Goal: Task Accomplishment & Management: Manage account settings

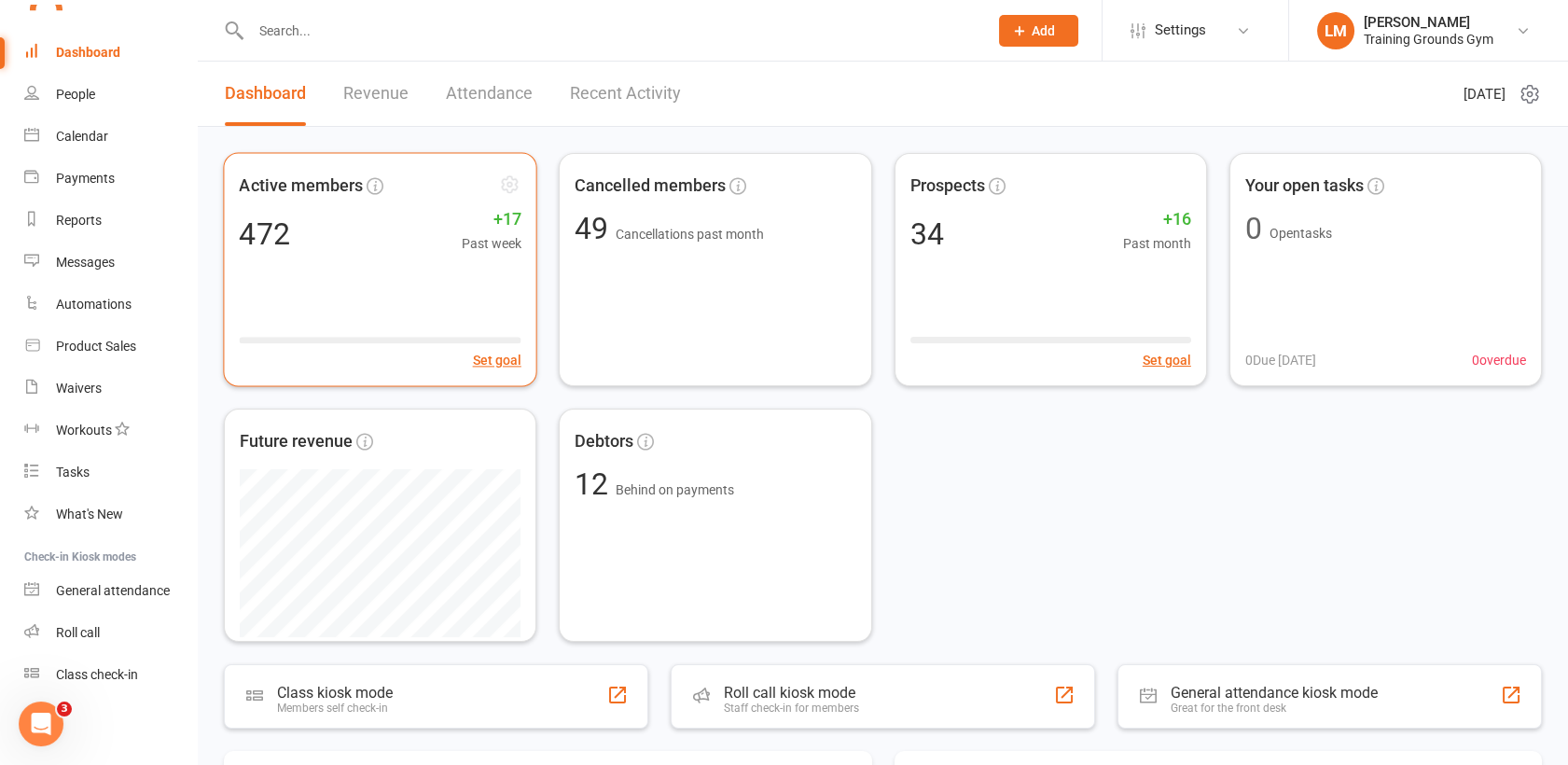
scroll to position [2026, 0]
click at [291, 27] on input "text" at bounding box center [610, 30] width 729 height 26
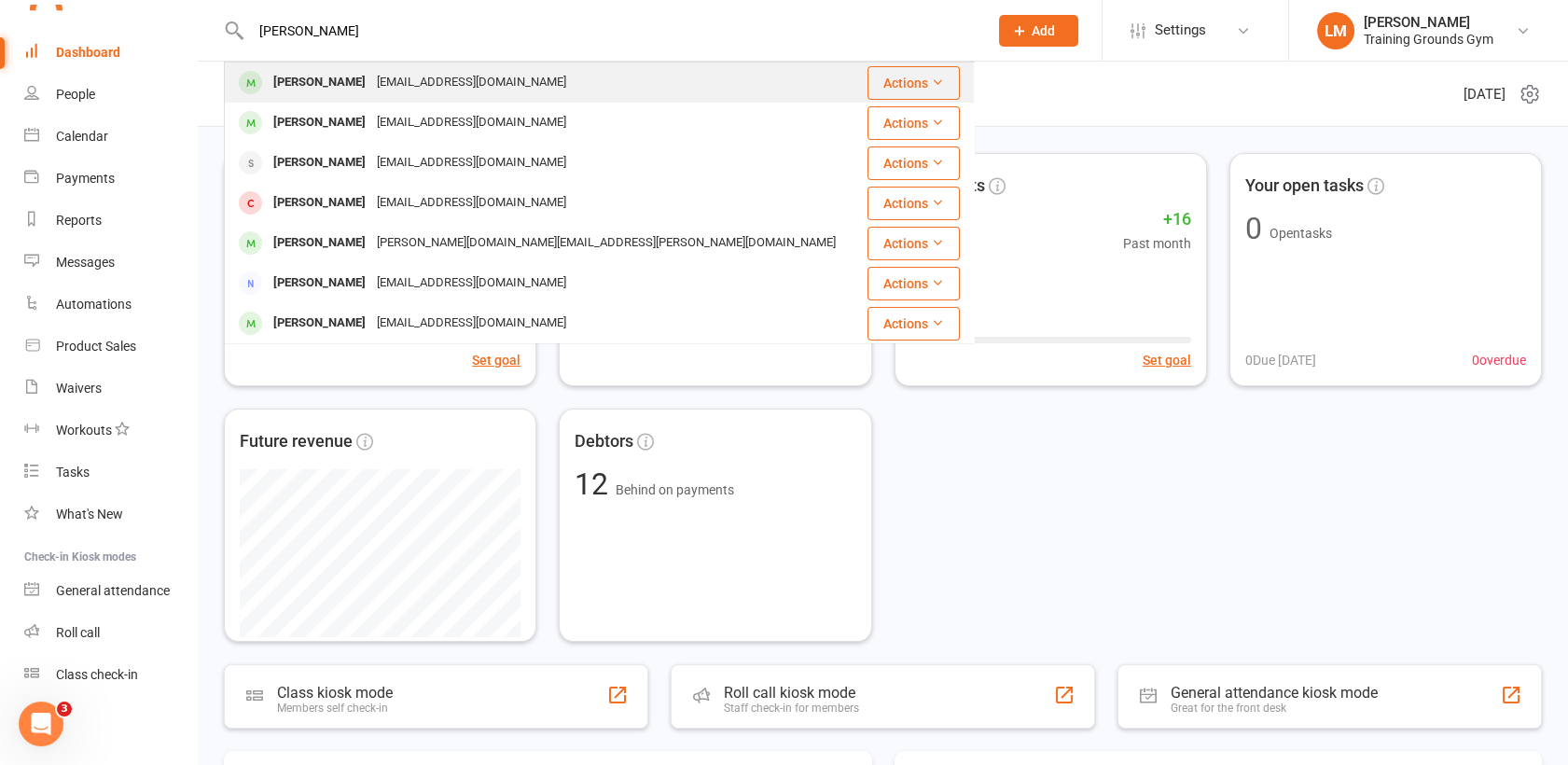
type input "[PERSON_NAME]"
click at [320, 87] on div "[PERSON_NAME]" at bounding box center [320, 83] width 103 height 27
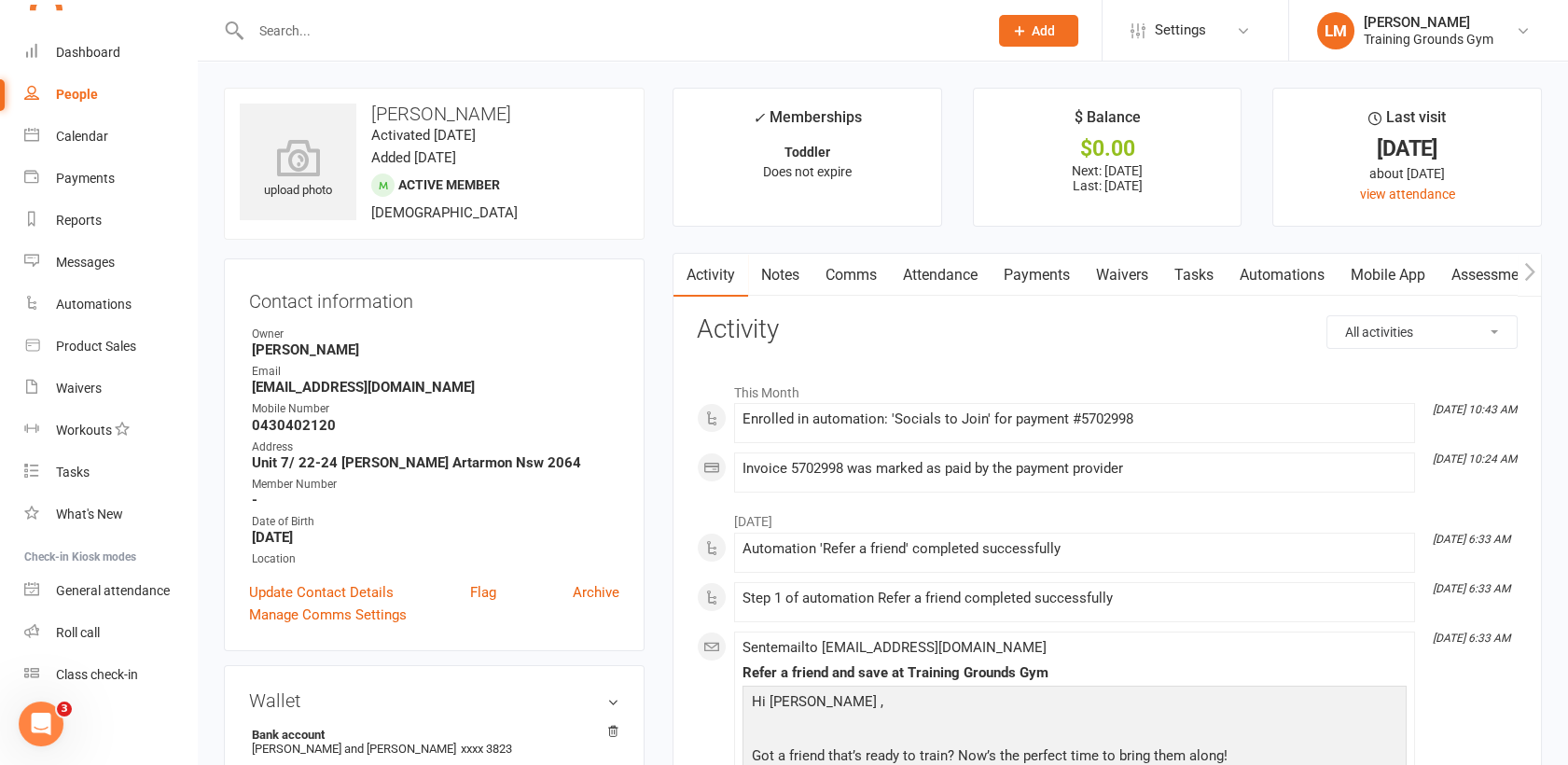
click at [1031, 277] on link "Payments" at bounding box center [1036, 275] width 93 height 43
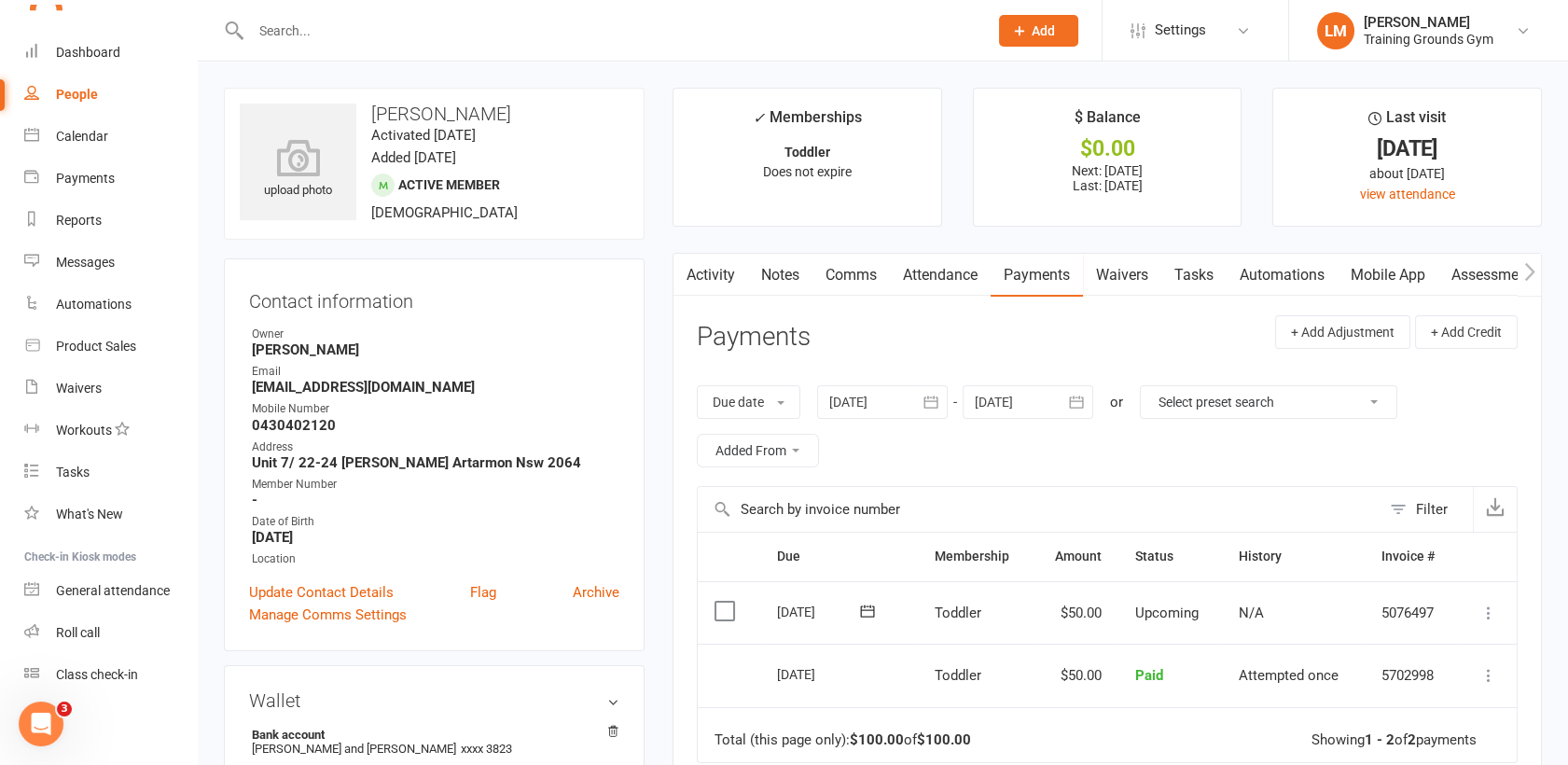
click at [1075, 402] on icon "button" at bounding box center [1076, 402] width 19 height 19
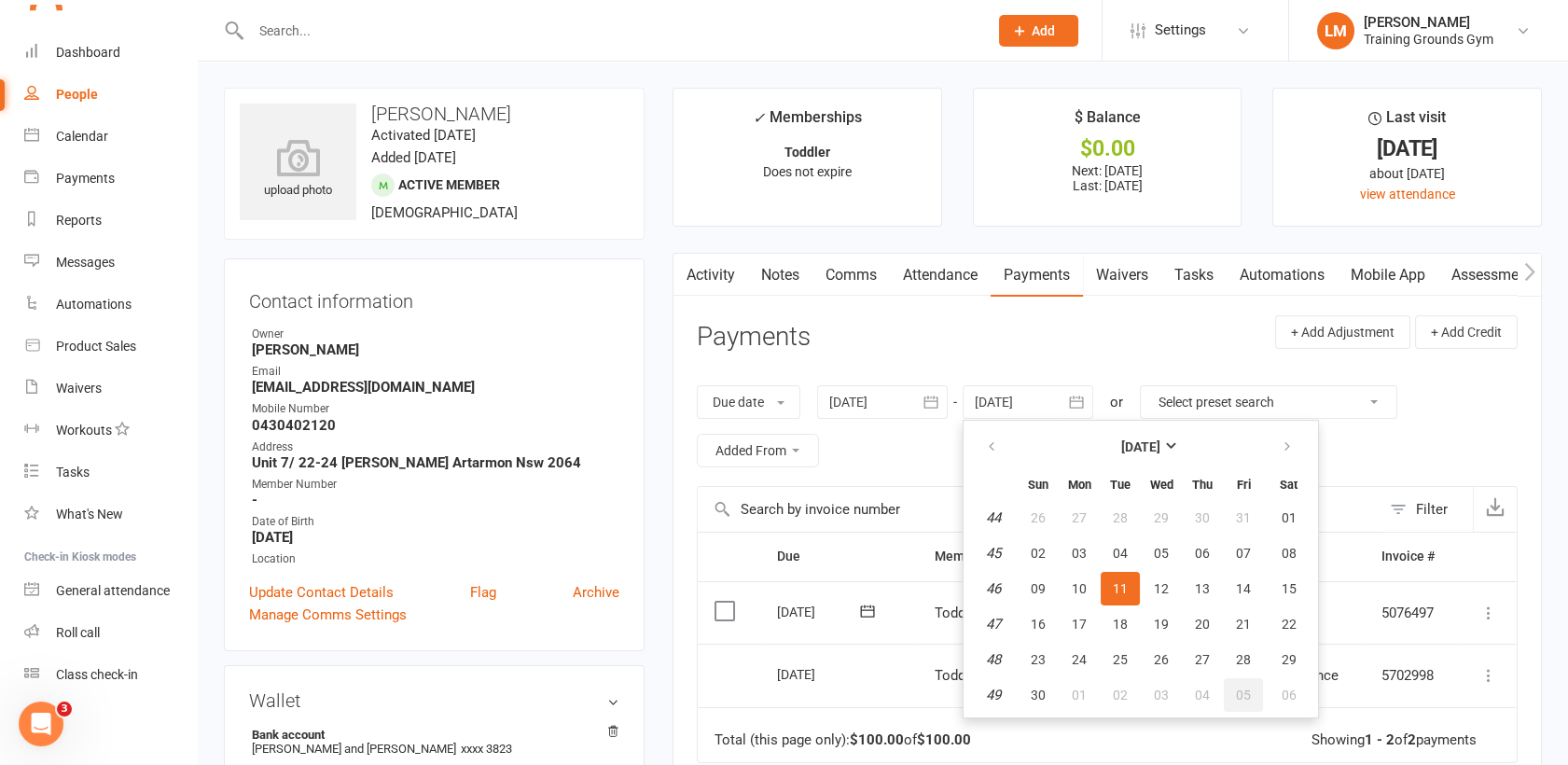
click at [1256, 685] on button "05" at bounding box center [1243, 695] width 39 height 33
type input "[DATE]"
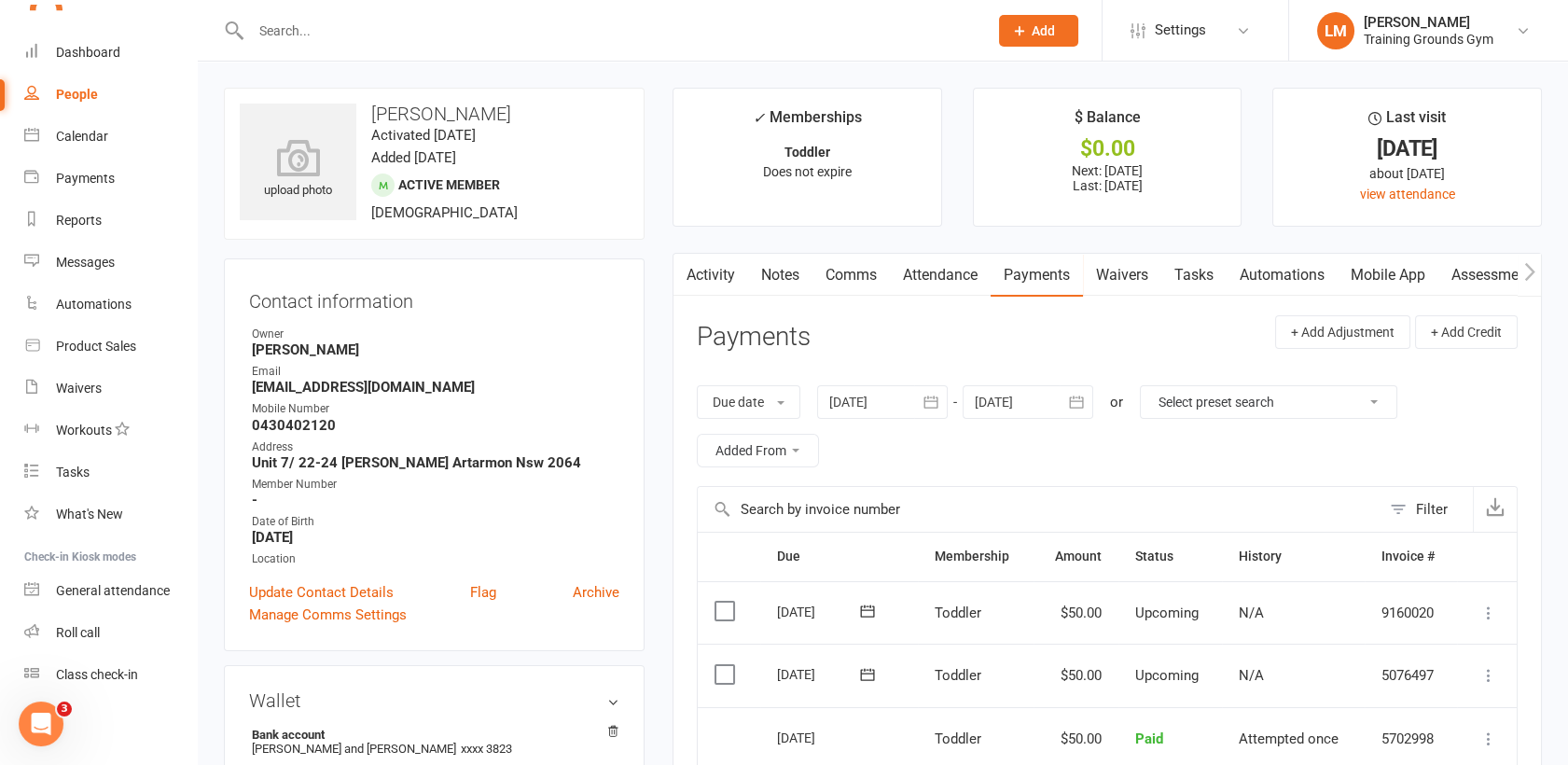
click at [318, 33] on input "text" at bounding box center [610, 30] width 729 height 26
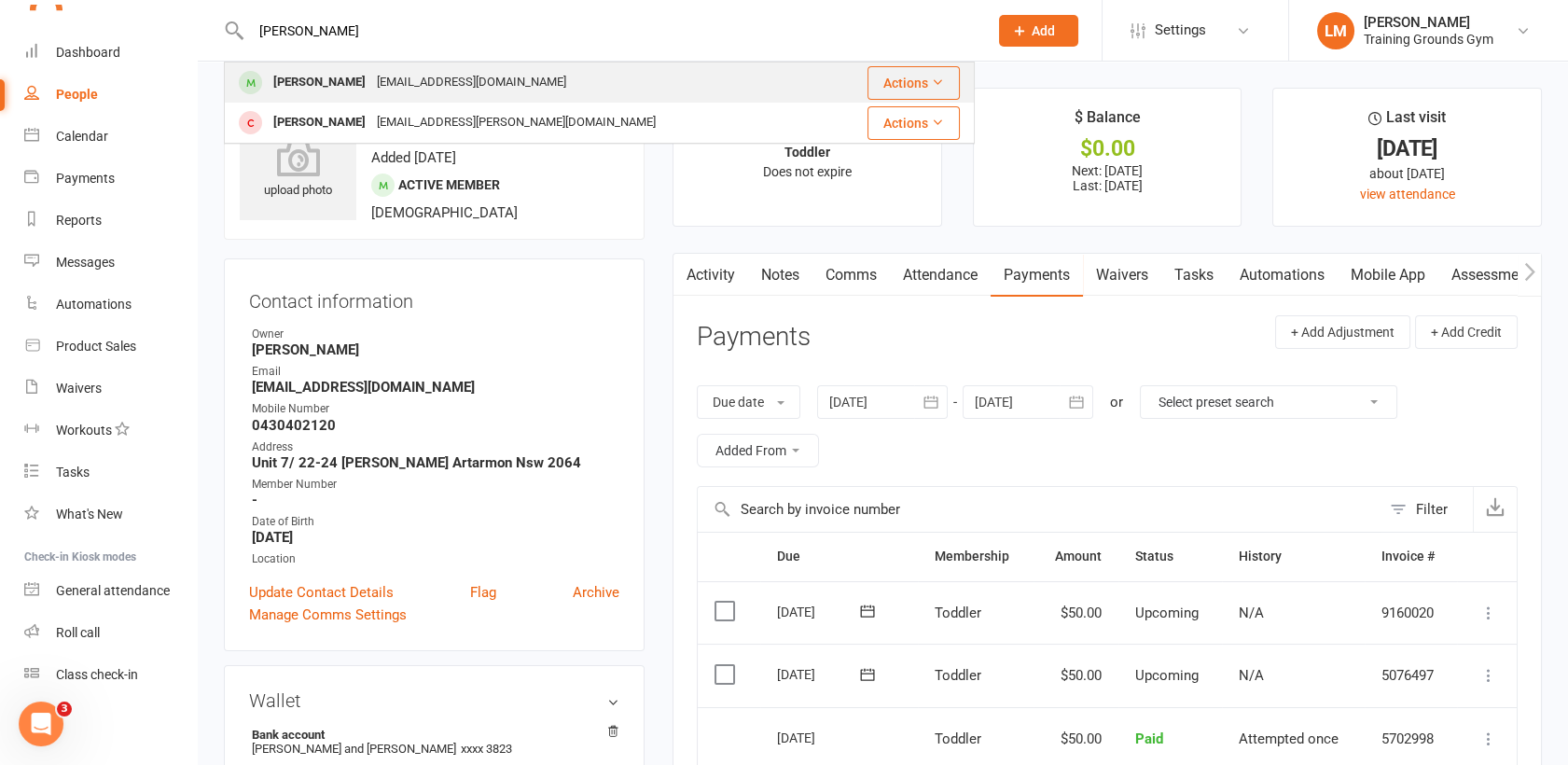
type input "[PERSON_NAME]"
click at [407, 79] on div "[EMAIL_ADDRESS][DOMAIN_NAME]" at bounding box center [472, 83] width 201 height 27
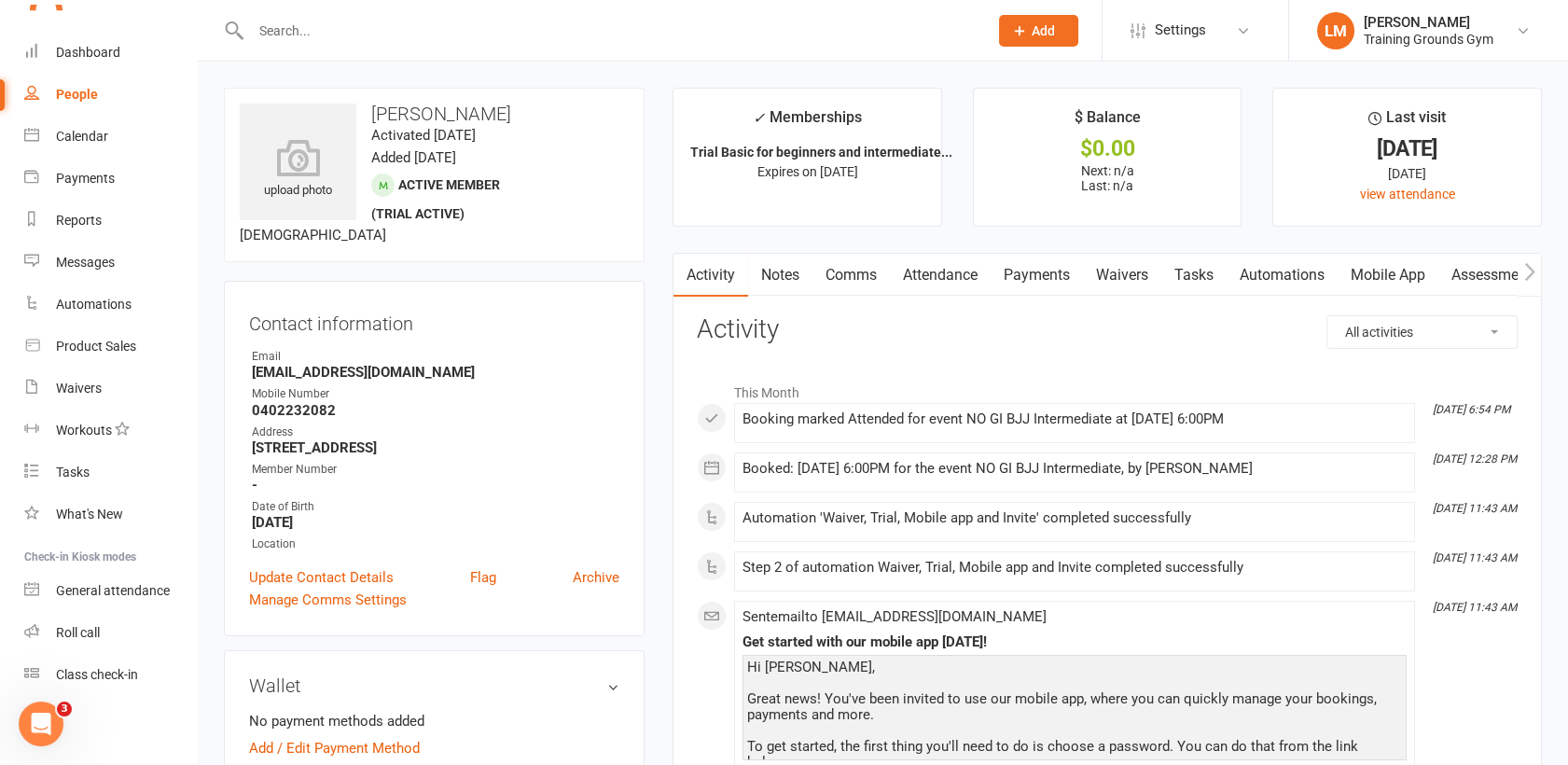
click at [955, 275] on link "Attendance" at bounding box center [939, 275] width 100 height 43
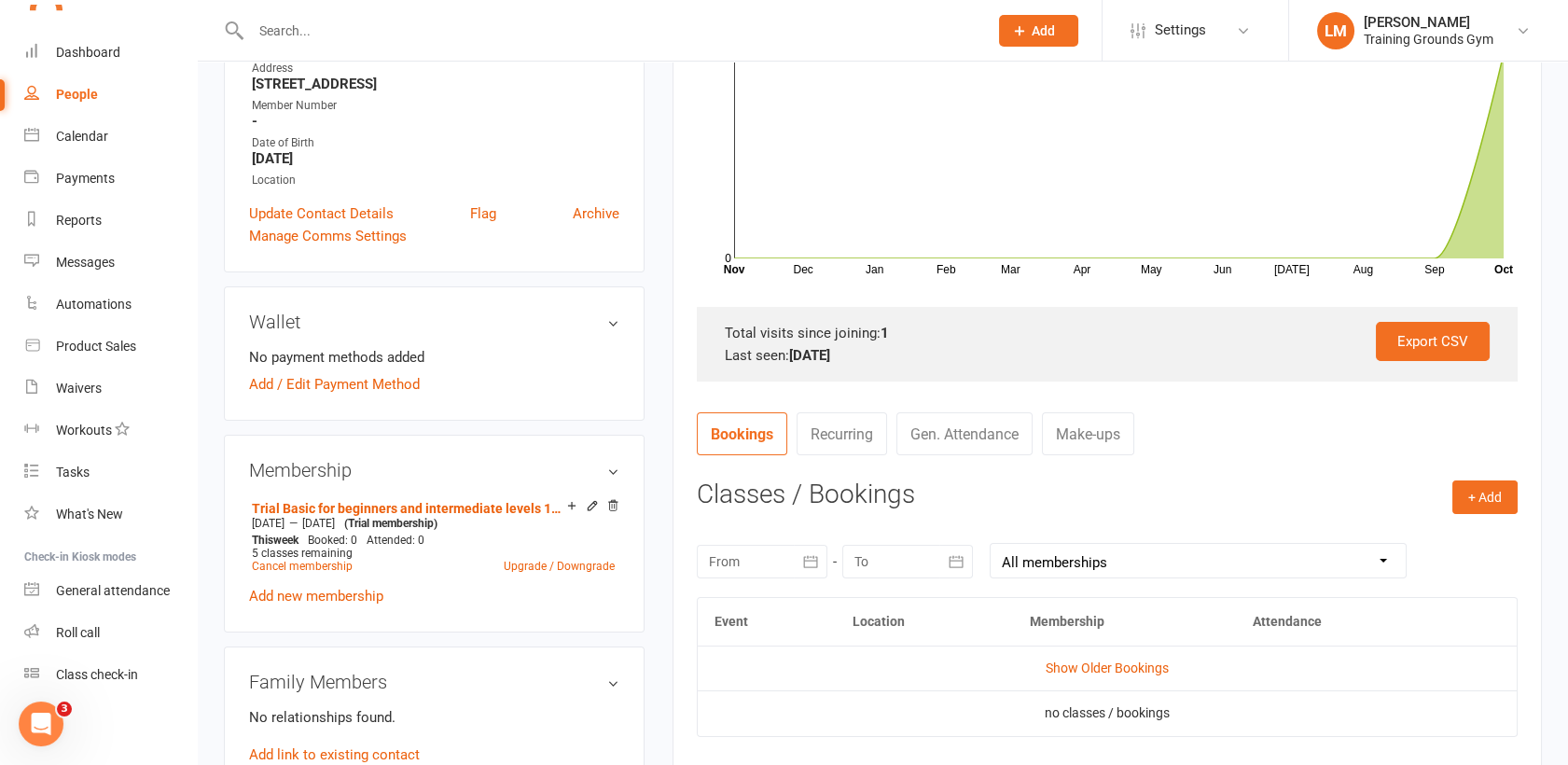
scroll to position [423, 0]
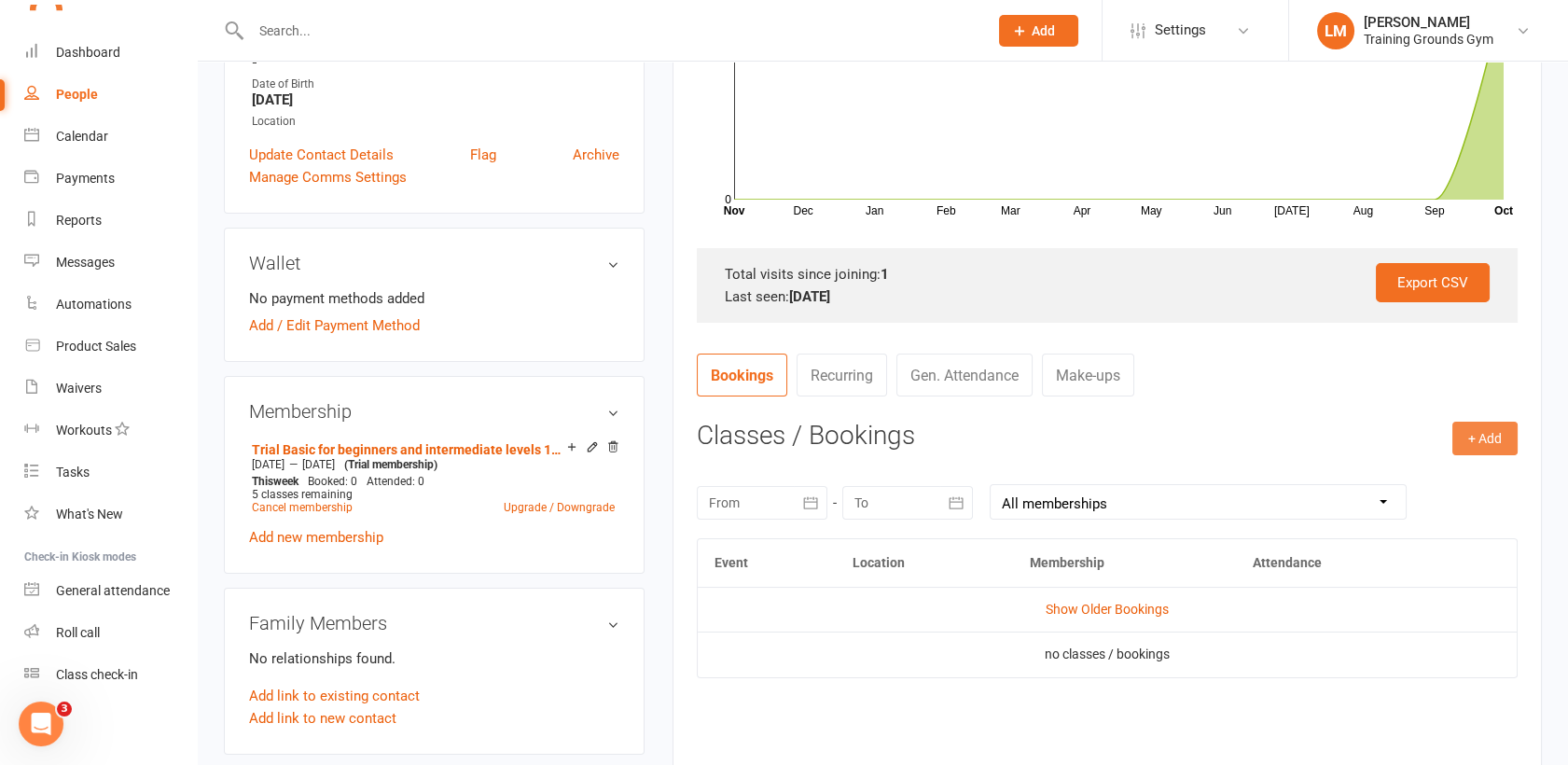
click at [1484, 443] on button "+ Add" at bounding box center [1484, 439] width 65 height 33
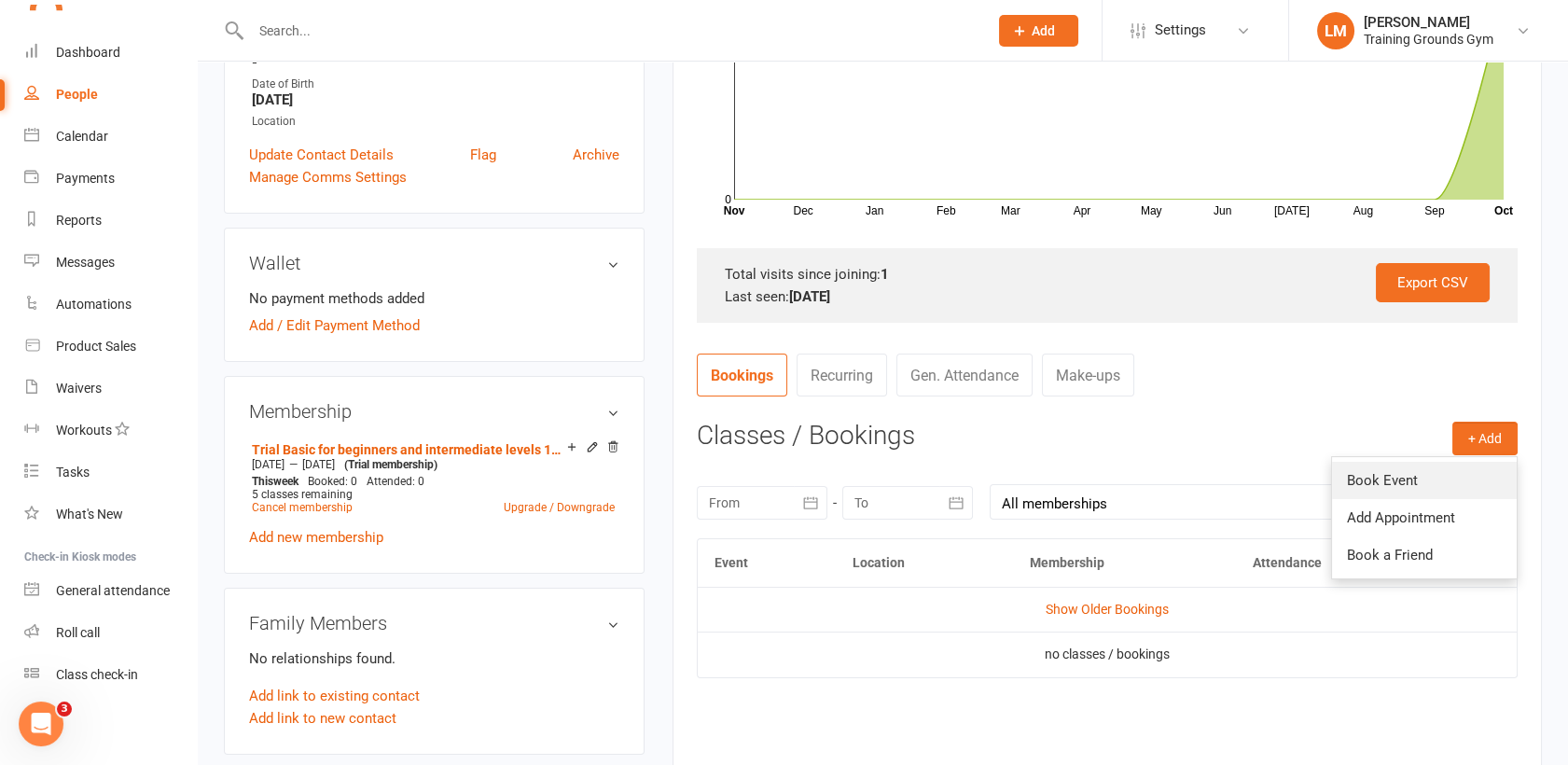
click at [1376, 478] on link "Book Event" at bounding box center [1424, 480] width 184 height 37
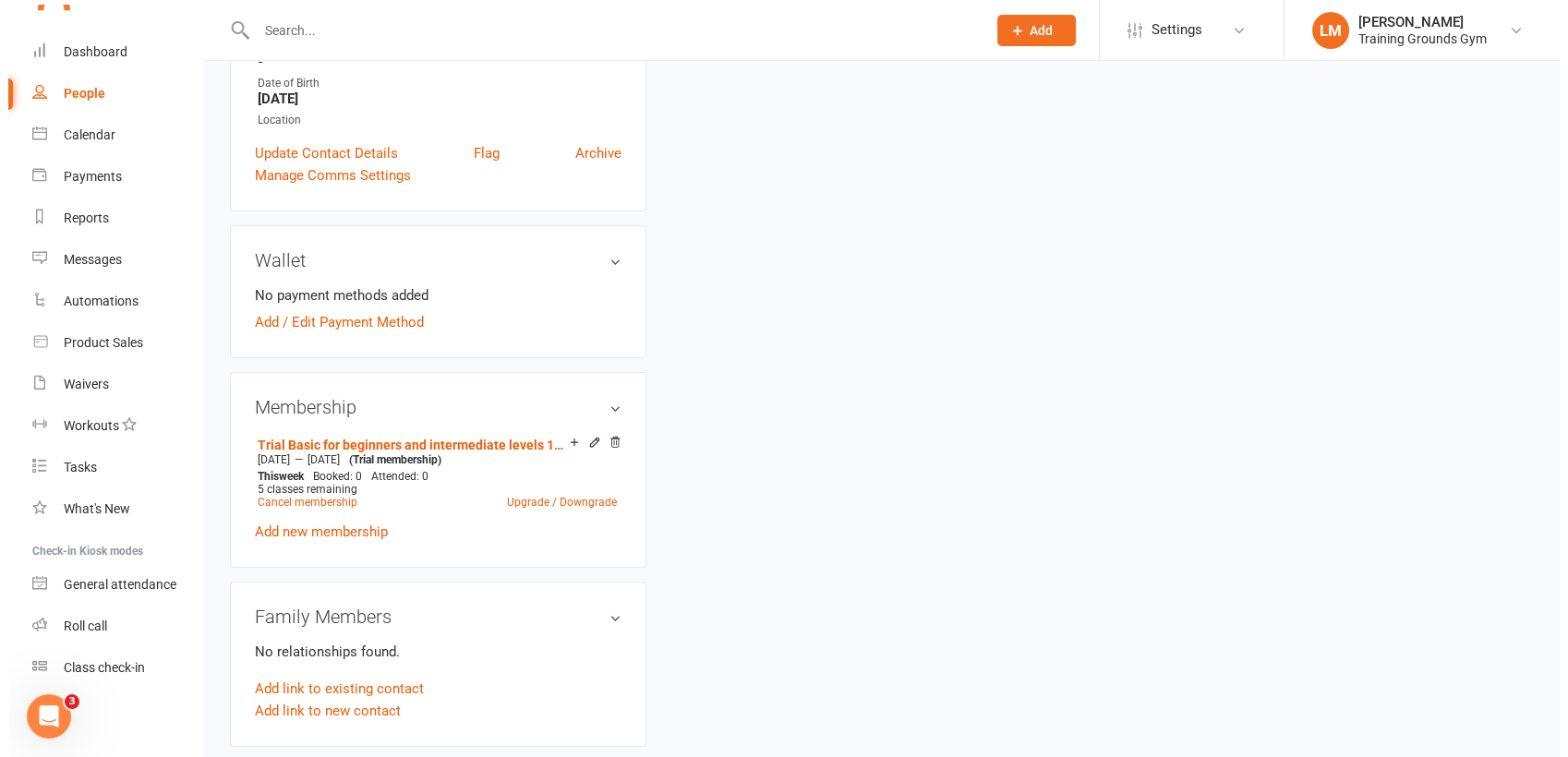
scroll to position [158, 0]
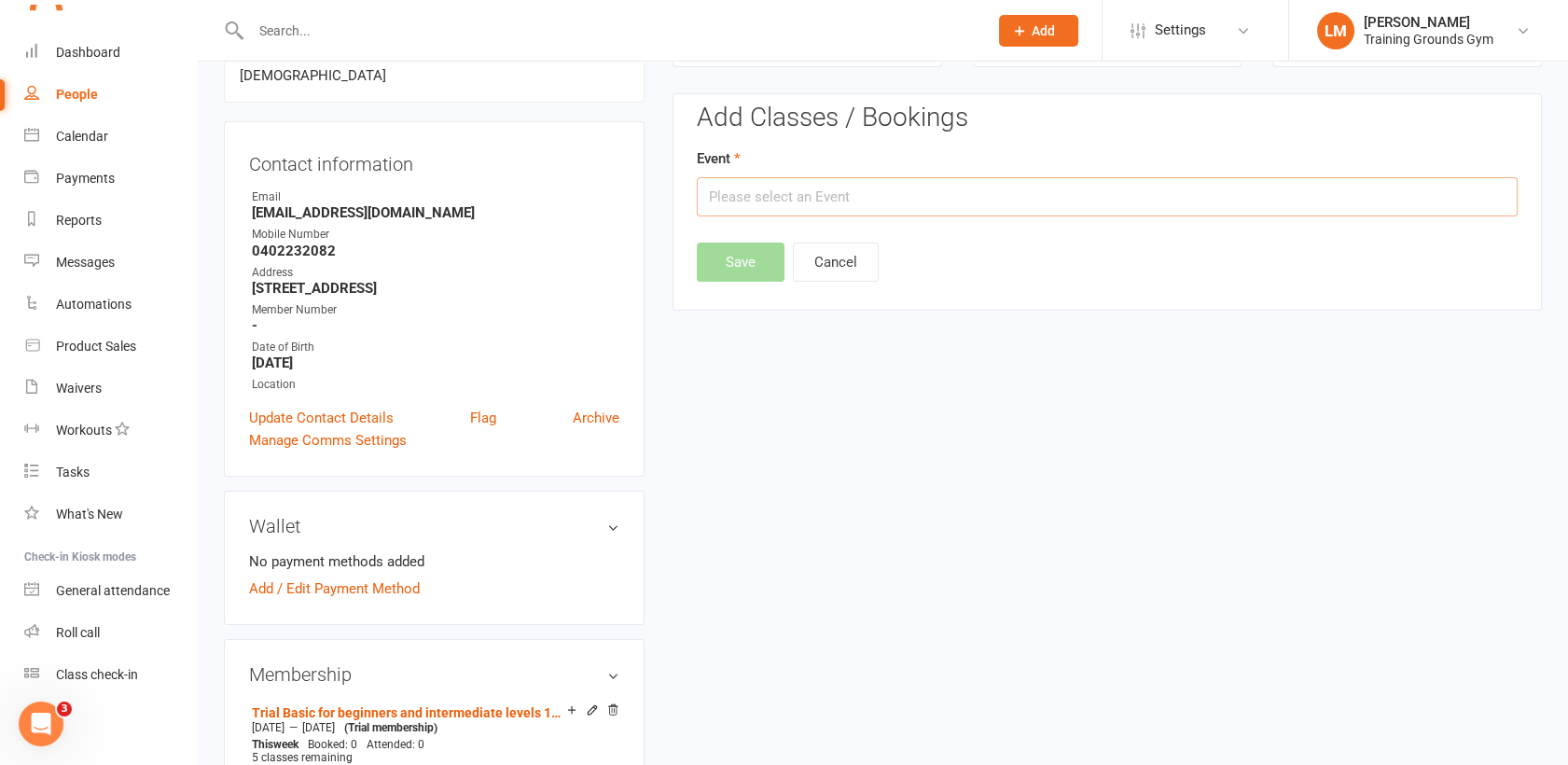
click at [785, 190] on input "text" at bounding box center [1107, 197] width 821 height 39
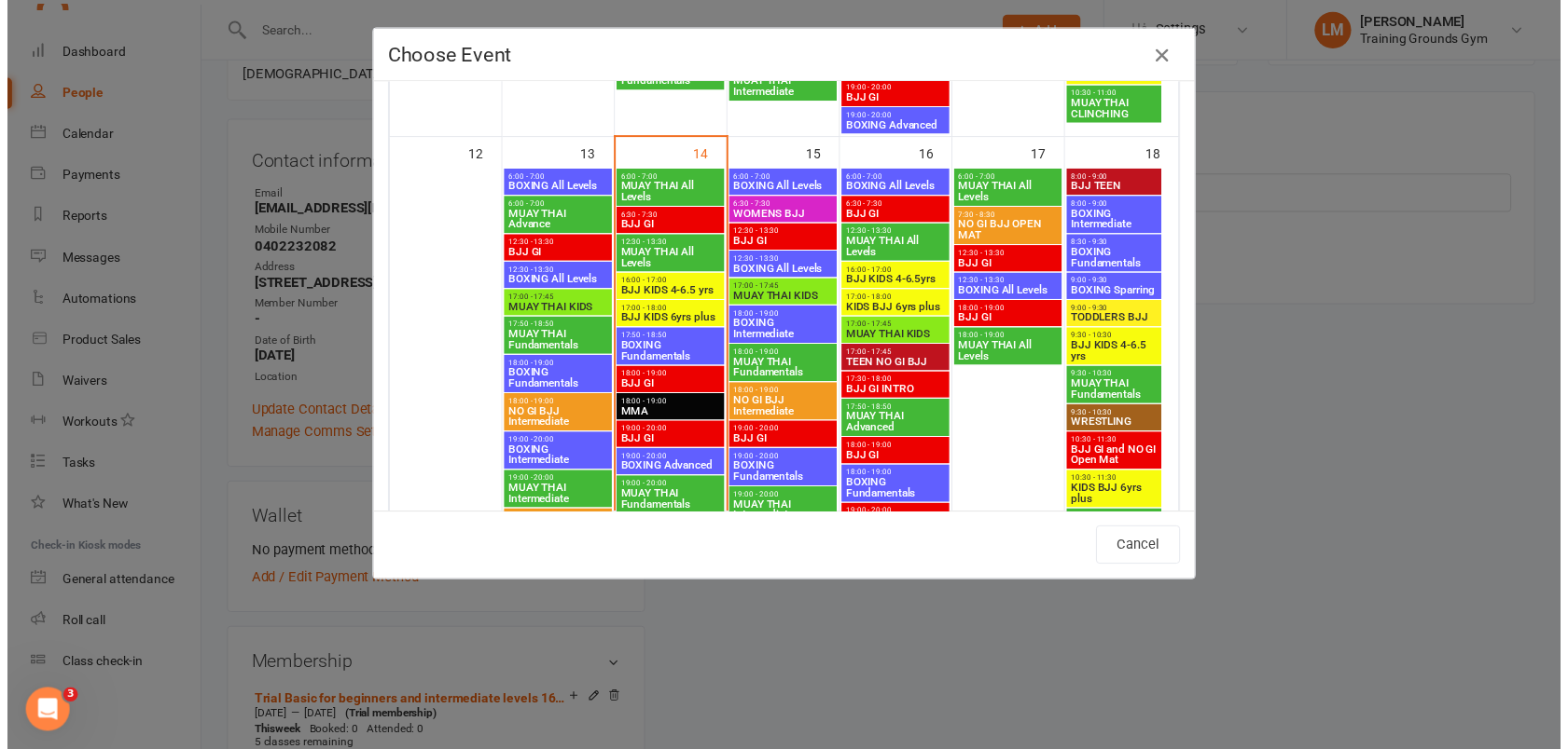
scroll to position [970, 0]
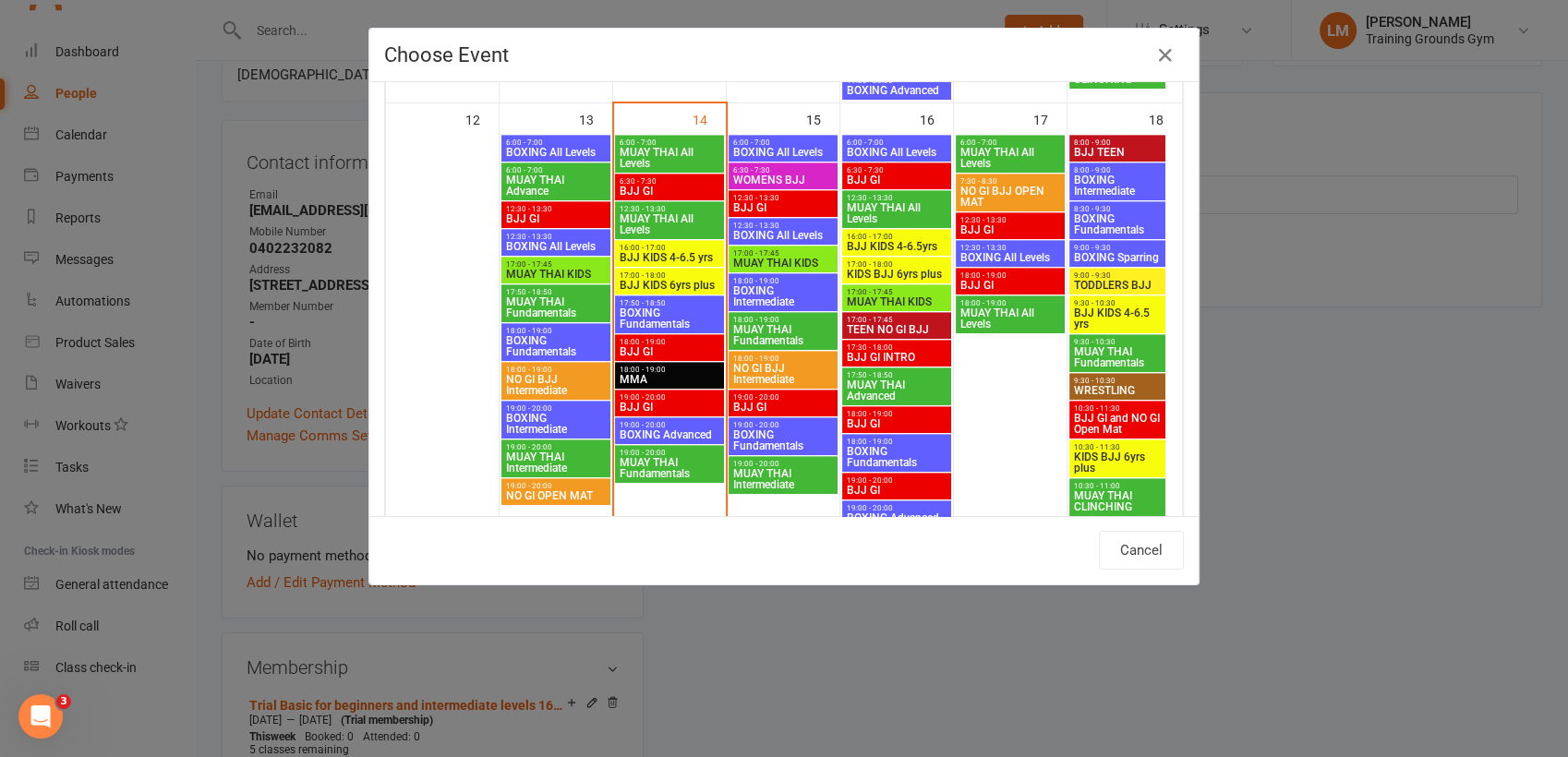
click at [760, 363] on span "NO GI BJJ Intermediate" at bounding box center [783, 373] width 101 height 22
type input "NO GI BJJ Intermediate - [DATE] 6:00:00 PM"
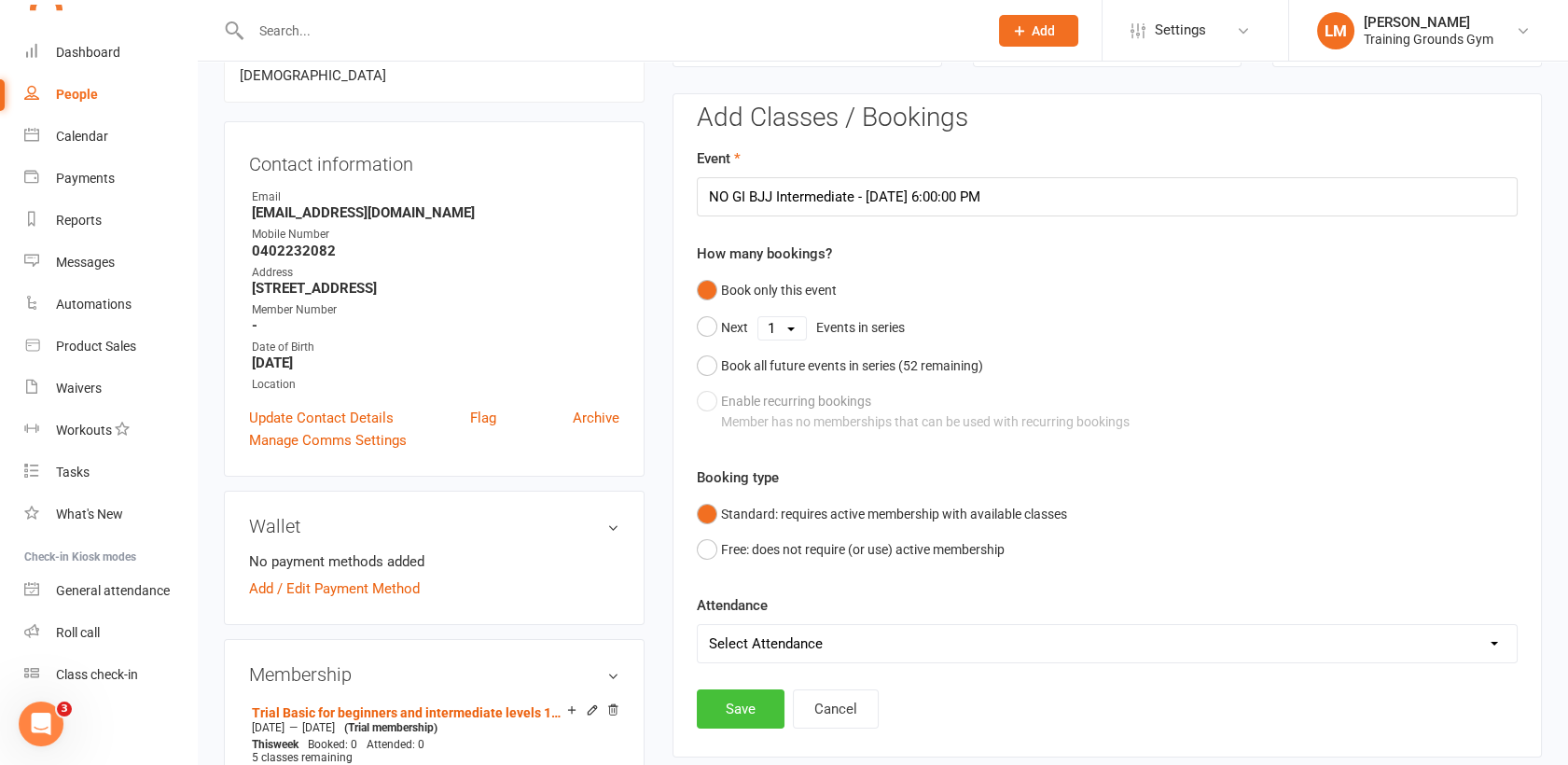
click at [739, 705] on button "Save" at bounding box center [741, 708] width 88 height 39
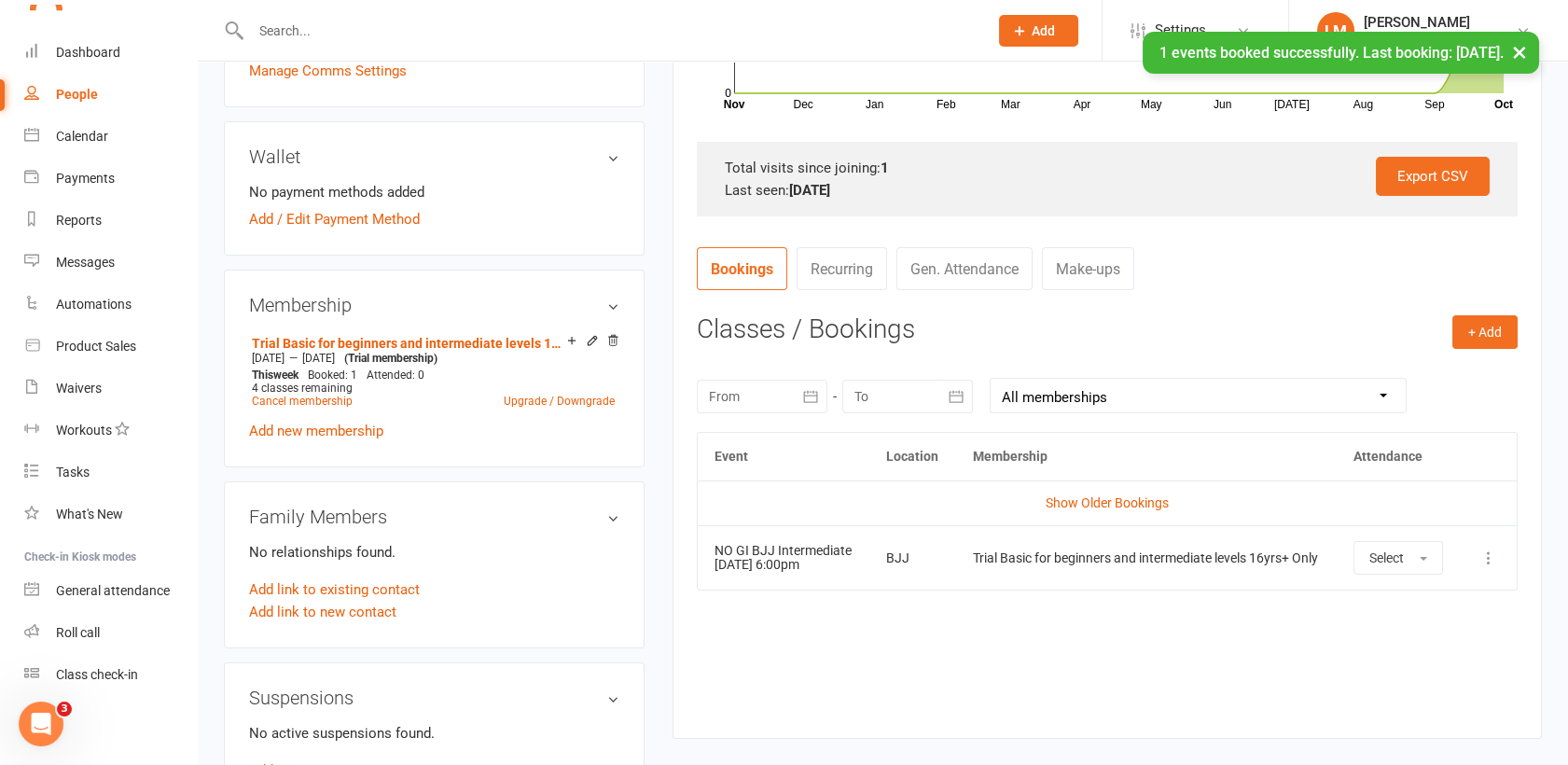
scroll to position [643, 0]
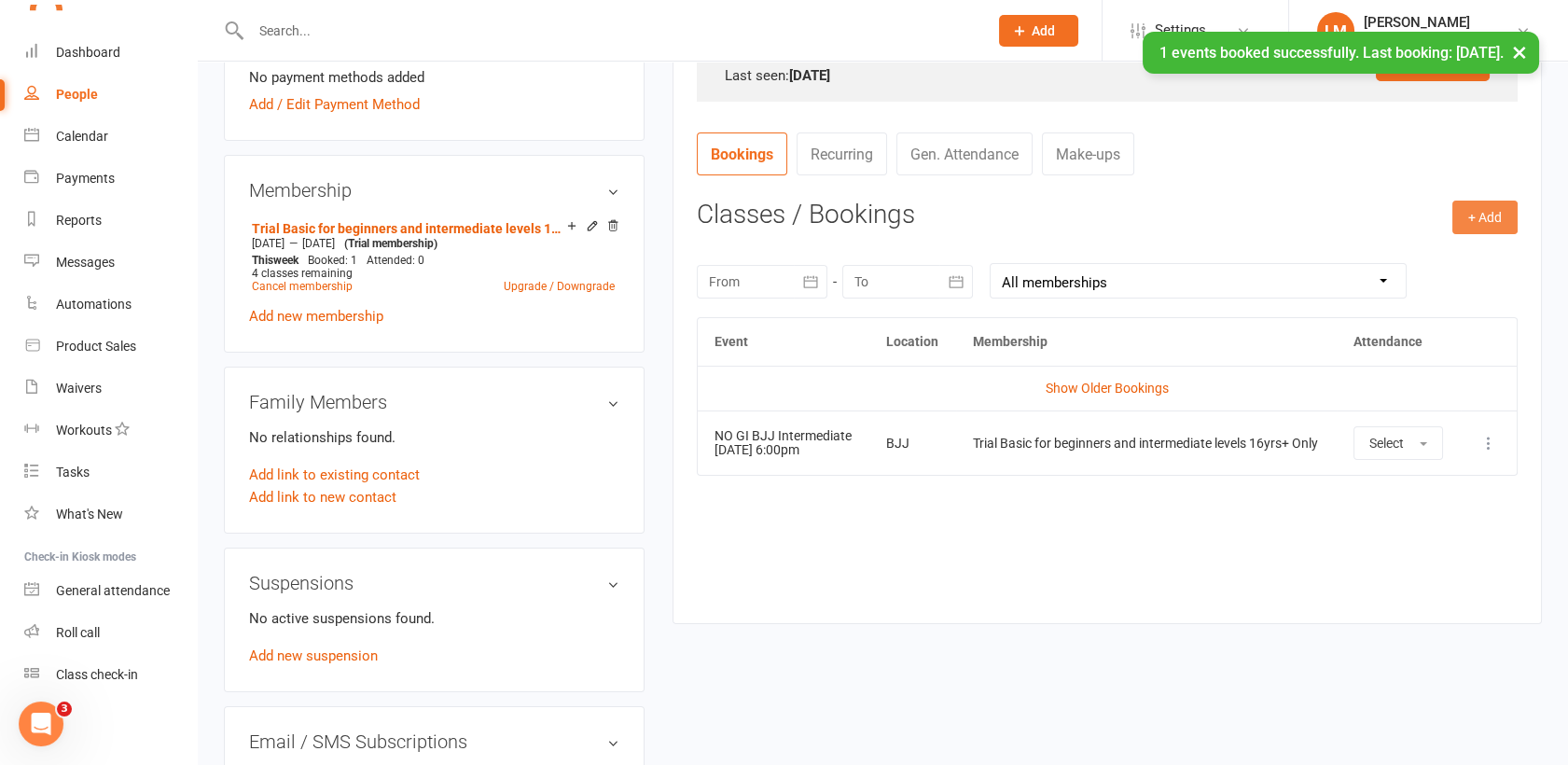
click at [1486, 219] on button "+ Add" at bounding box center [1484, 217] width 65 height 33
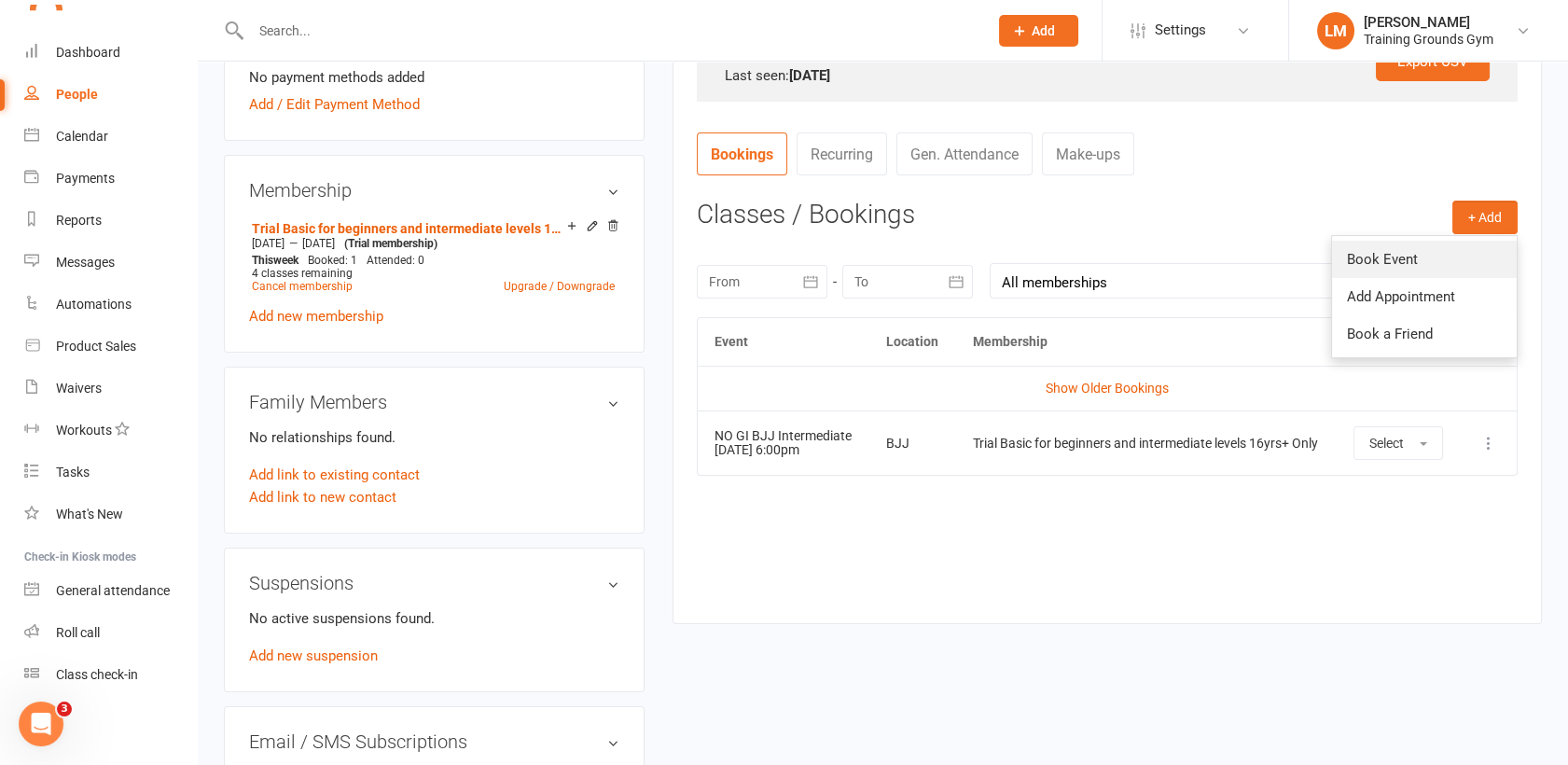
click at [1420, 252] on link "Book Event" at bounding box center [1424, 259] width 184 height 37
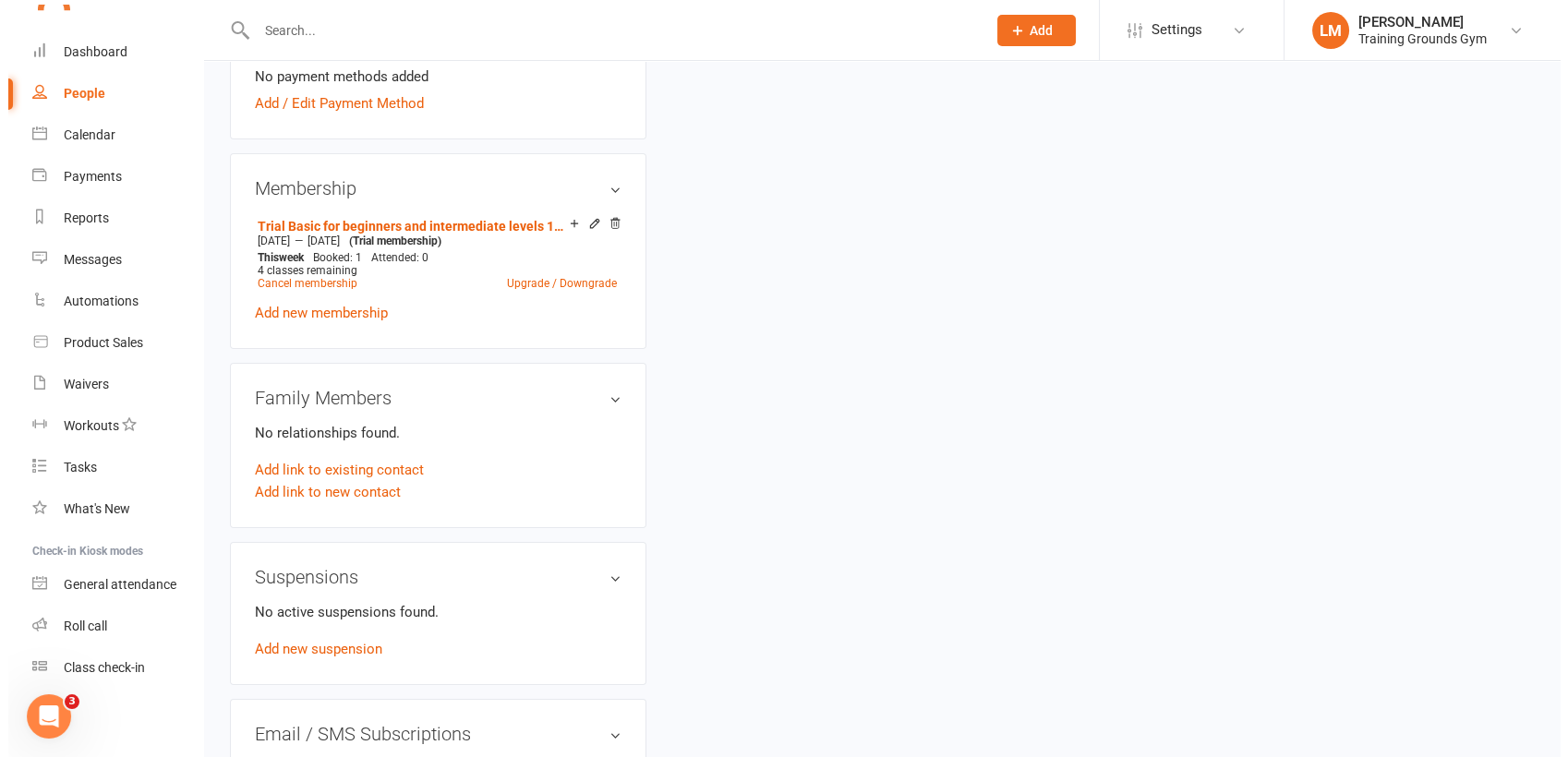
scroll to position [158, 0]
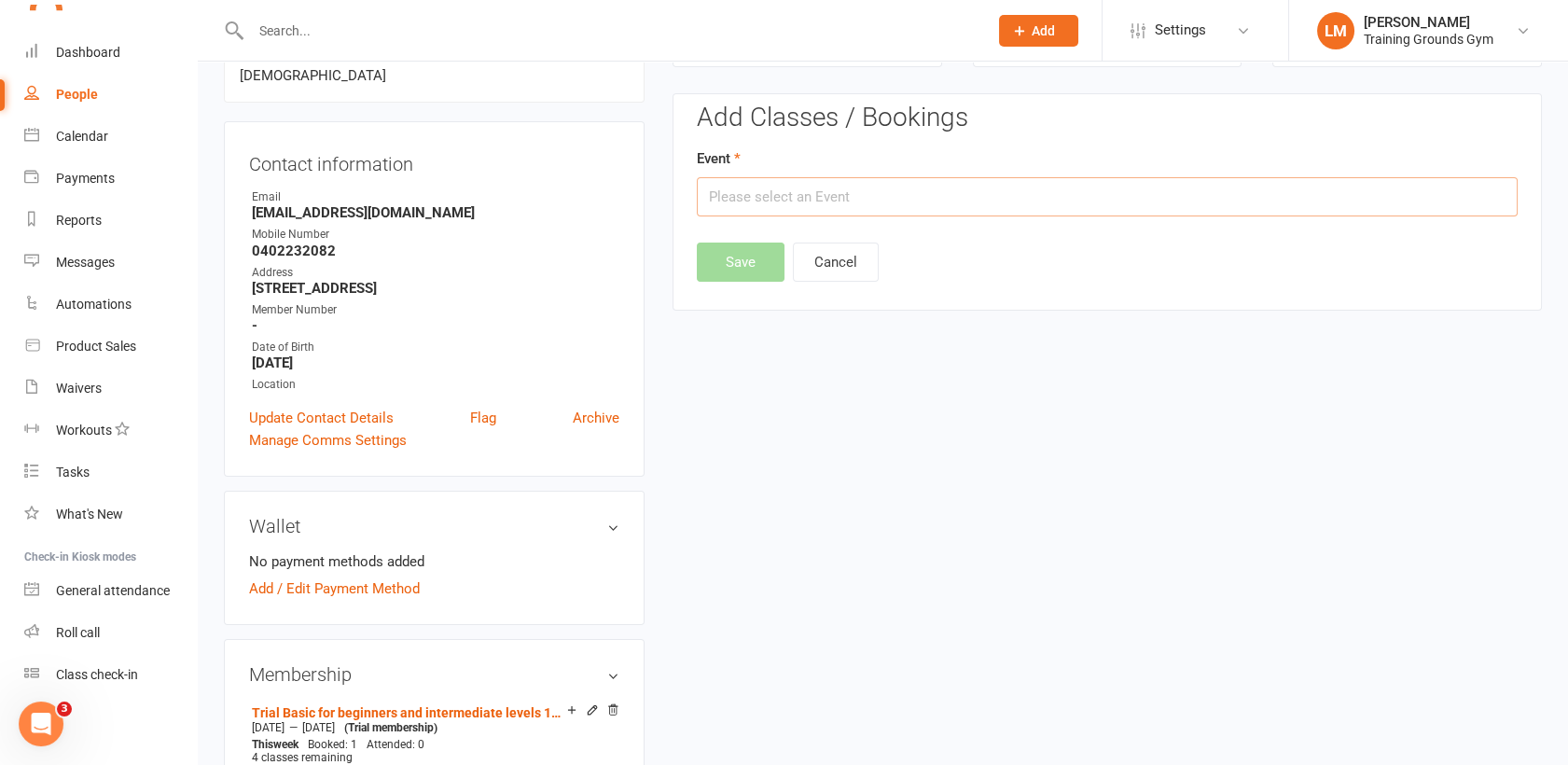
click at [822, 203] on input "text" at bounding box center [1107, 197] width 821 height 39
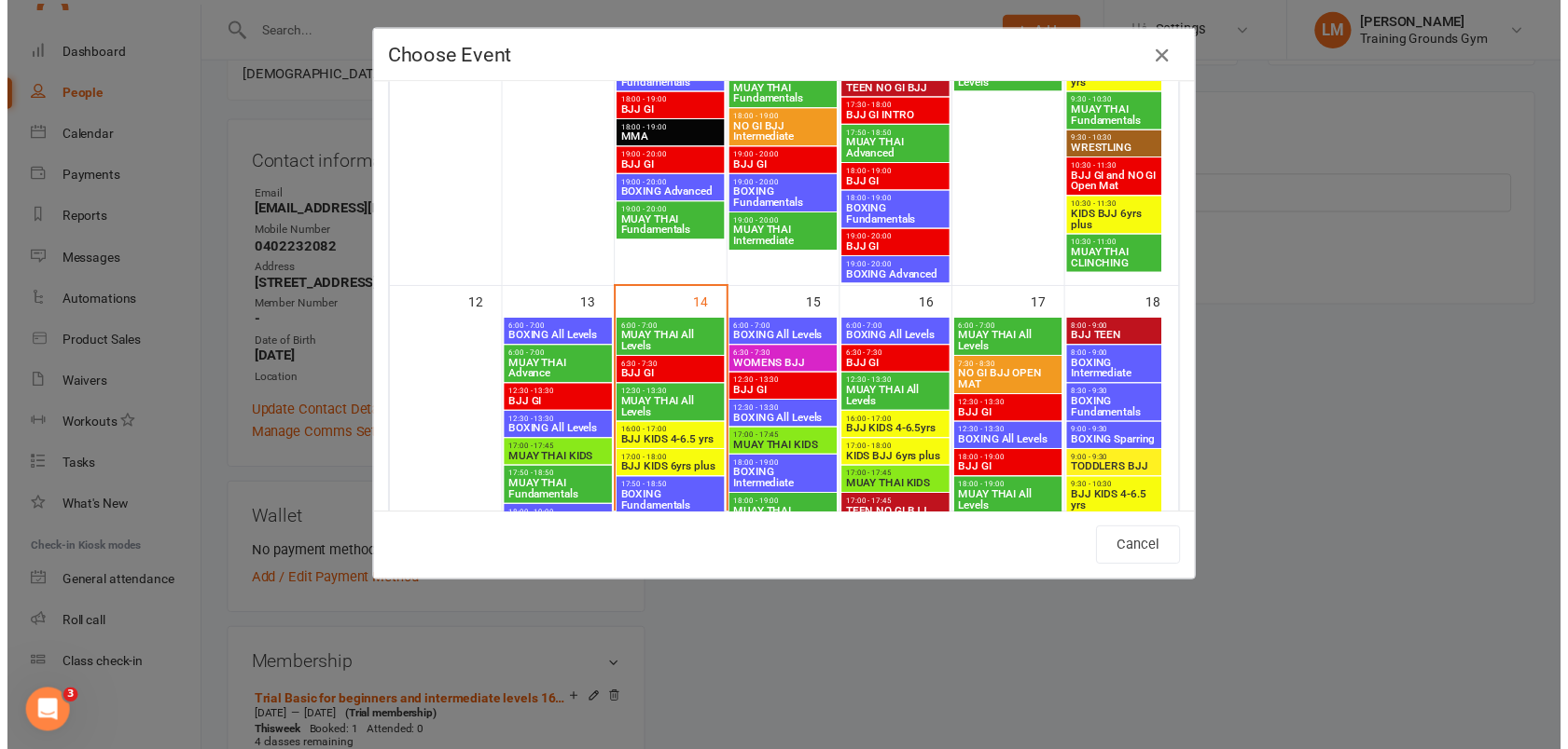
scroll to position [935, 0]
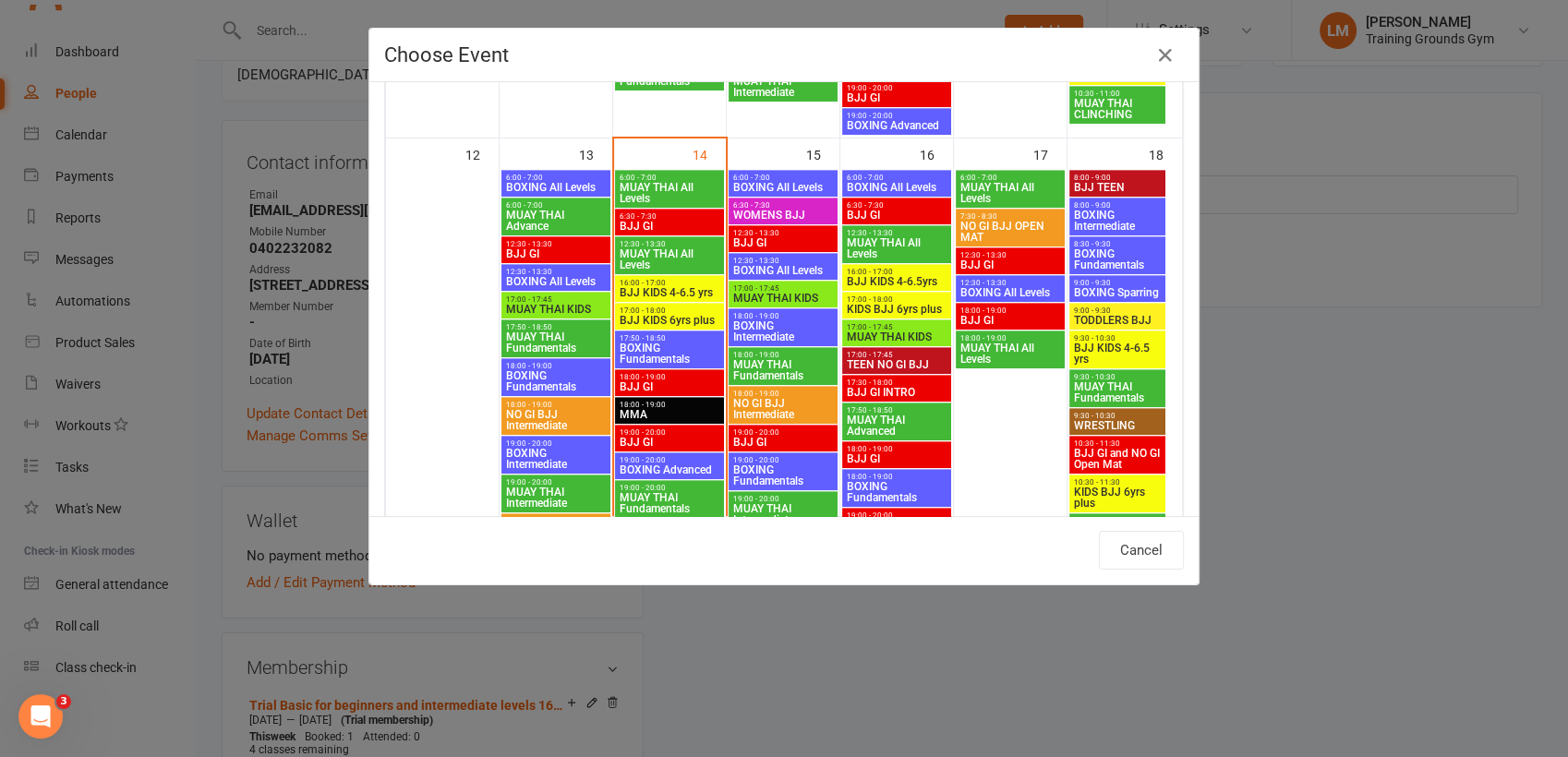
click at [1001, 344] on span "MUAY THAI All Levels" at bounding box center [1009, 353] width 101 height 22
type input "MUAY THAI All Levels - [DATE] 6:00:00 PM"
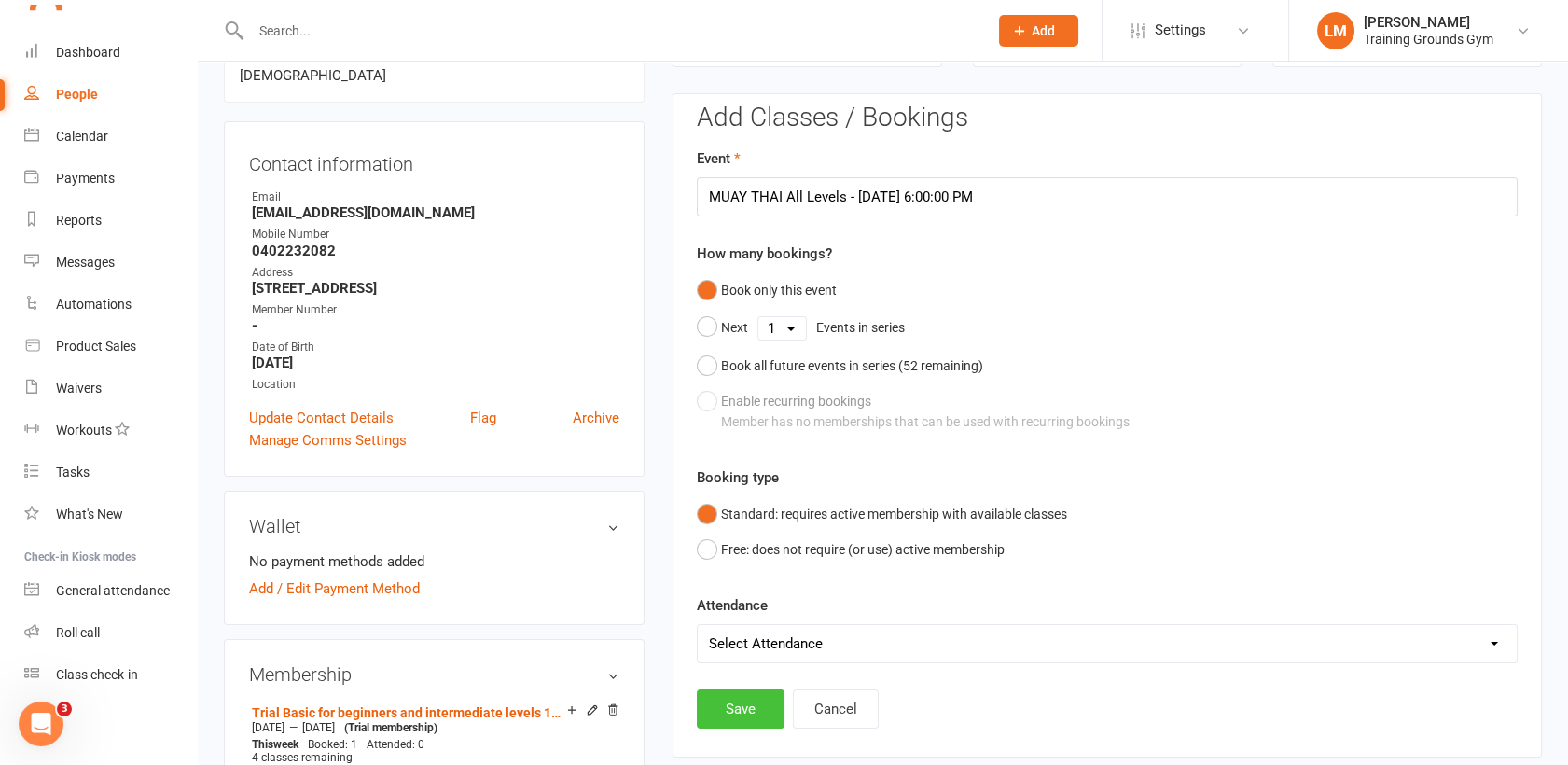
click at [739, 710] on button "Save" at bounding box center [741, 708] width 88 height 39
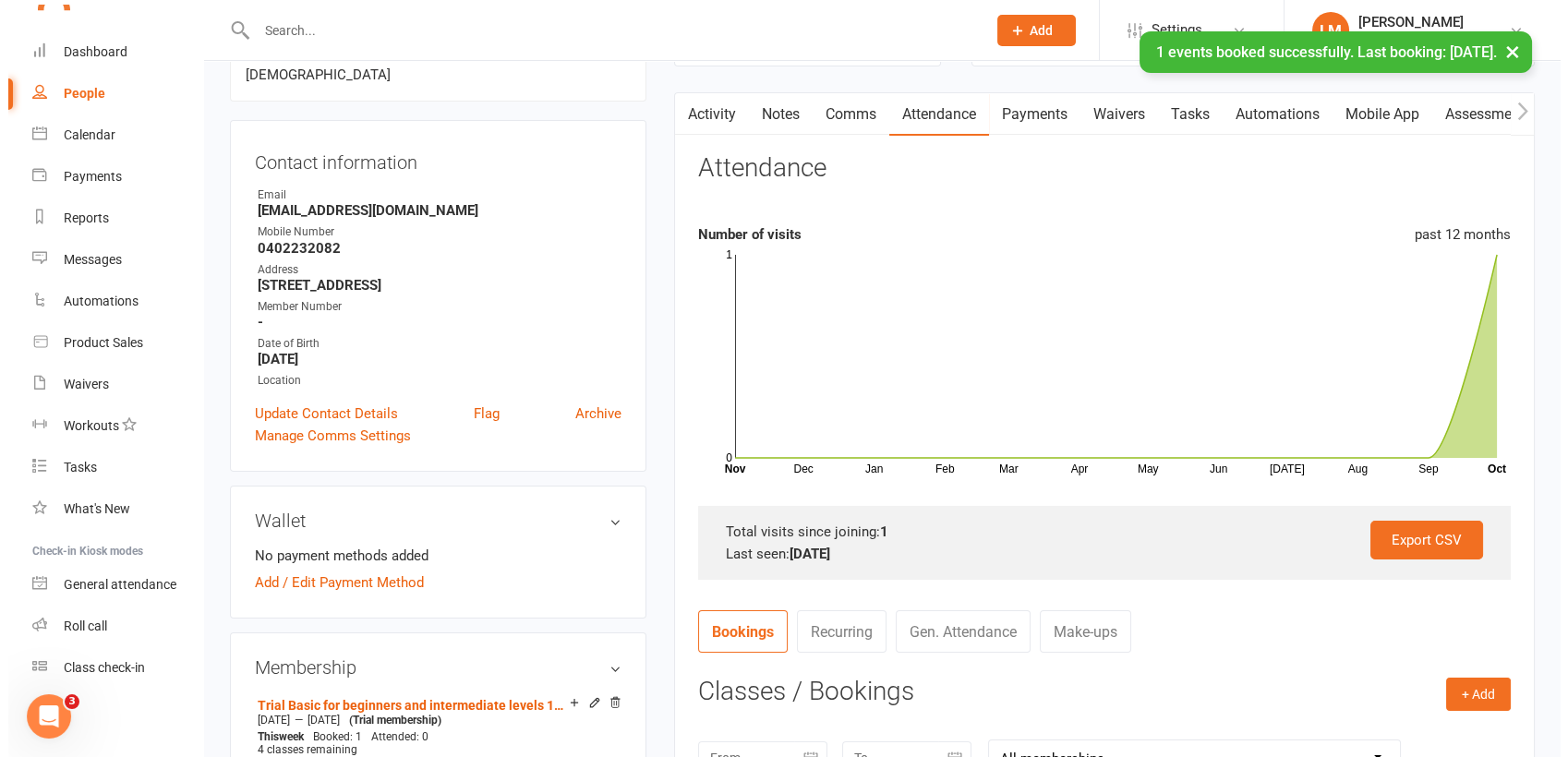
scroll to position [2005, 0]
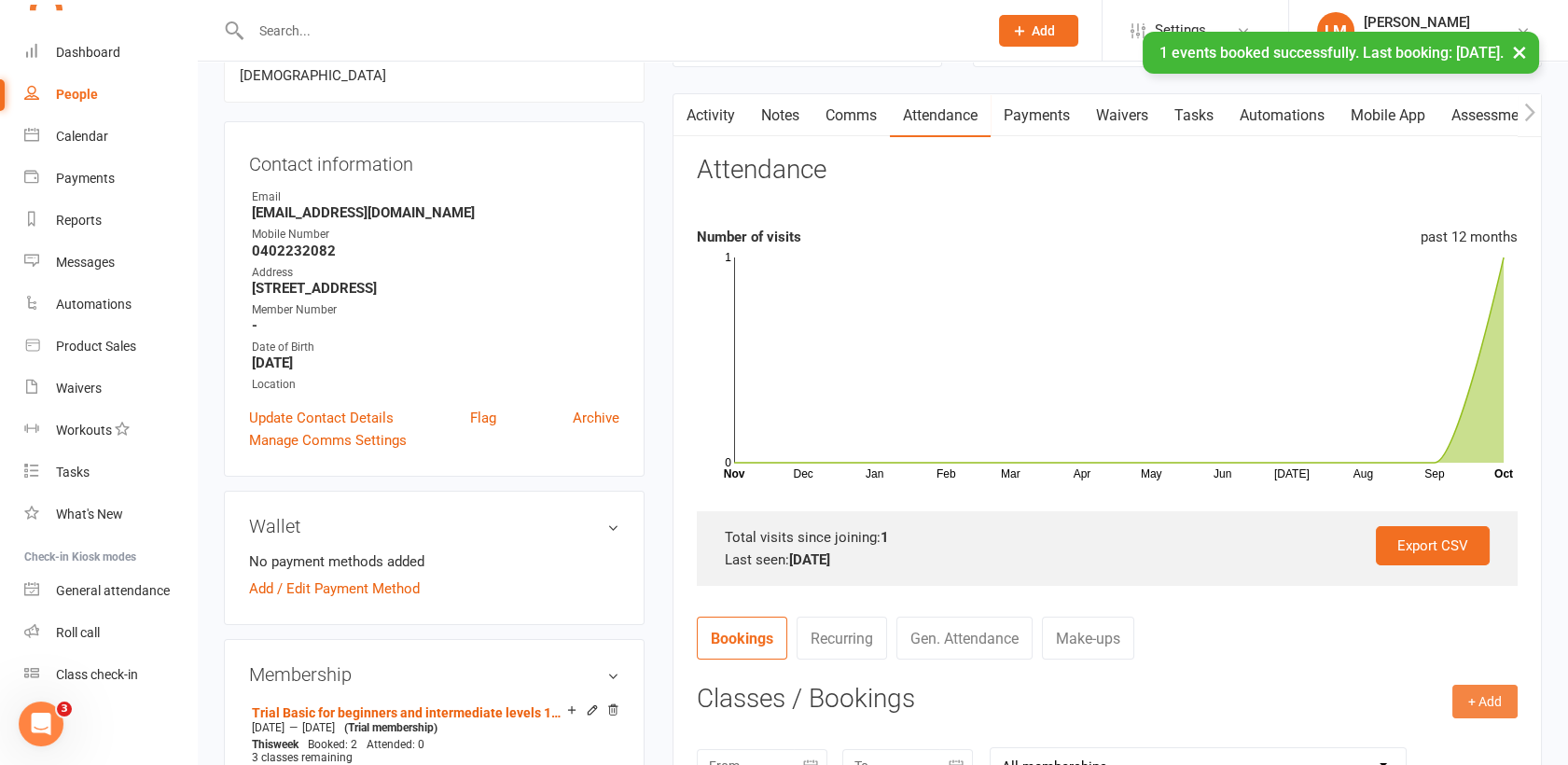
click at [1487, 684] on button "+ Add" at bounding box center [1484, 701] width 65 height 33
click at [1439, 734] on link "Book Event" at bounding box center [1424, 744] width 184 height 37
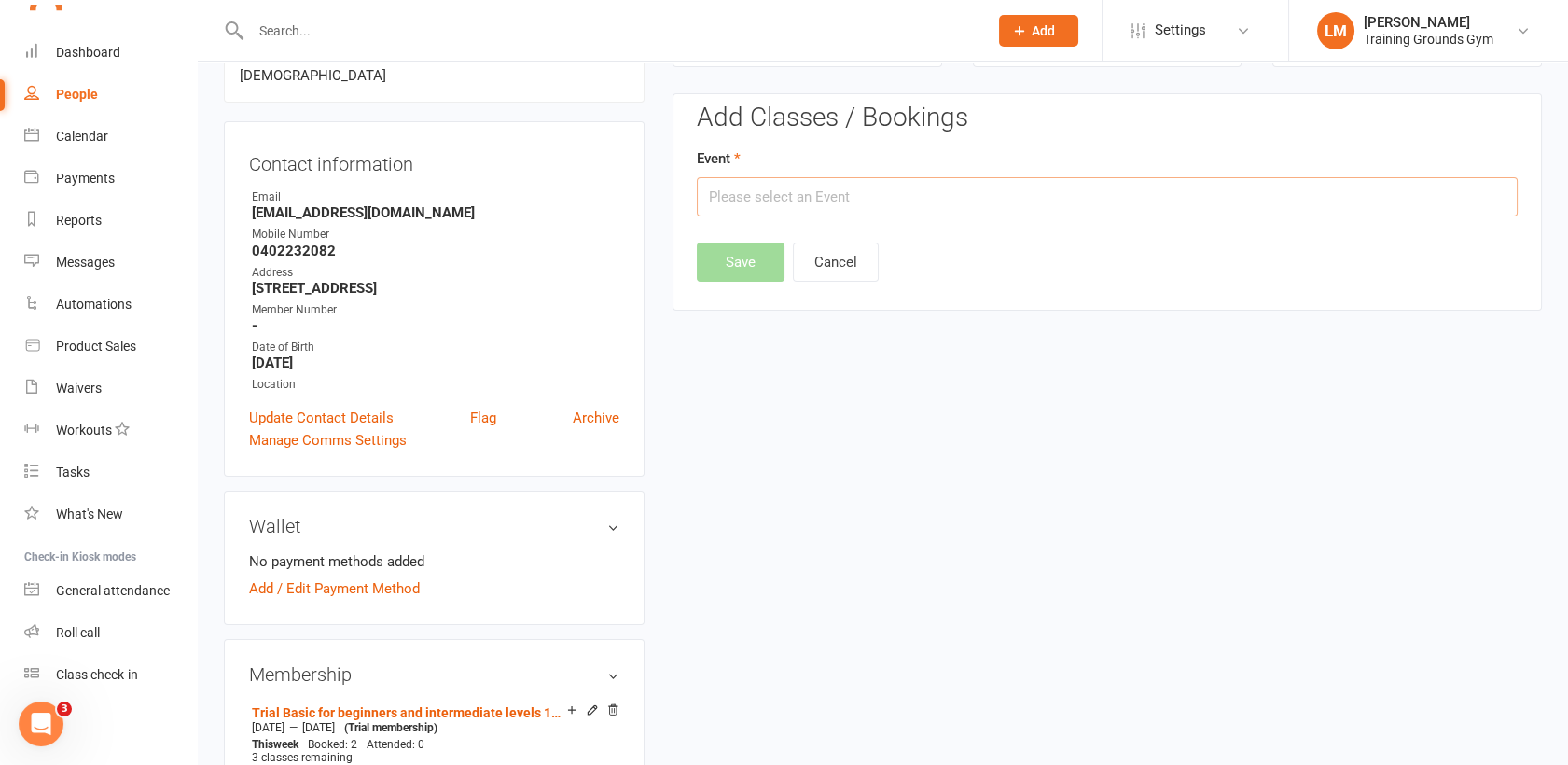
click at [910, 206] on input "text" at bounding box center [1107, 197] width 821 height 39
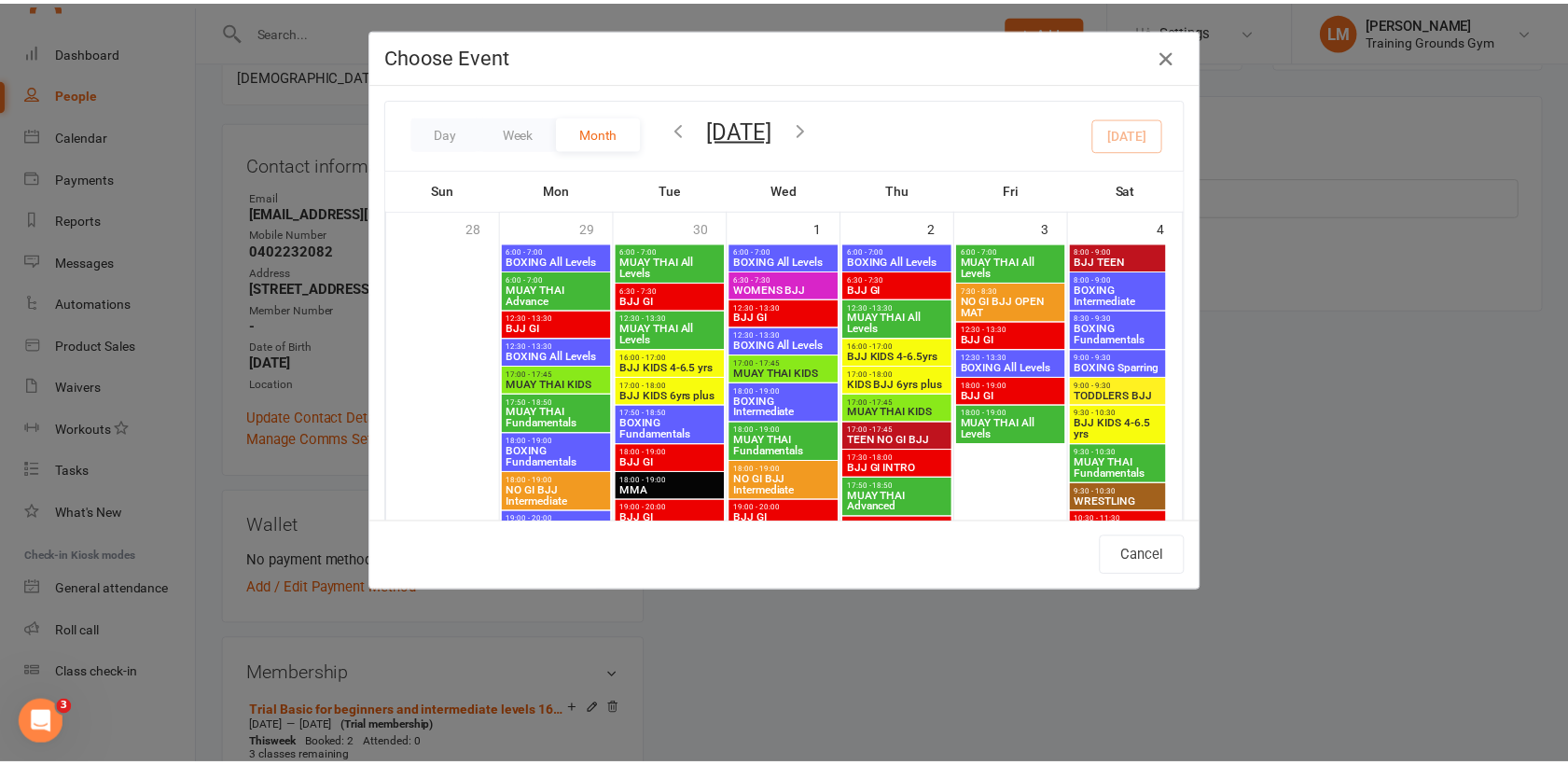
scroll to position [1106, 0]
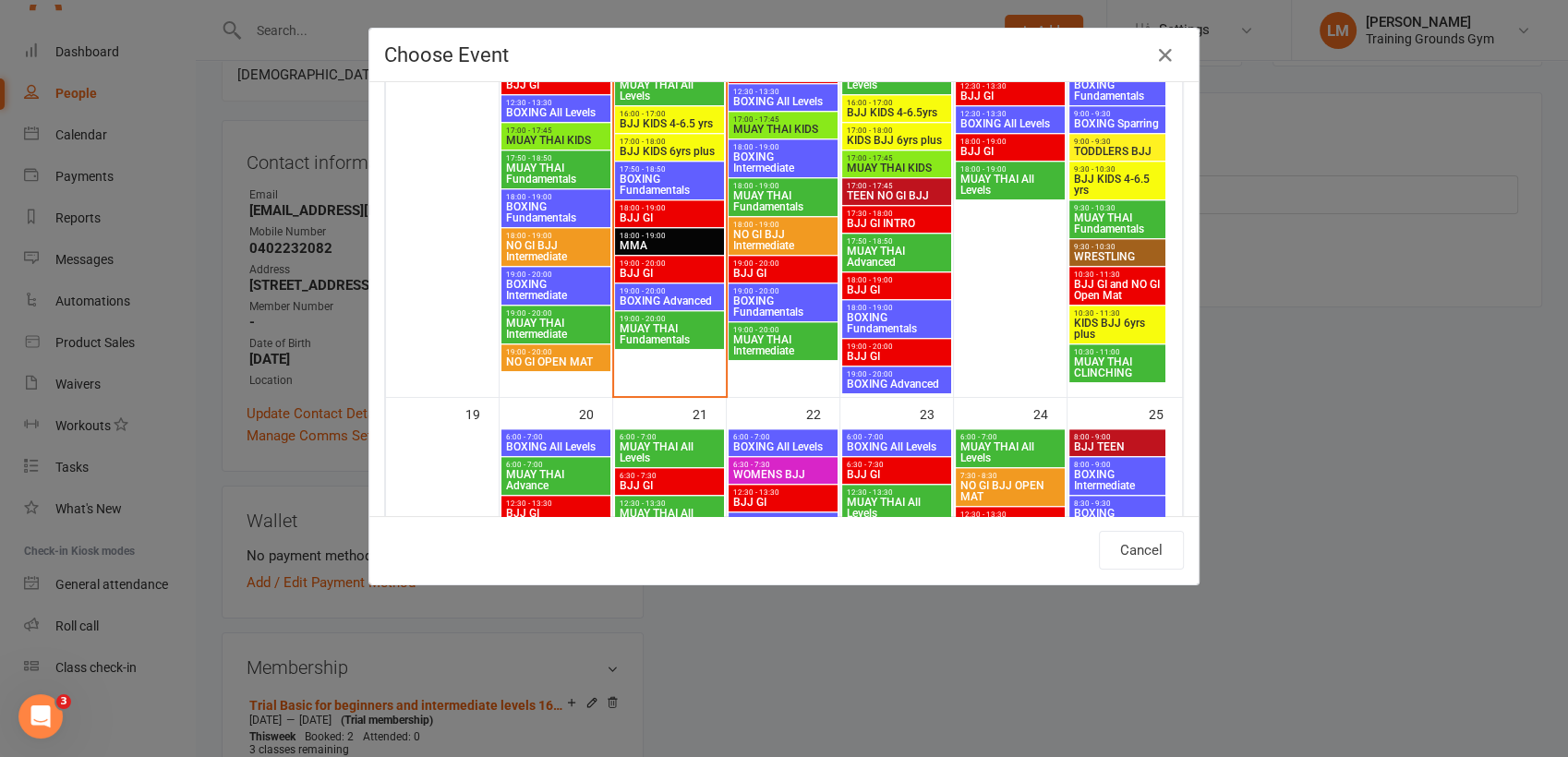
click at [1073, 93] on span "BOXING Fundamentals" at bounding box center [1117, 90] width 89 height 22
type input "BOXING Fundamentals - [DATE] 8:30:00 AM"
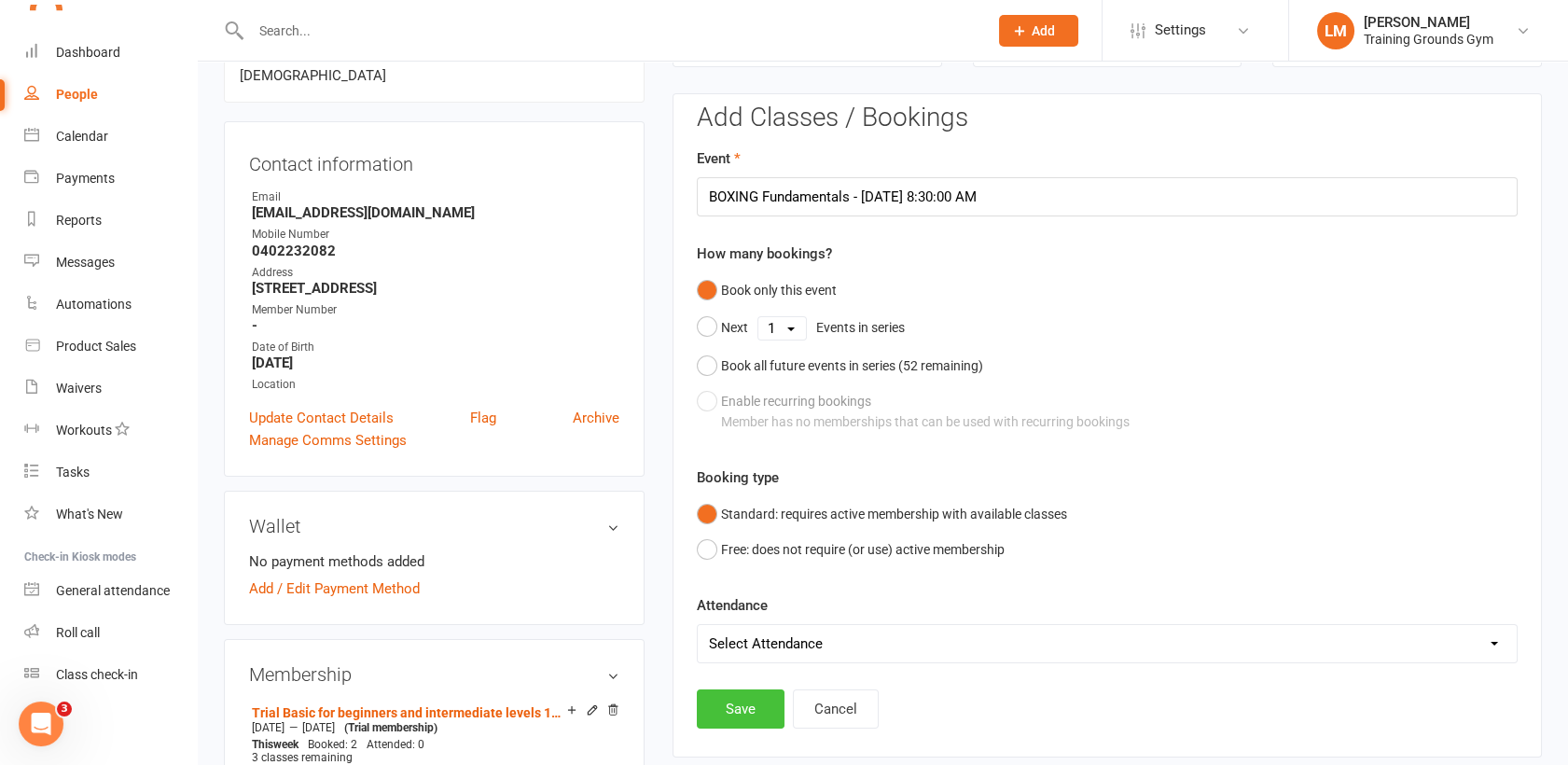
click at [724, 712] on button "Save" at bounding box center [741, 708] width 88 height 39
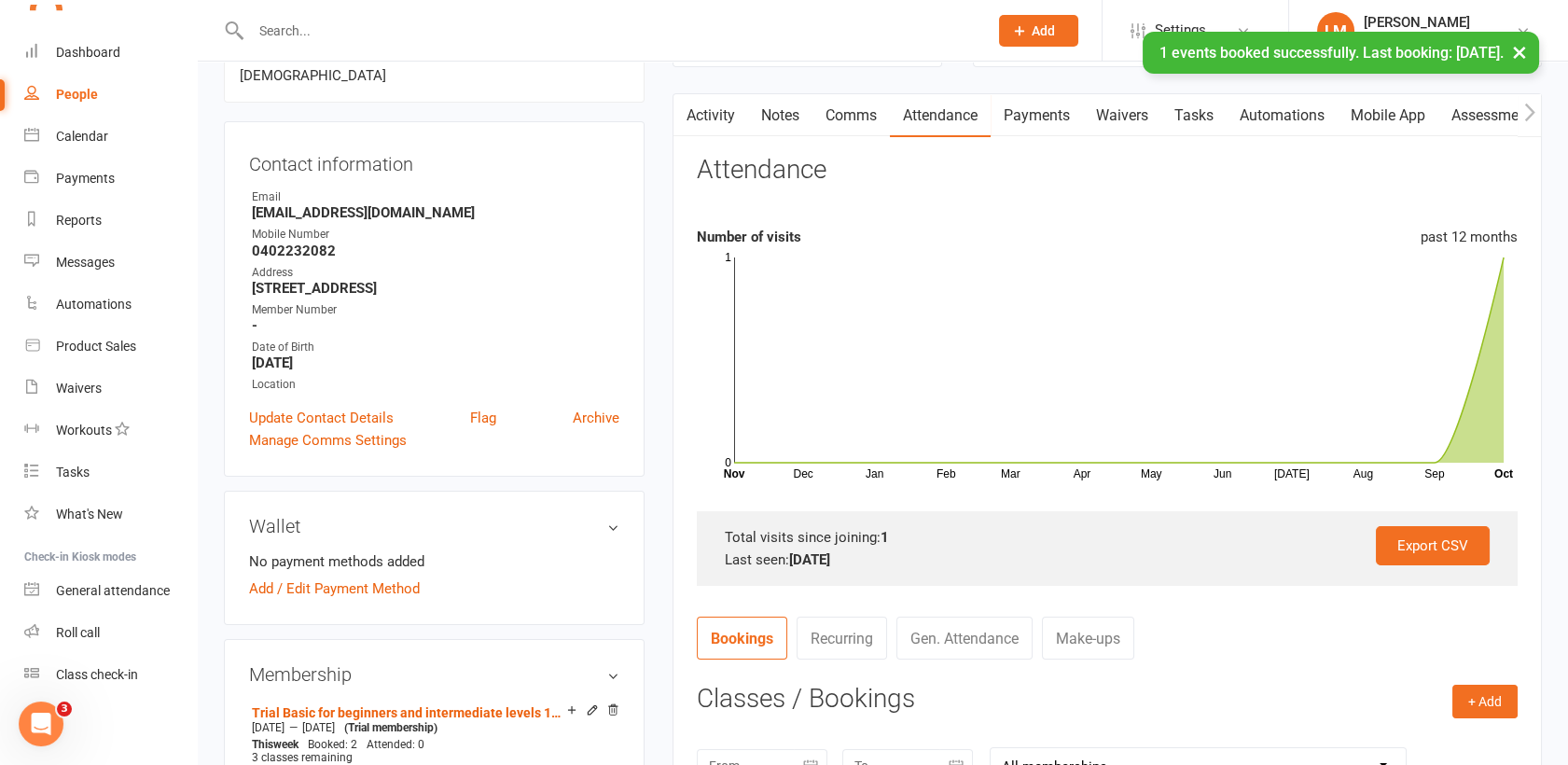
scroll to position [2026, 0]
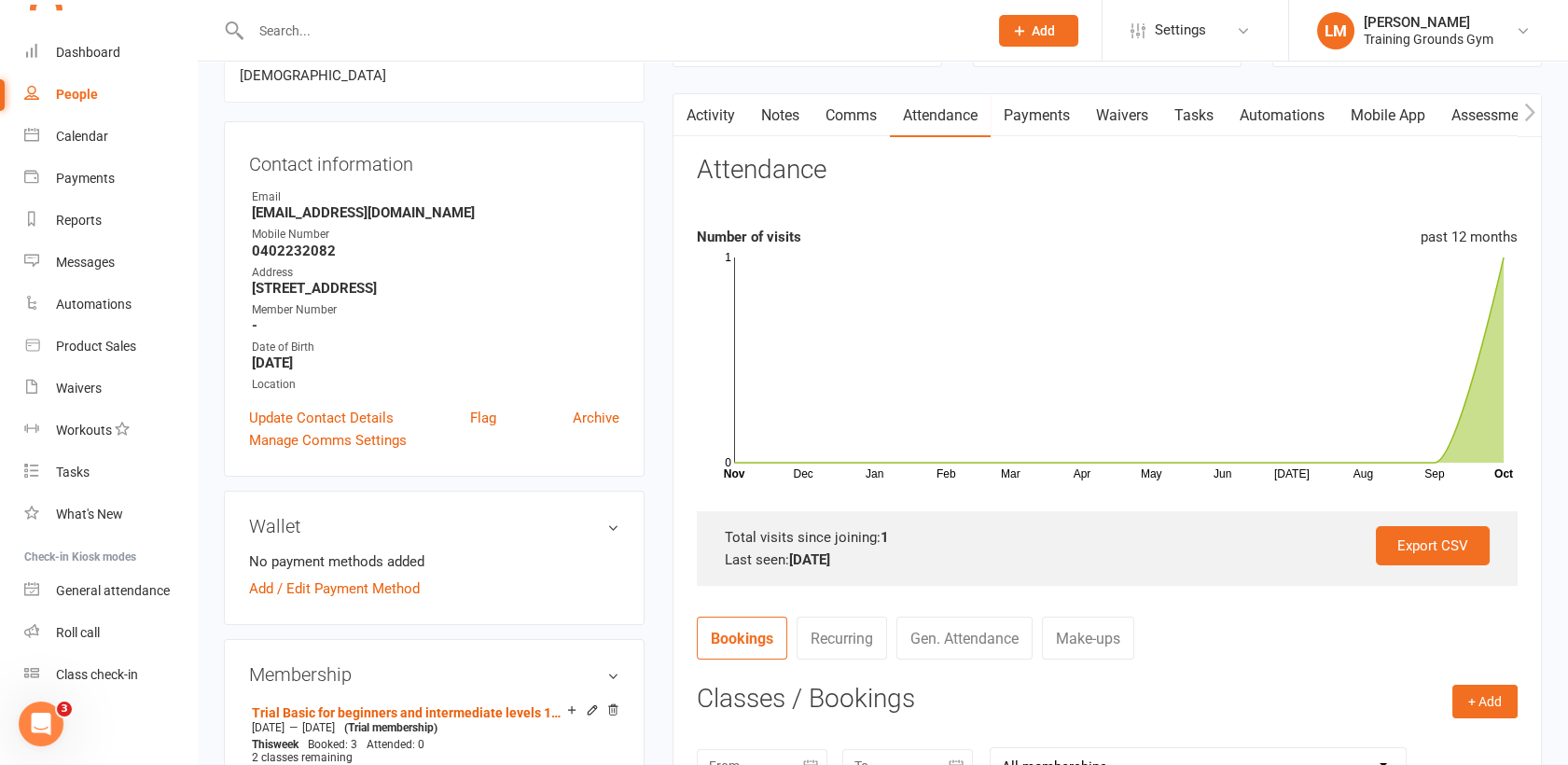
click at [275, 24] on input "text" at bounding box center [610, 30] width 729 height 26
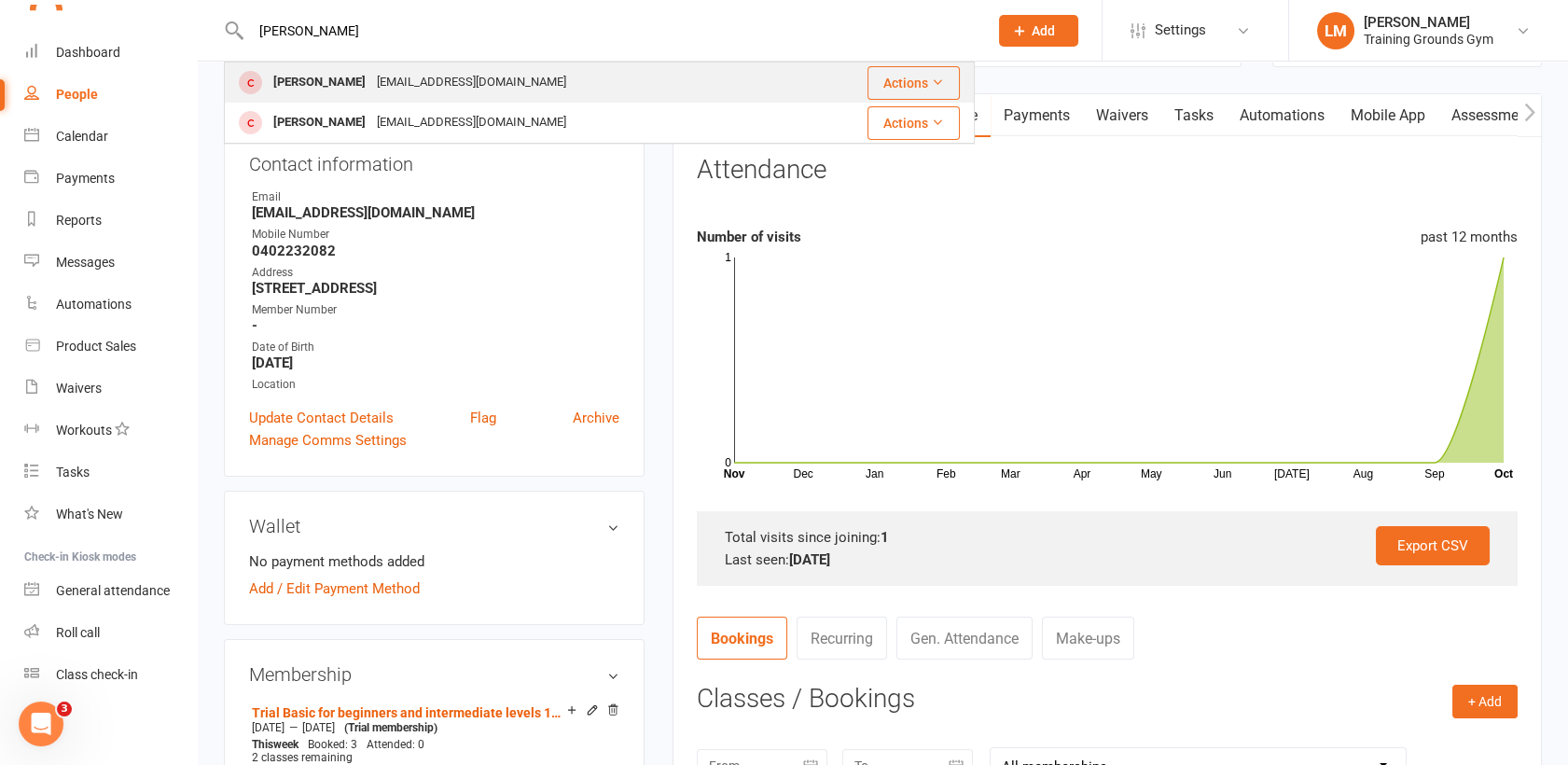
type input "[PERSON_NAME]"
click at [281, 78] on div "[PERSON_NAME]" at bounding box center [320, 83] width 103 height 27
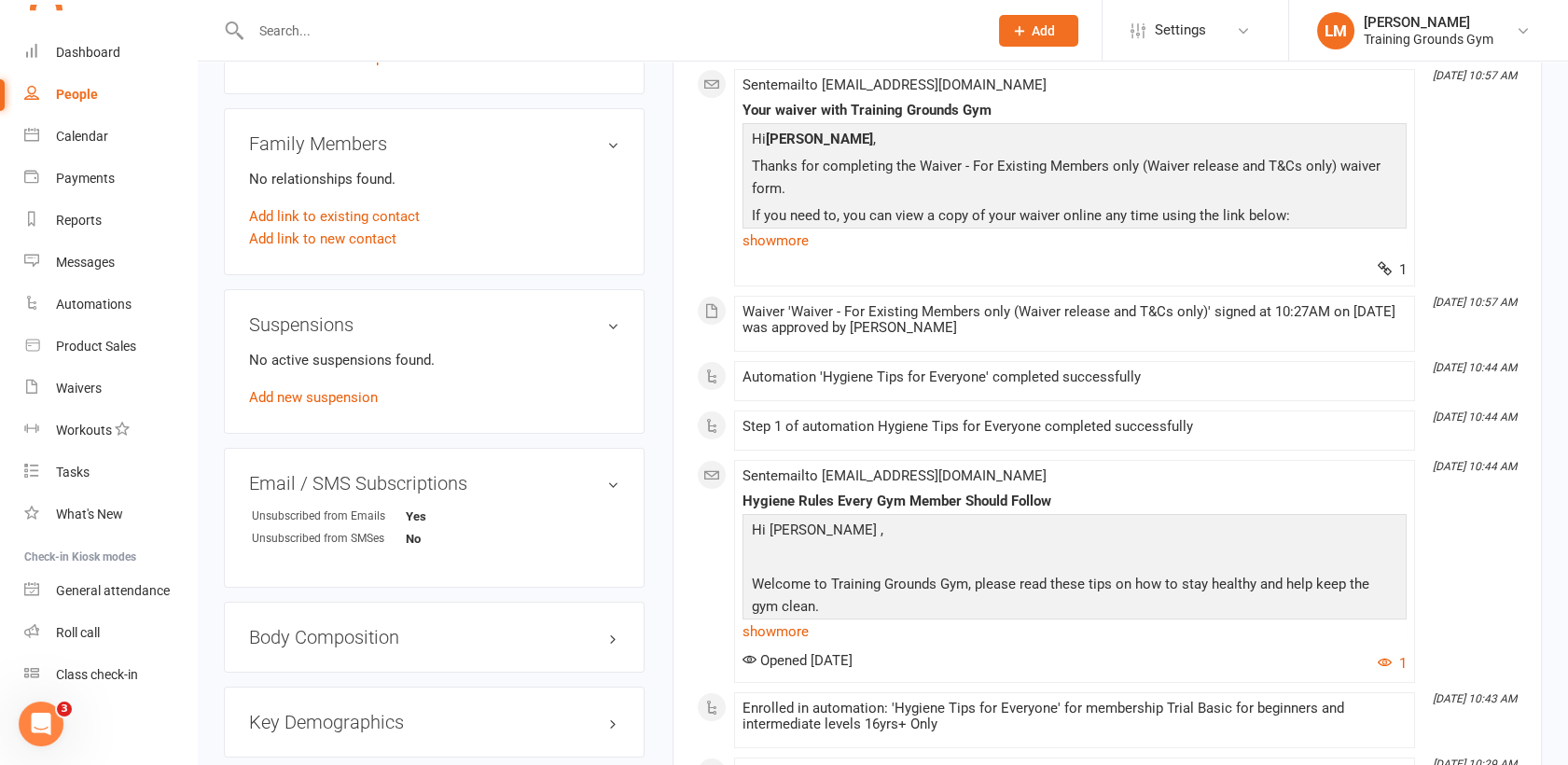
scroll to position [649, 0]
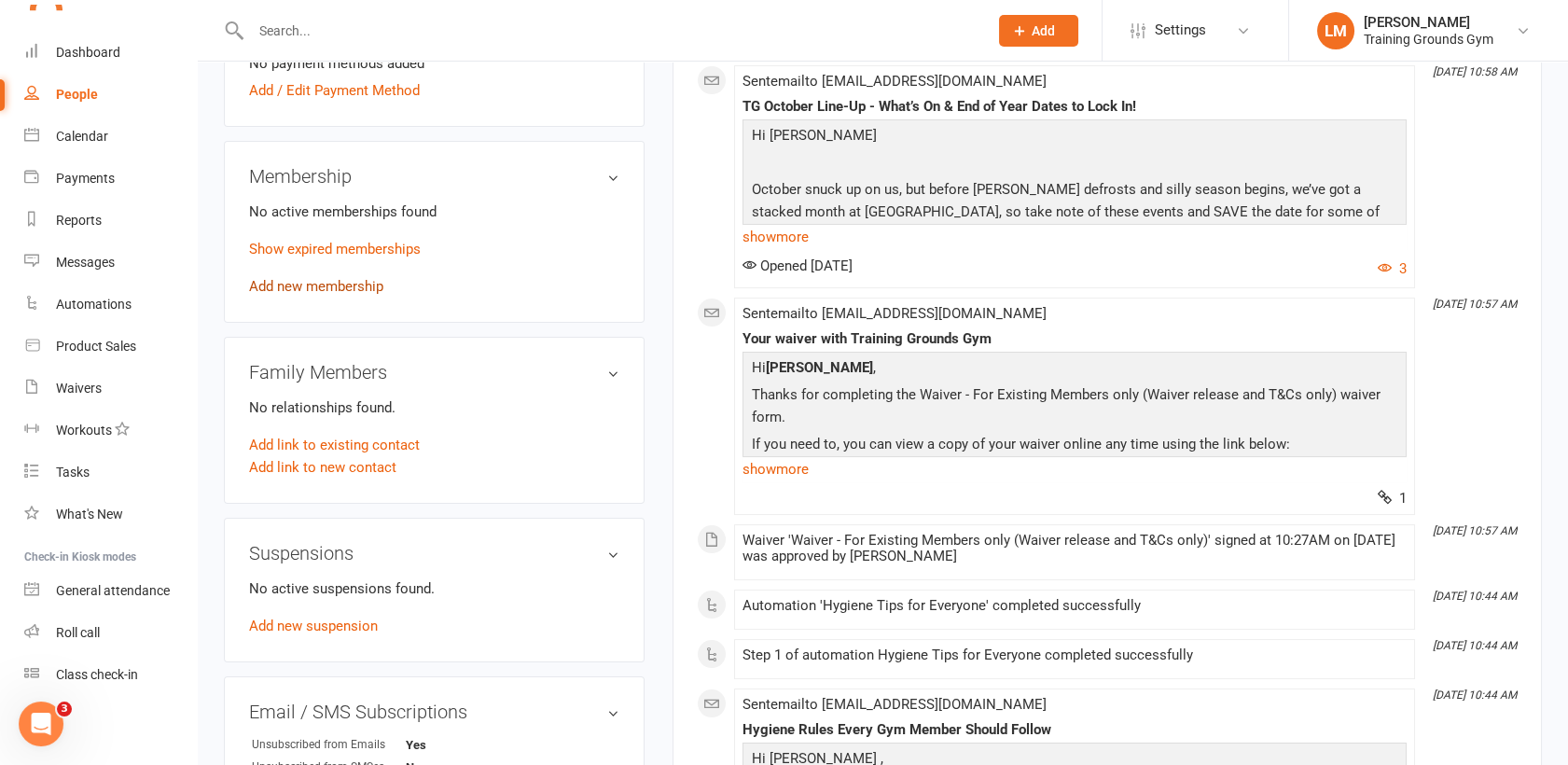
click at [363, 283] on link "Add new membership" at bounding box center [317, 286] width 134 height 17
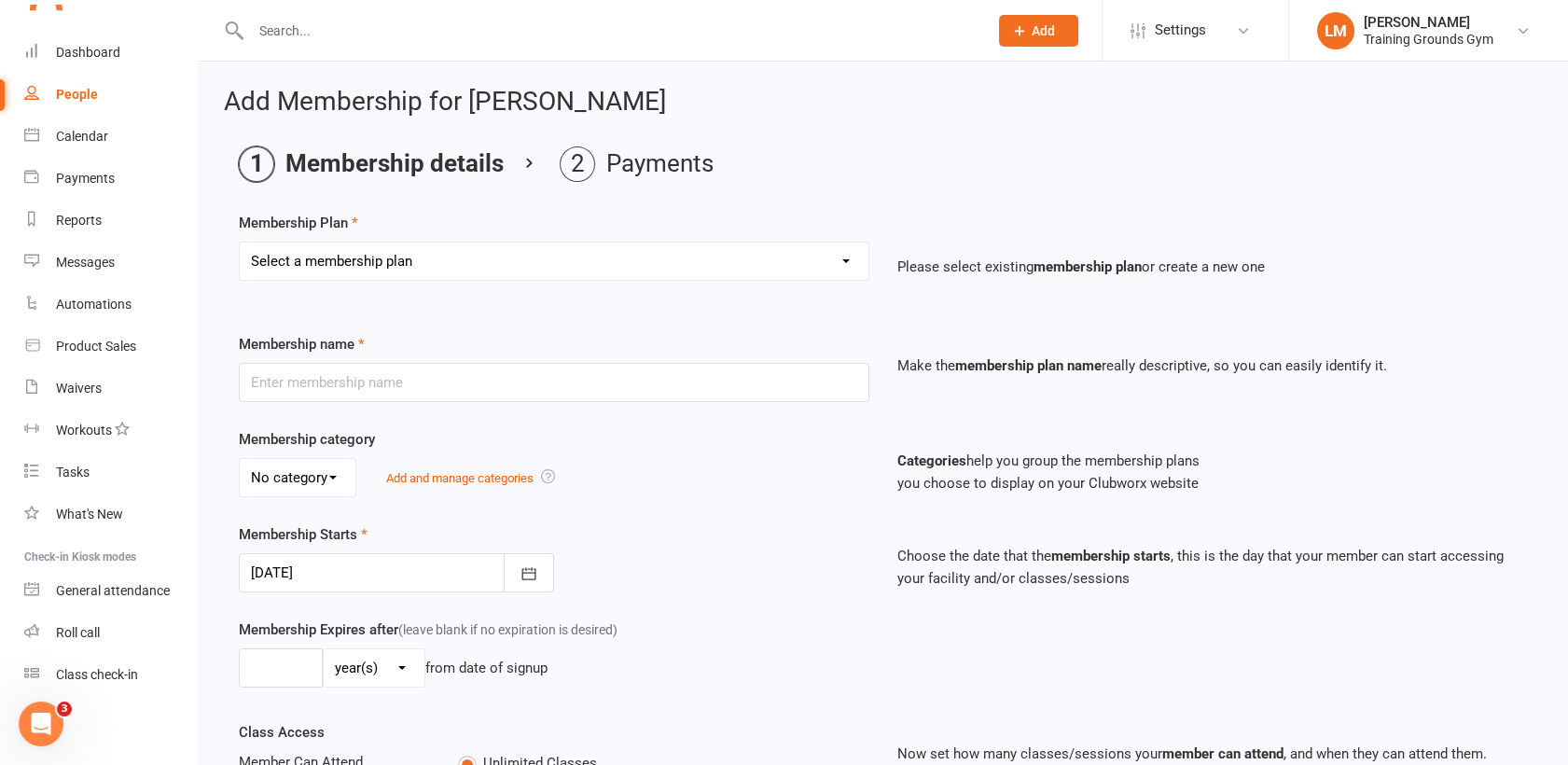
click at [724, 265] on select "Select a membership plan Create new Membership Plan Trial Basic for beginners a…" at bounding box center [554, 261] width 629 height 37
select select "30"
click at [240, 243] on select "Select a membership plan Create new Membership Plan Trial Basic for beginners a…" at bounding box center [554, 261] width 629 height 37
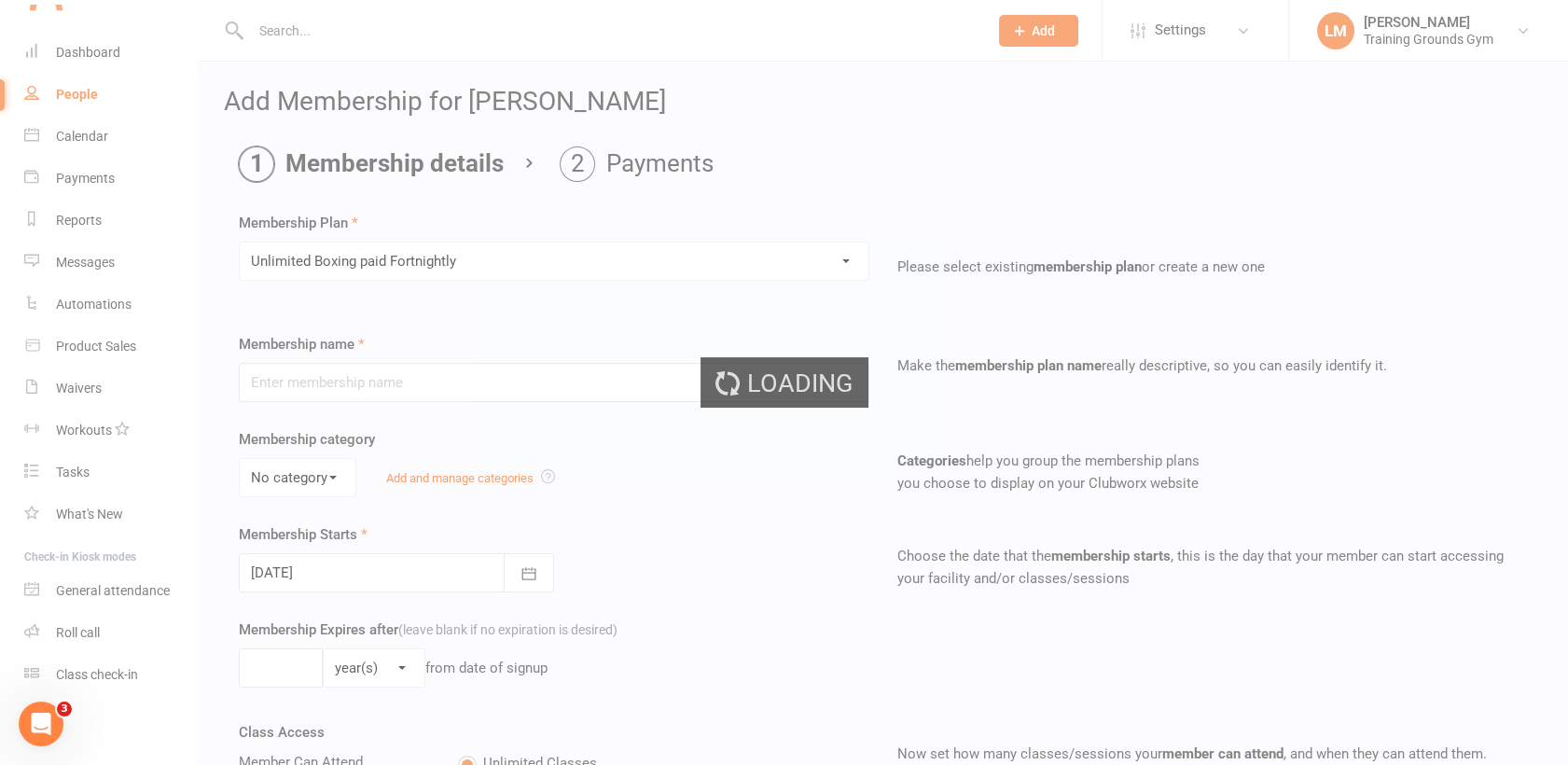
type input "Unlimited Boxing paid Fortnightly"
select select "0"
type input "0"
type input "4"
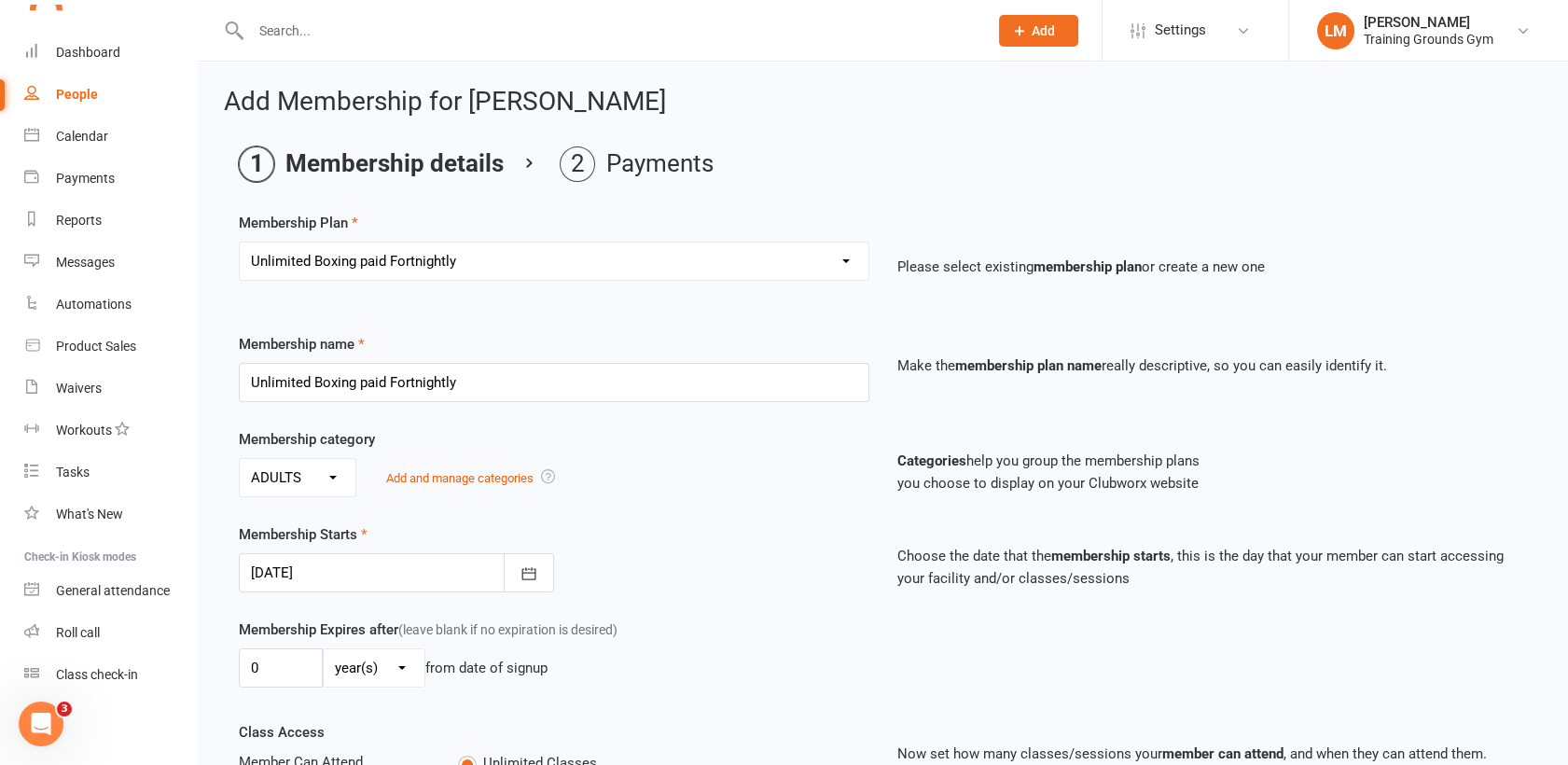
type input "[DATE]"
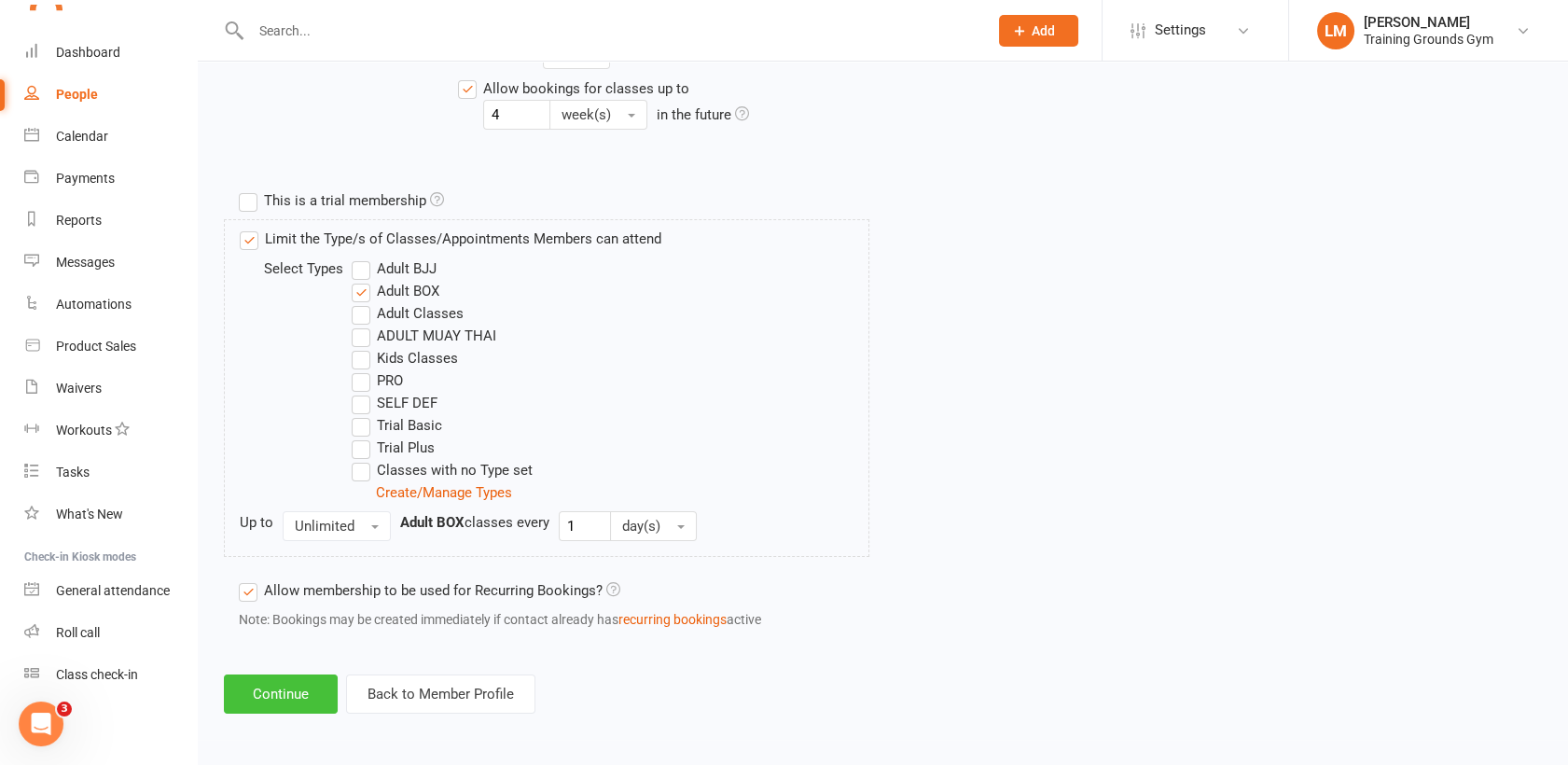
click at [258, 690] on button "Continue" at bounding box center [281, 694] width 114 height 39
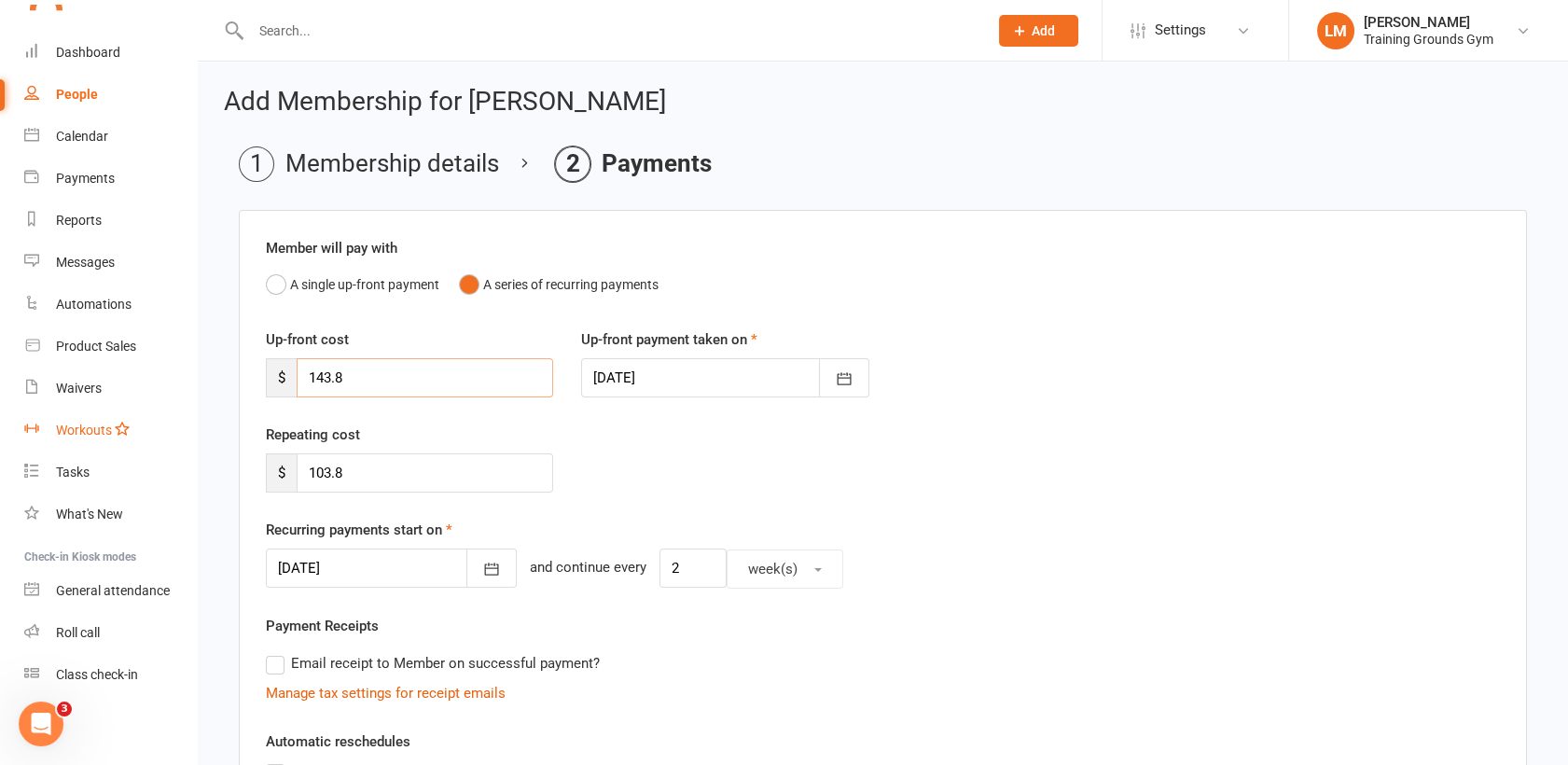
drag, startPoint x: 369, startPoint y: 387, endPoint x: 75, endPoint y: 414, distance: 295.2
click at [75, 414] on ui-view "Prospect Member Non-attending contact Class / event Appointment Task Membership…" at bounding box center [784, 611] width 1568 height 1212
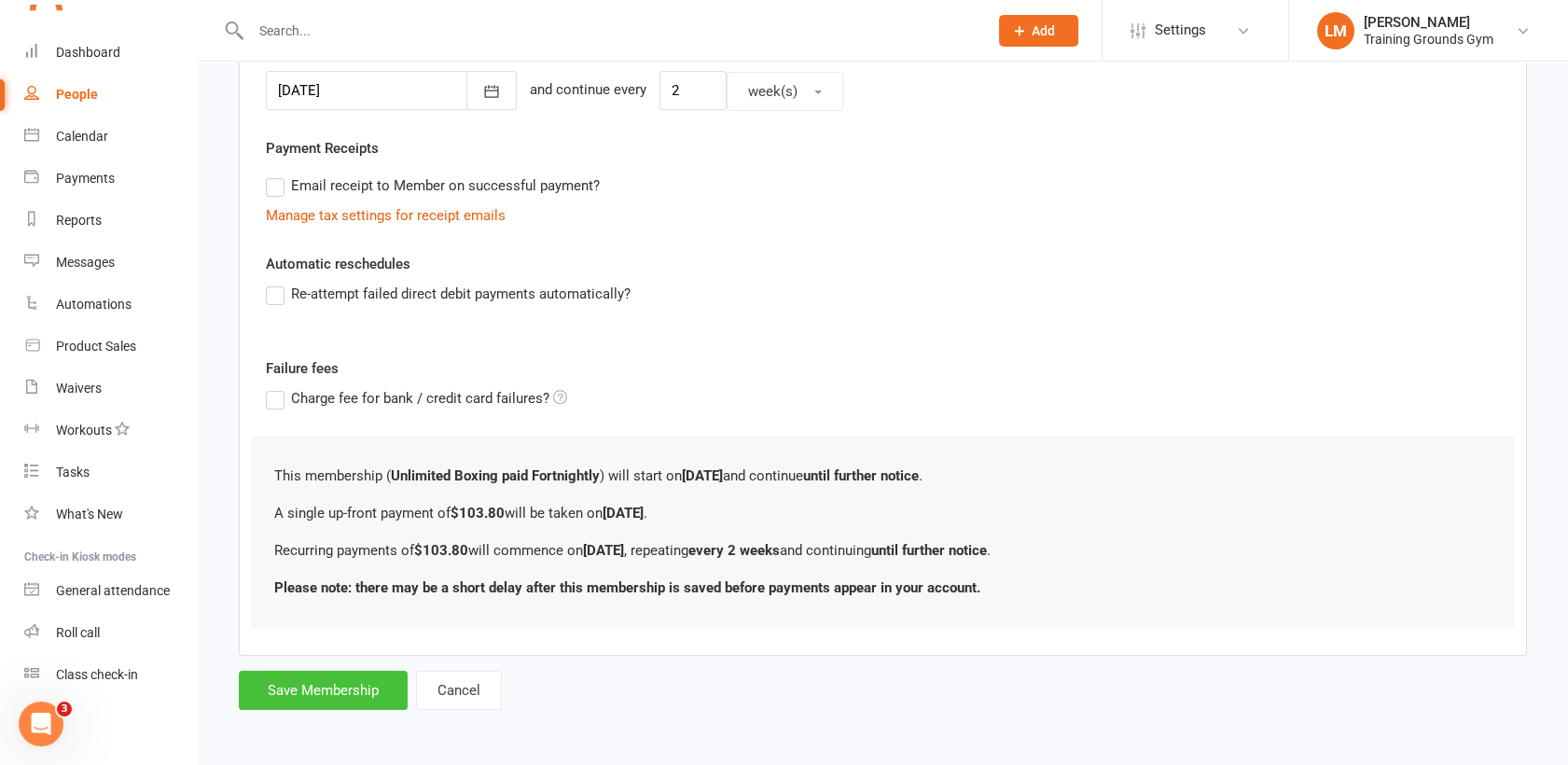
type input "103.80"
click at [321, 688] on button "Save Membership" at bounding box center [323, 690] width 169 height 39
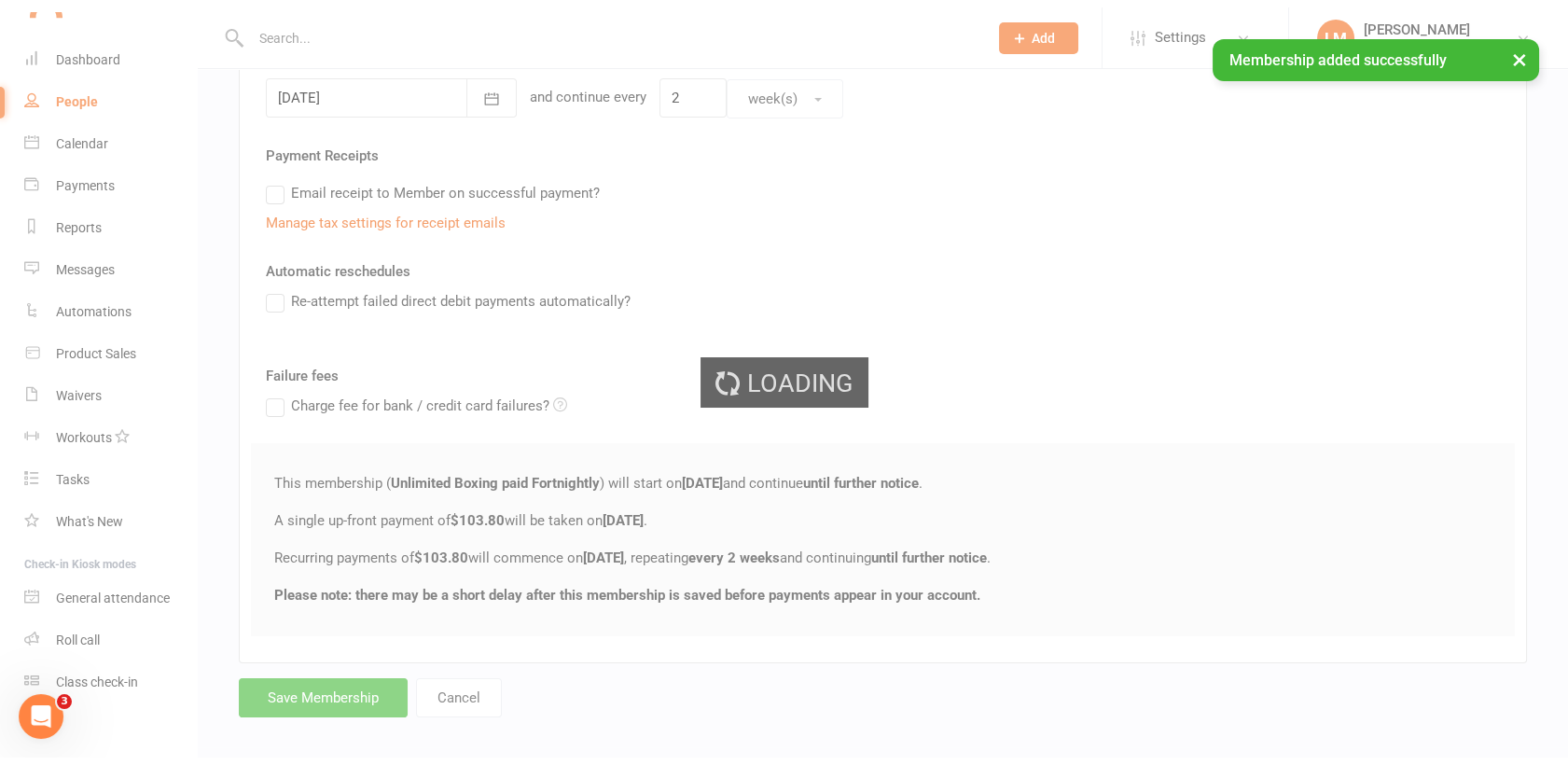
scroll to position [2030, 0]
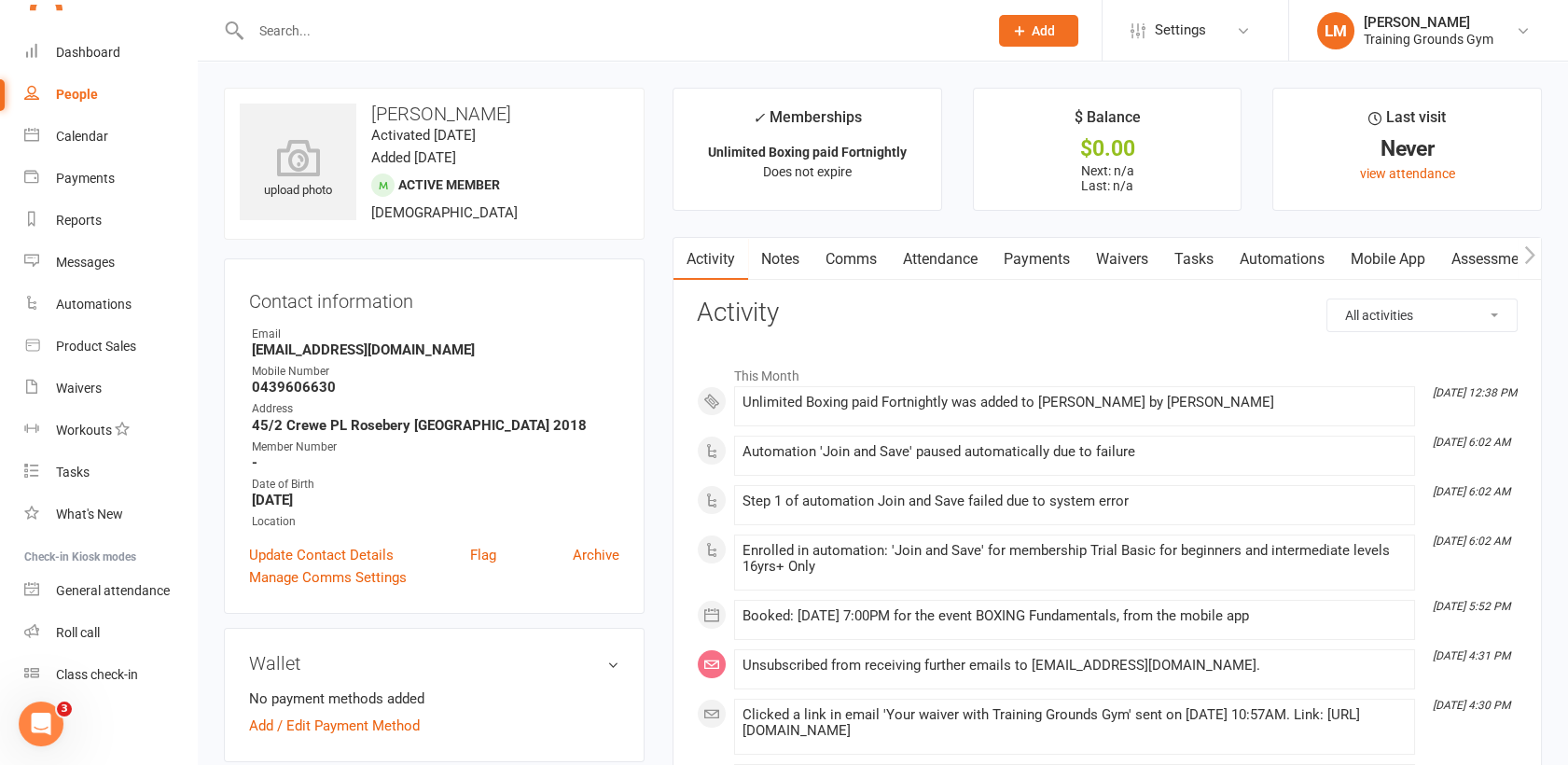
scroll to position [2026, 0]
click at [1380, 253] on link "Mobile App" at bounding box center [1387, 259] width 100 height 43
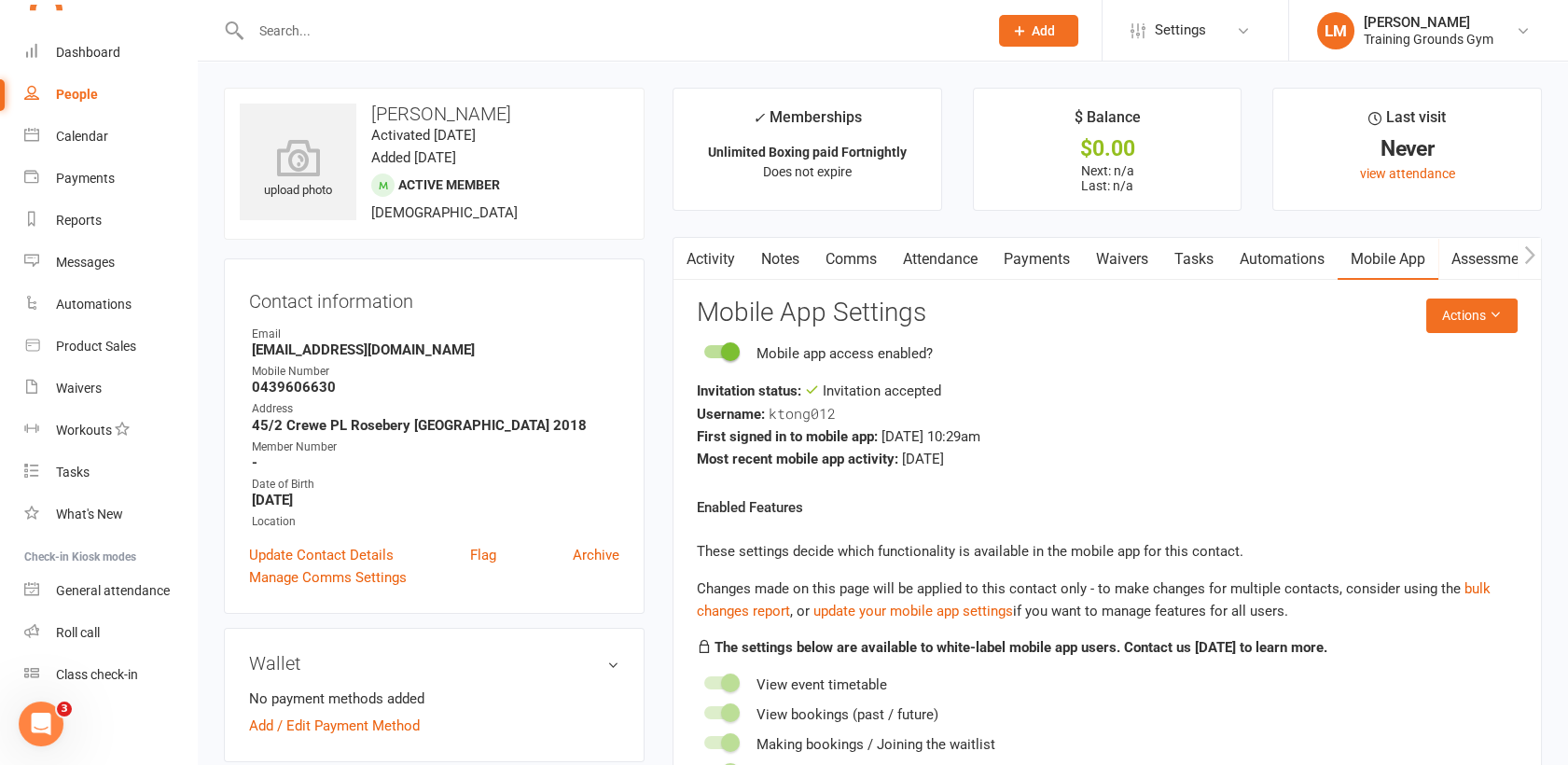
click at [402, 23] on input "text" at bounding box center [610, 30] width 729 height 26
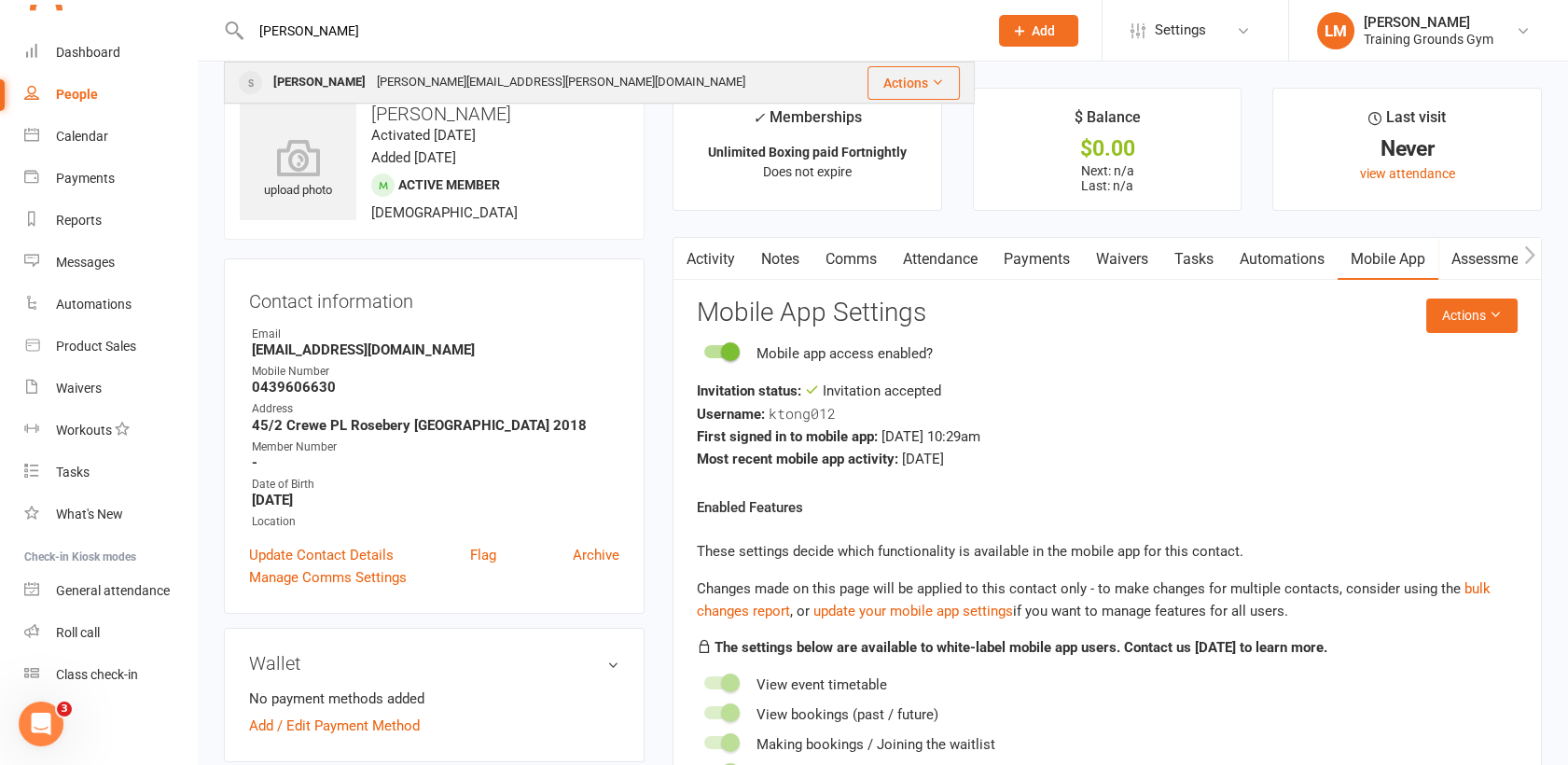
type input "[PERSON_NAME]"
click at [371, 73] on div "[PERSON_NAME][EMAIL_ADDRESS][PERSON_NAME][DOMAIN_NAME]" at bounding box center [560, 83] width 379 height 27
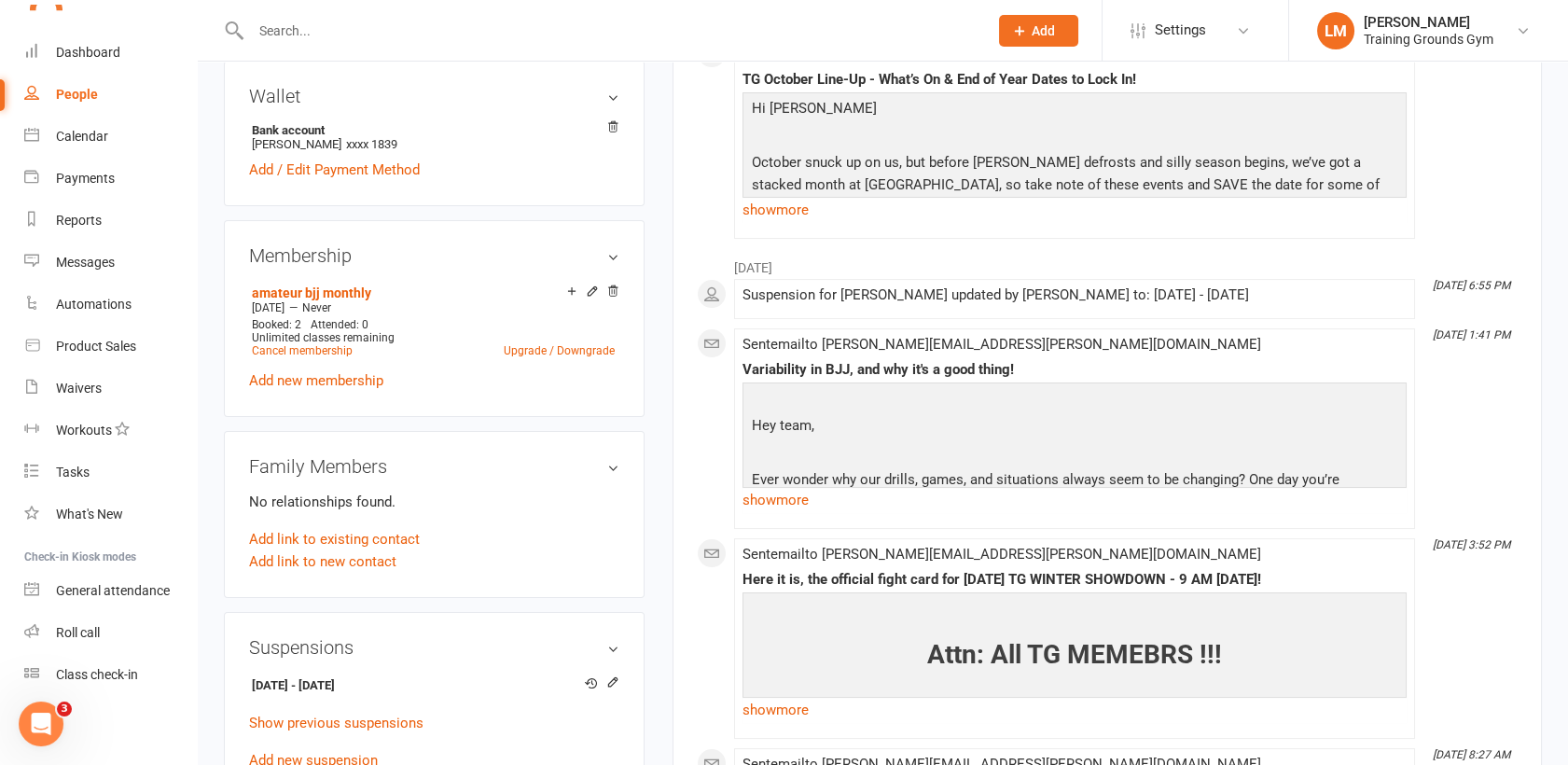
scroll to position [621, 0]
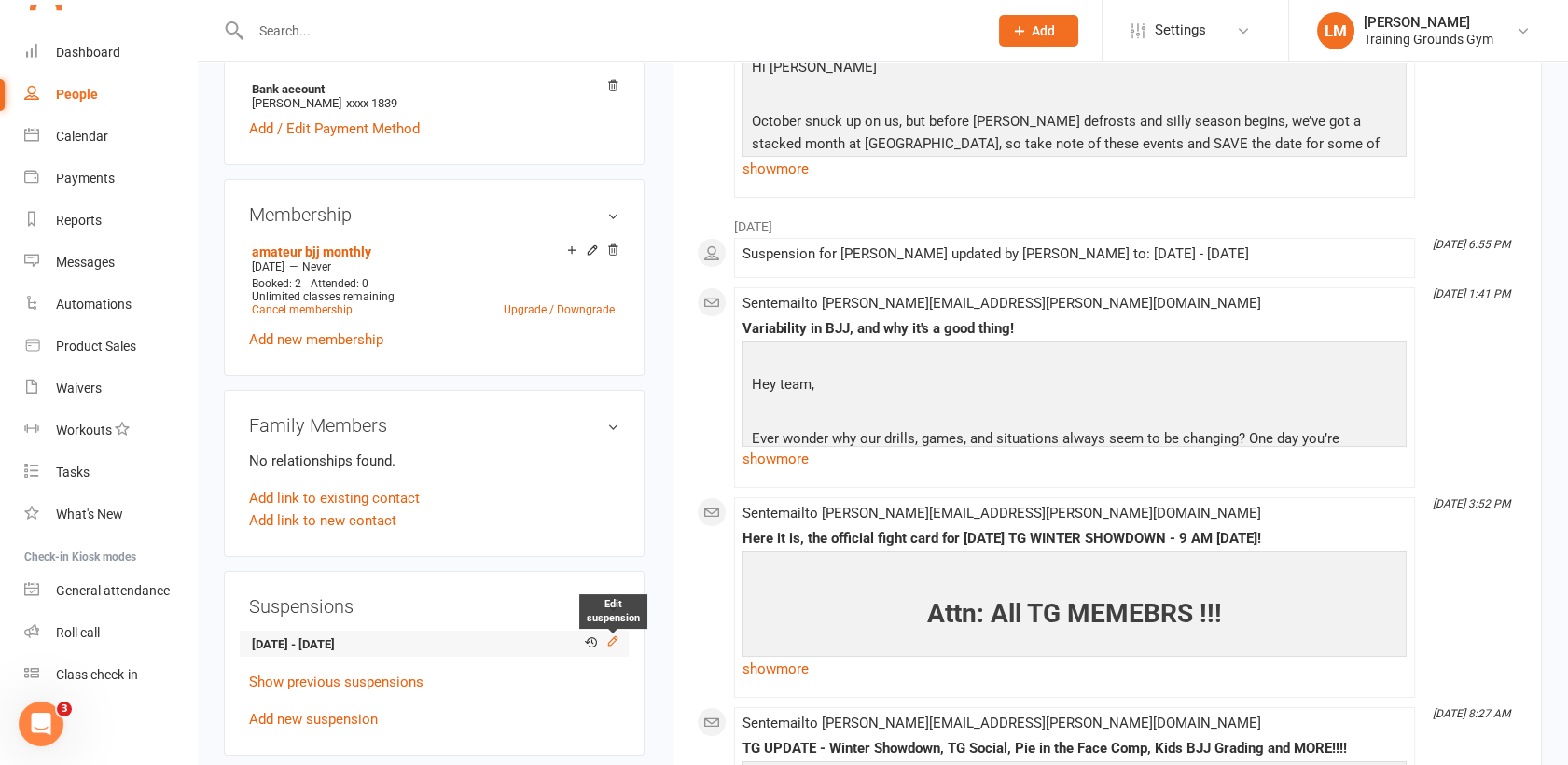
click at [612, 634] on icon at bounding box center [612, 640] width 13 height 13
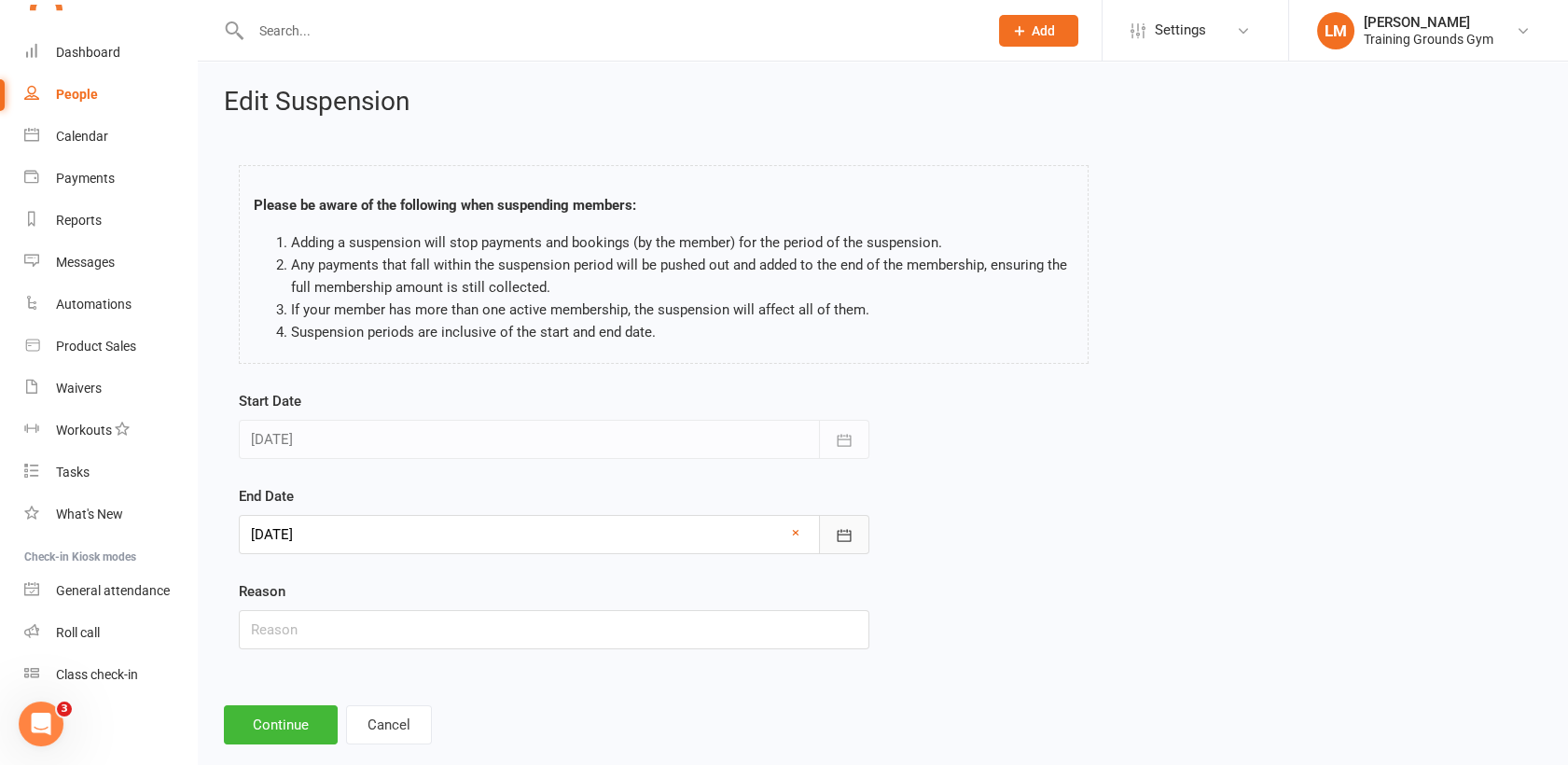
click at [840, 536] on icon "button" at bounding box center [843, 535] width 19 height 19
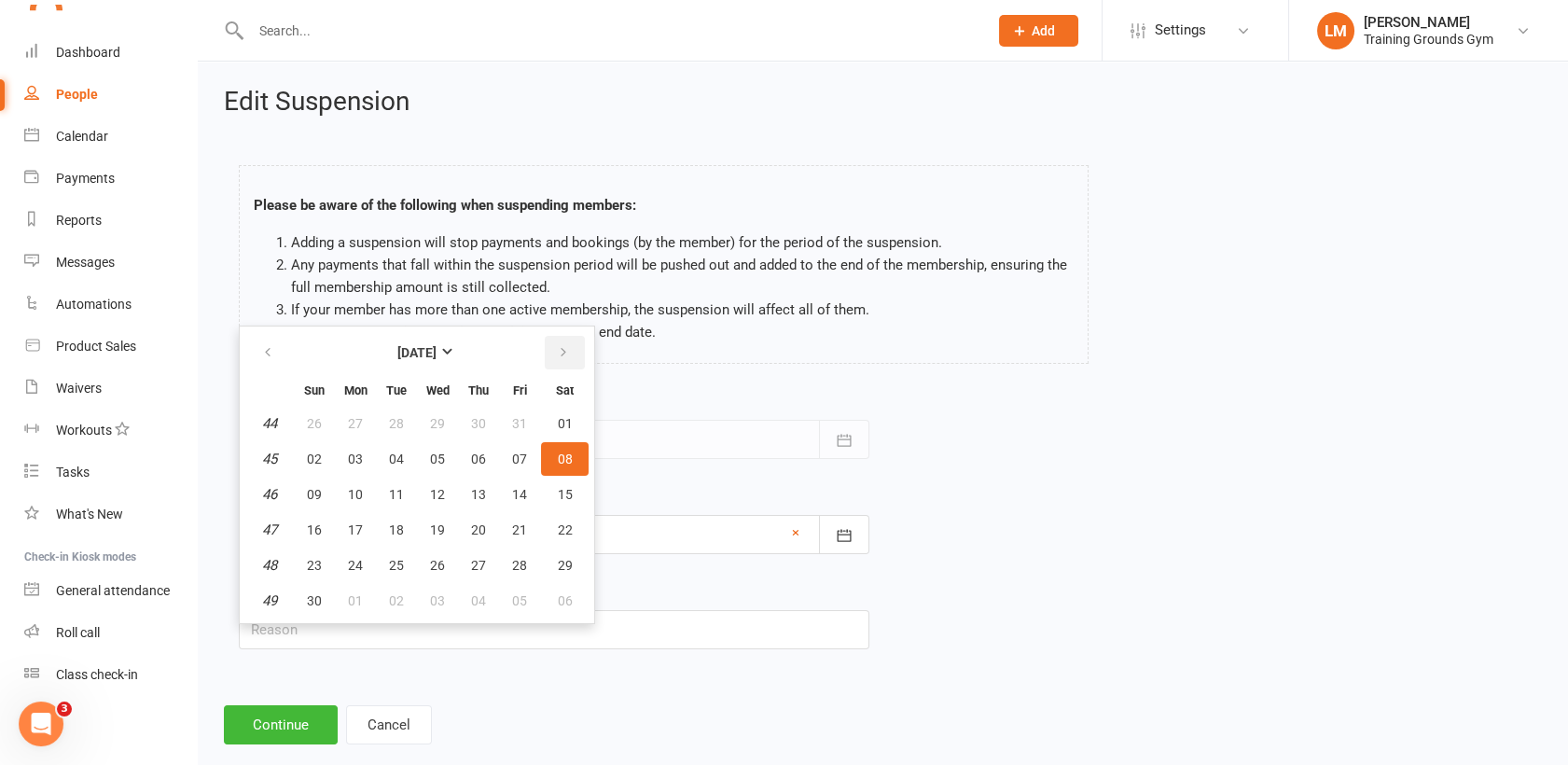
click at [548, 341] on button "button" at bounding box center [564, 353] width 40 height 33
click at [320, 468] on button "08" at bounding box center [314, 459] width 39 height 33
type input "[DATE]"
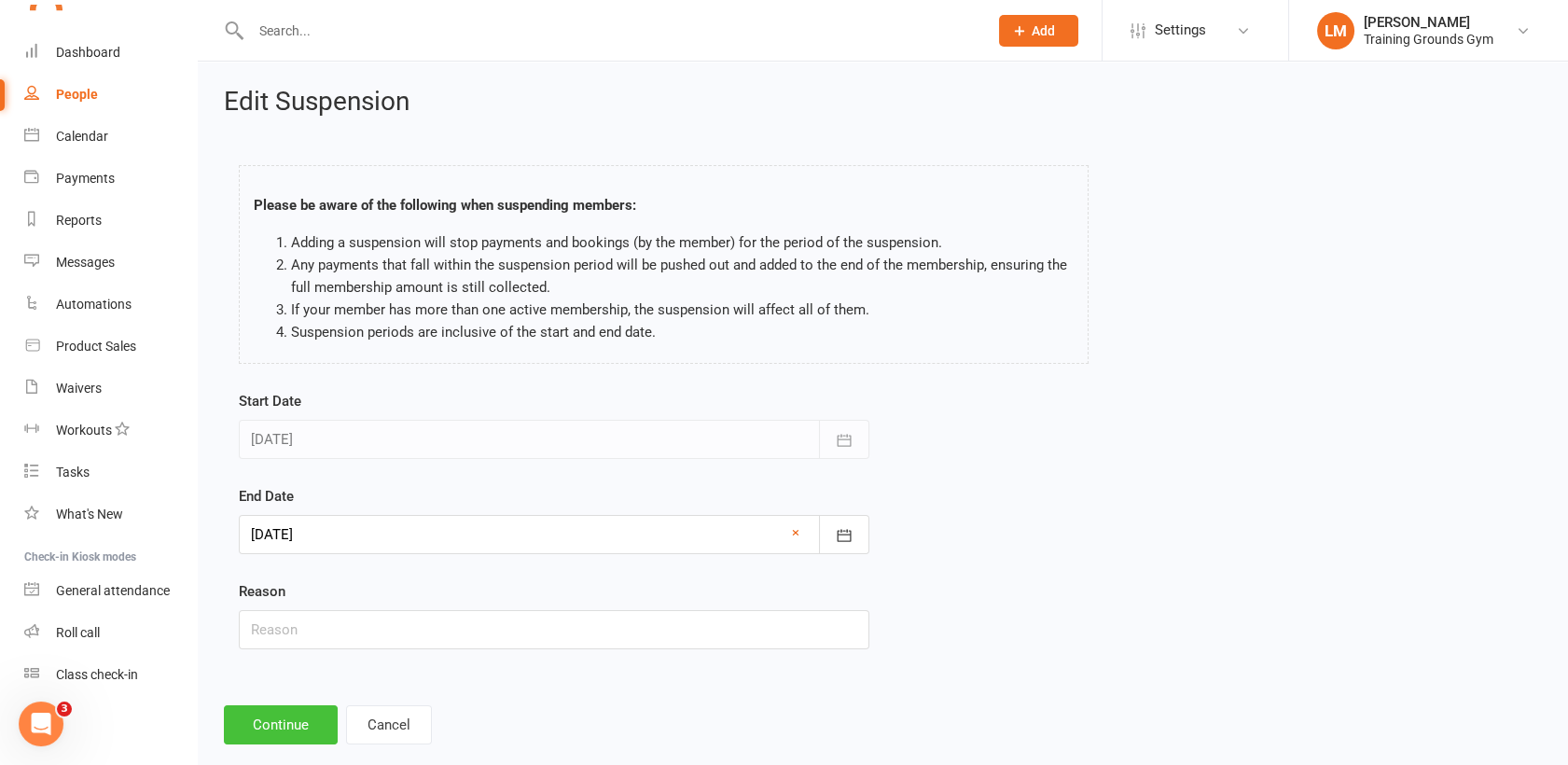
click at [283, 727] on button "Continue" at bounding box center [281, 724] width 114 height 39
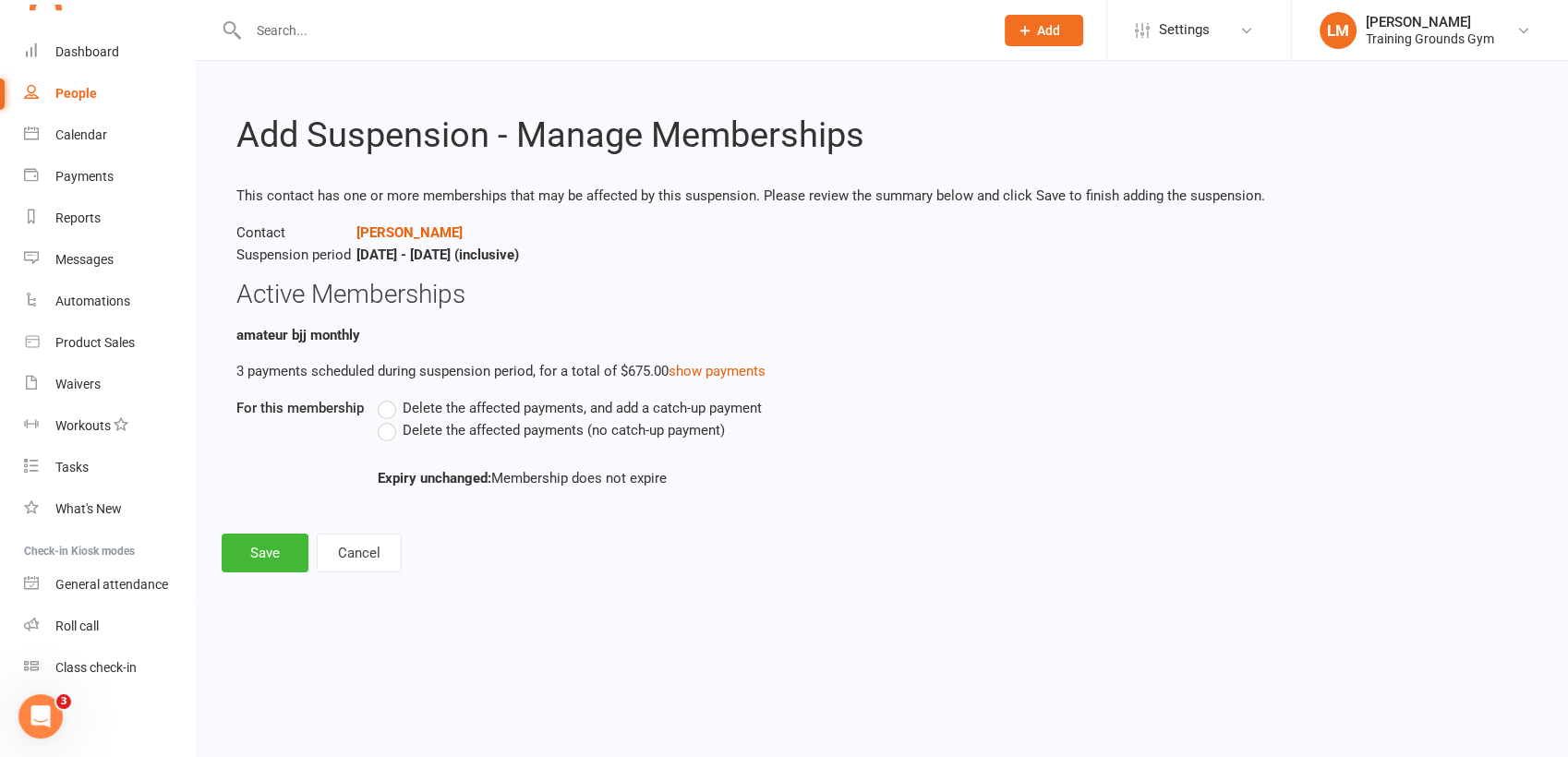
click at [384, 432] on label "Delete the affected payments (no catch-up payment)" at bounding box center [551, 429] width 347 height 22
click at [384, 419] on input "Delete the affected payments (no catch-up payment)" at bounding box center [383, 419] width 12 height 0
click at [279, 540] on button "Save" at bounding box center [265, 553] width 87 height 39
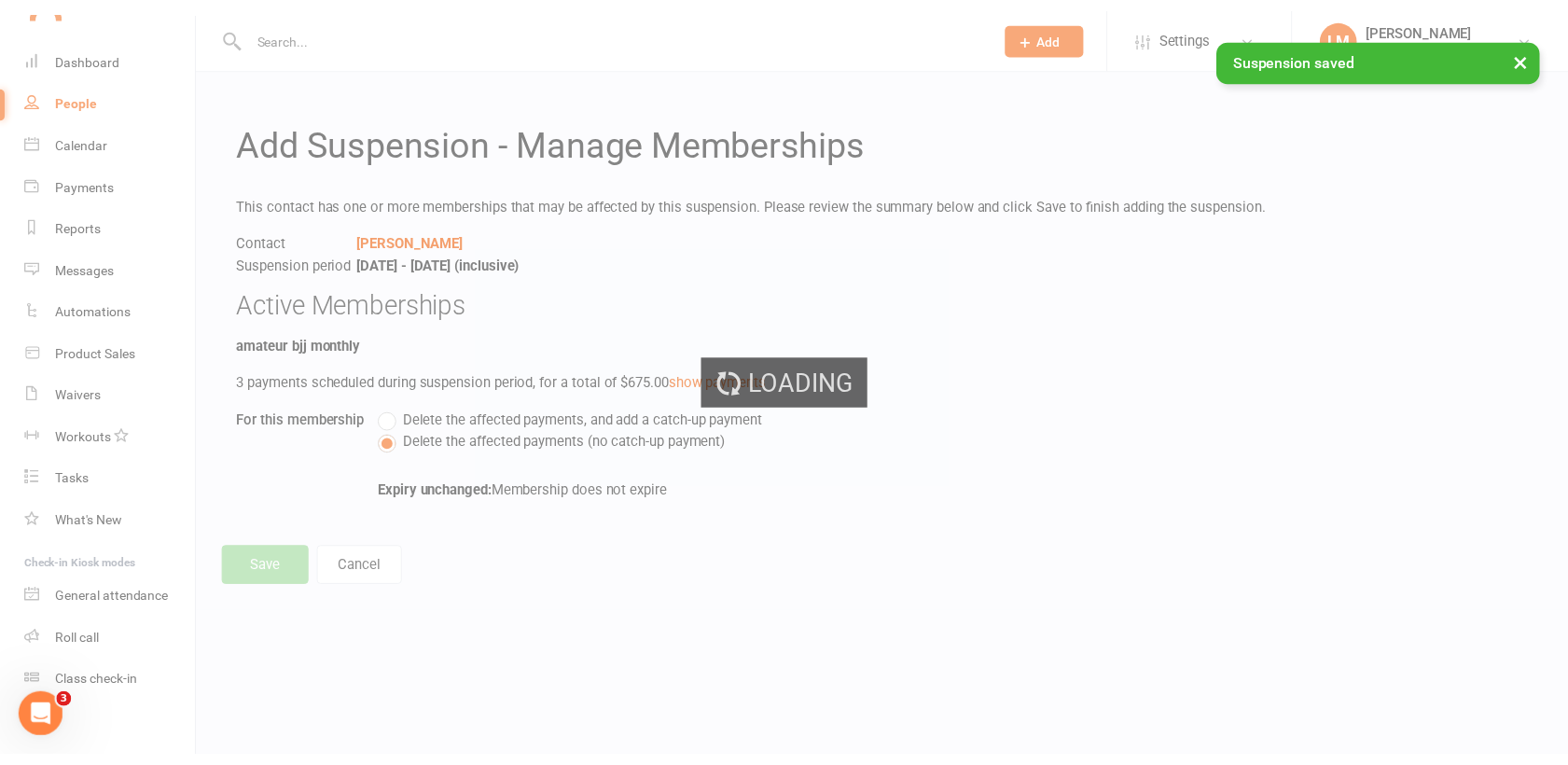
scroll to position [2026, 0]
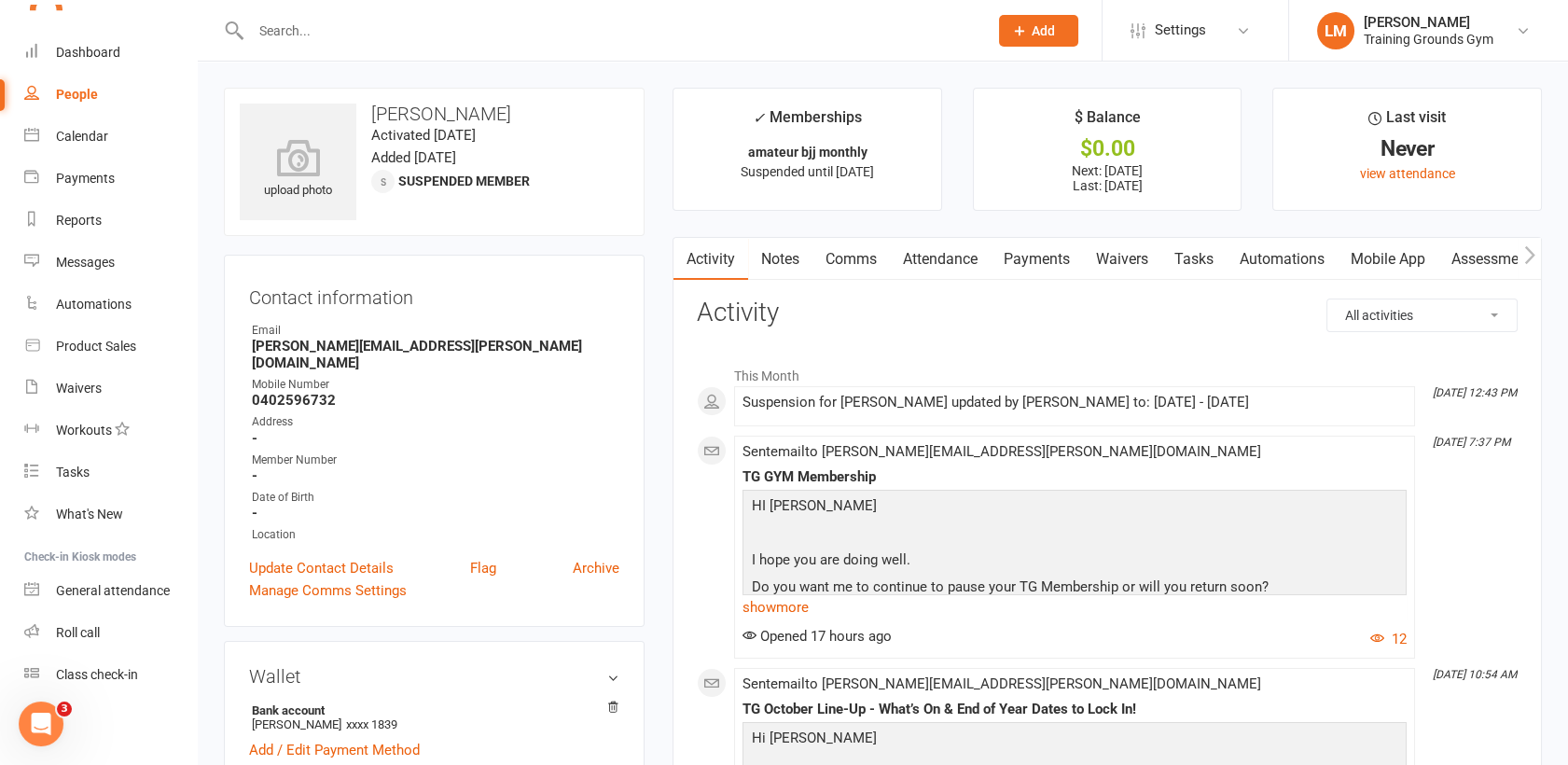
click at [308, 29] on input "text" at bounding box center [610, 30] width 729 height 26
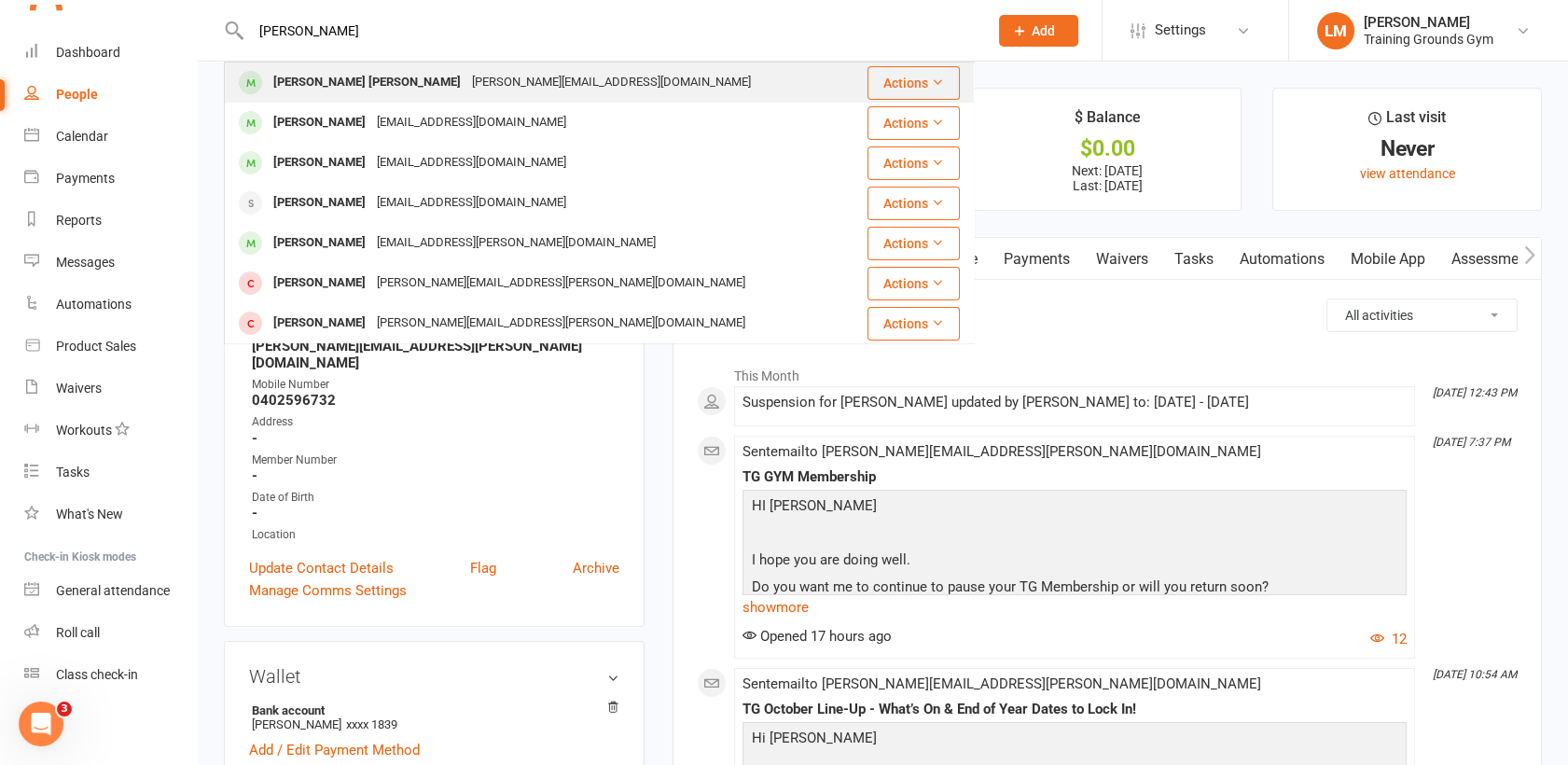
type input "[PERSON_NAME]"
click at [325, 64] on div "[PERSON_NAME] Phillips [EMAIL_ADDRESS][DOMAIN_NAME]" at bounding box center [537, 82] width 623 height 38
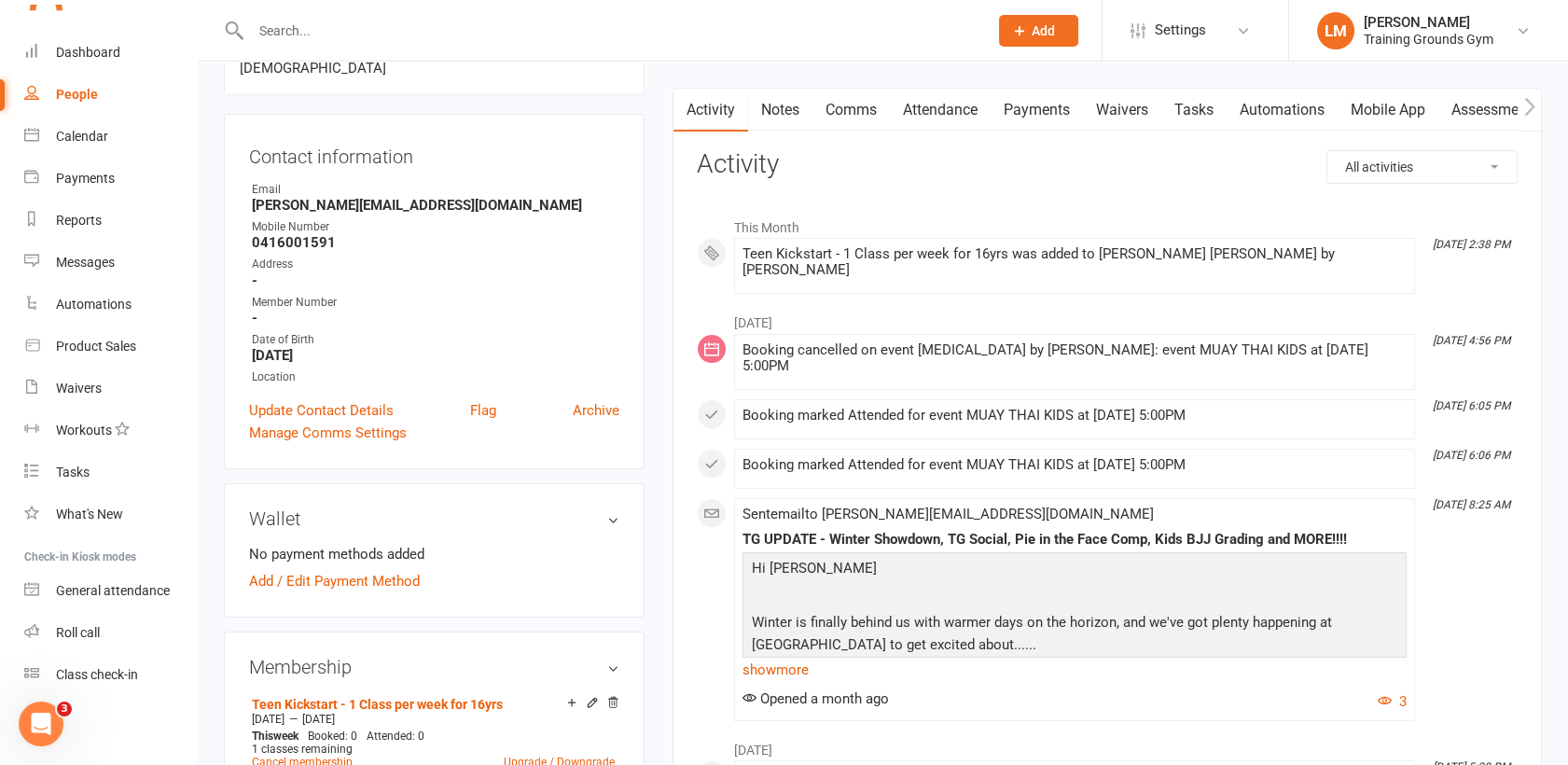
scroll to position [124, 0]
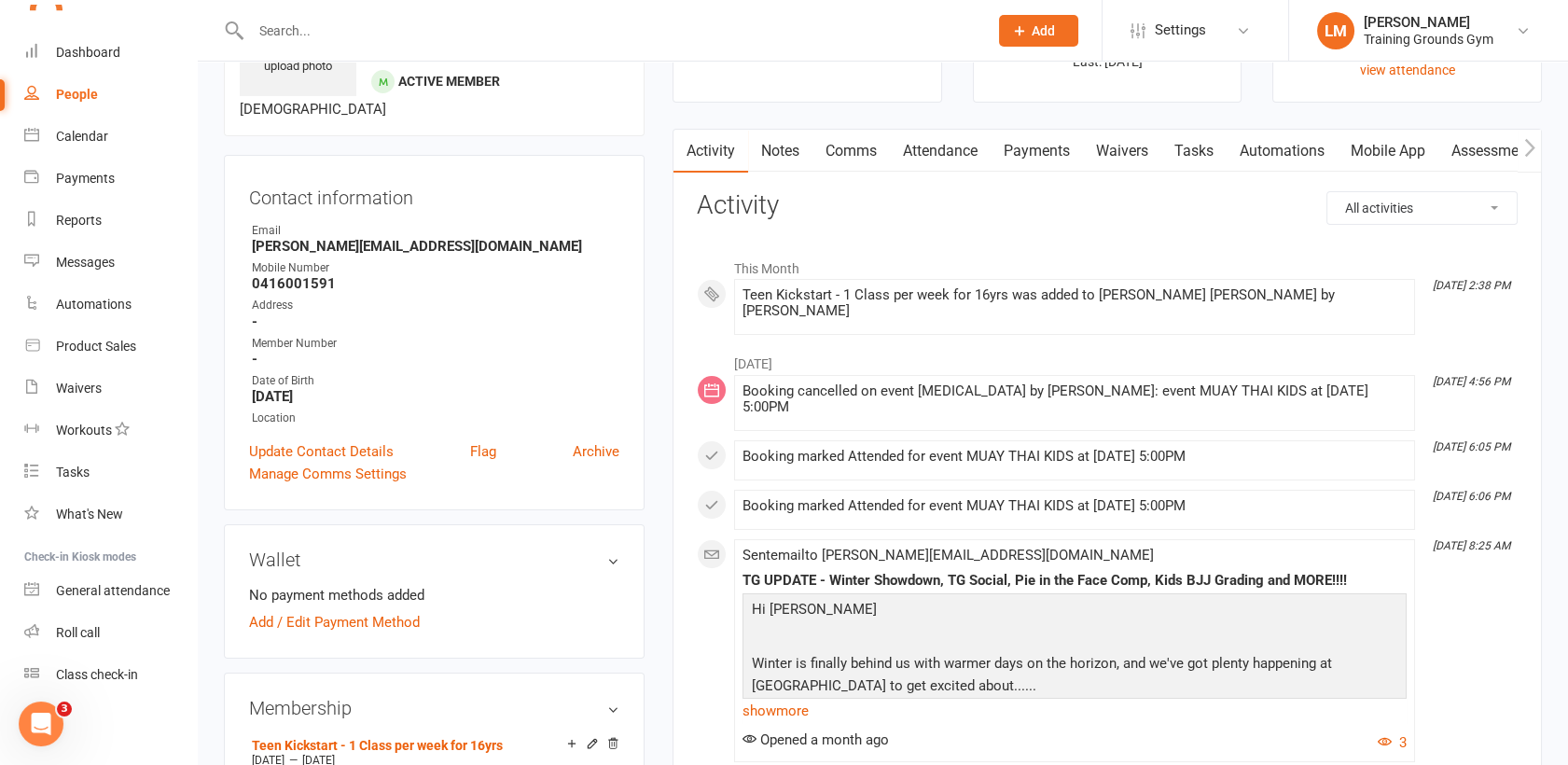
click at [1037, 141] on link "Payments" at bounding box center [1036, 151] width 93 height 43
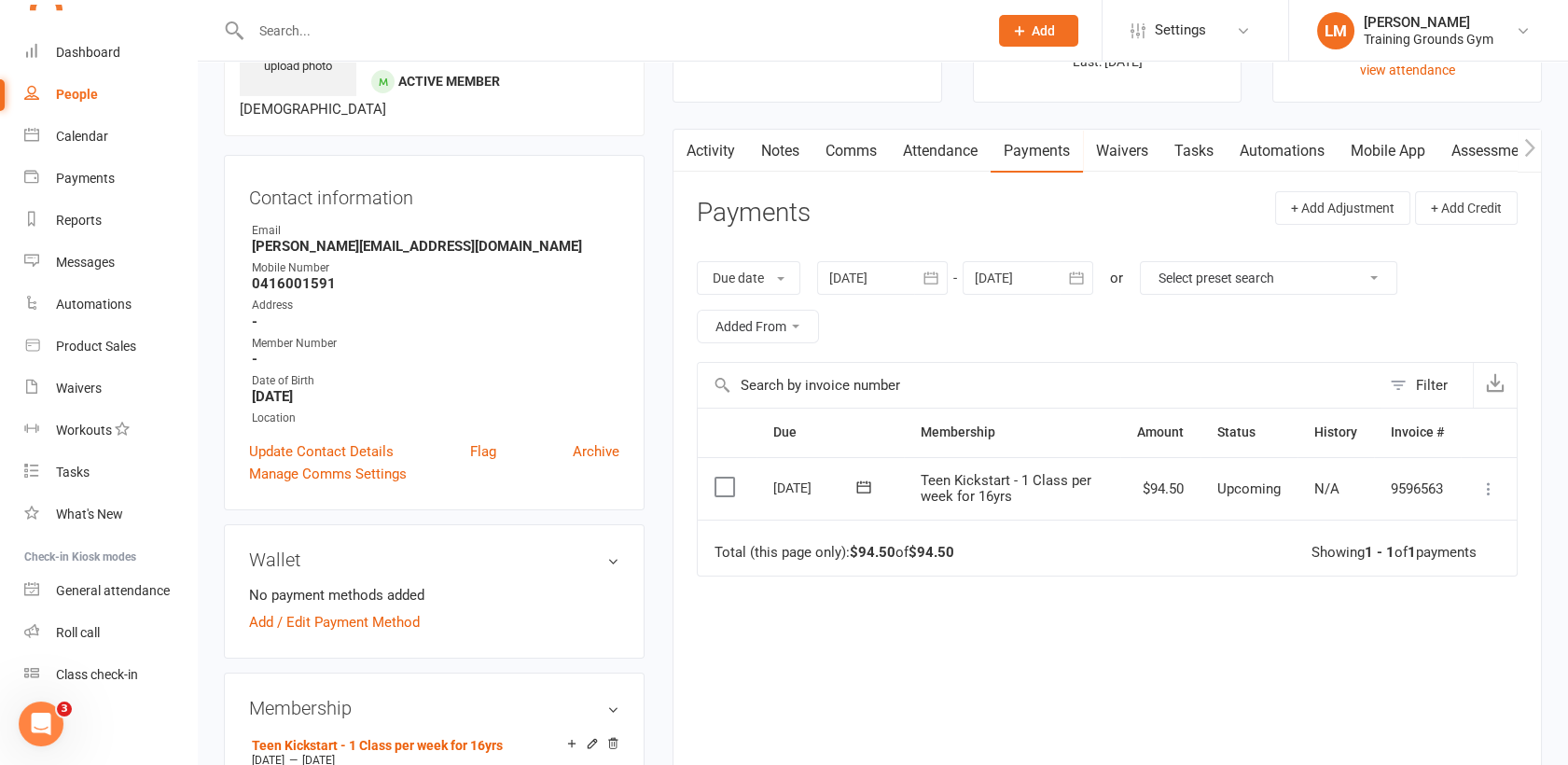
click at [1082, 281] on icon "button" at bounding box center [1076, 278] width 19 height 19
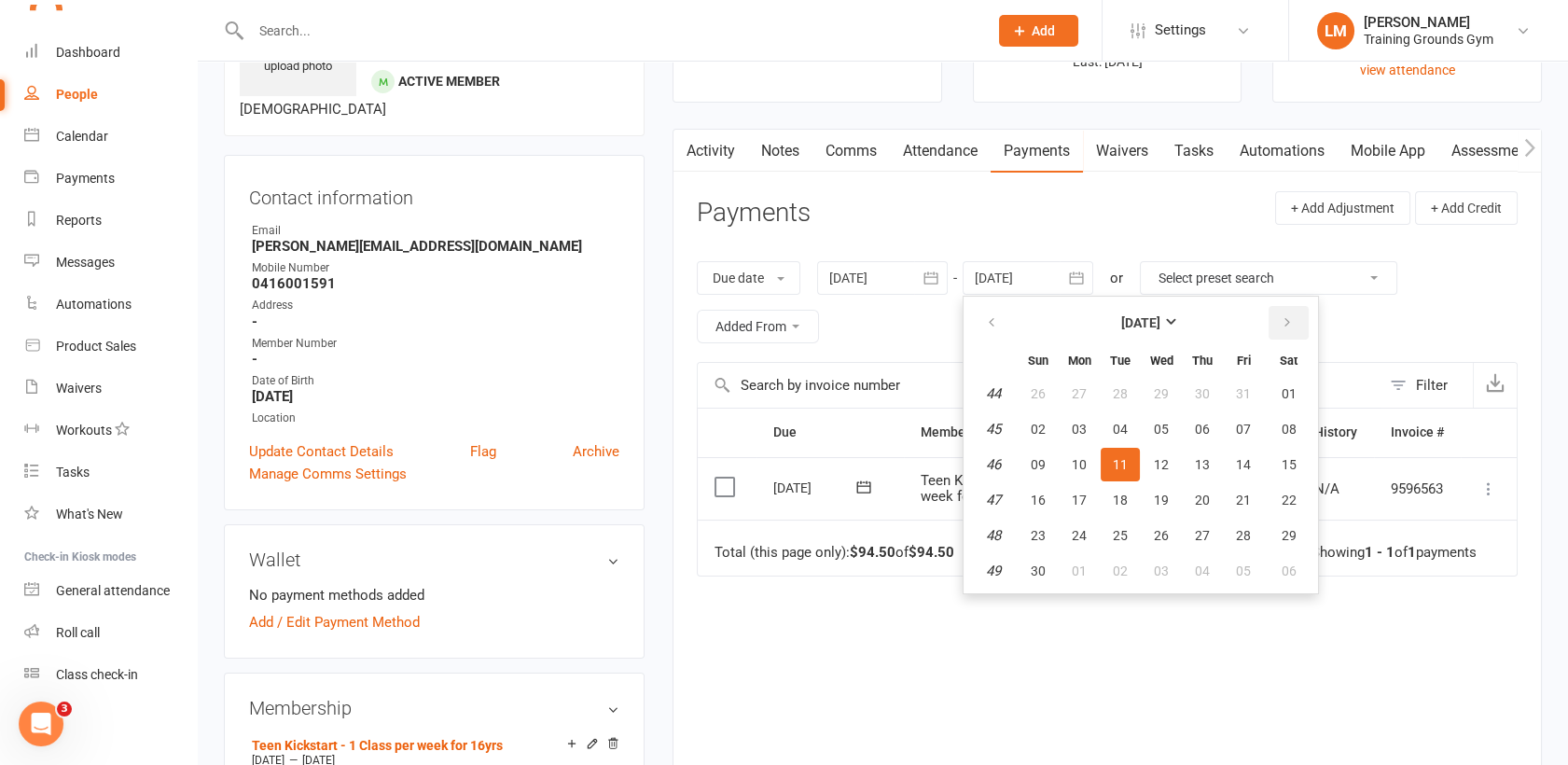
click at [1298, 311] on button "button" at bounding box center [1287, 323] width 40 height 33
click at [1295, 504] on button "27" at bounding box center [1288, 500] width 48 height 33
type input "[DATE]"
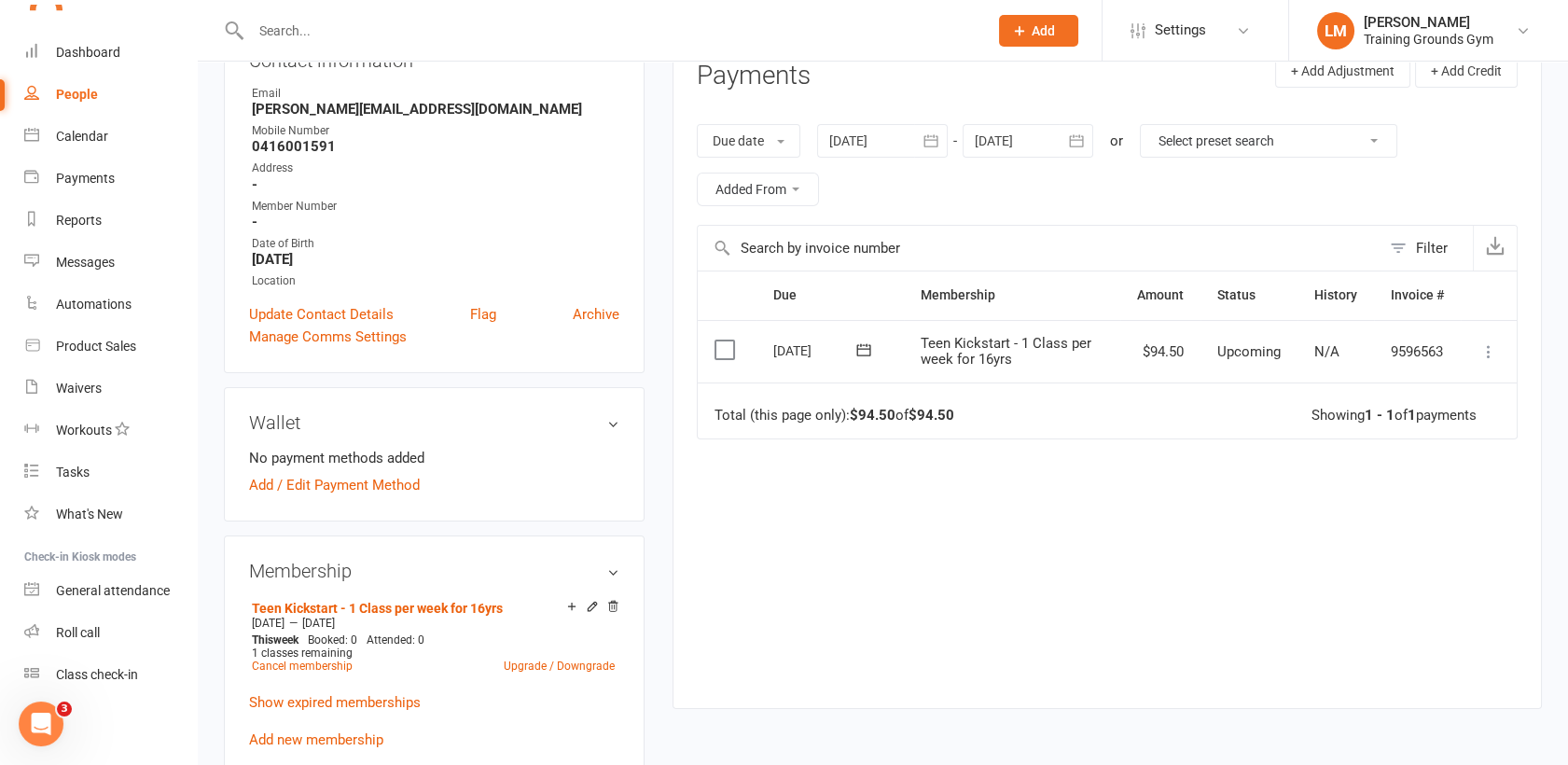
scroll to position [249, 0]
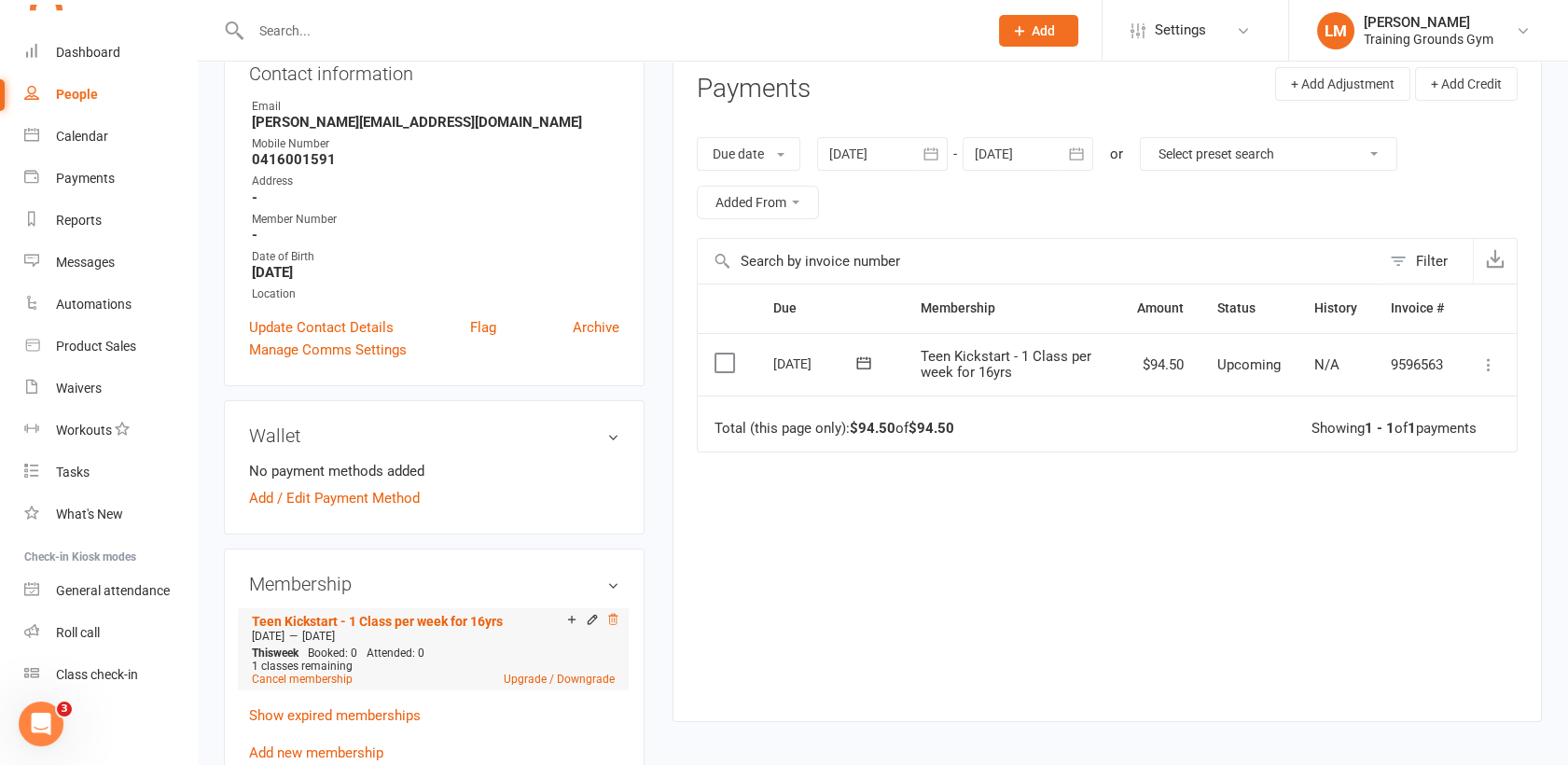
click at [611, 613] on icon at bounding box center [612, 619] width 13 height 13
click at [447, 614] on link "Teen Kickstart - 1 Class per week for 16yrs" at bounding box center [376, 621] width 250 height 15
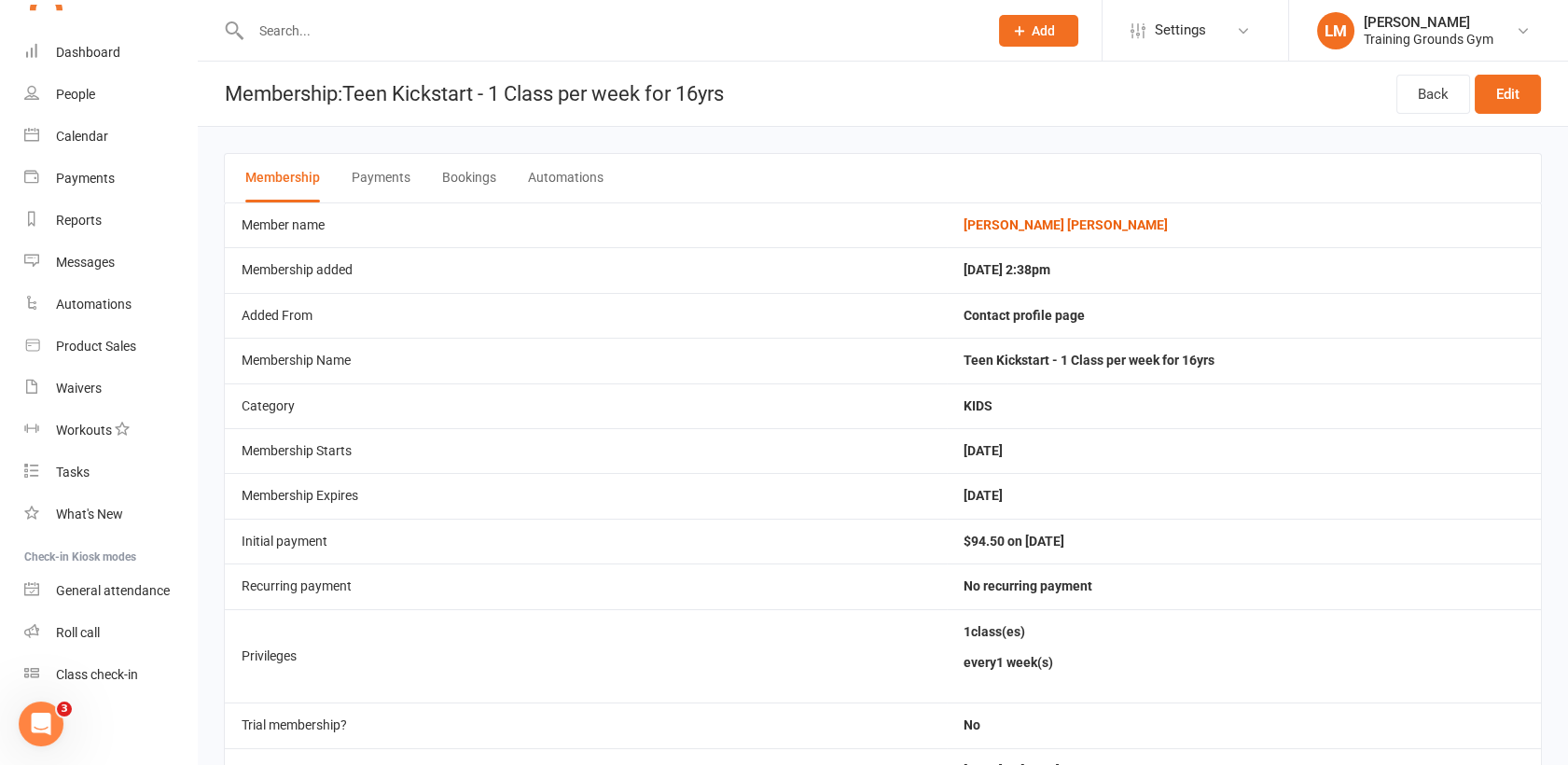
click at [378, 179] on button "Payments" at bounding box center [381, 178] width 58 height 49
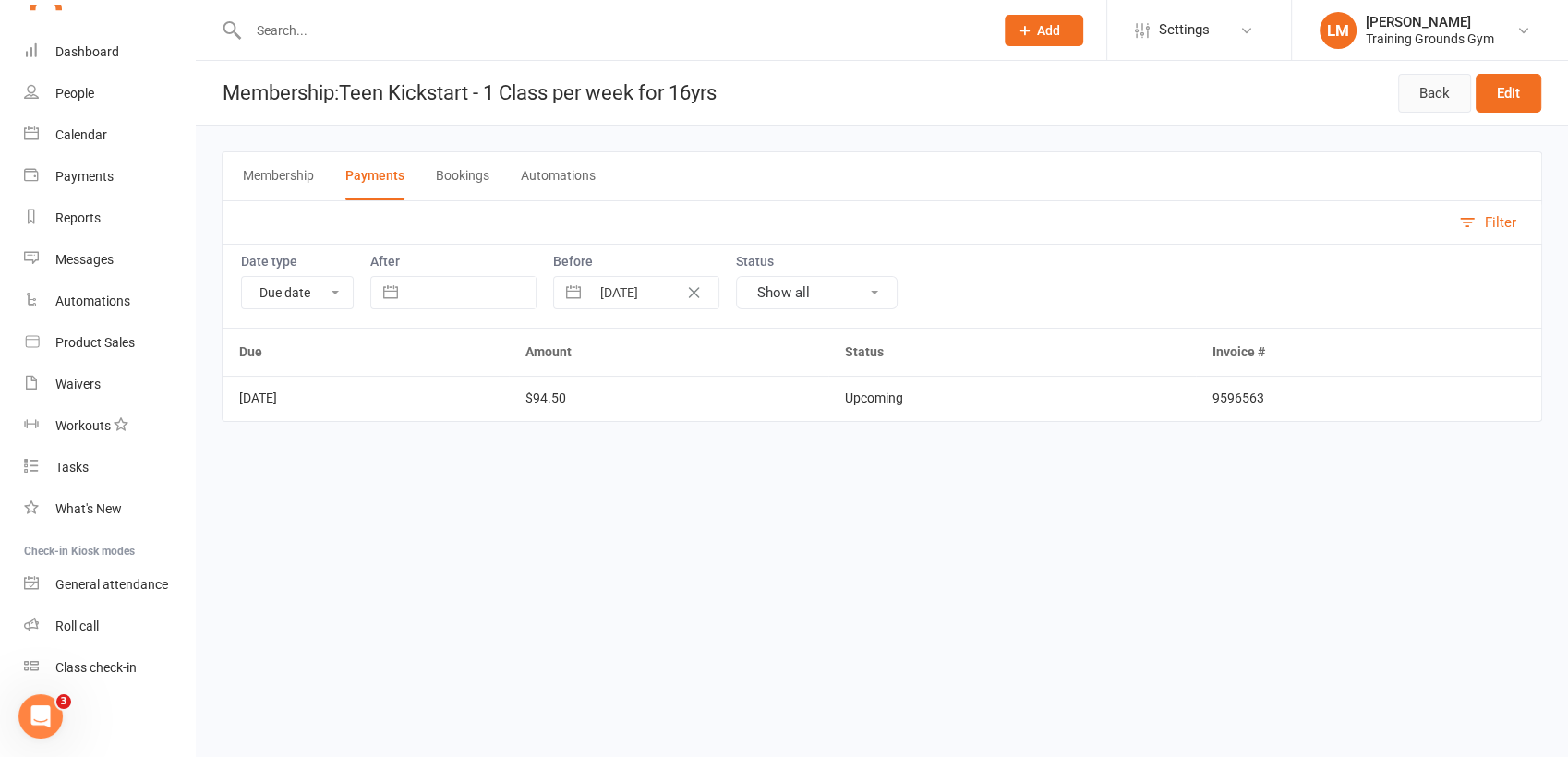
click at [1432, 94] on link "Back" at bounding box center [1435, 94] width 73 height 39
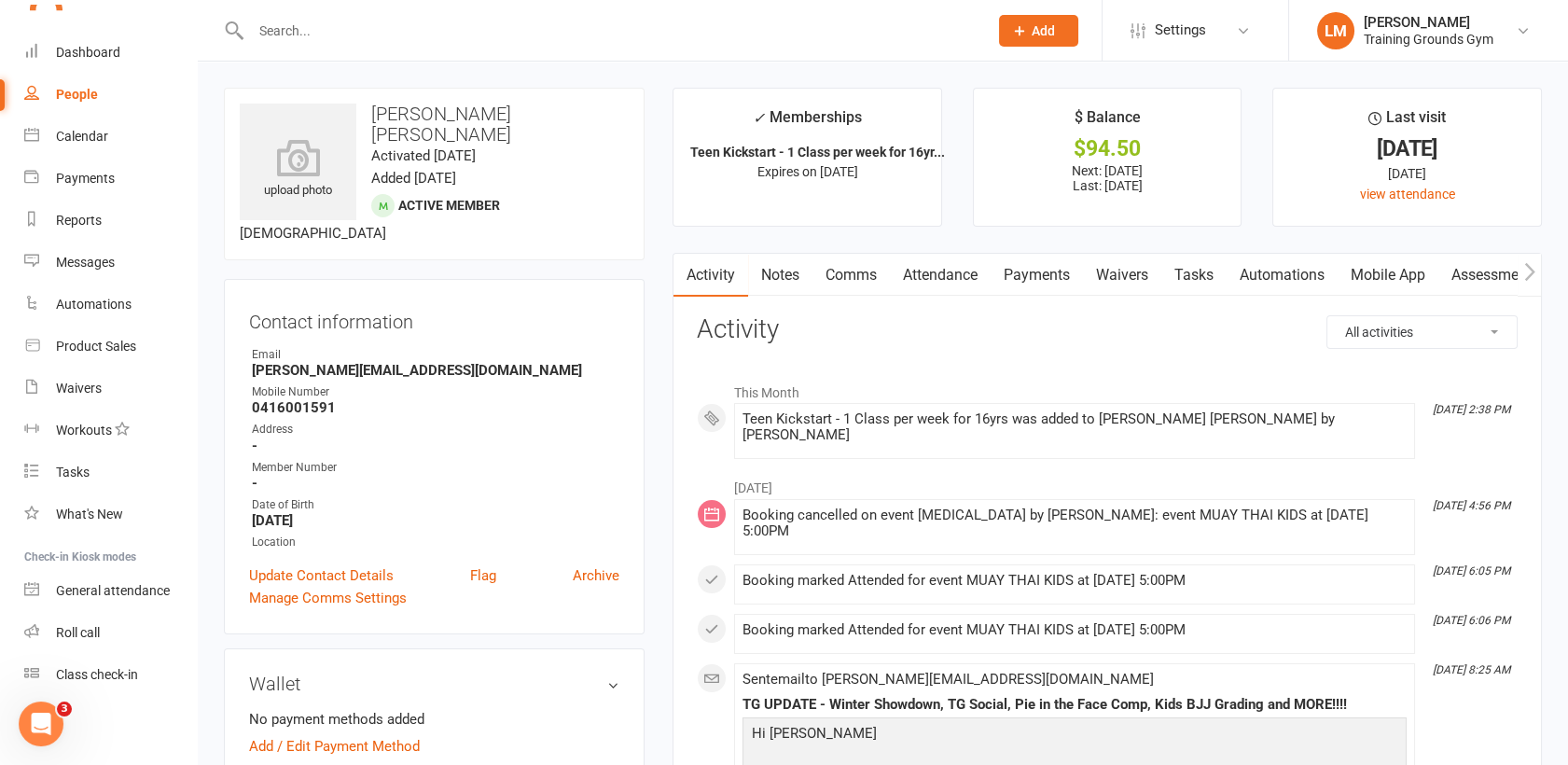
click at [1041, 278] on link "Payments" at bounding box center [1036, 275] width 93 height 43
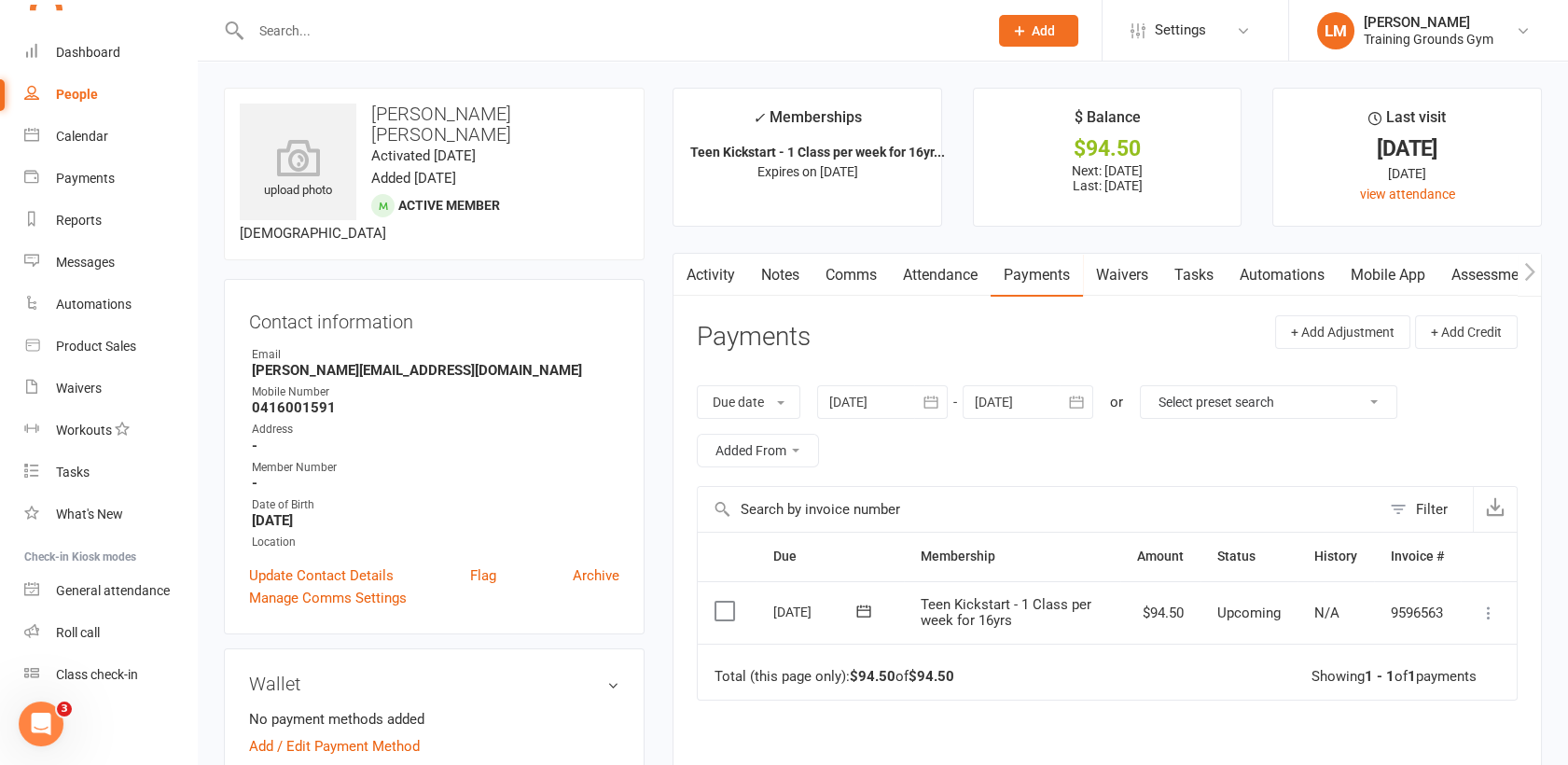
click at [1486, 611] on icon at bounding box center [1488, 612] width 19 height 19
click at [1436, 657] on link "Mark as Paid (Cash)" at bounding box center [1405, 649] width 184 height 37
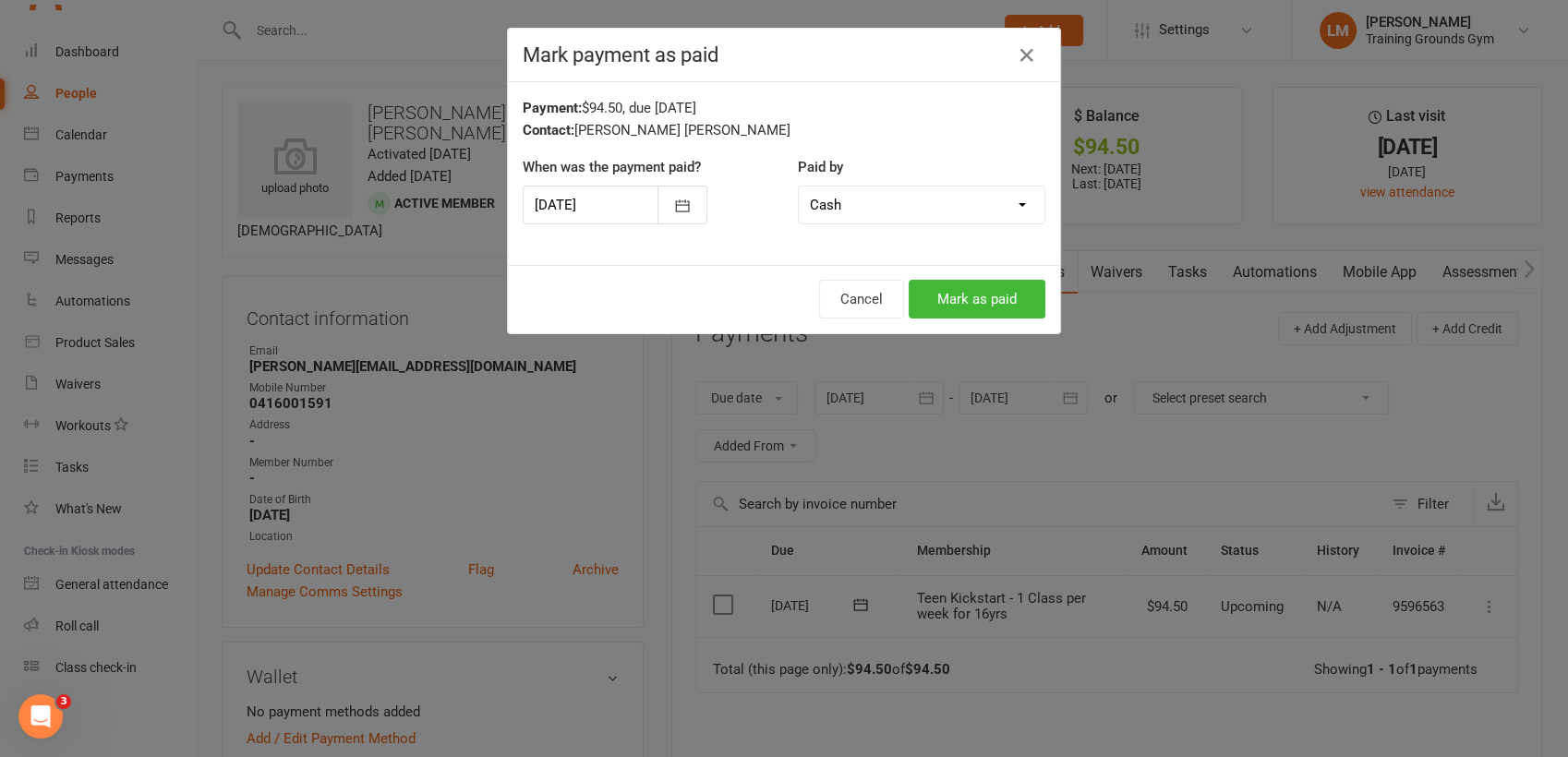
click at [979, 196] on select "Cash POS Other method" at bounding box center [922, 204] width 246 height 37
select select "2"
click at [799, 186] on select "Cash POS Other method" at bounding box center [922, 204] width 246 height 37
click at [1026, 49] on icon "button" at bounding box center [1027, 55] width 22 height 22
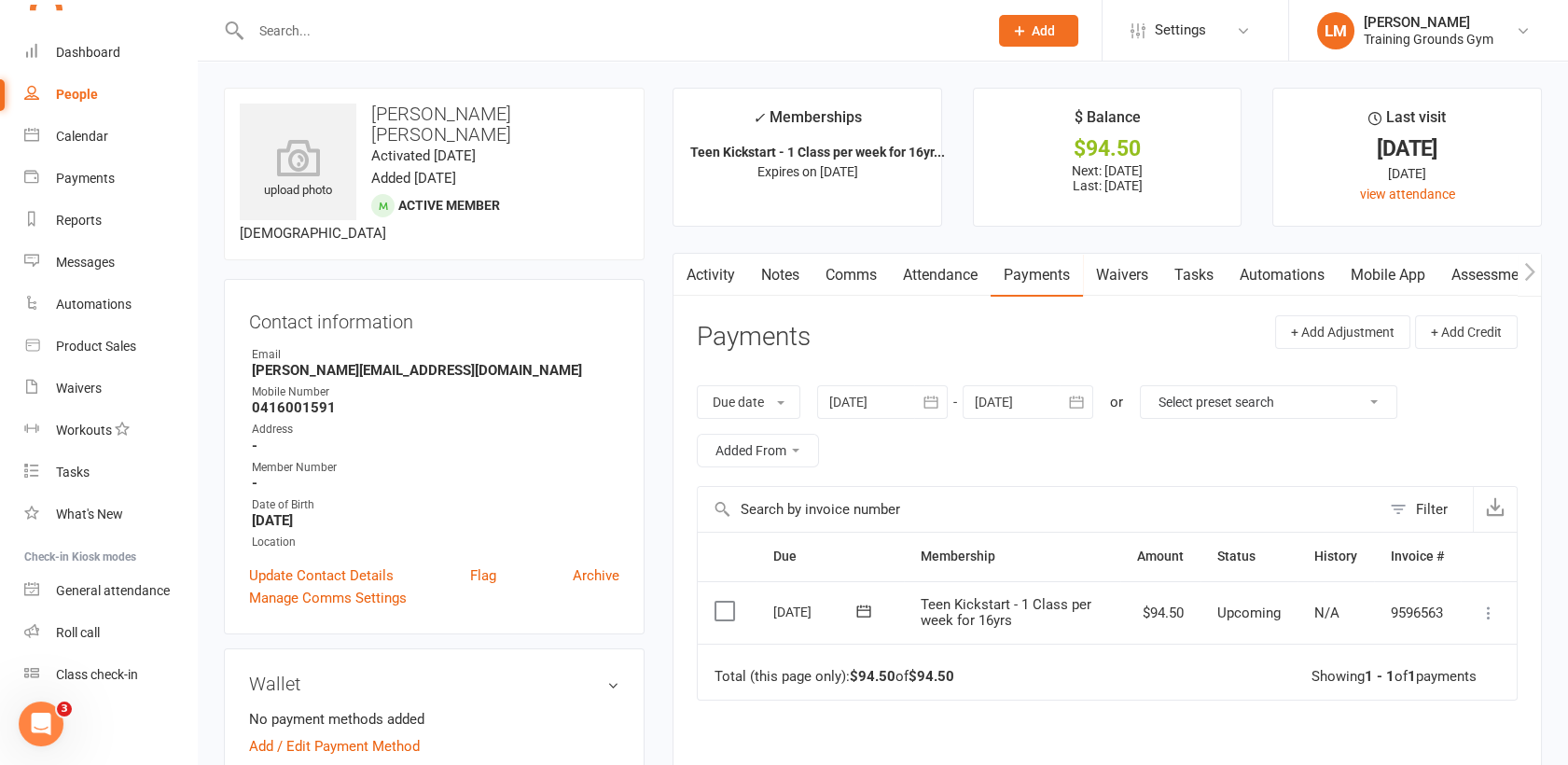
click at [1486, 618] on icon at bounding box center [1488, 612] width 19 height 19
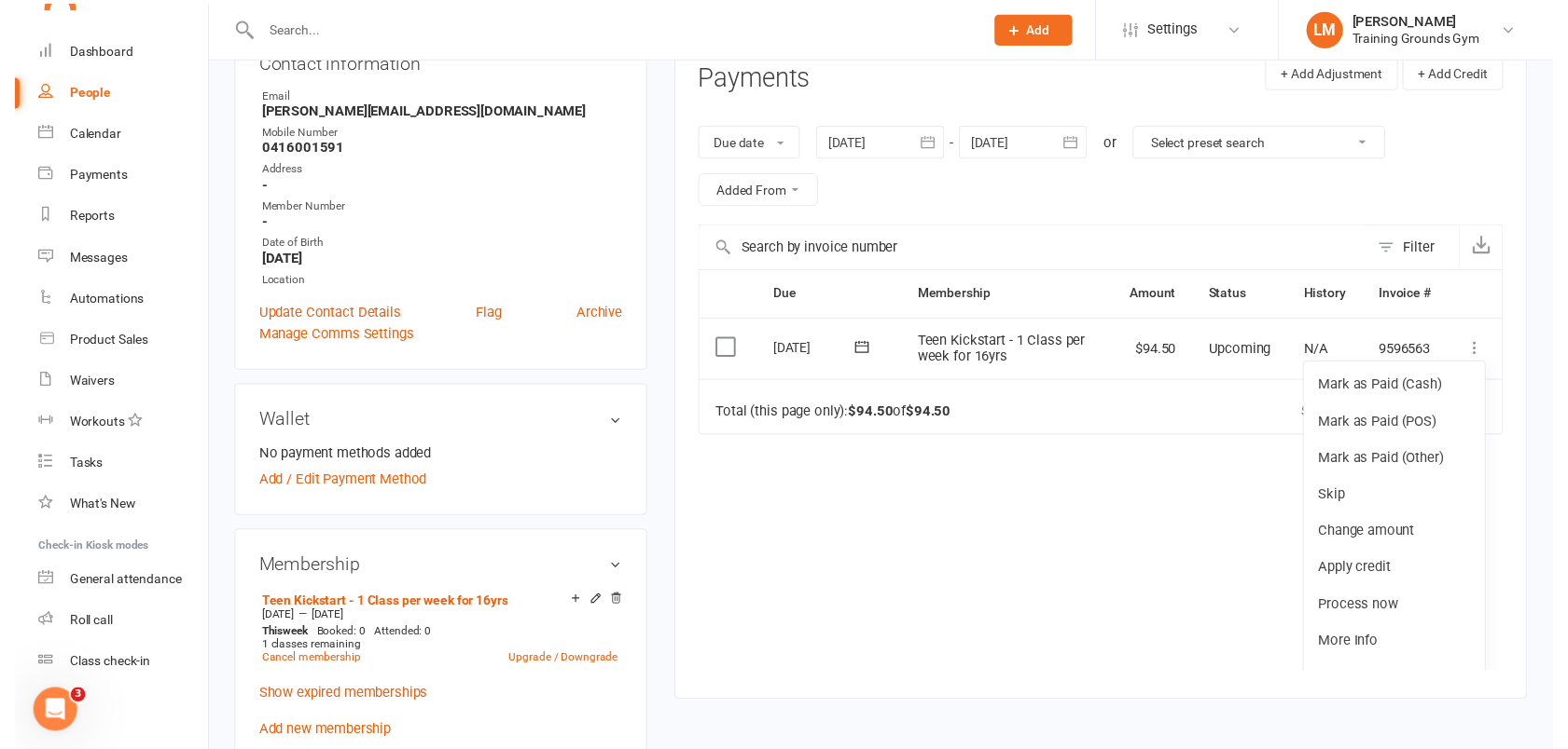
scroll to position [271, 0]
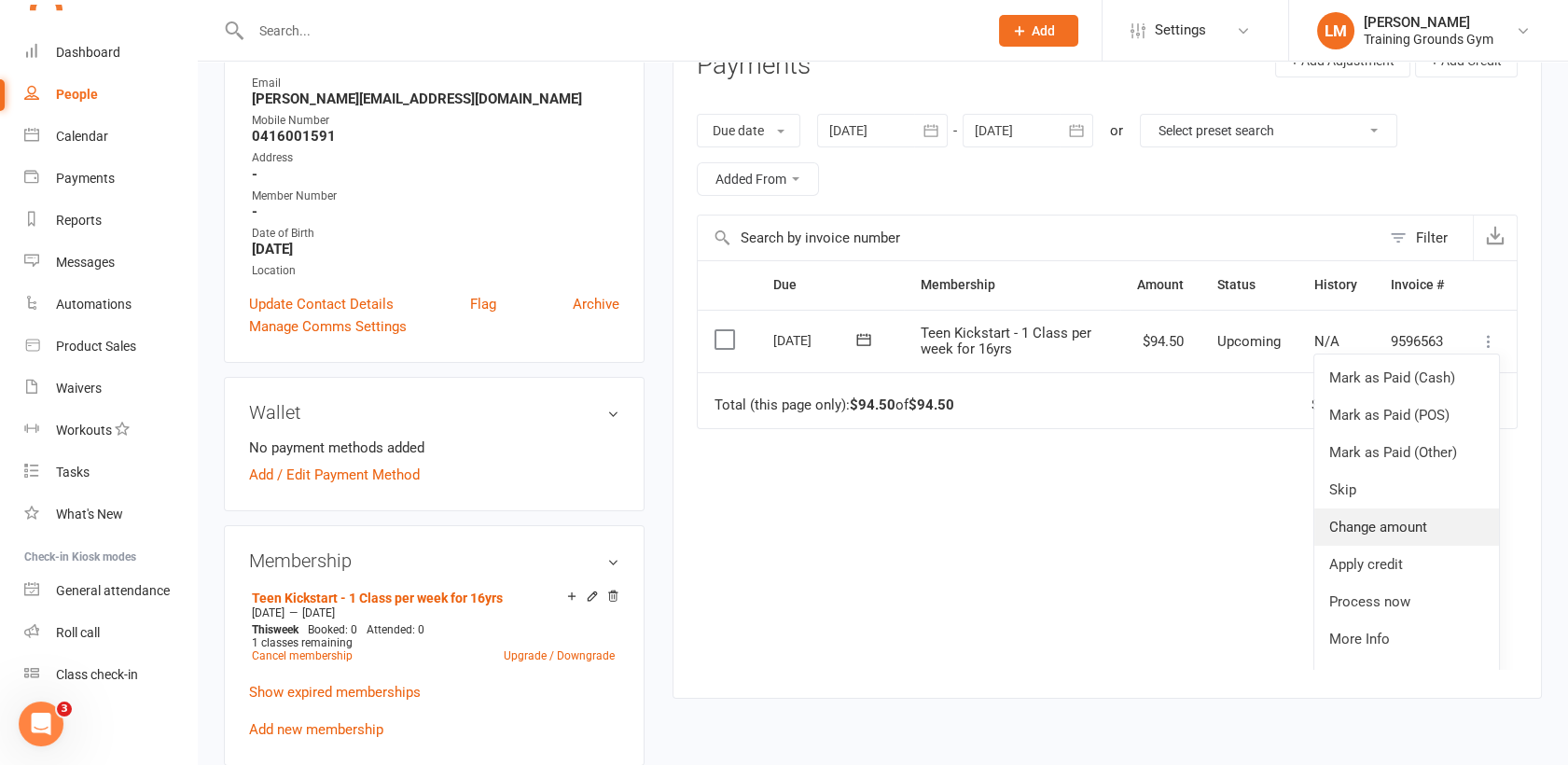
click at [1423, 538] on link "Change amount" at bounding box center [1405, 527] width 184 height 37
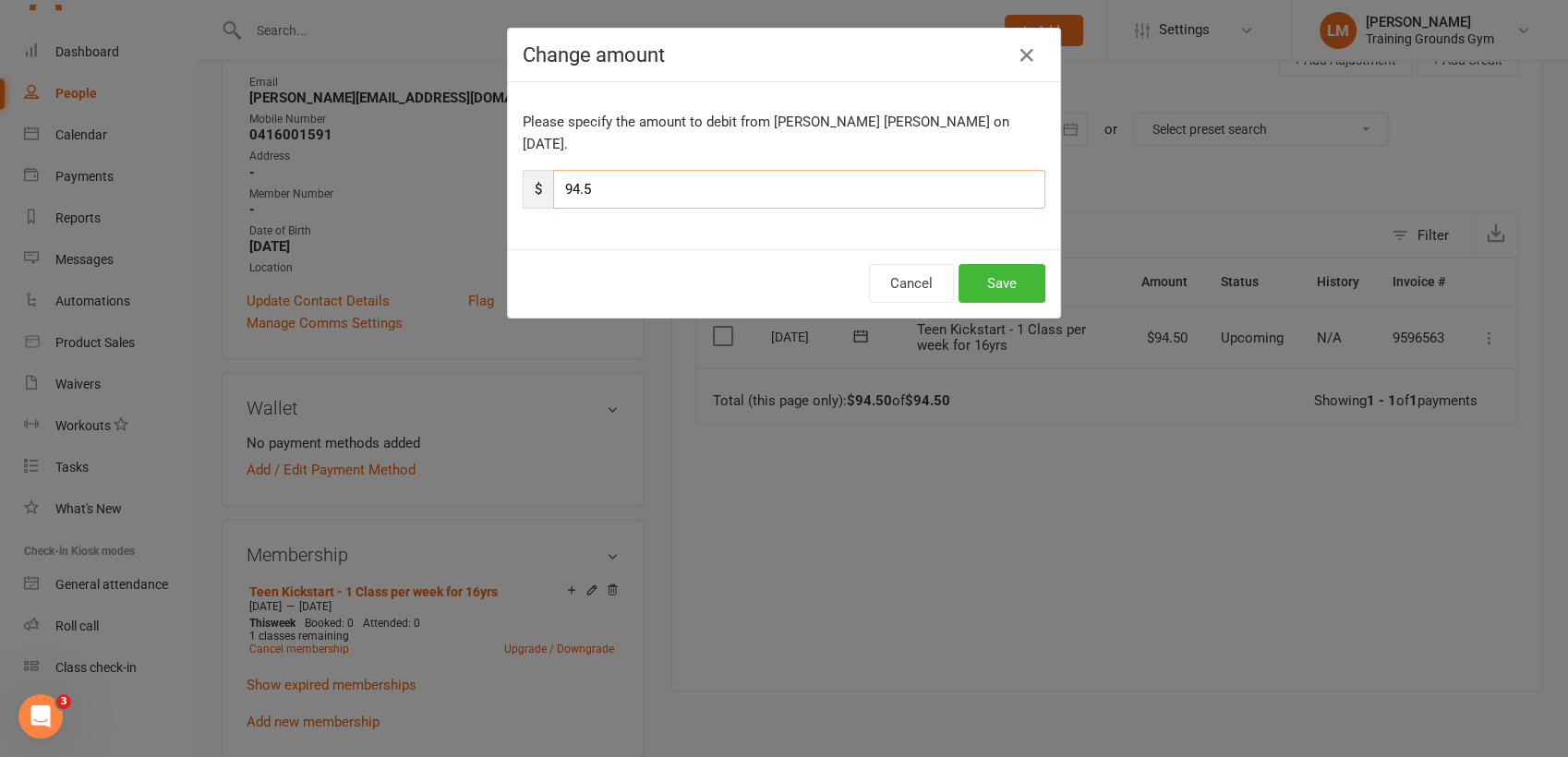
drag, startPoint x: 624, startPoint y: 158, endPoint x: 488, endPoint y: 173, distance: 136.8
click at [488, 173] on div "Change amount Please specify the amount to debit from [PERSON_NAME] [PERSON_NAM…" at bounding box center [784, 378] width 1568 height 757
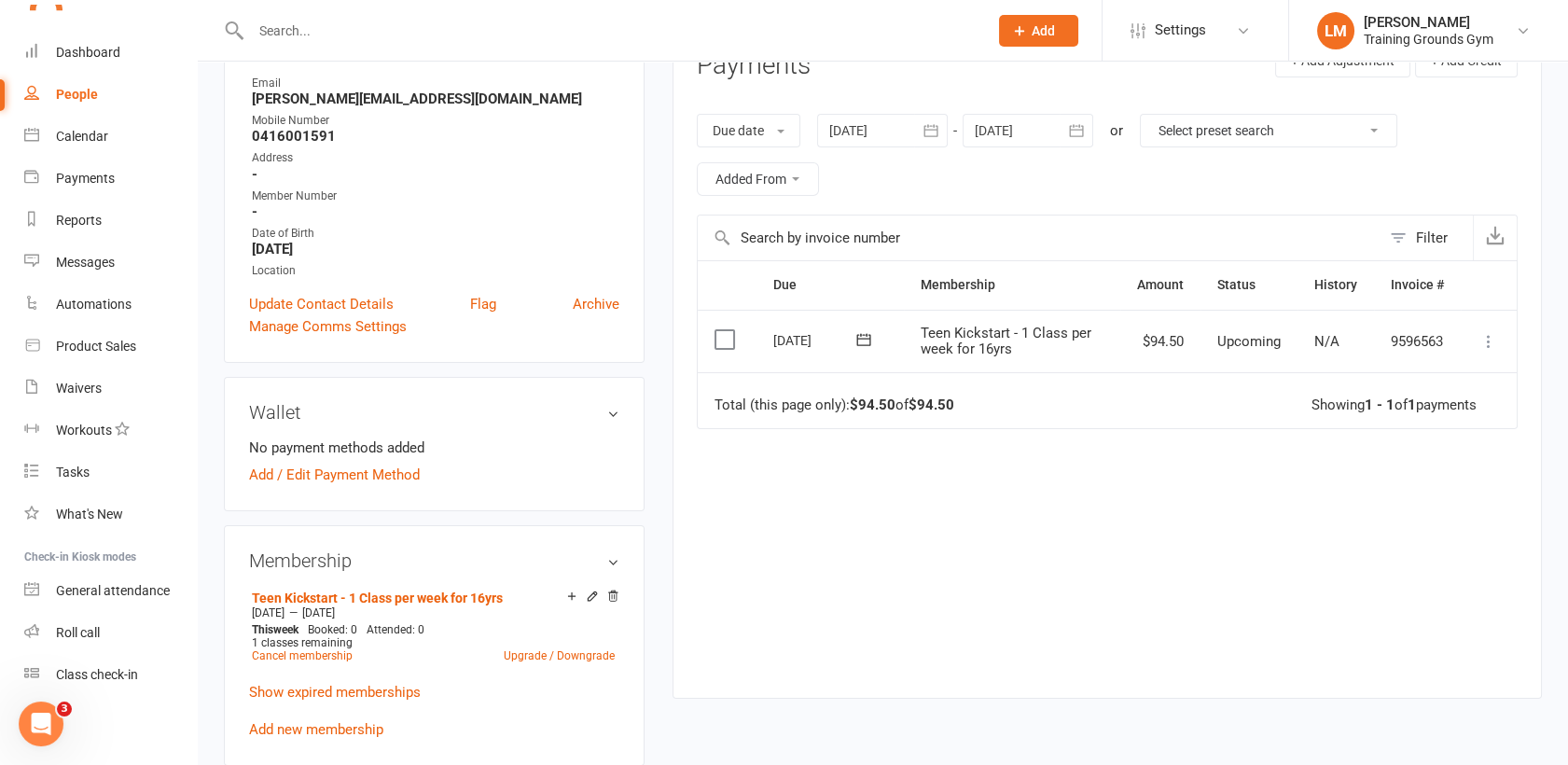
click at [1498, 336] on button at bounding box center [1488, 341] width 22 height 22
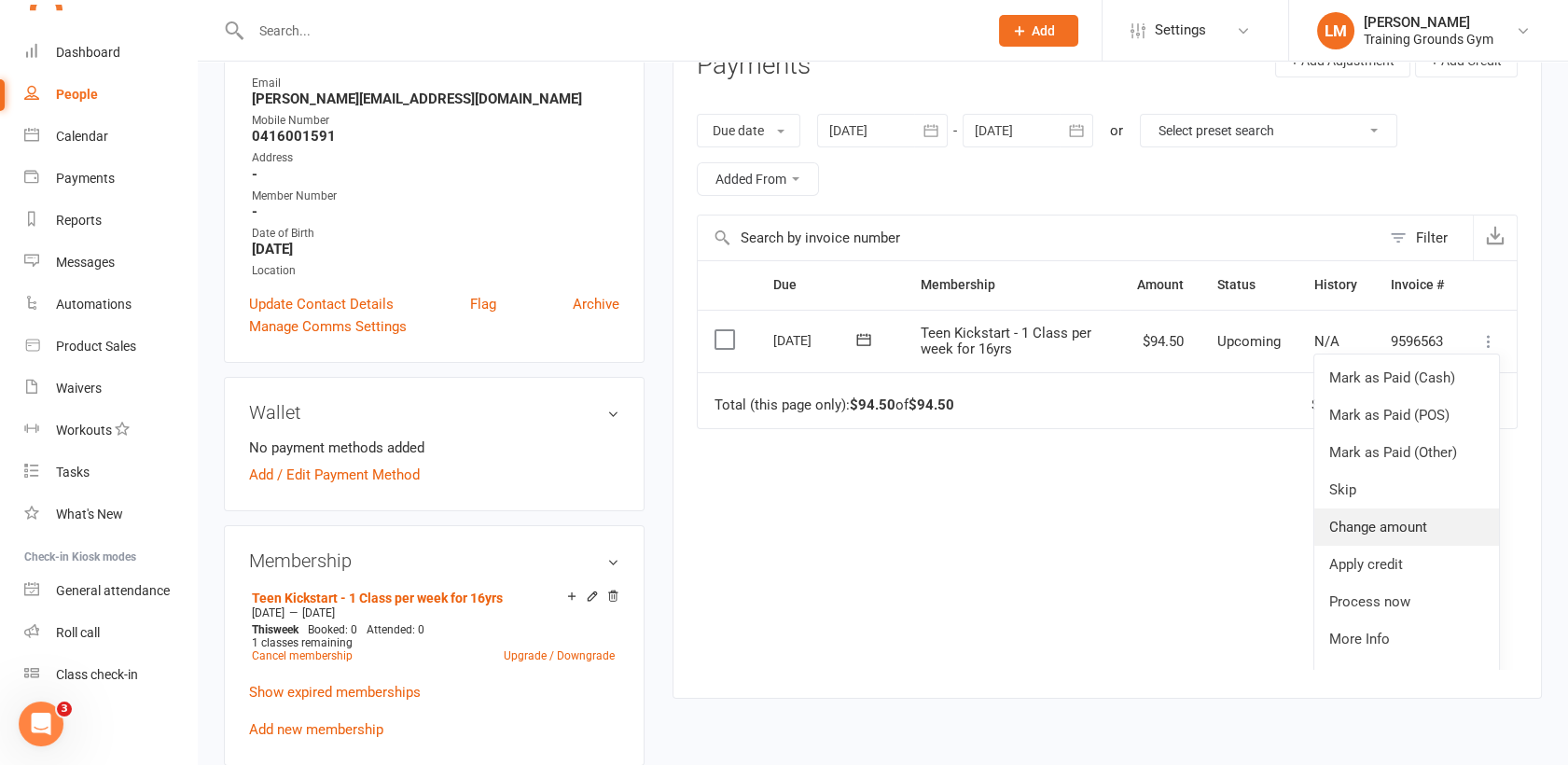
click at [1429, 528] on link "Change amount" at bounding box center [1405, 527] width 184 height 37
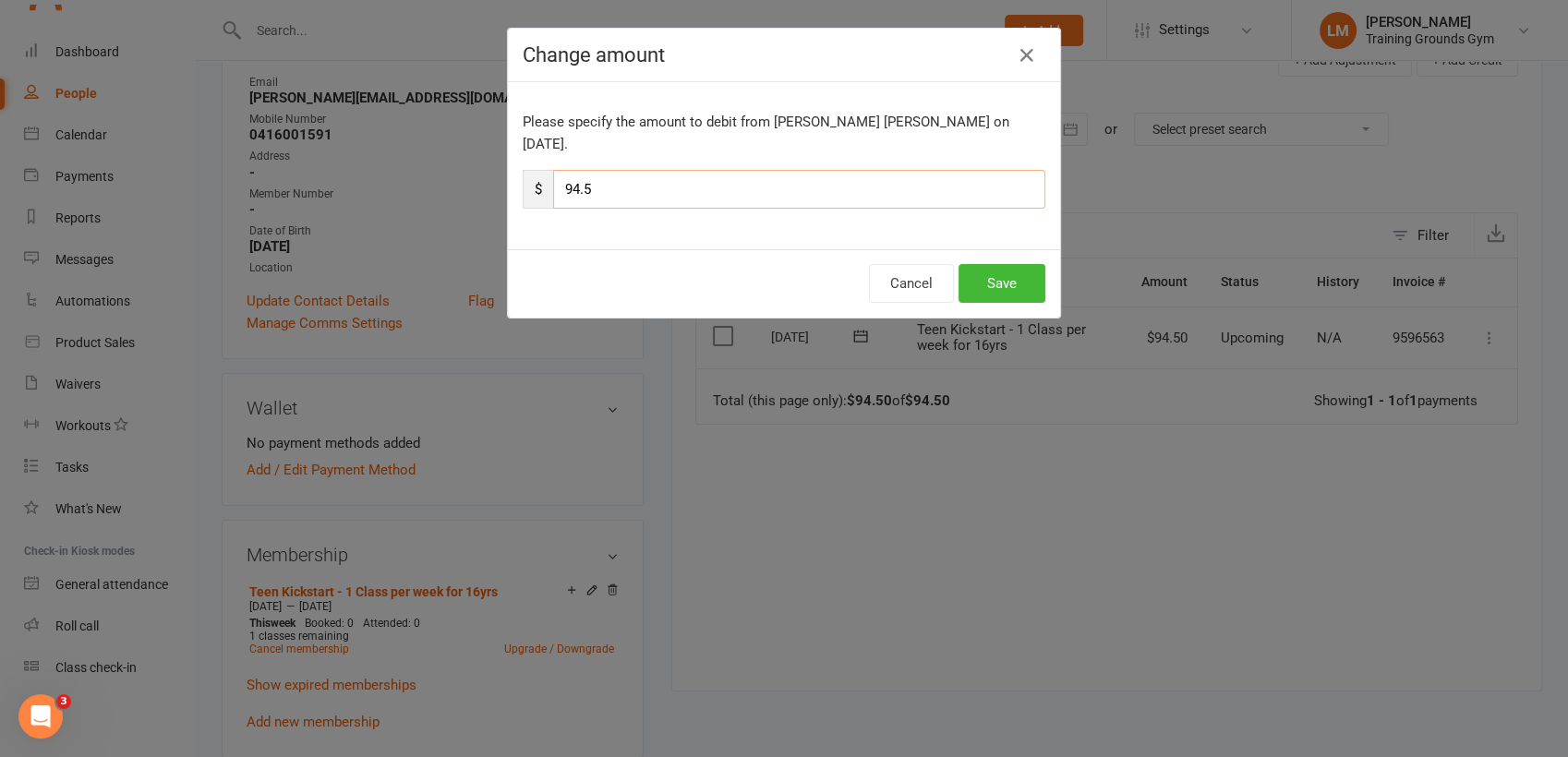
drag, startPoint x: 643, startPoint y: 176, endPoint x: 552, endPoint y: 175, distance: 91.0
click at [553, 175] on input "94.5" at bounding box center [799, 189] width 492 height 39
click at [1021, 269] on button "Save" at bounding box center [1002, 284] width 87 height 39
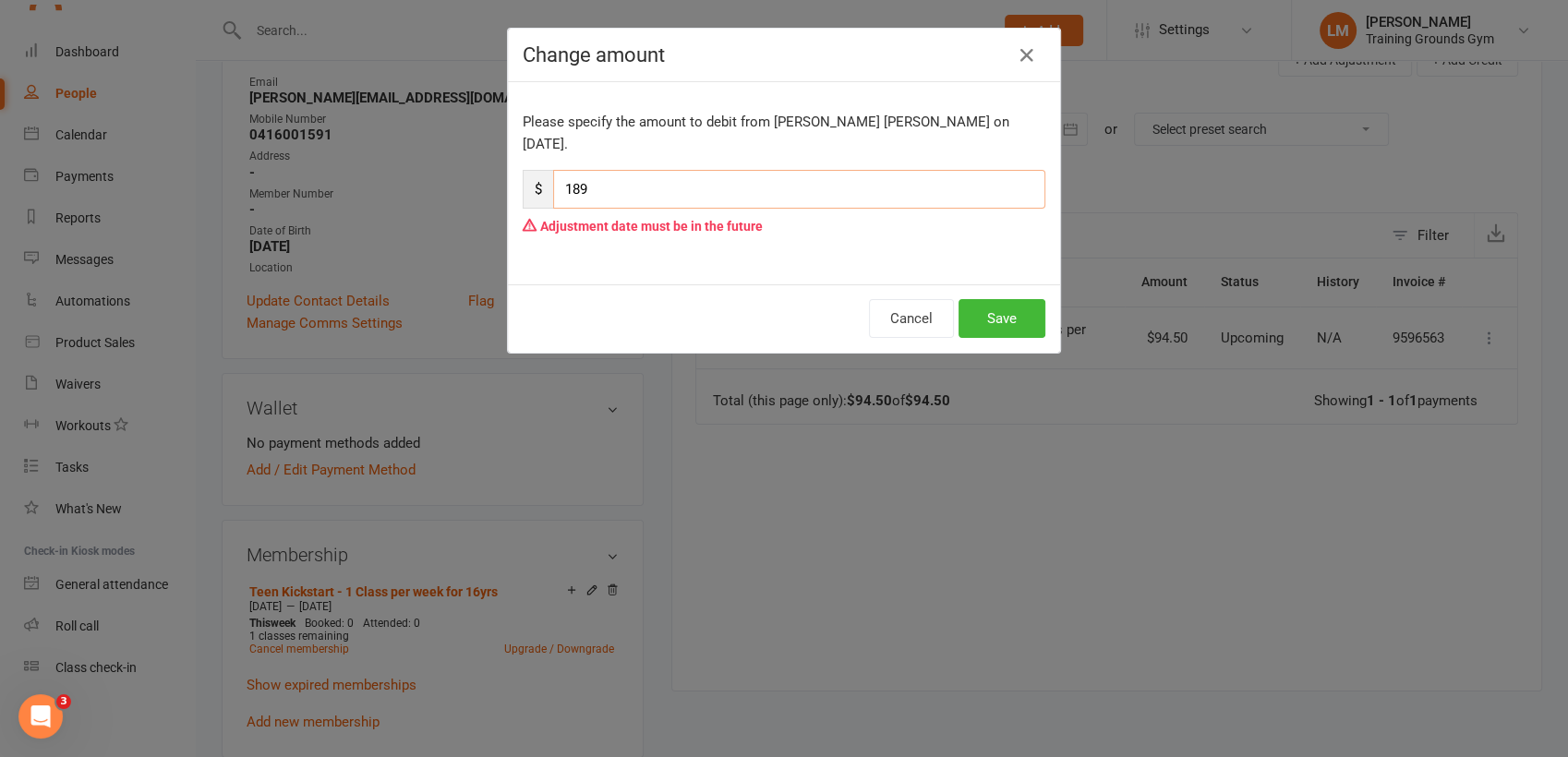
click at [660, 183] on input "189" at bounding box center [799, 189] width 492 height 39
type input "189.00"
click at [968, 299] on button "Save" at bounding box center [1002, 318] width 87 height 39
click at [1019, 51] on icon "button" at bounding box center [1027, 55] width 22 height 22
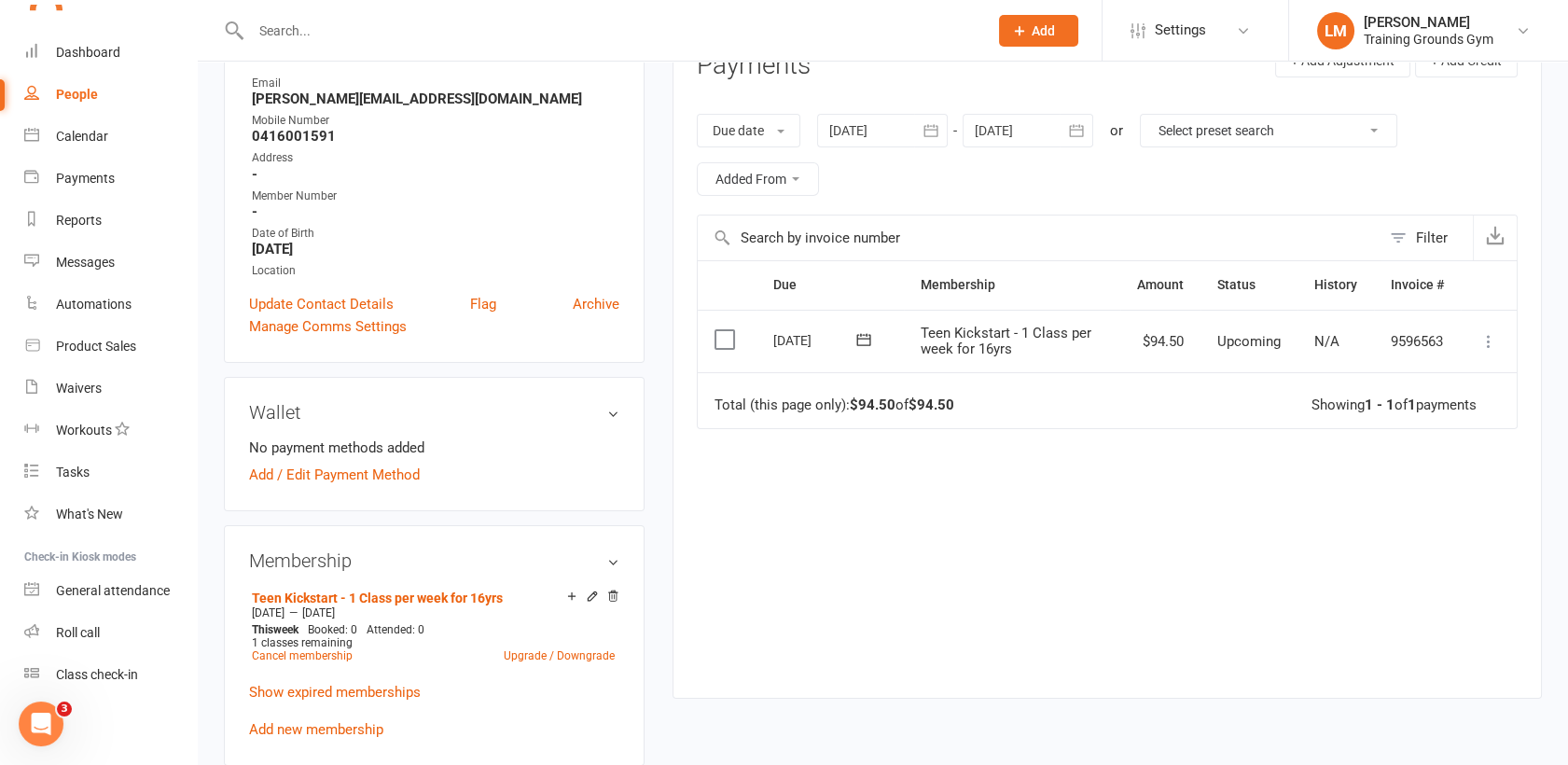
click at [1494, 342] on icon at bounding box center [1488, 341] width 19 height 19
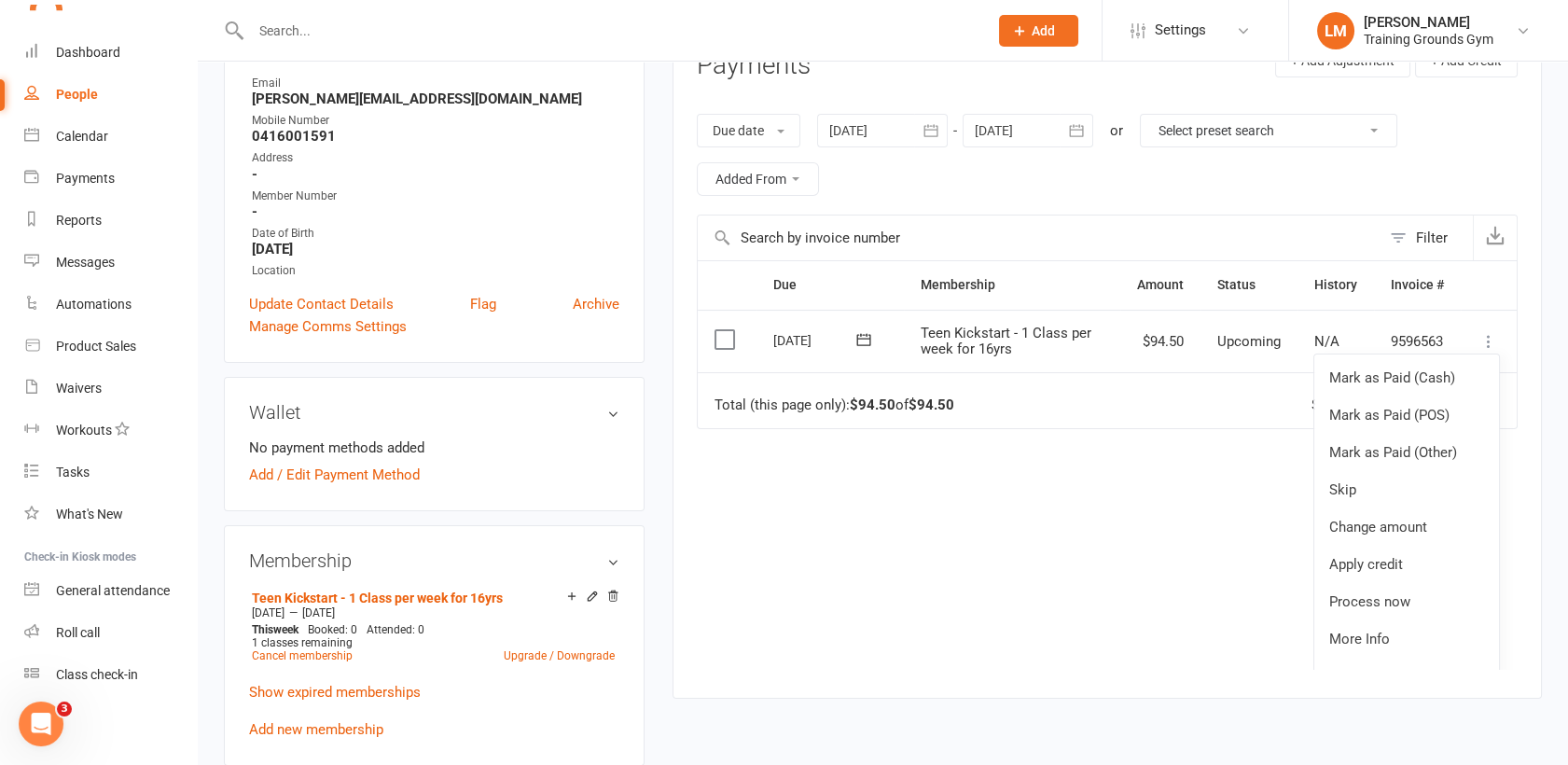
click at [898, 528] on div "Due Contact Membership Amount Status History Invoice # Select this [DATE] [PERS…" at bounding box center [1107, 464] width 821 height 408
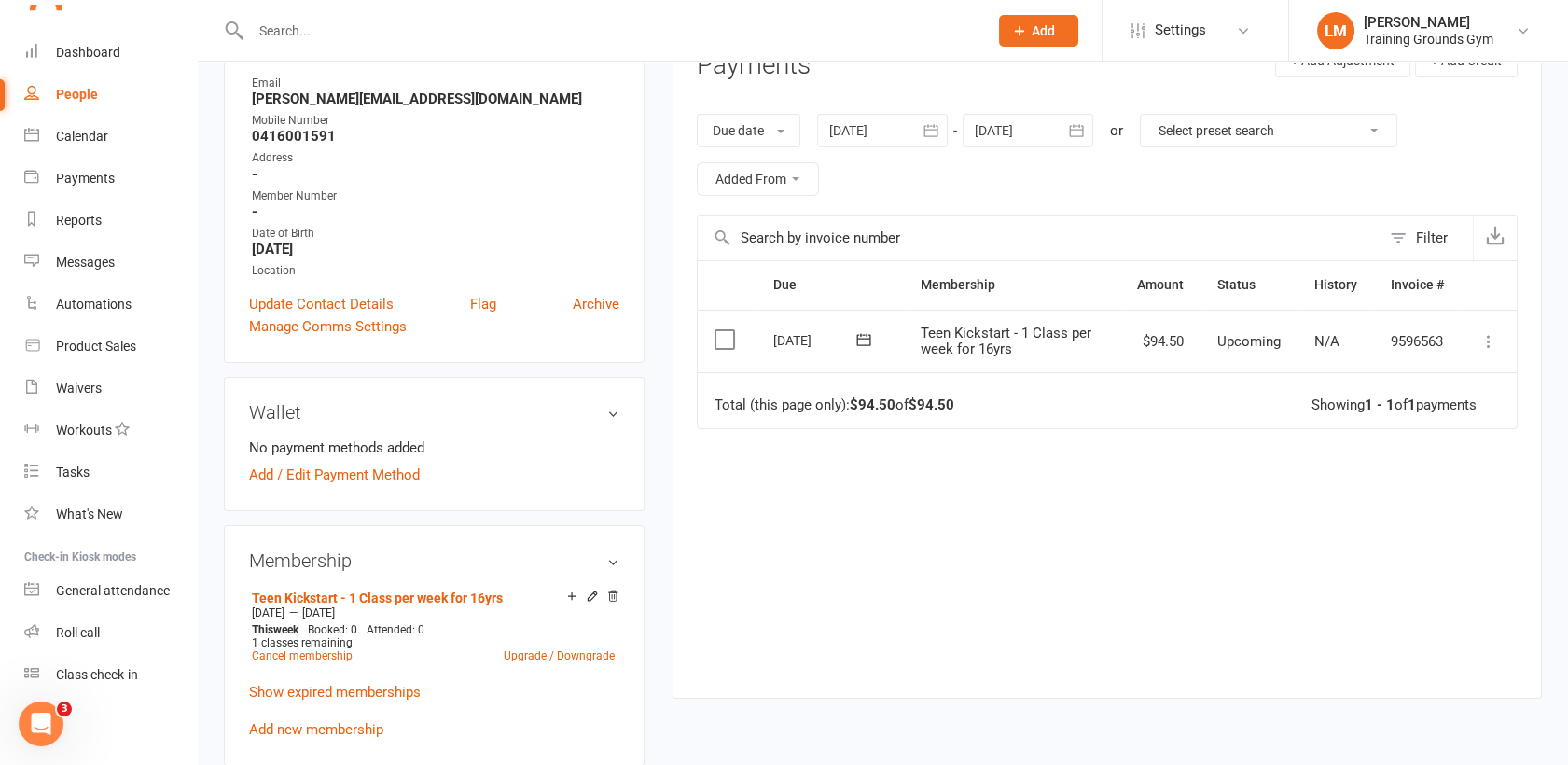
click at [862, 339] on icon at bounding box center [863, 339] width 19 height 19
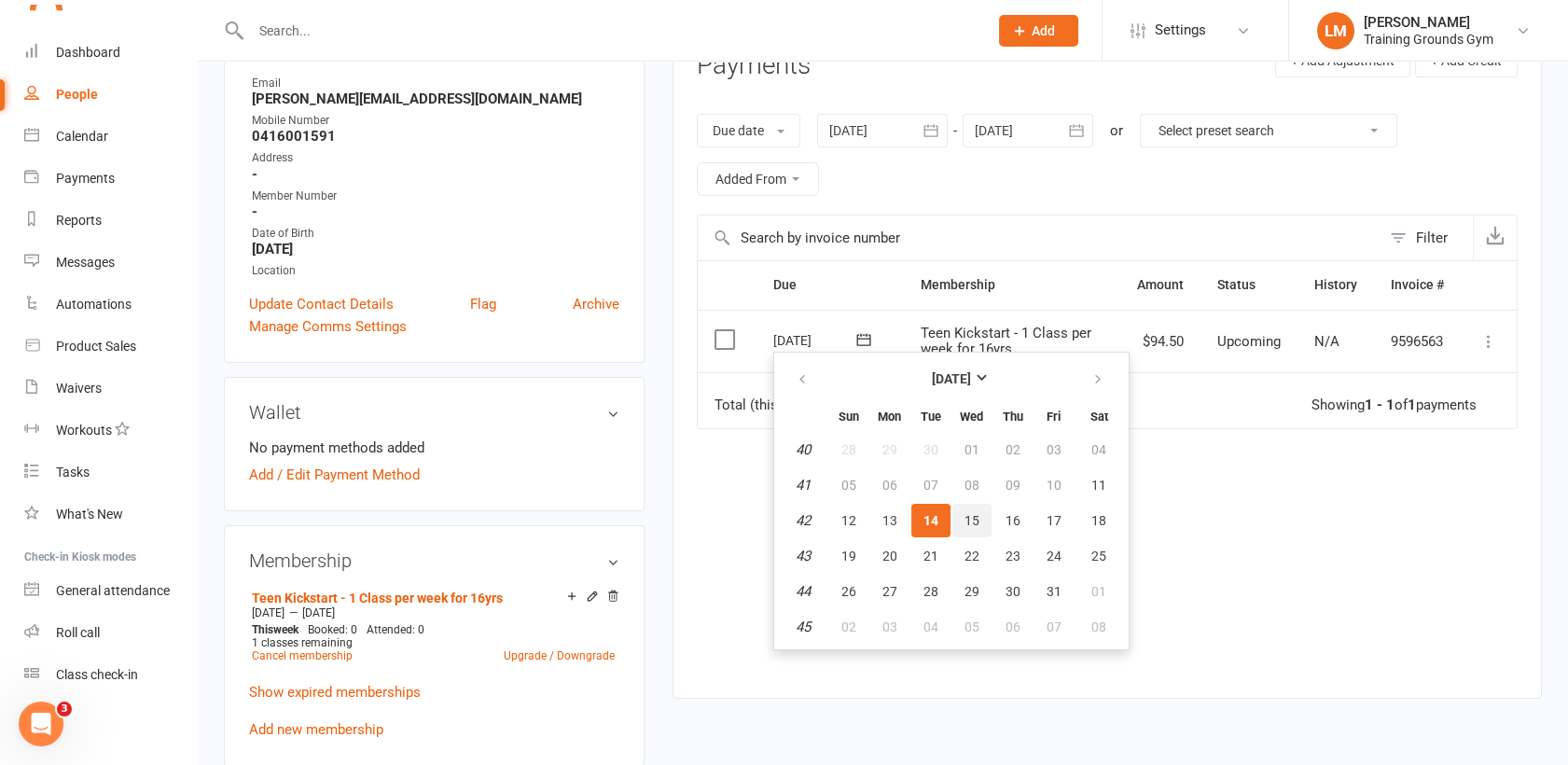
click at [971, 518] on span "15" at bounding box center [971, 519] width 15 height 15
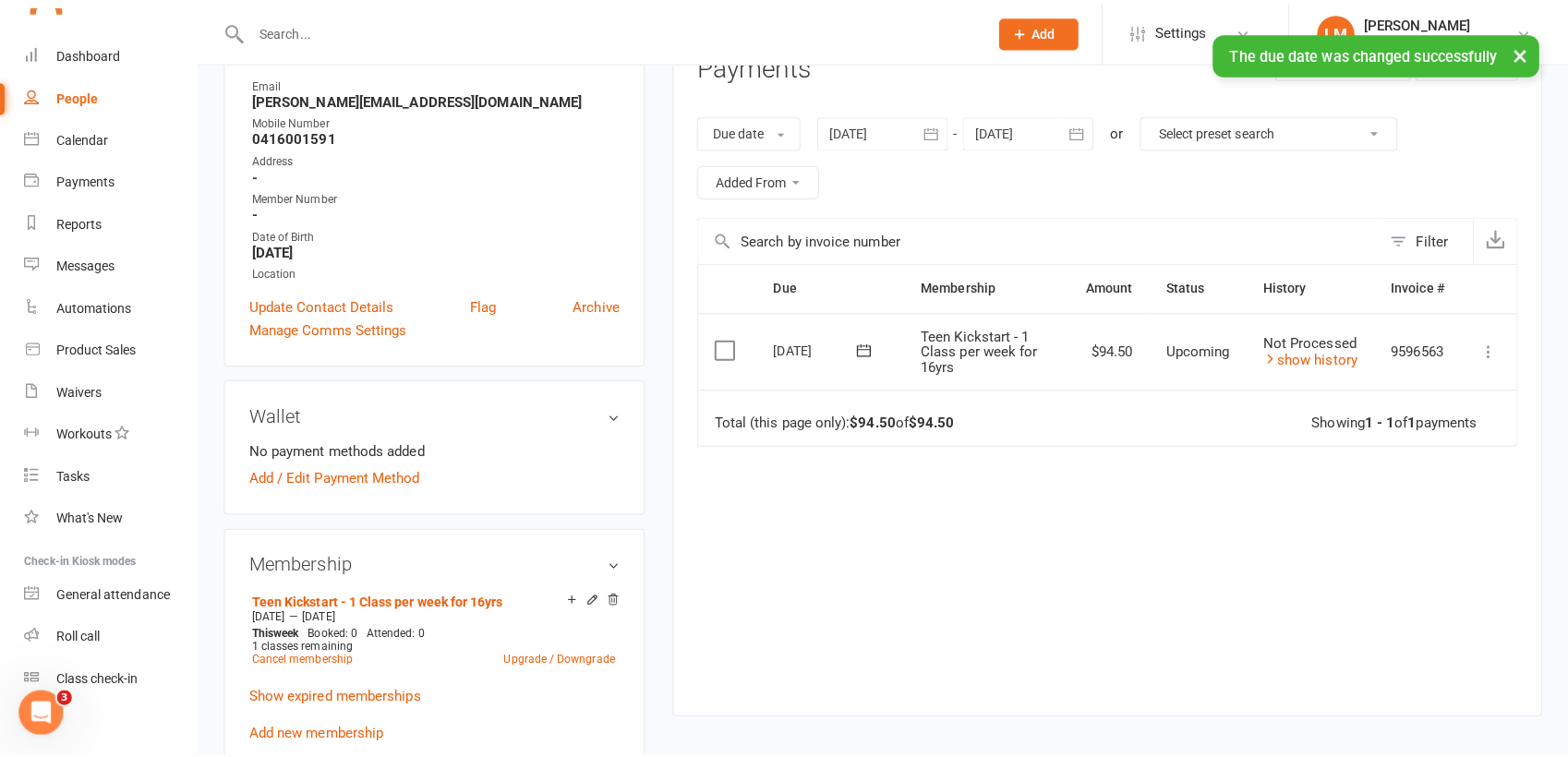
scroll to position [2005, 0]
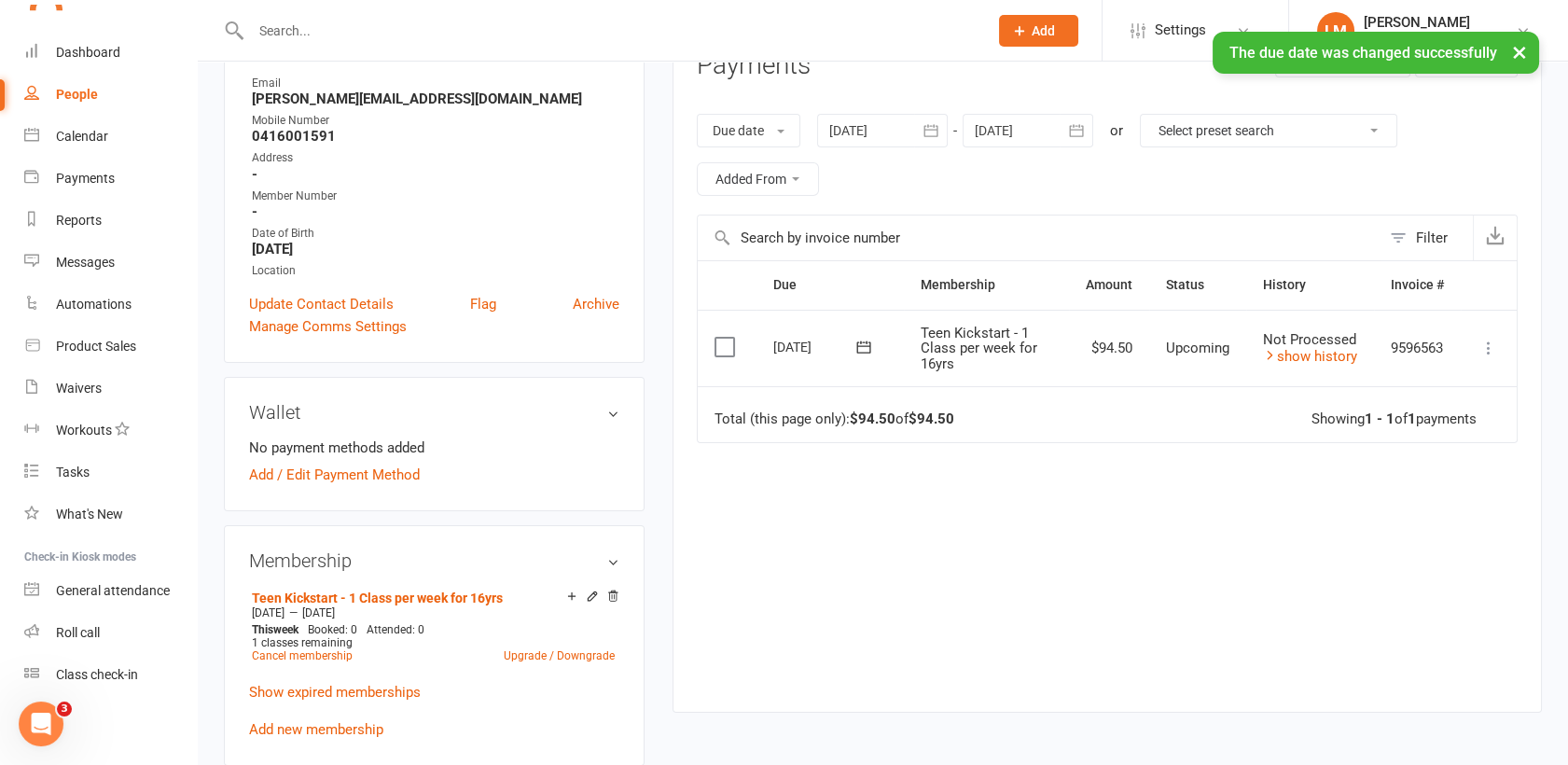
click at [1484, 349] on icon at bounding box center [1488, 347] width 19 height 19
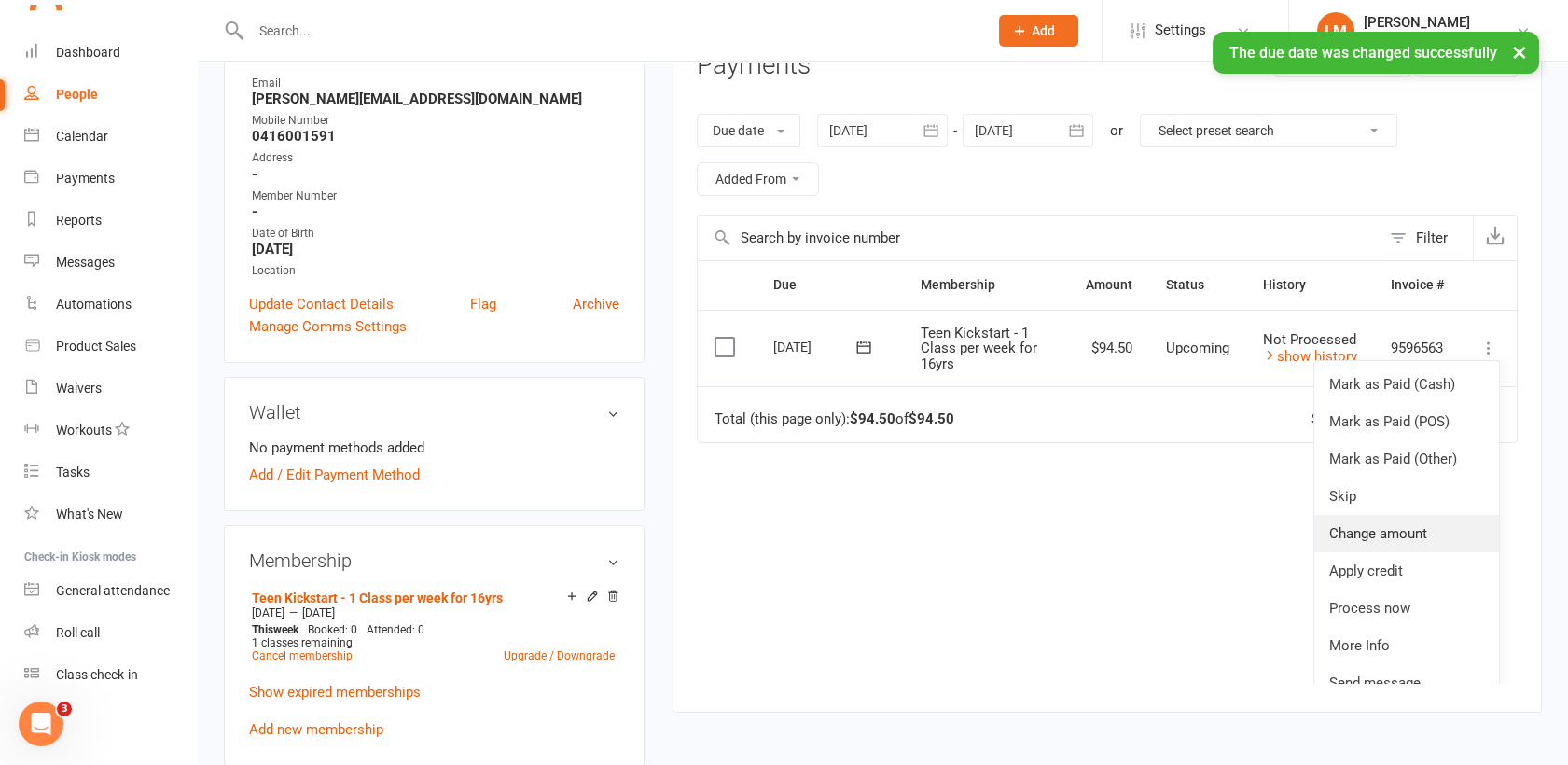
click at [1418, 533] on link "Change amount" at bounding box center [1405, 533] width 184 height 37
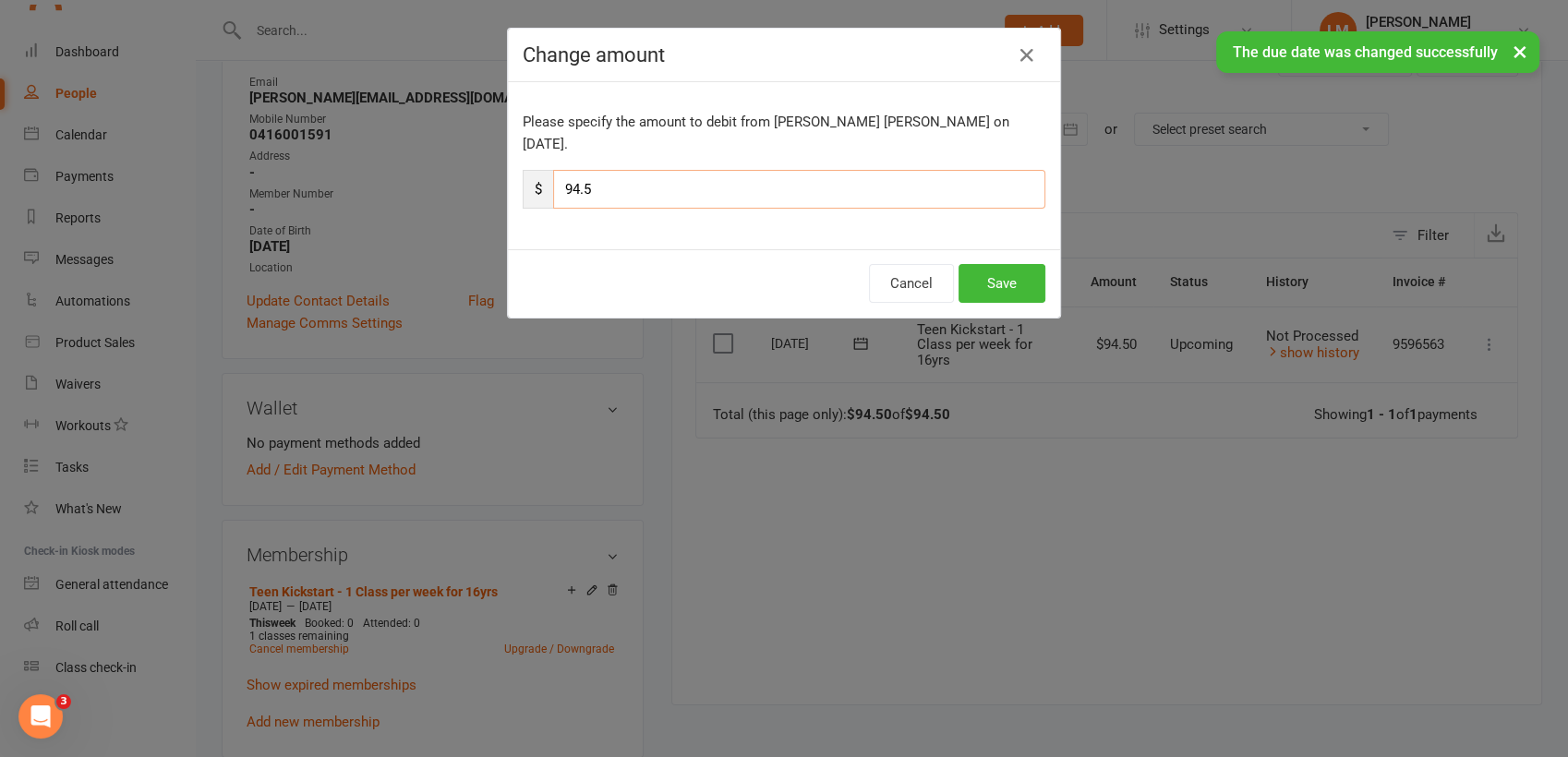
drag, startPoint x: 627, startPoint y: 179, endPoint x: 465, endPoint y: 157, distance: 163.5
click at [465, 157] on div "Change amount Please specify the amount to debit from [PERSON_NAME] [PERSON_NAM…" at bounding box center [784, 378] width 1568 height 757
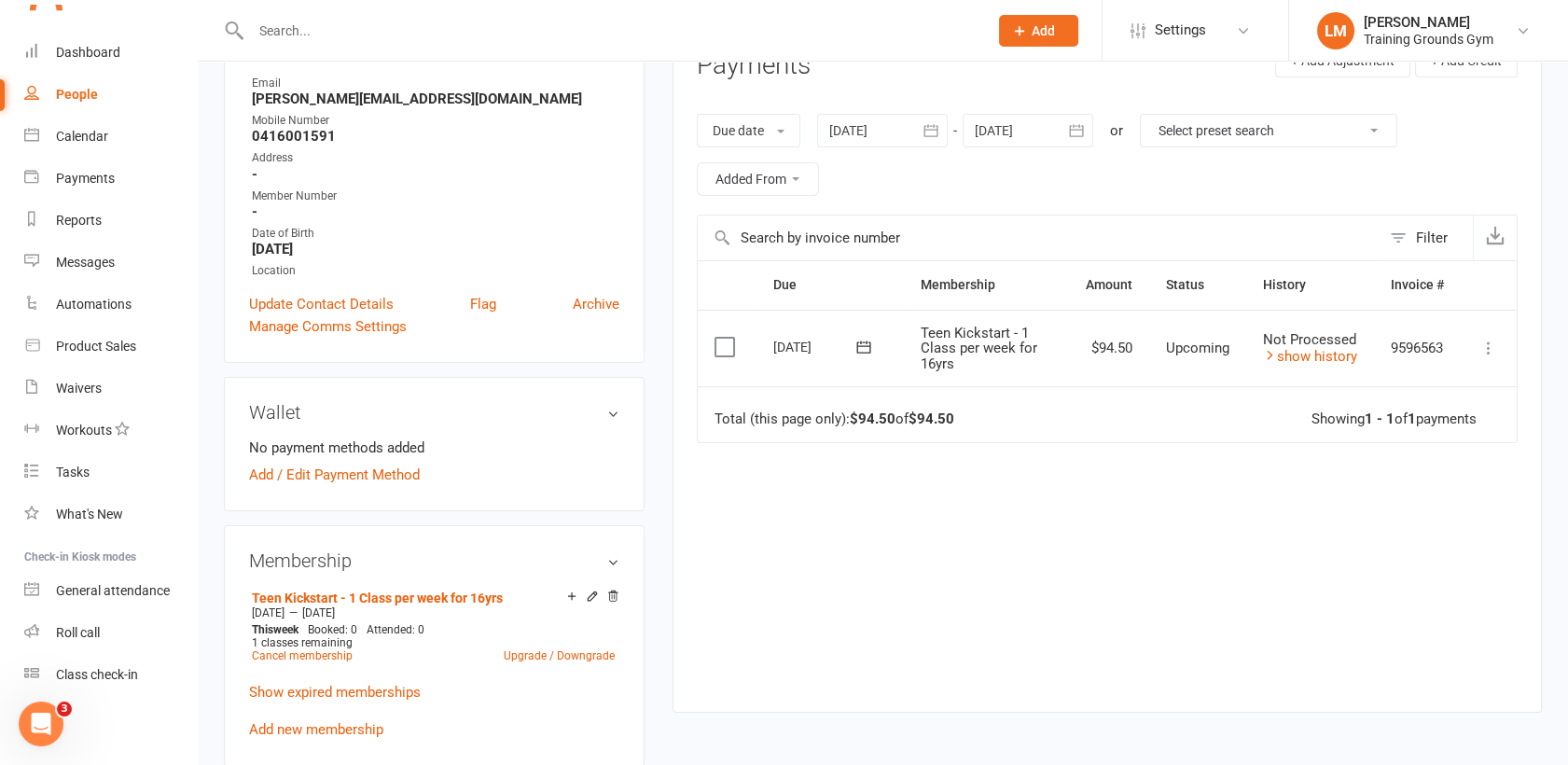
click at [1492, 346] on icon at bounding box center [1488, 347] width 19 height 19
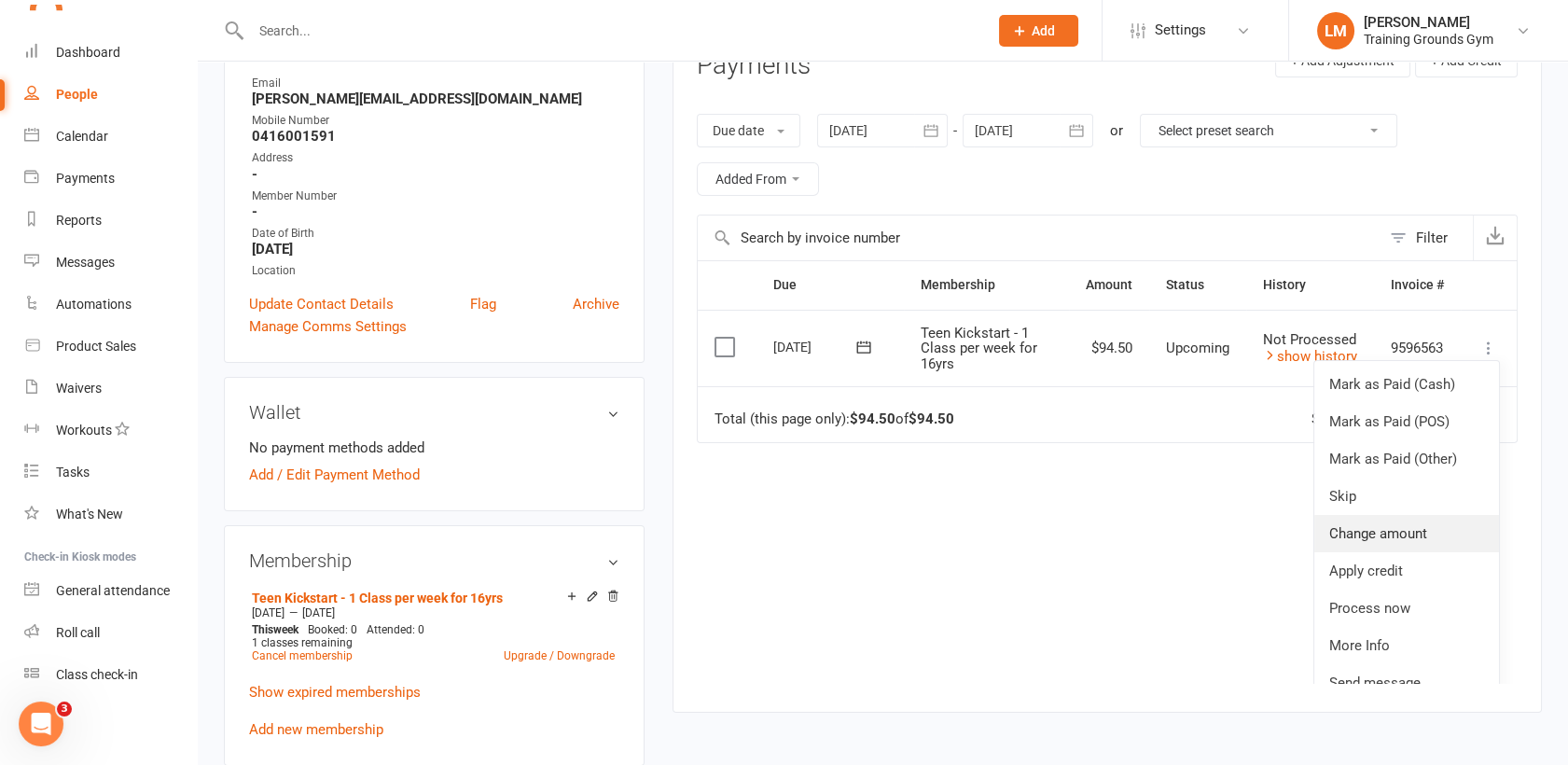
click at [1365, 529] on link "Change amount" at bounding box center [1405, 533] width 184 height 37
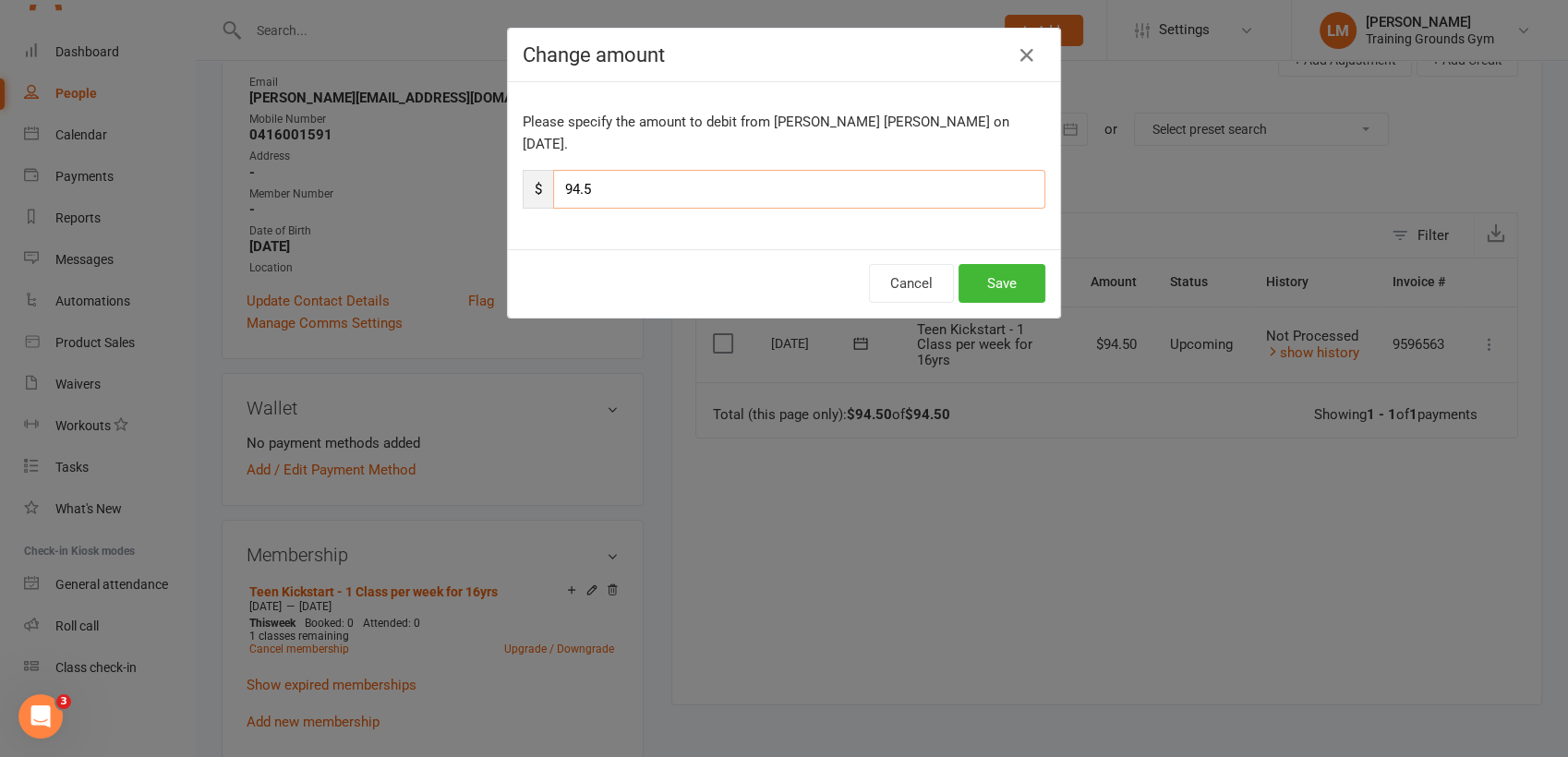
drag, startPoint x: 649, startPoint y: 166, endPoint x: 543, endPoint y: 170, distance: 106.1
click at [543, 170] on div "$ 94.5" at bounding box center [784, 189] width 523 height 39
type input "189"
click at [1003, 264] on button "Save" at bounding box center [1002, 284] width 87 height 39
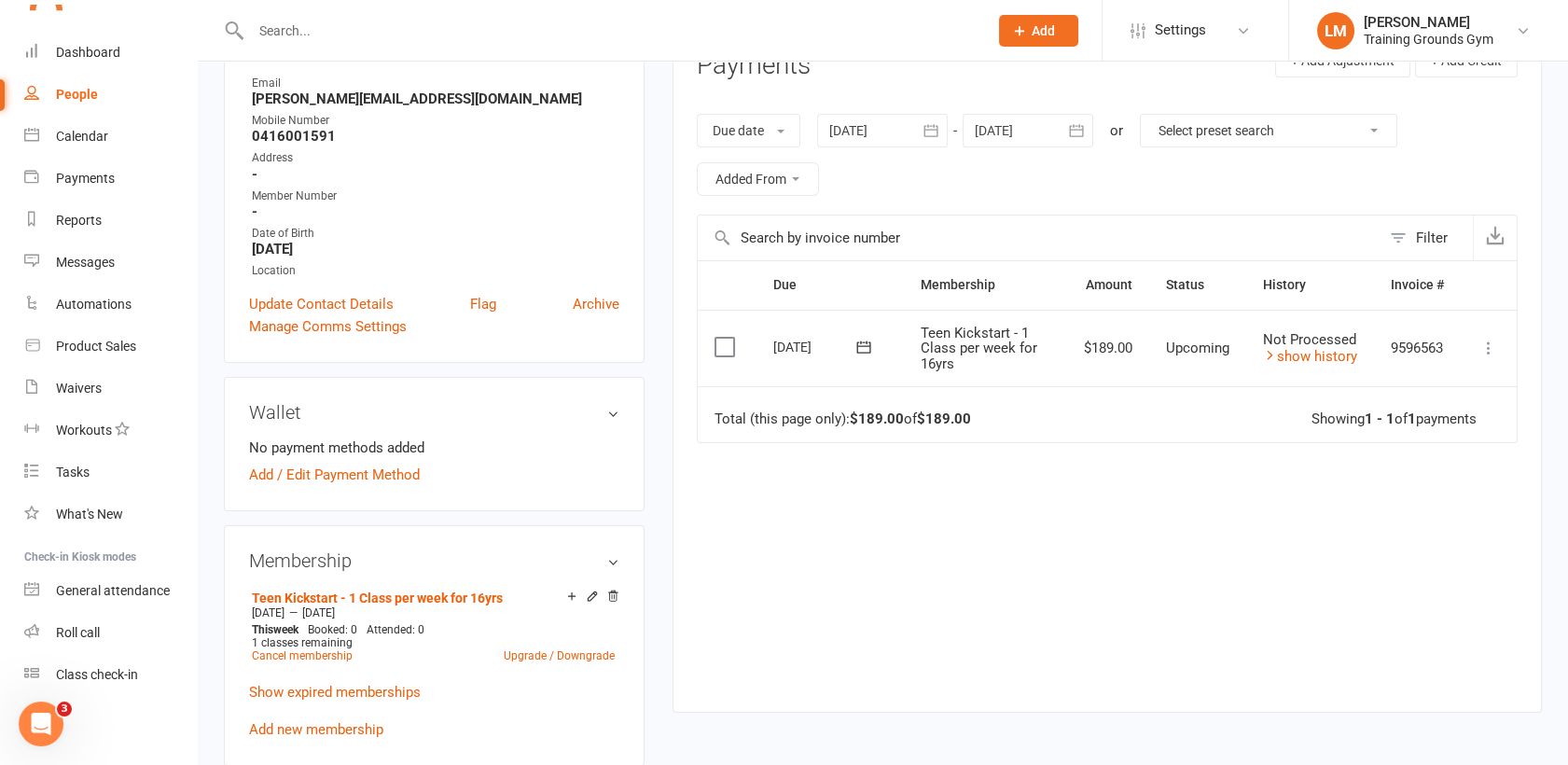
click at [1483, 340] on icon at bounding box center [1488, 347] width 19 height 19
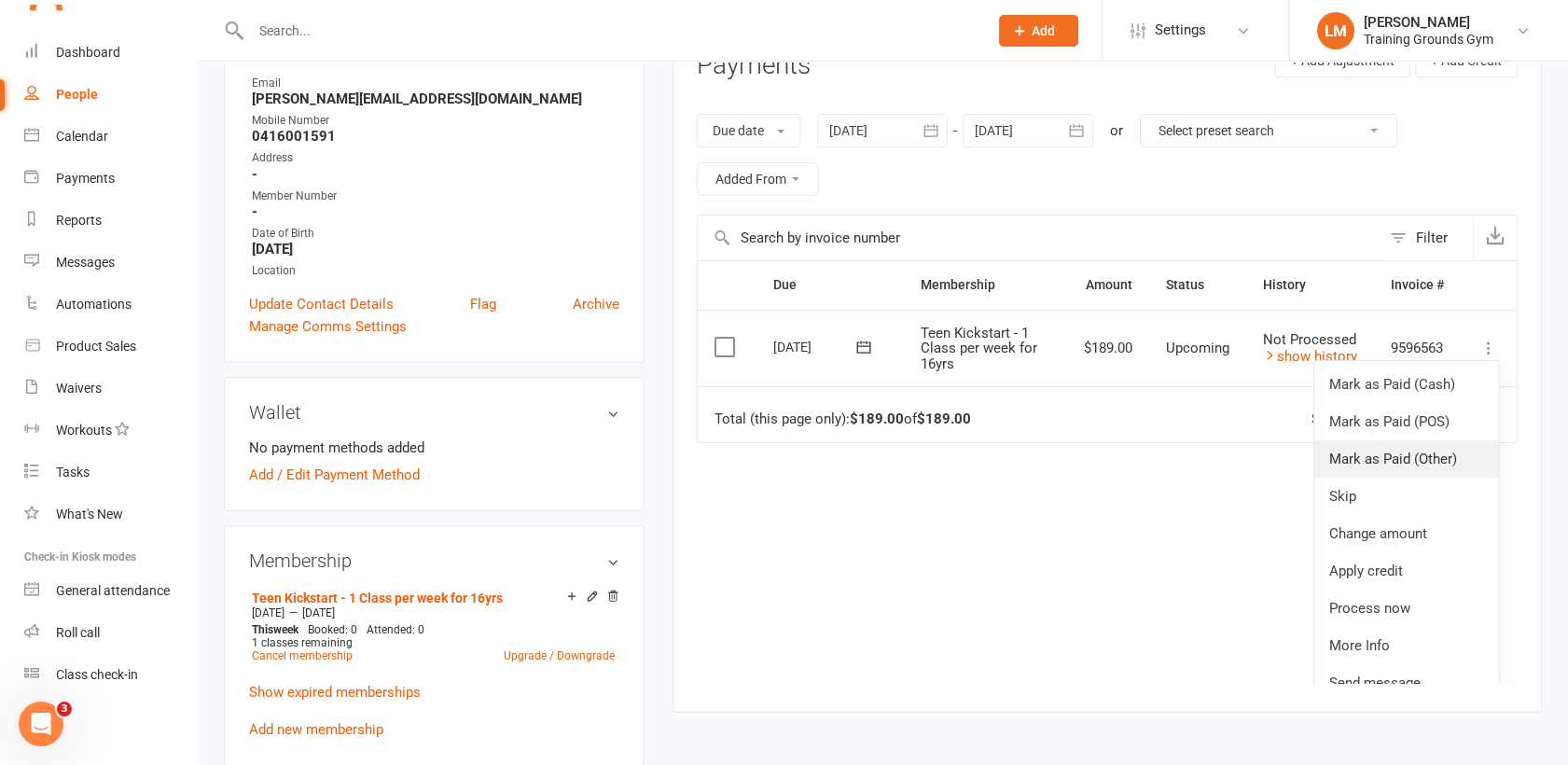
click at [1451, 445] on link "Mark as Paid (Other)" at bounding box center [1405, 459] width 184 height 37
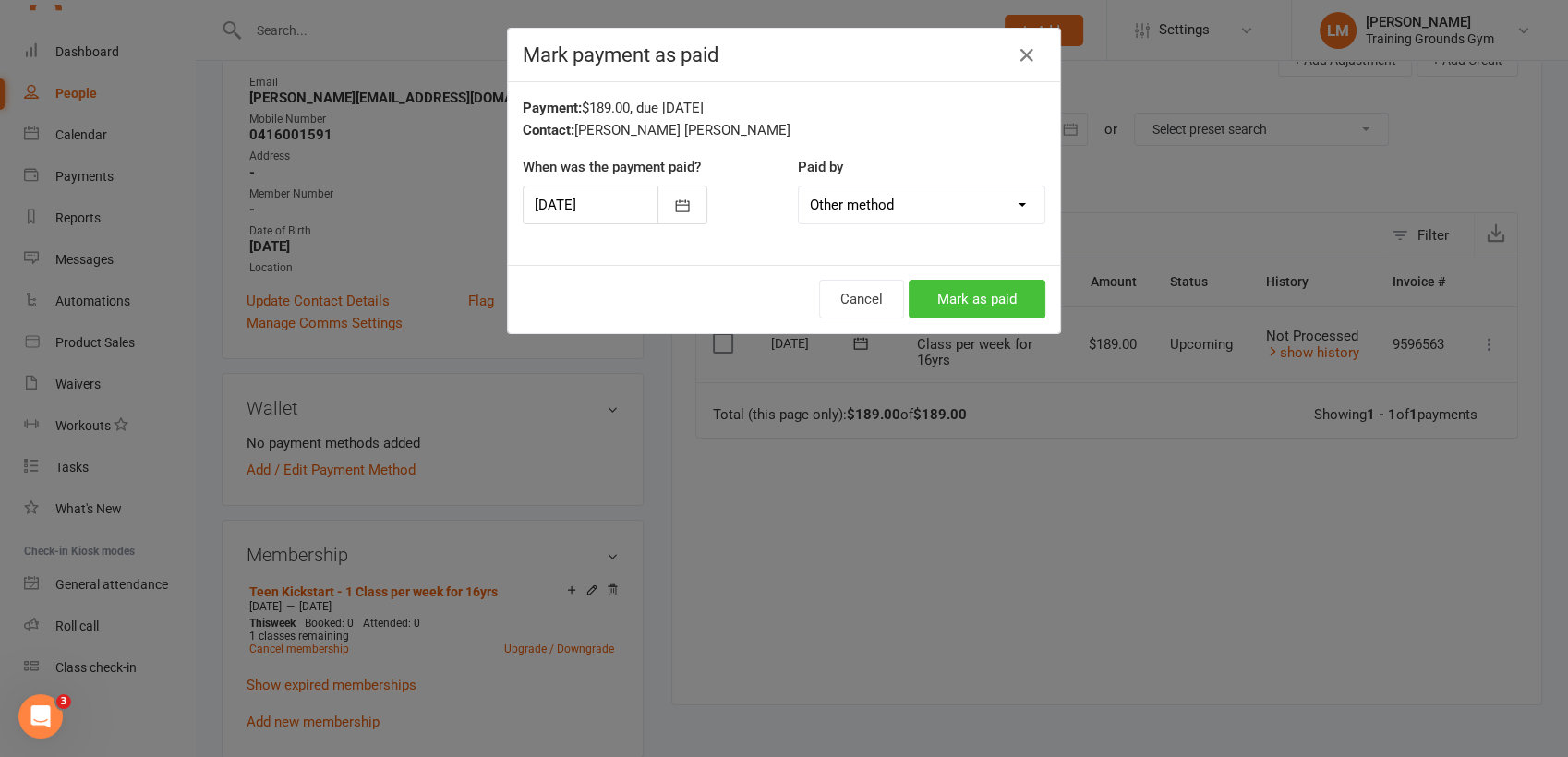
click at [972, 302] on button "Mark as paid" at bounding box center [977, 299] width 137 height 39
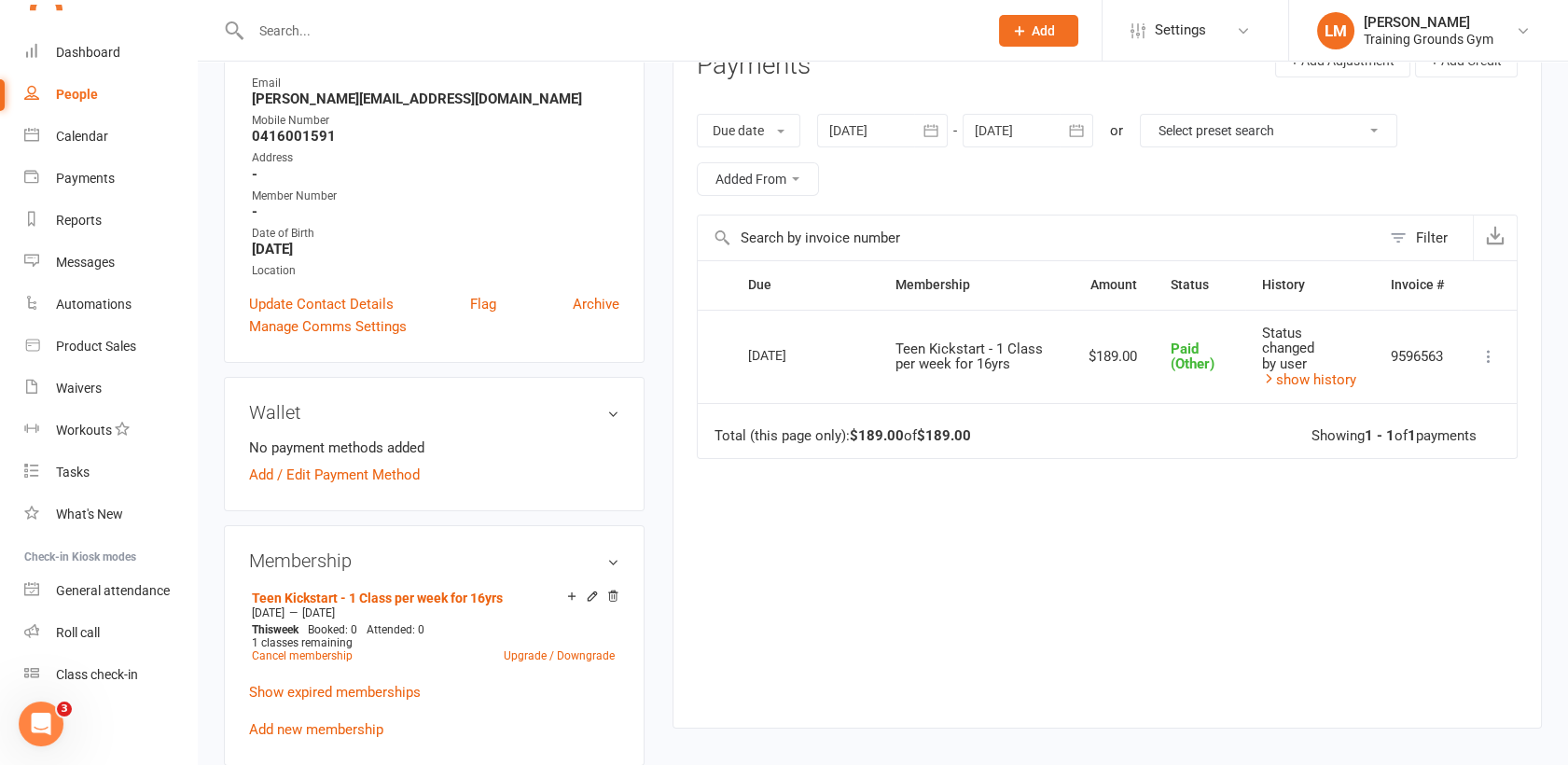
click at [295, 41] on input "text" at bounding box center [610, 30] width 729 height 26
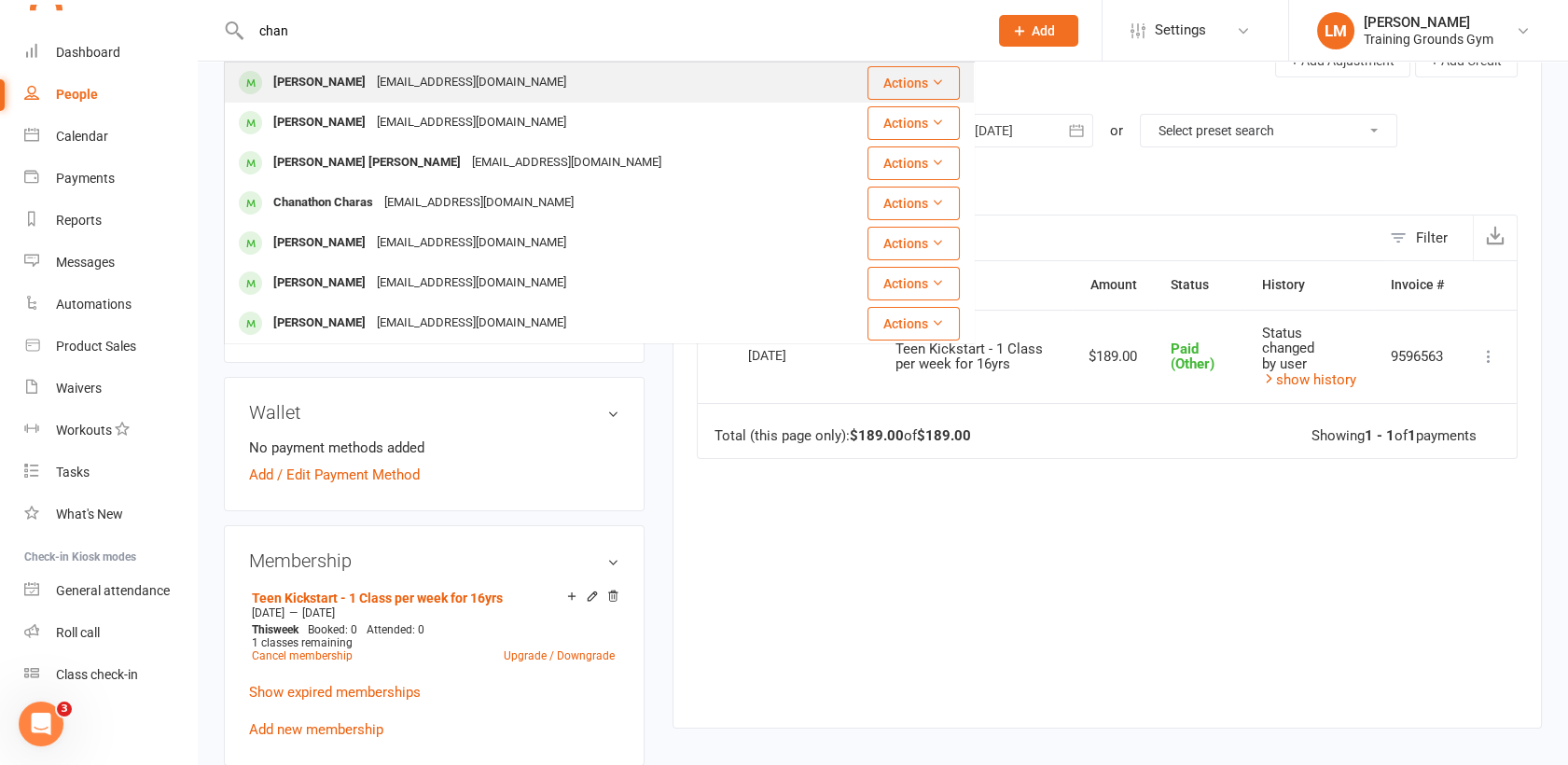
type input "chan"
click at [306, 82] on div "[PERSON_NAME]" at bounding box center [320, 83] width 103 height 27
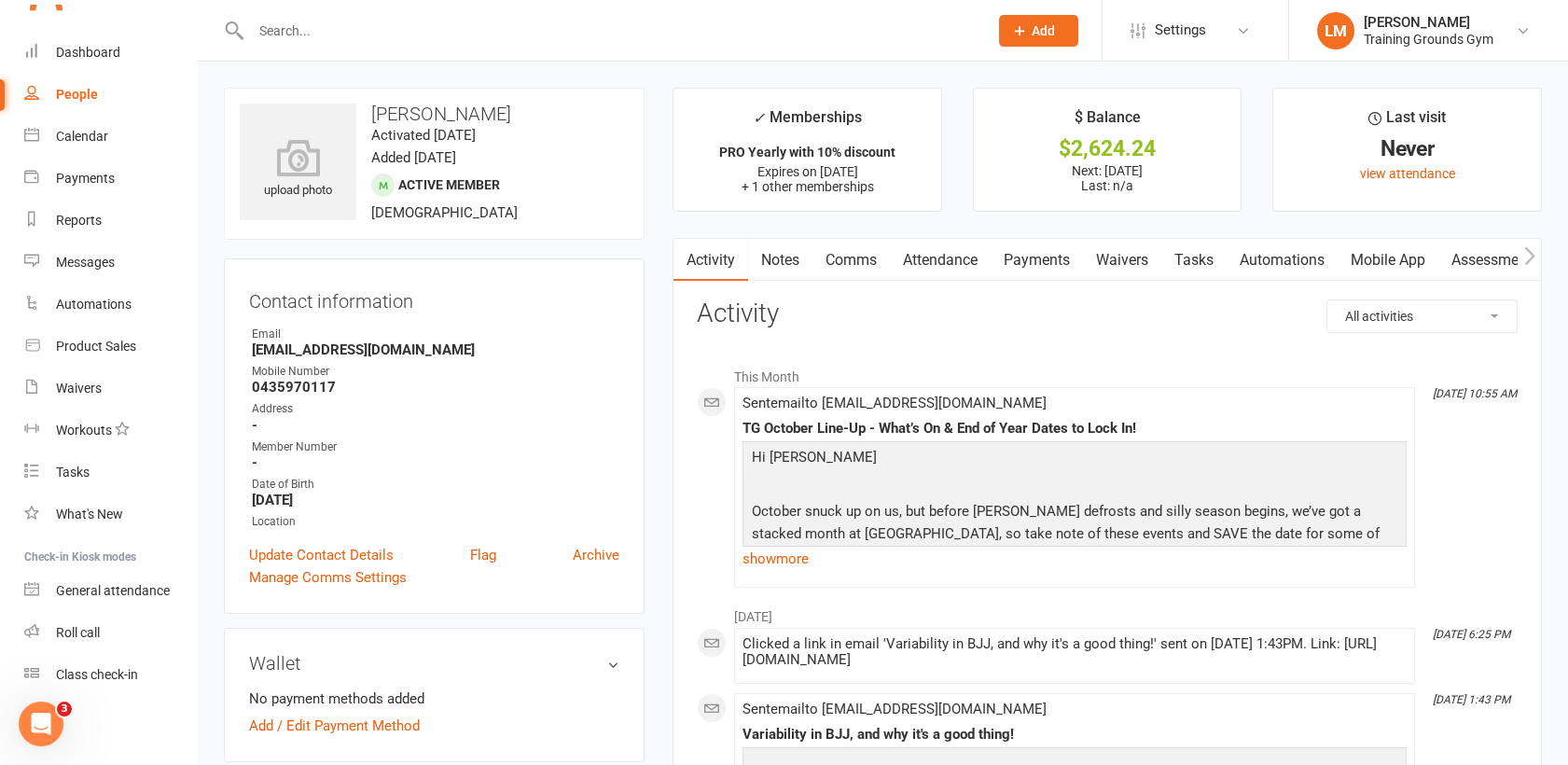
click at [1052, 250] on link "Payments" at bounding box center [1036, 260] width 93 height 43
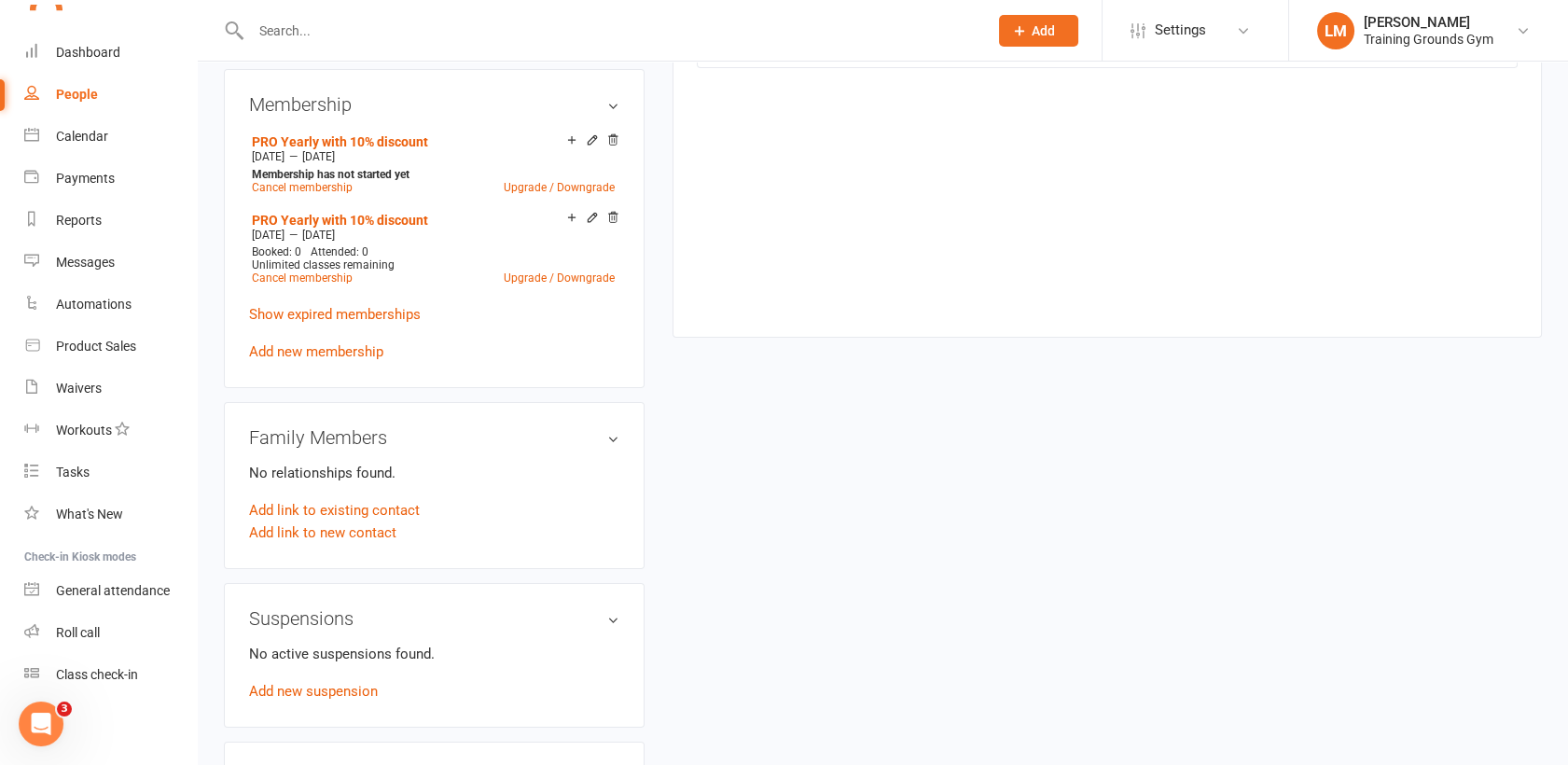
scroll to position [746, 0]
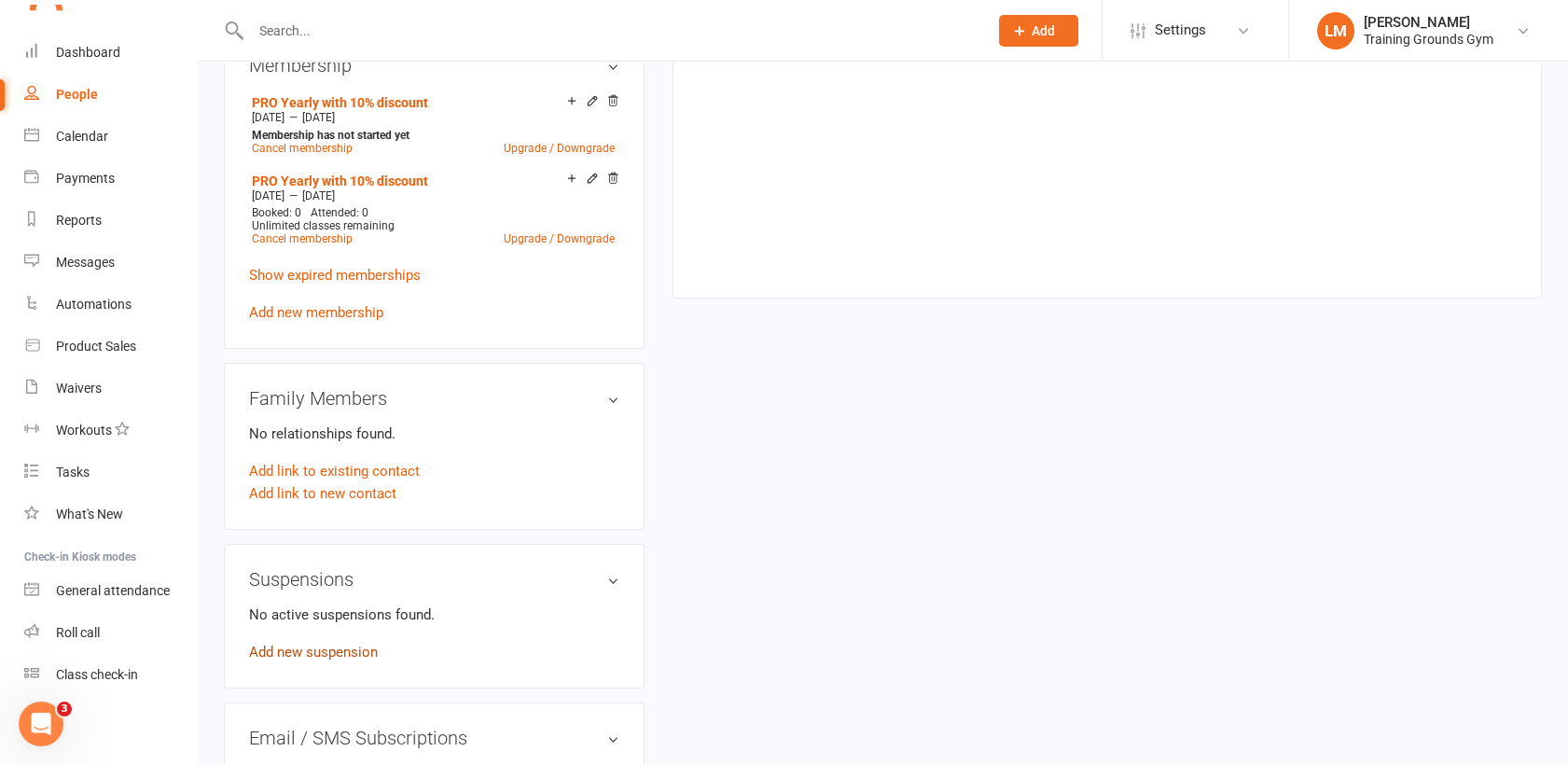
click at [348, 650] on link "Add new suspension" at bounding box center [314, 651] width 129 height 17
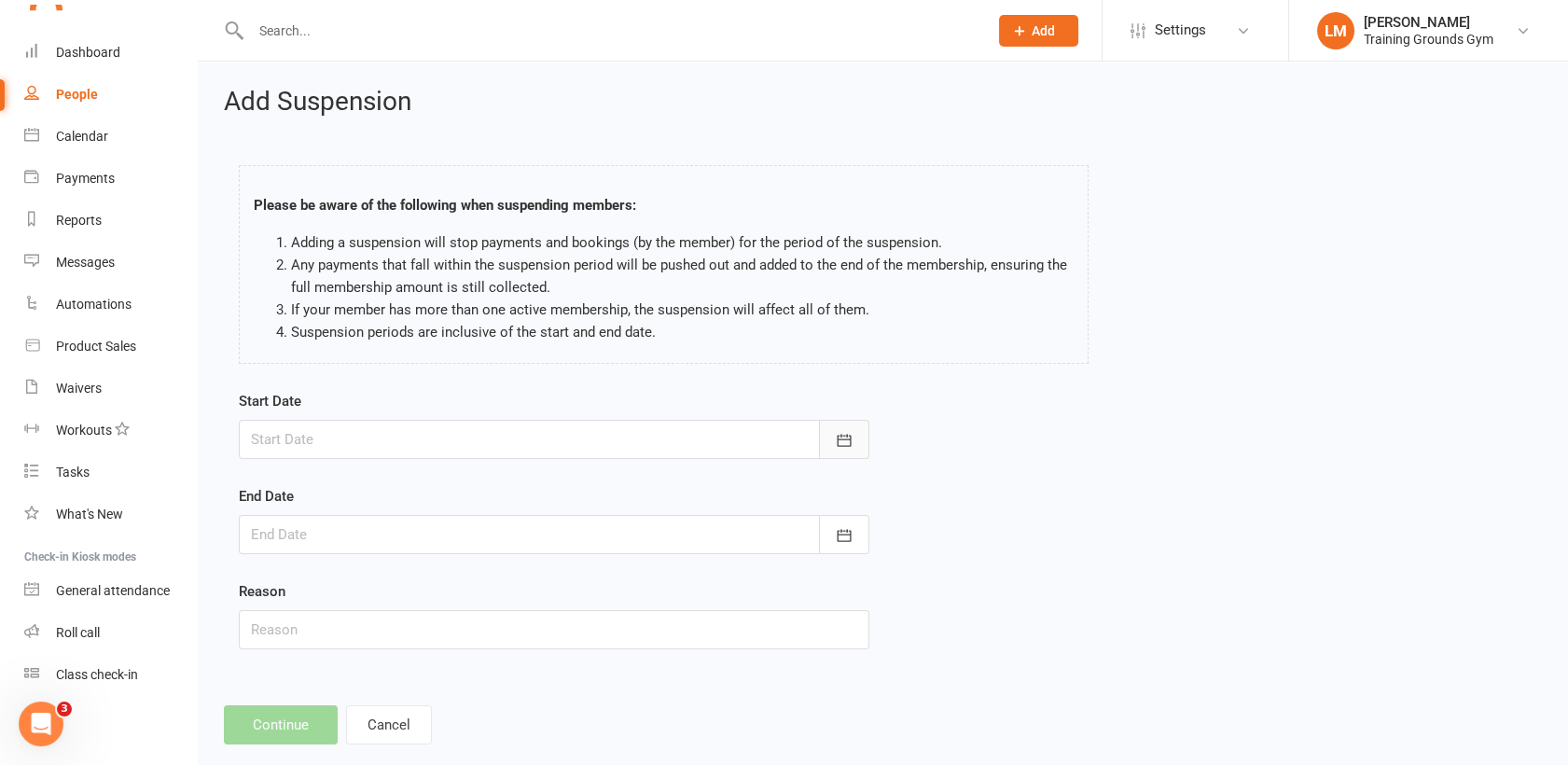
click at [841, 437] on icon "button" at bounding box center [843, 440] width 19 height 19
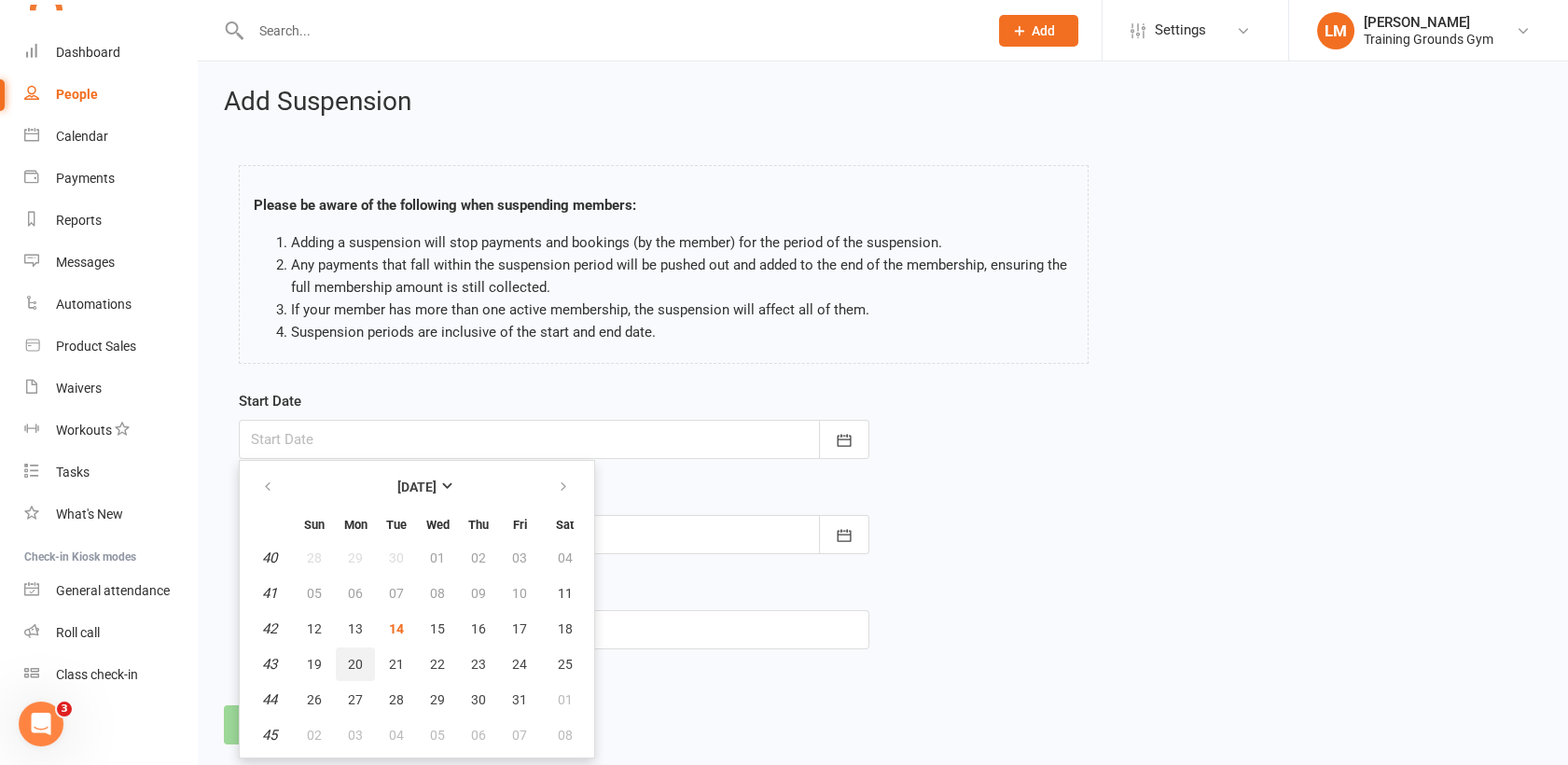
click at [351, 661] on span "20" at bounding box center [355, 664] width 15 height 15
type input "[DATE]"
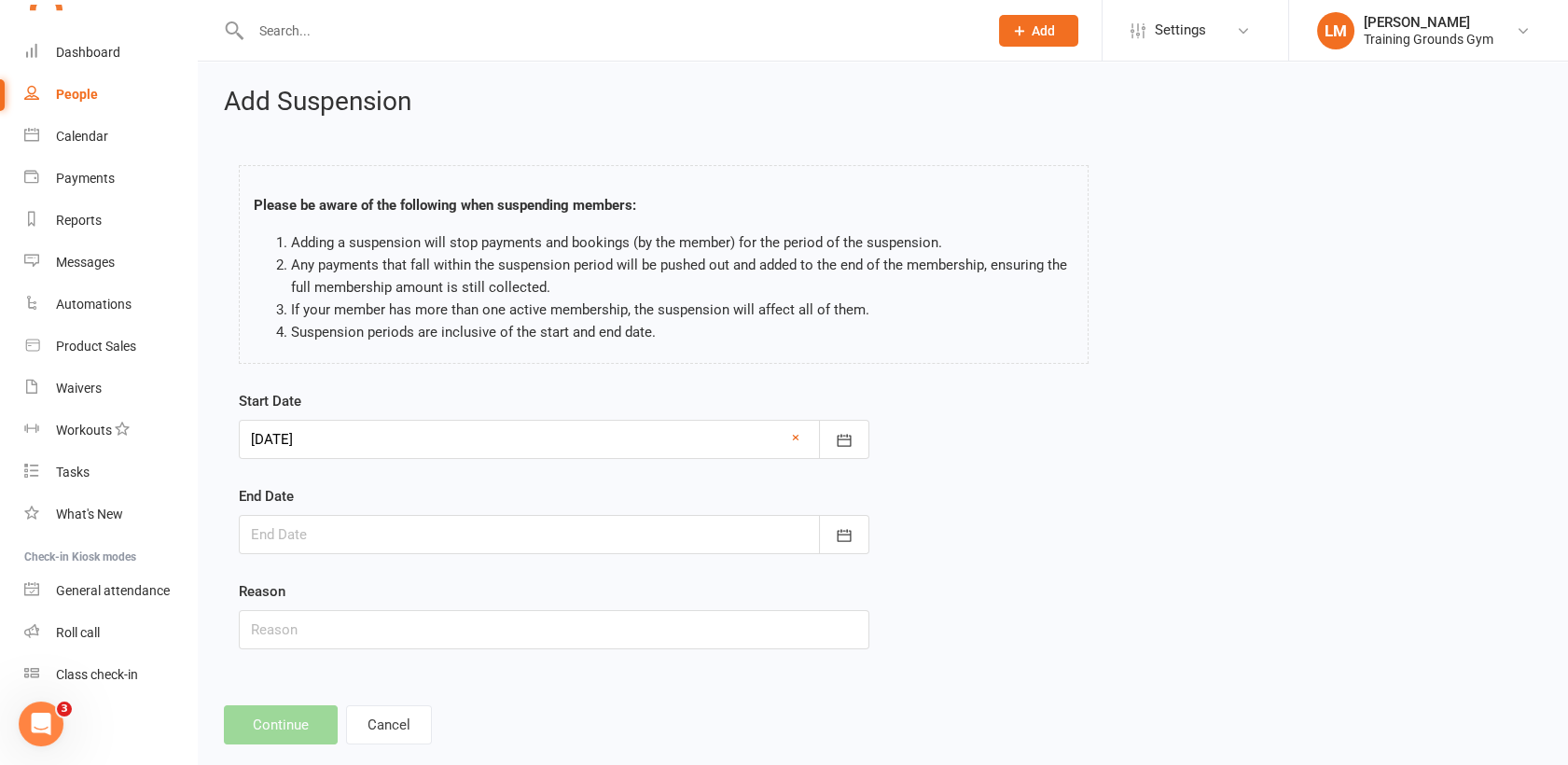
click at [485, 520] on div at bounding box center [554, 534] width 631 height 39
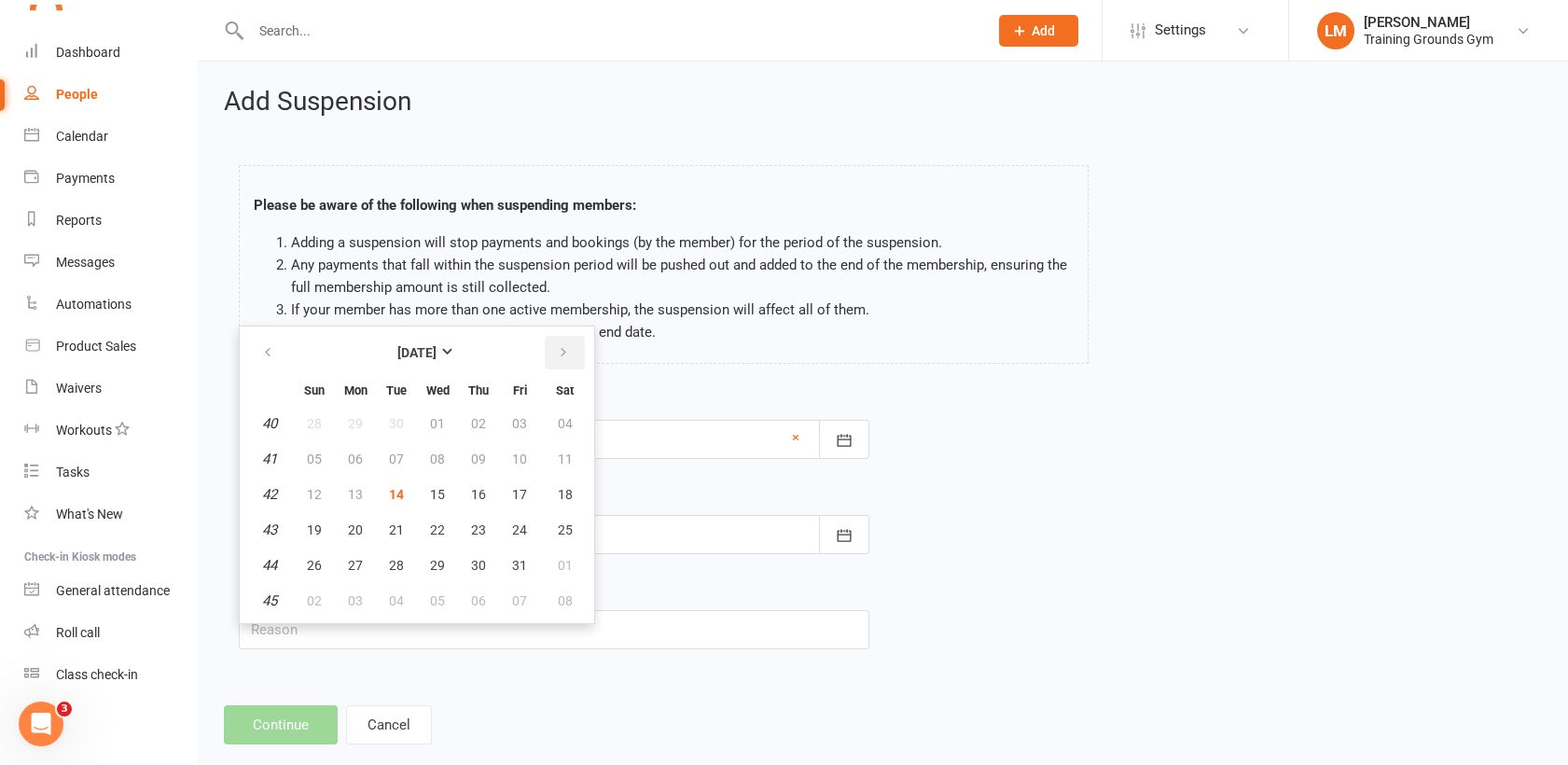
click at [560, 353] on icon "button" at bounding box center [562, 352] width 13 height 15
click at [516, 458] on span "07" at bounding box center [518, 458] width 15 height 15
type input "[DATE]"
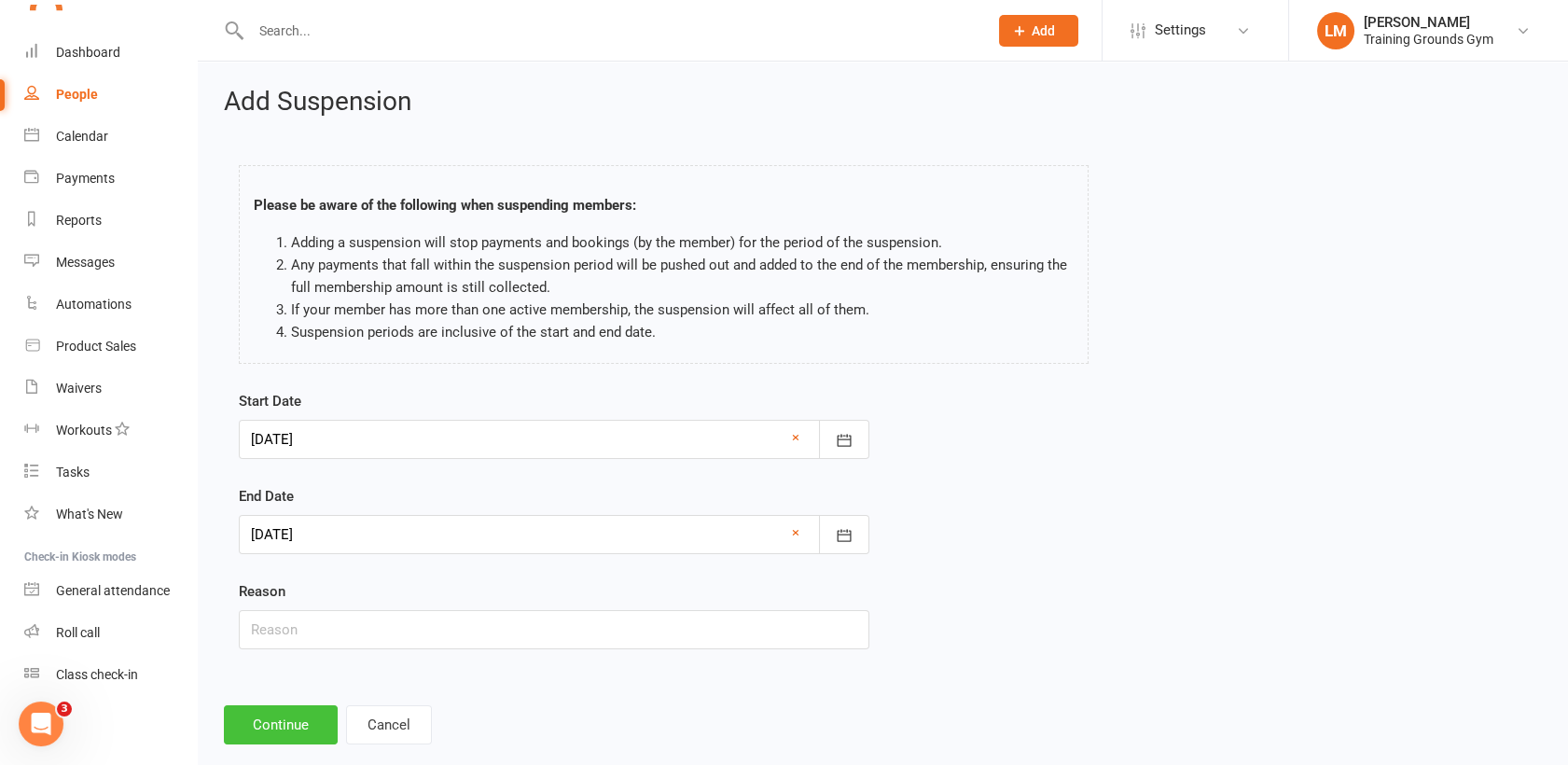
click at [315, 725] on button "Continue" at bounding box center [281, 724] width 114 height 39
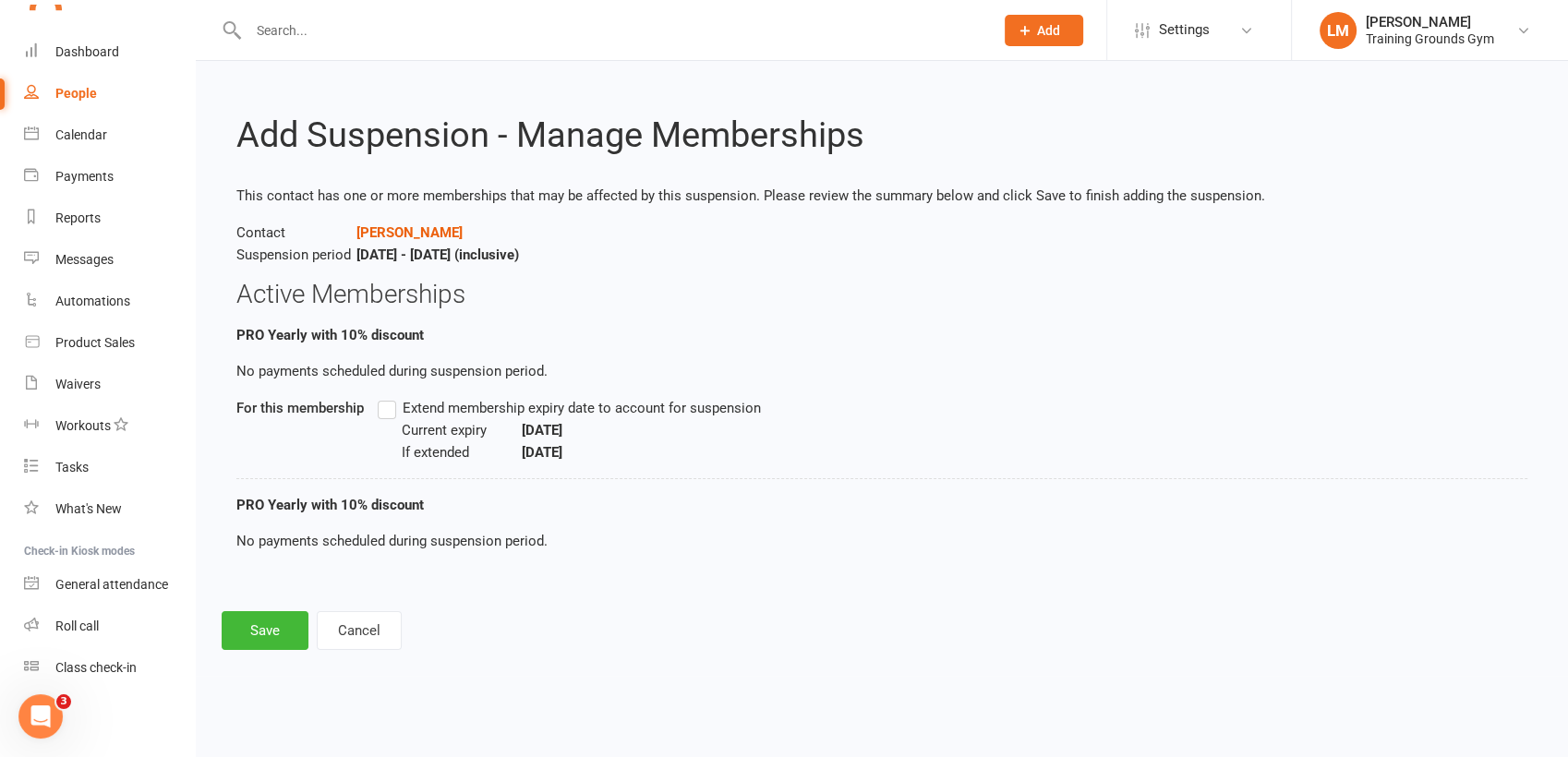
click at [390, 408] on label "Extend membership expiry date to account for suspension" at bounding box center [568, 407] width 383 height 22
click at [390, 396] on input "Extend membership expiry date to account for suspension" at bounding box center [383, 396] width 12 height 0
click at [285, 636] on button "Save" at bounding box center [265, 631] width 87 height 39
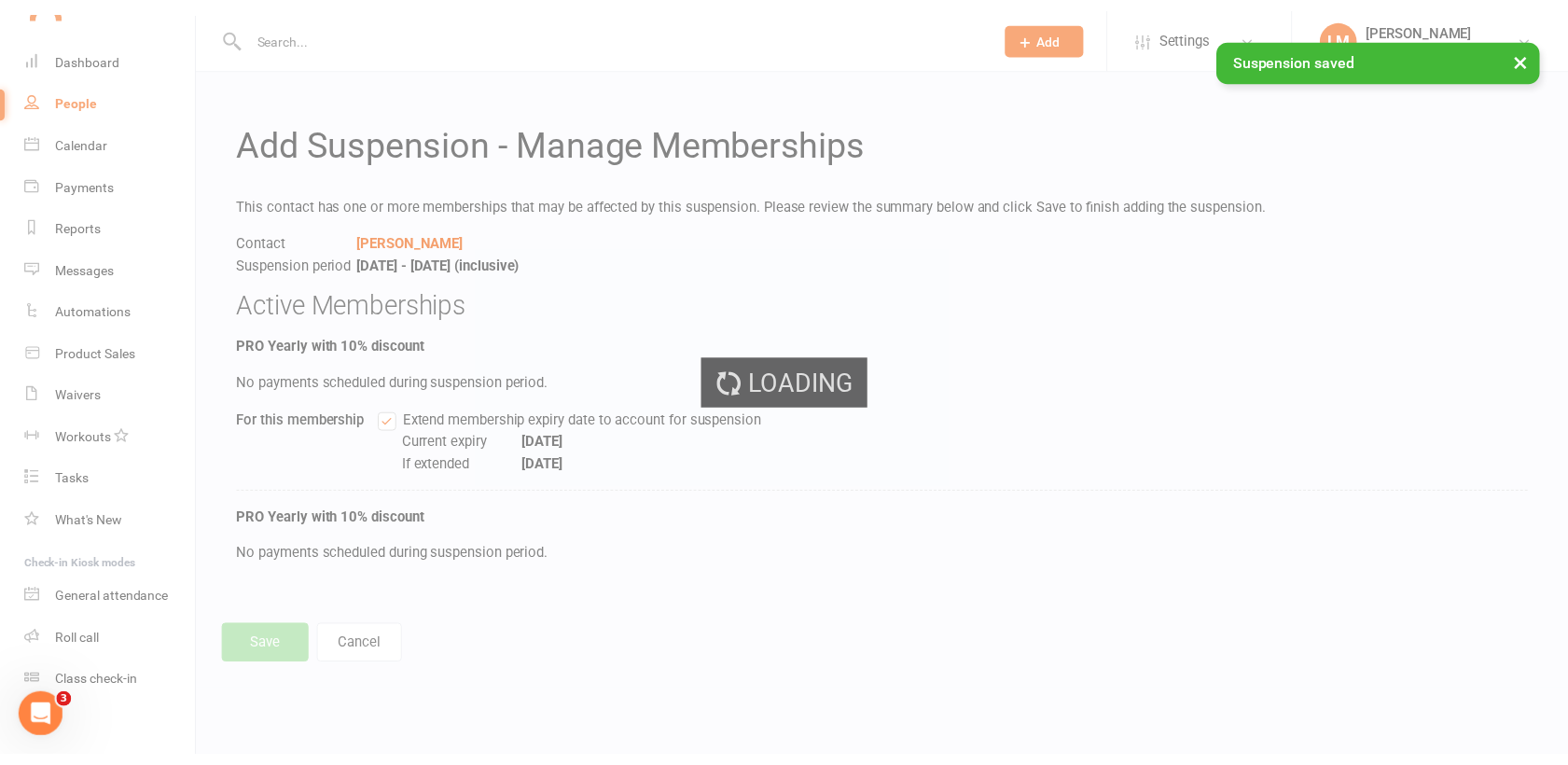
scroll to position [2026, 0]
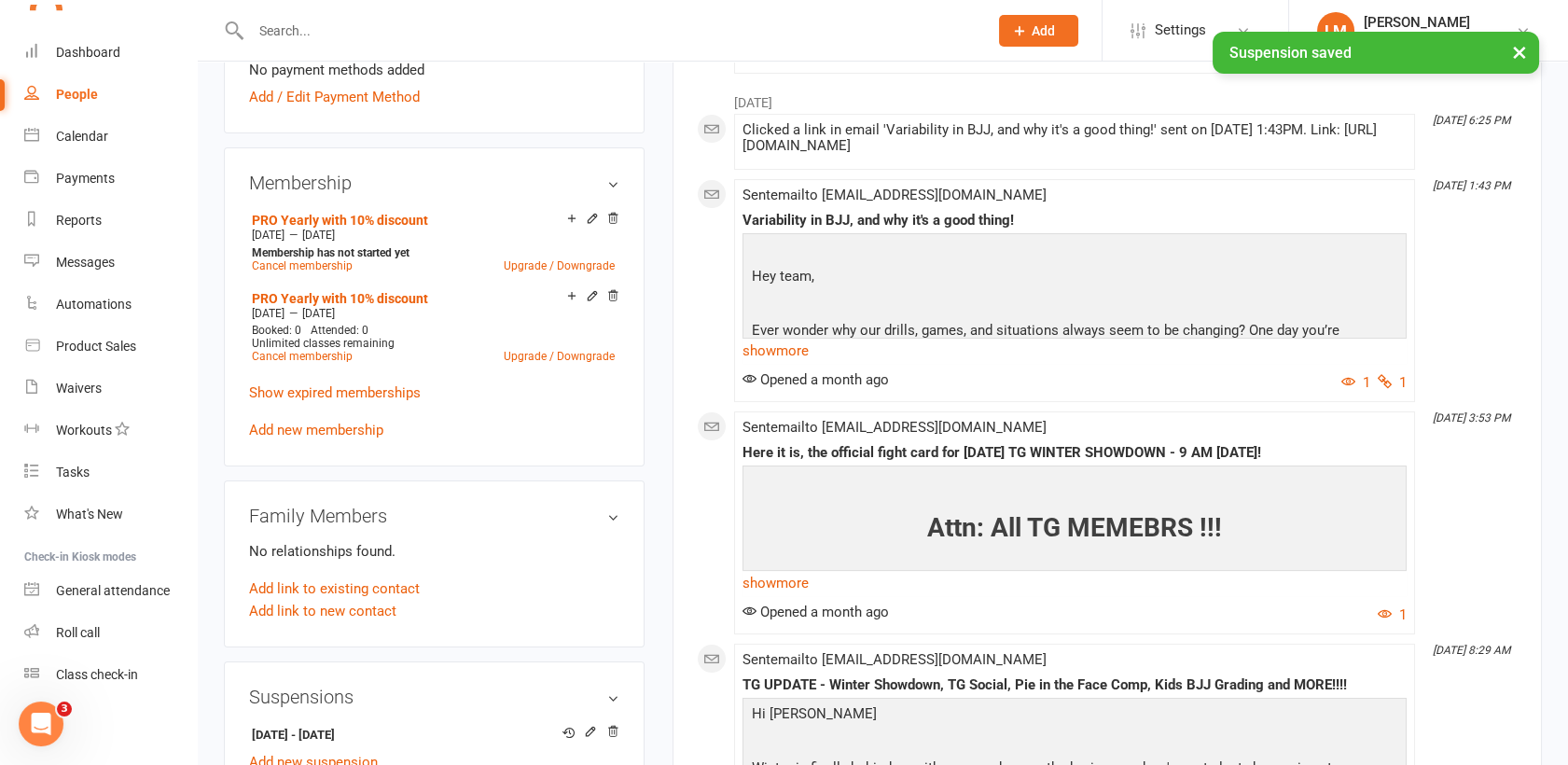
scroll to position [653, 0]
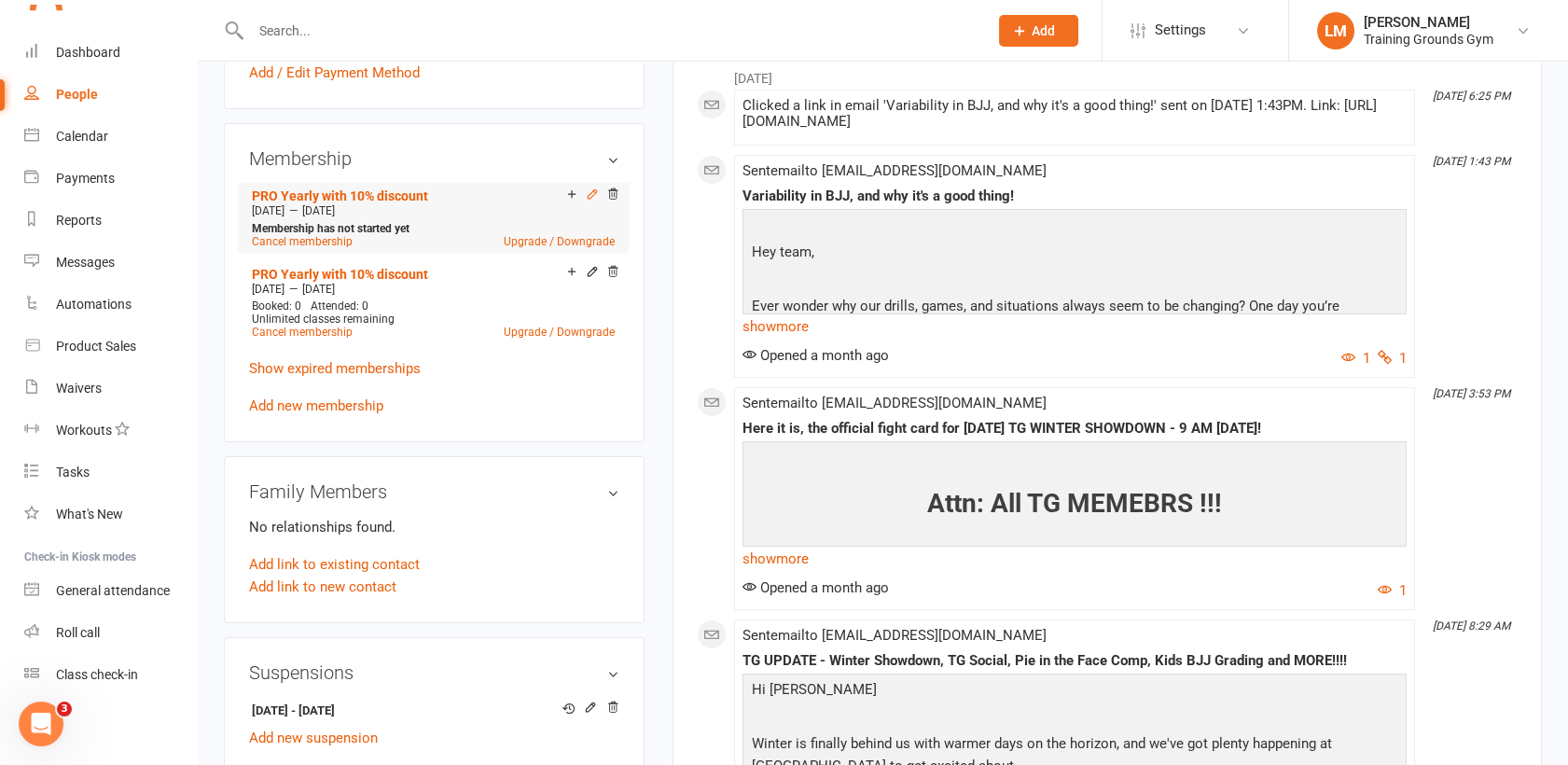
click at [588, 190] on icon at bounding box center [592, 193] width 13 height 13
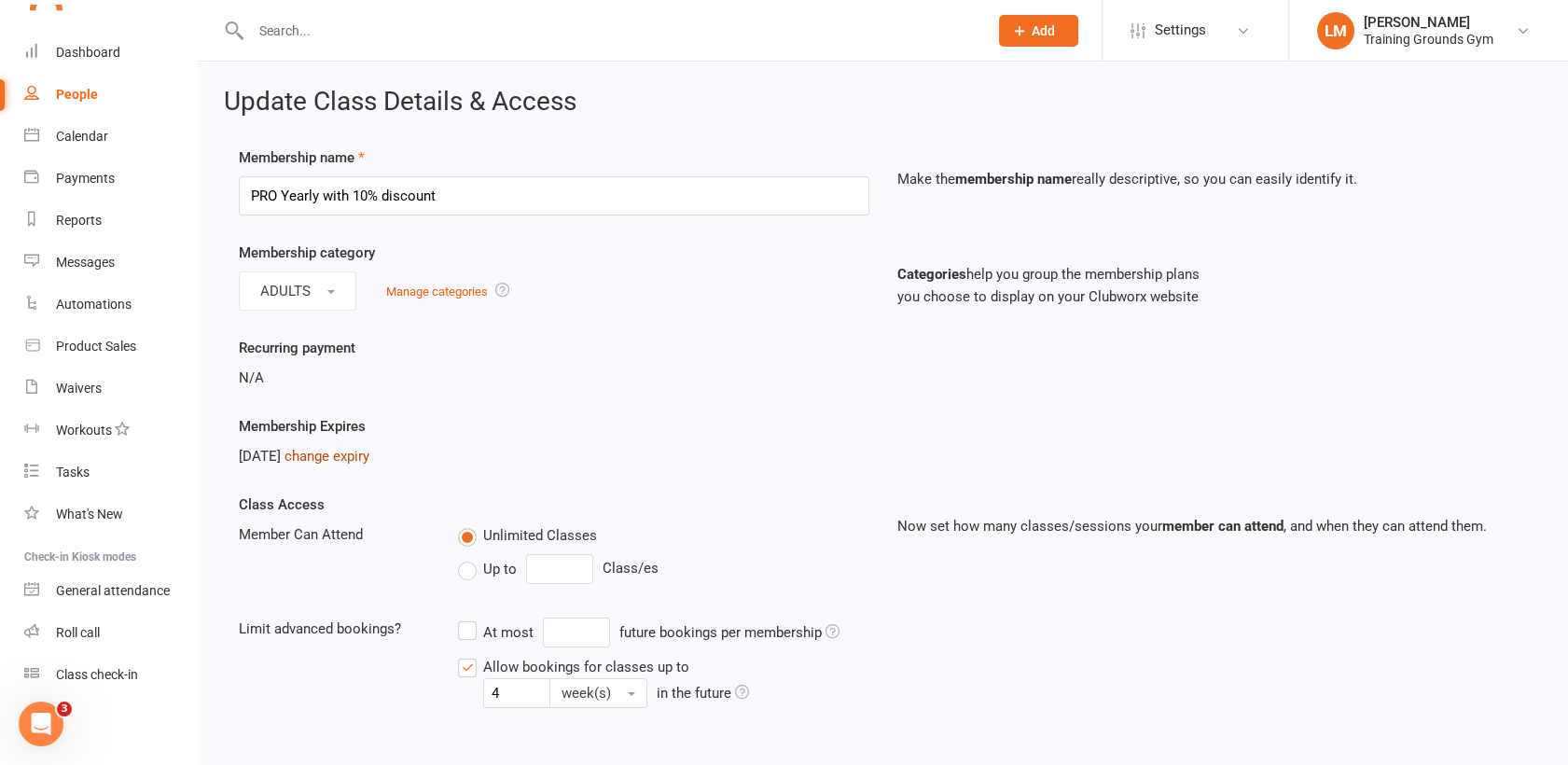
click at [341, 457] on link "change expiry" at bounding box center [326, 455] width 85 height 17
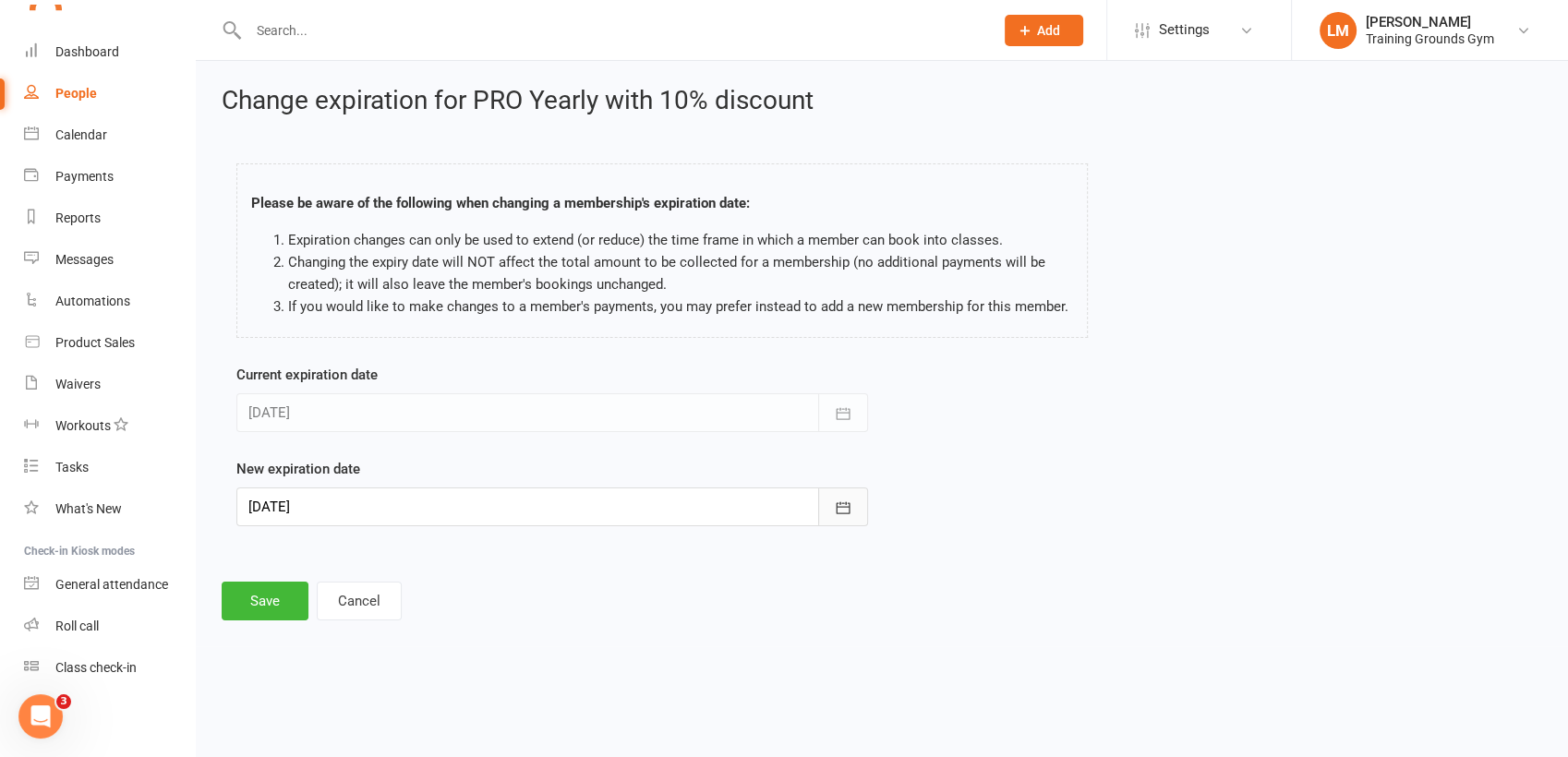
click at [846, 505] on icon "button" at bounding box center [842, 507] width 18 height 18
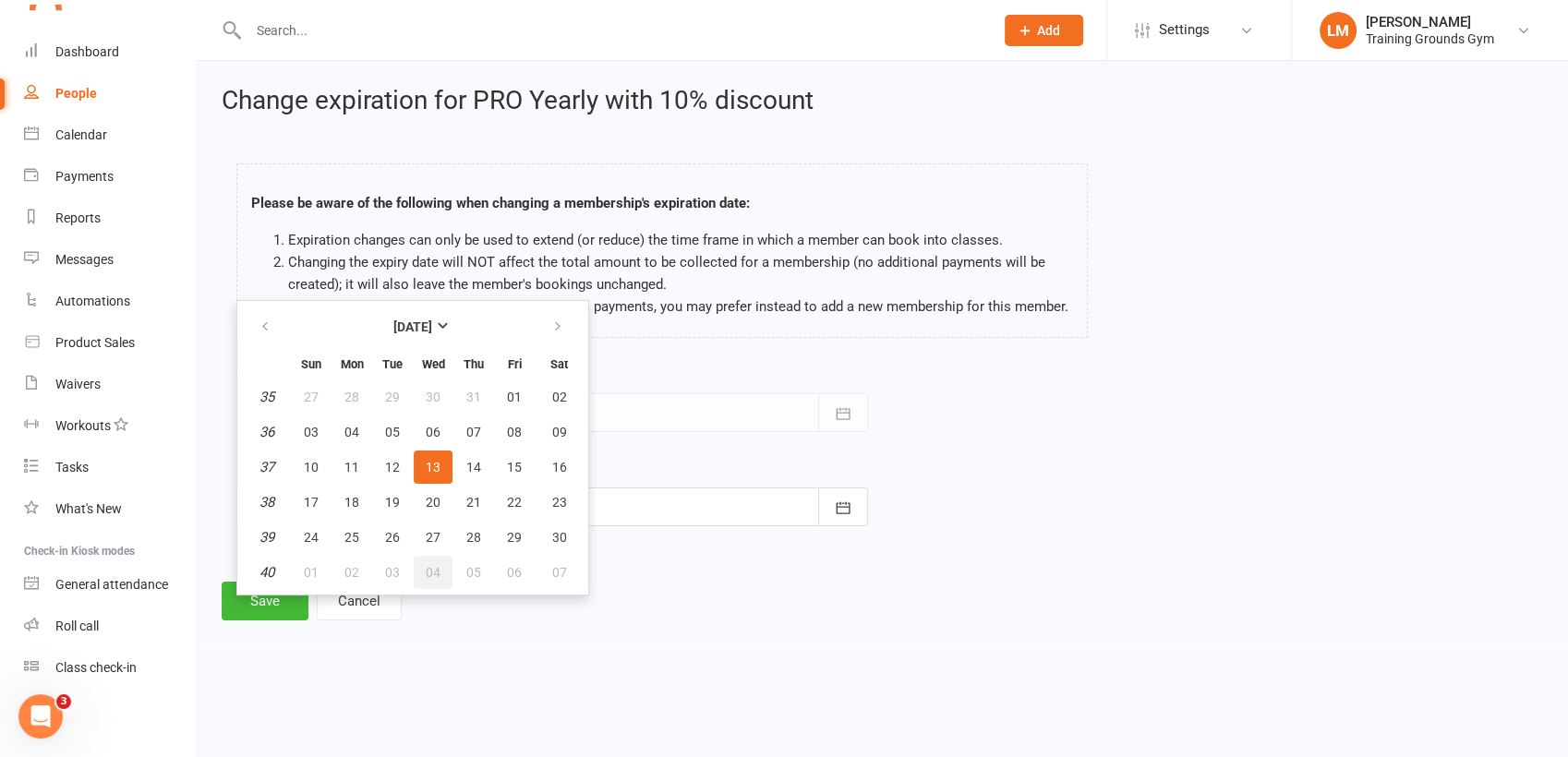
click at [437, 573] on span "04" at bounding box center [432, 572] width 14 height 14
type input "[DATE]"
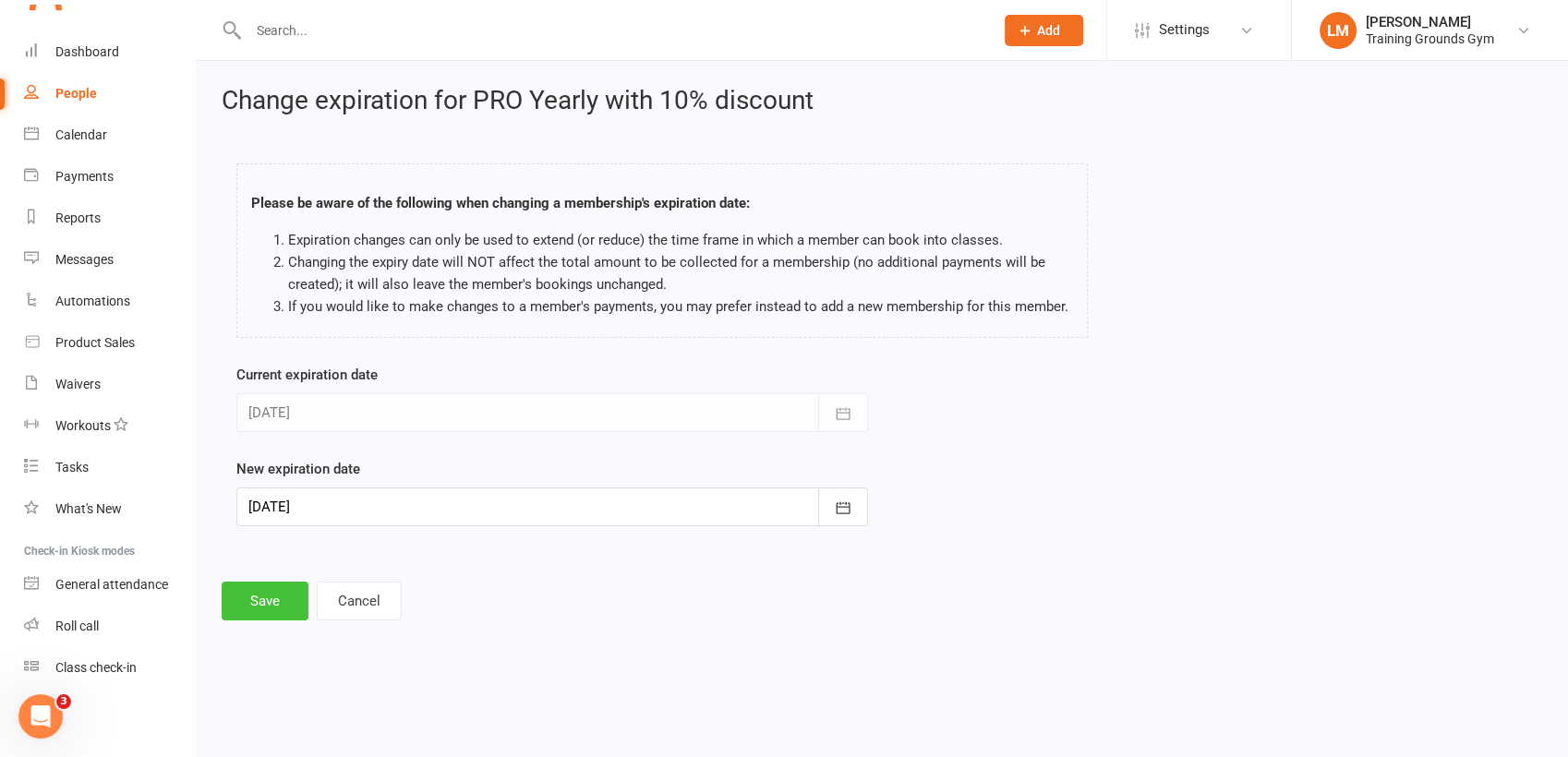
click at [268, 610] on button "Save" at bounding box center [265, 601] width 87 height 39
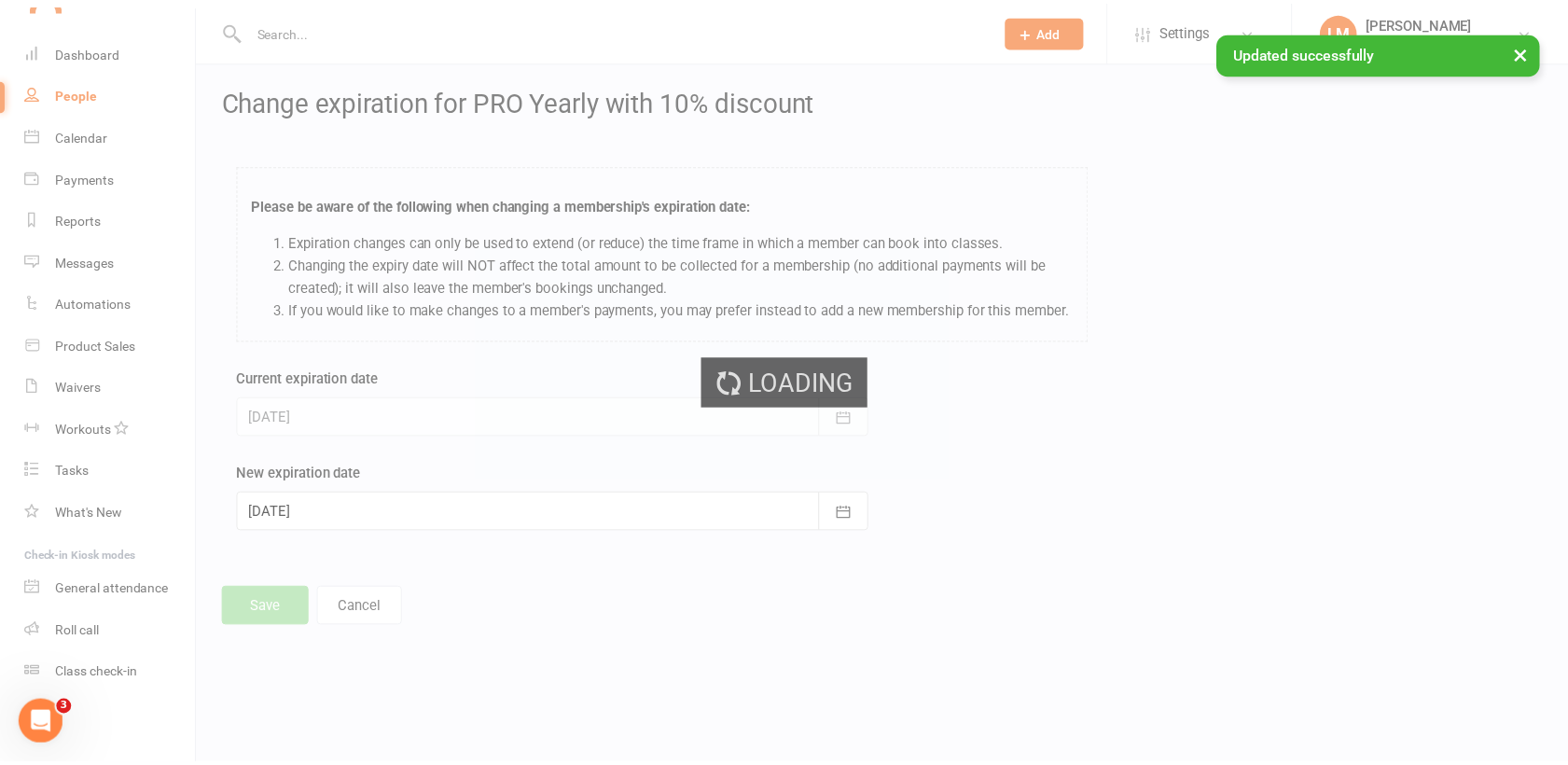
scroll to position [2026, 0]
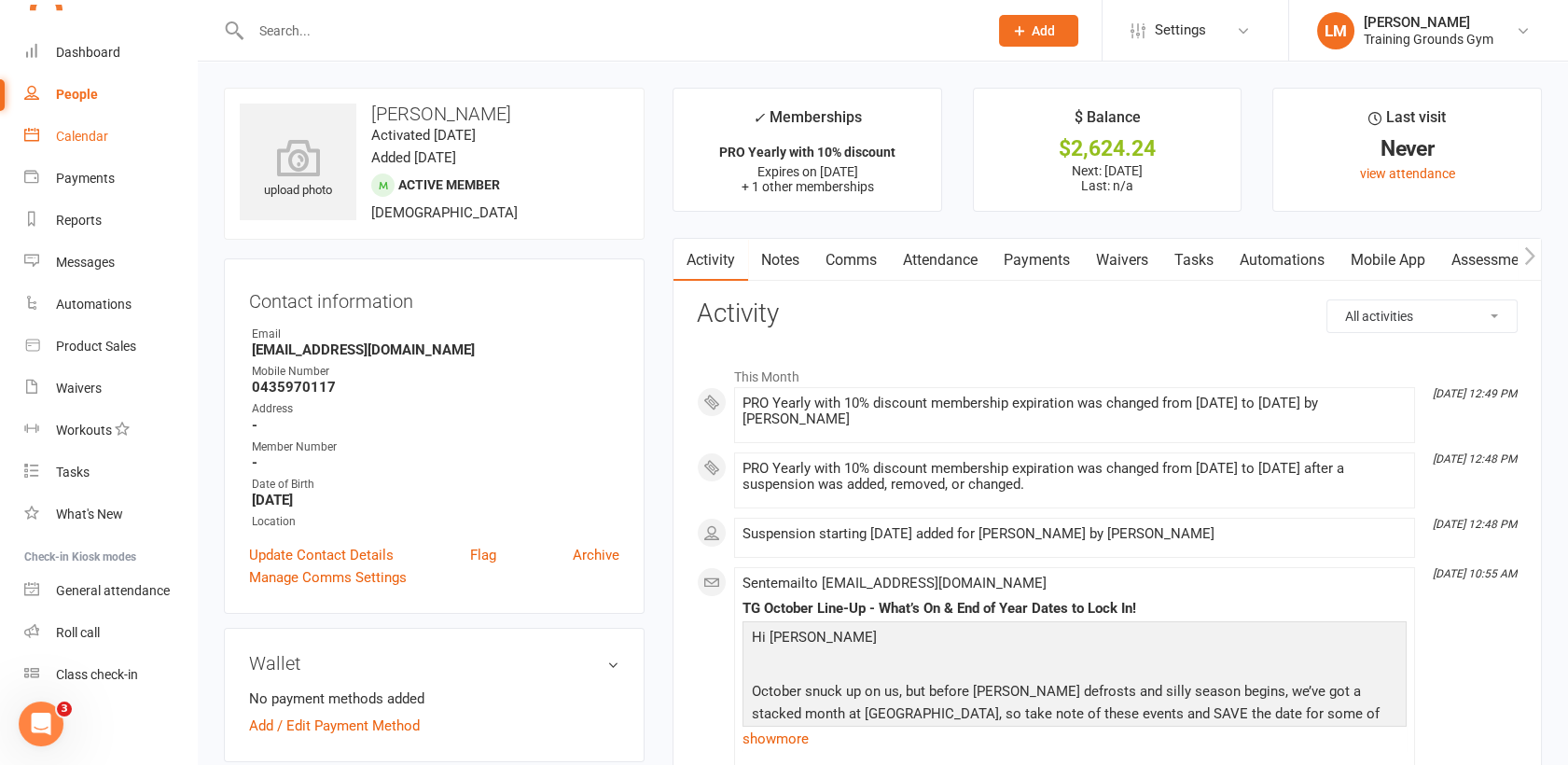
click at [78, 138] on div "Calendar" at bounding box center [82, 135] width 53 height 15
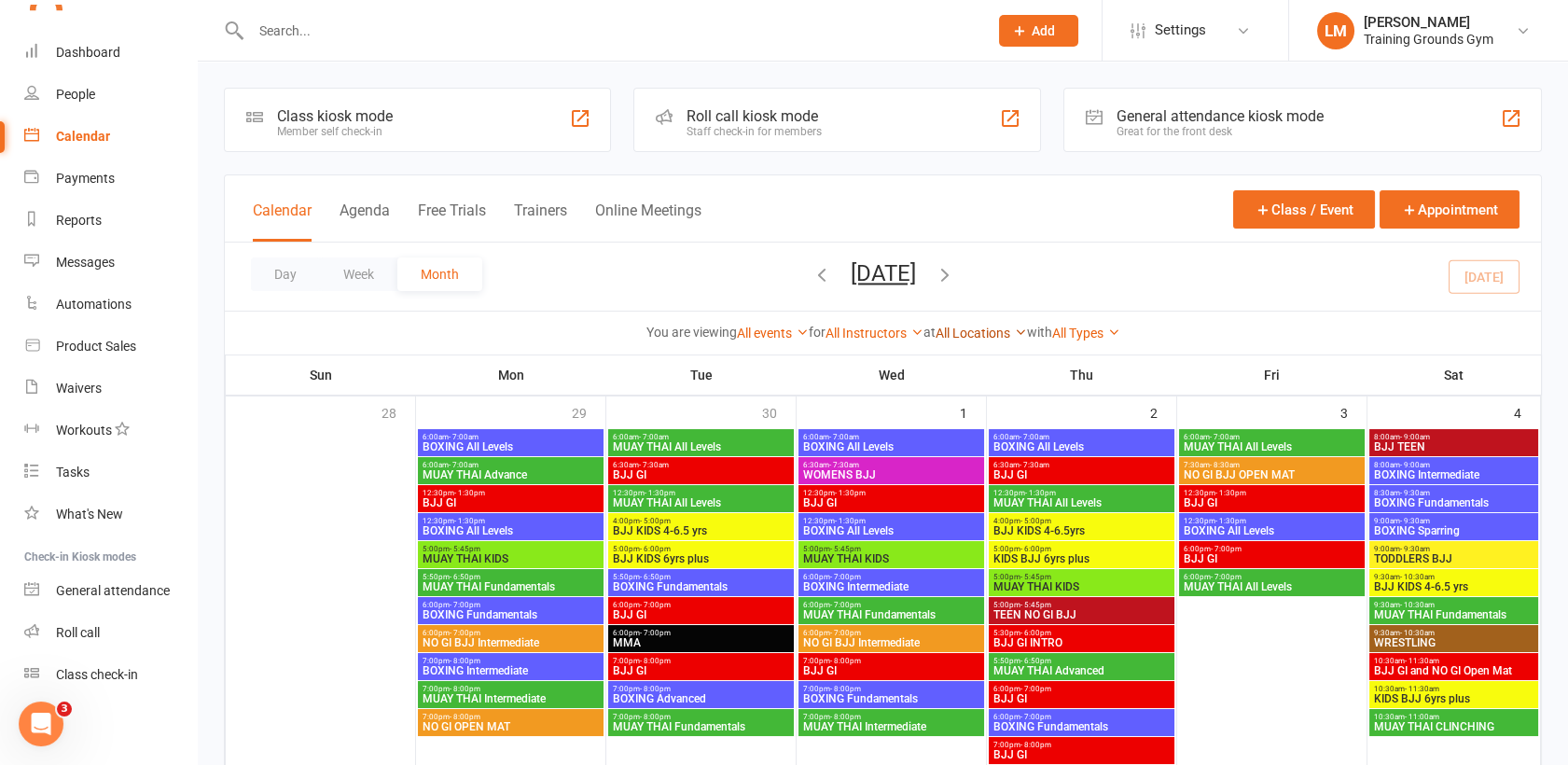
click at [992, 336] on link "All Locations" at bounding box center [981, 332] width 92 height 15
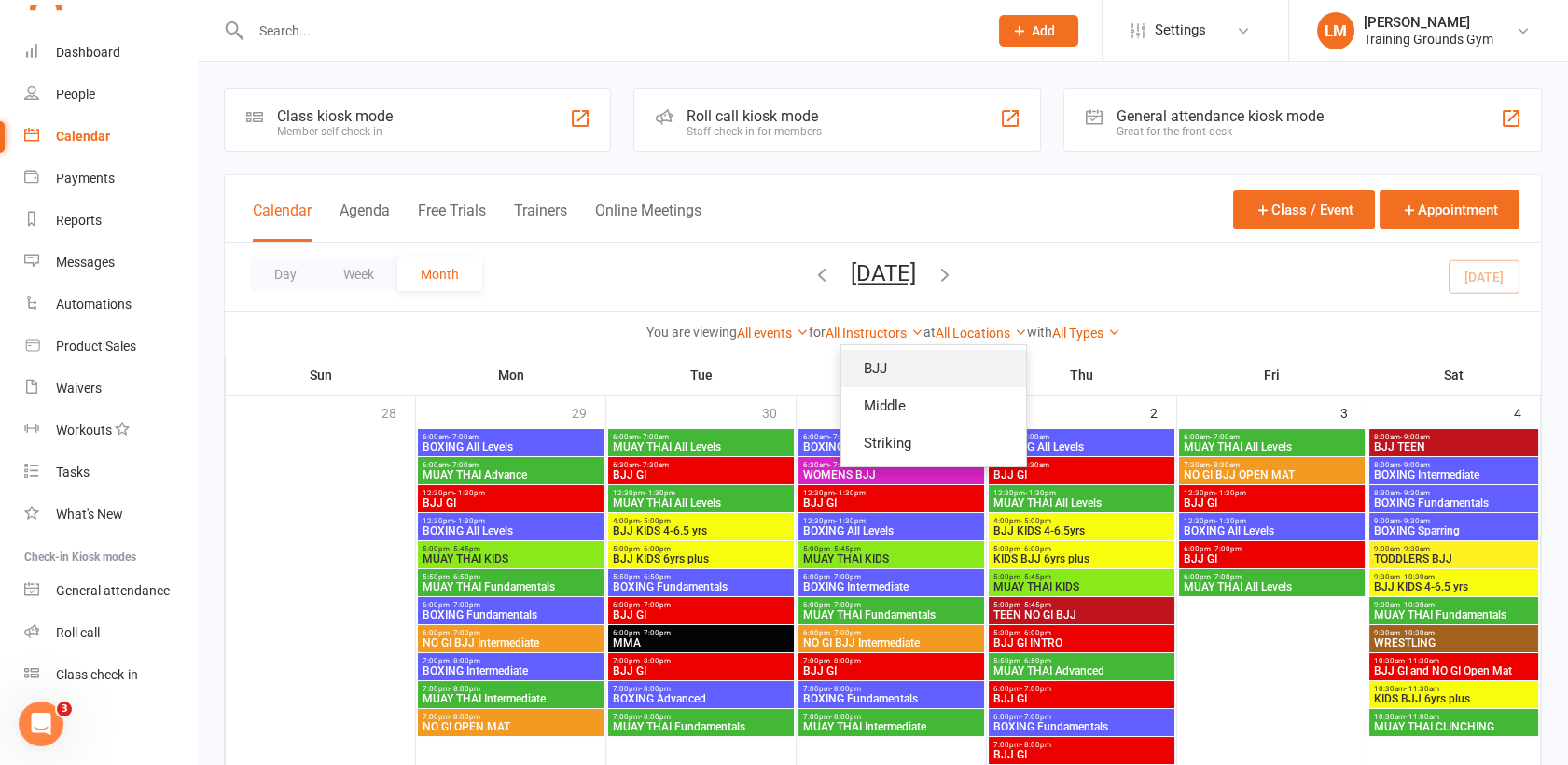
click at [937, 360] on link "BJJ" at bounding box center [933, 368] width 184 height 37
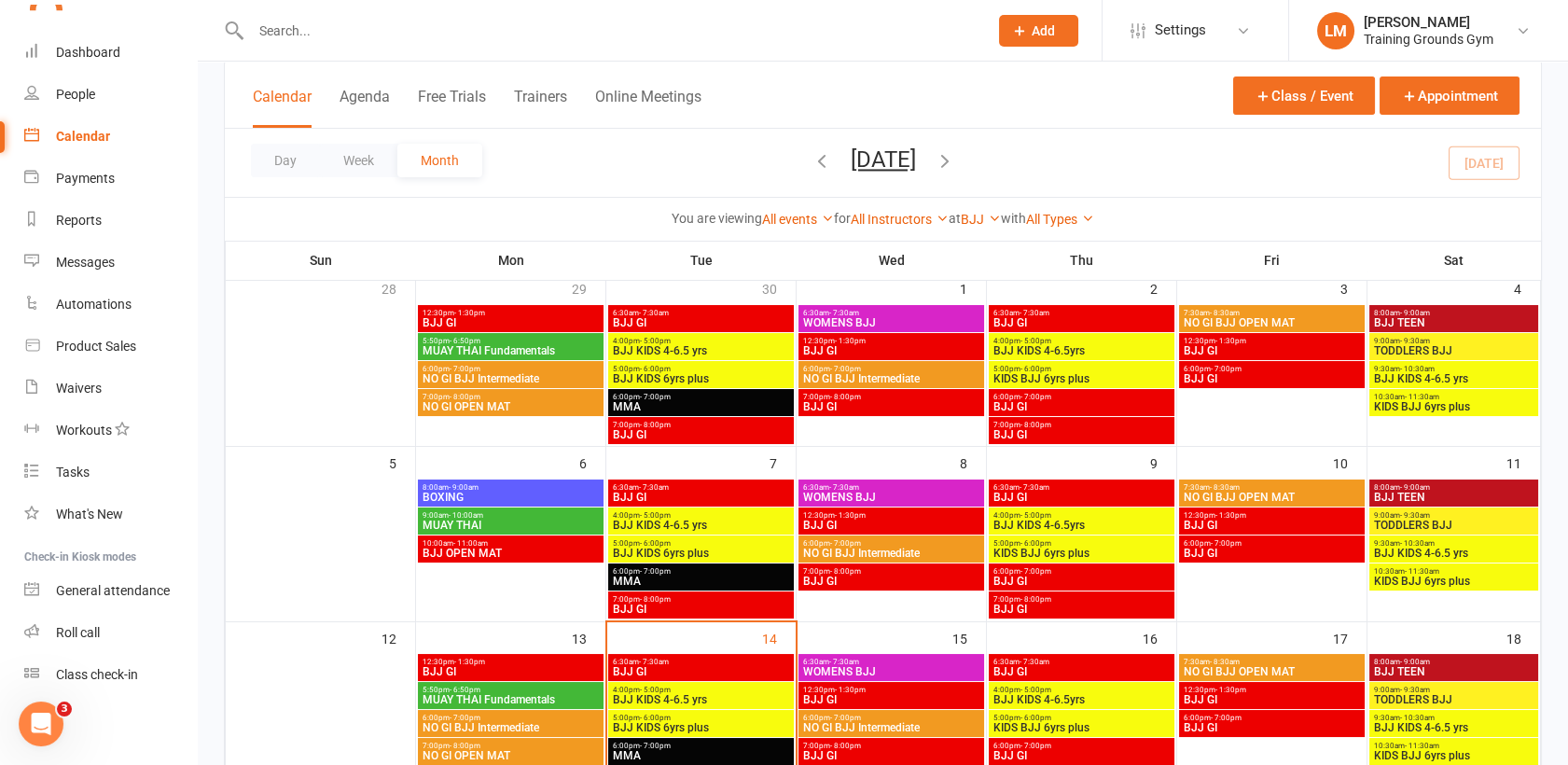
scroll to position [82, 0]
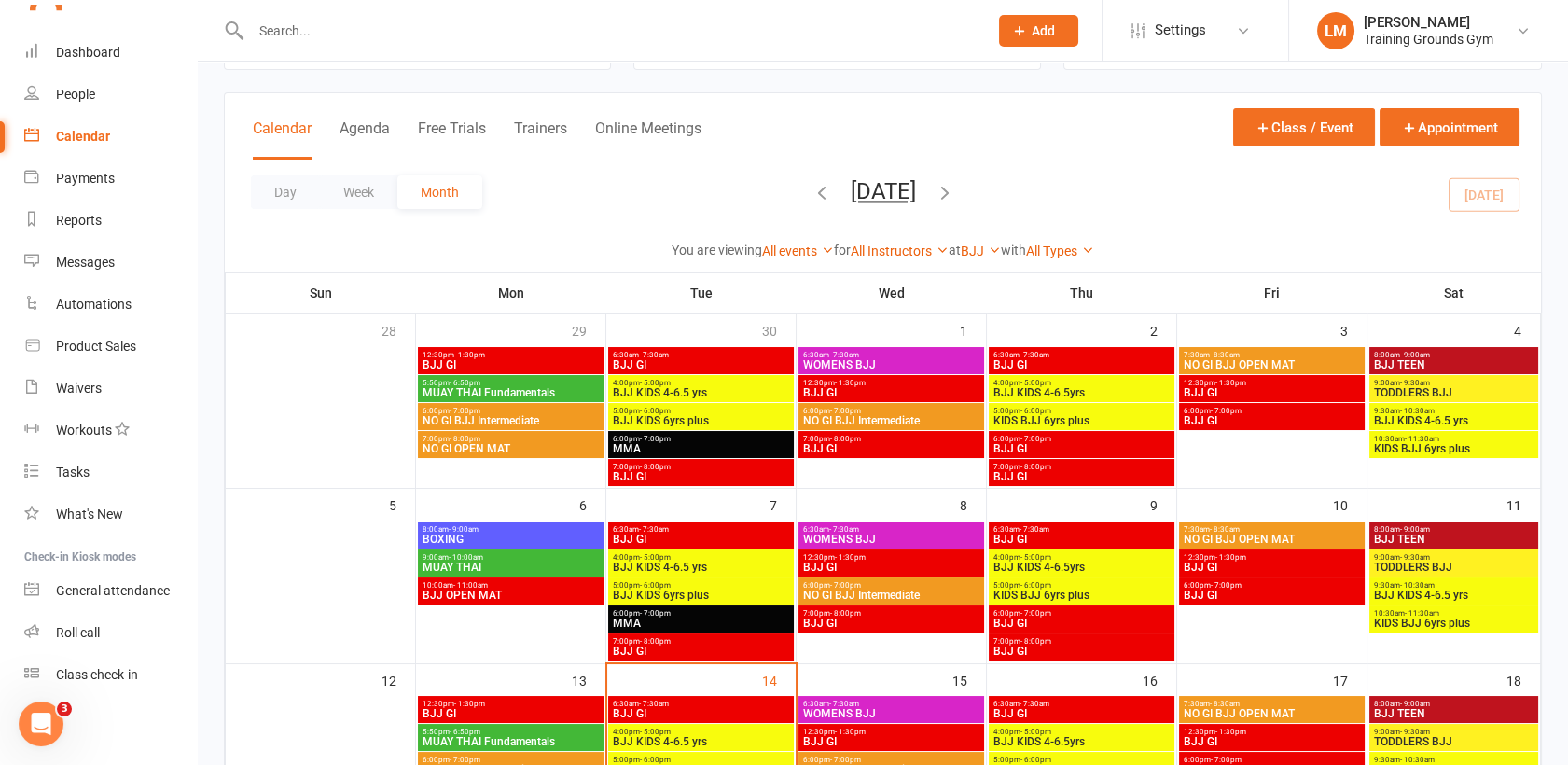
click at [1247, 387] on span "BJJ GI" at bounding box center [1271, 392] width 178 height 11
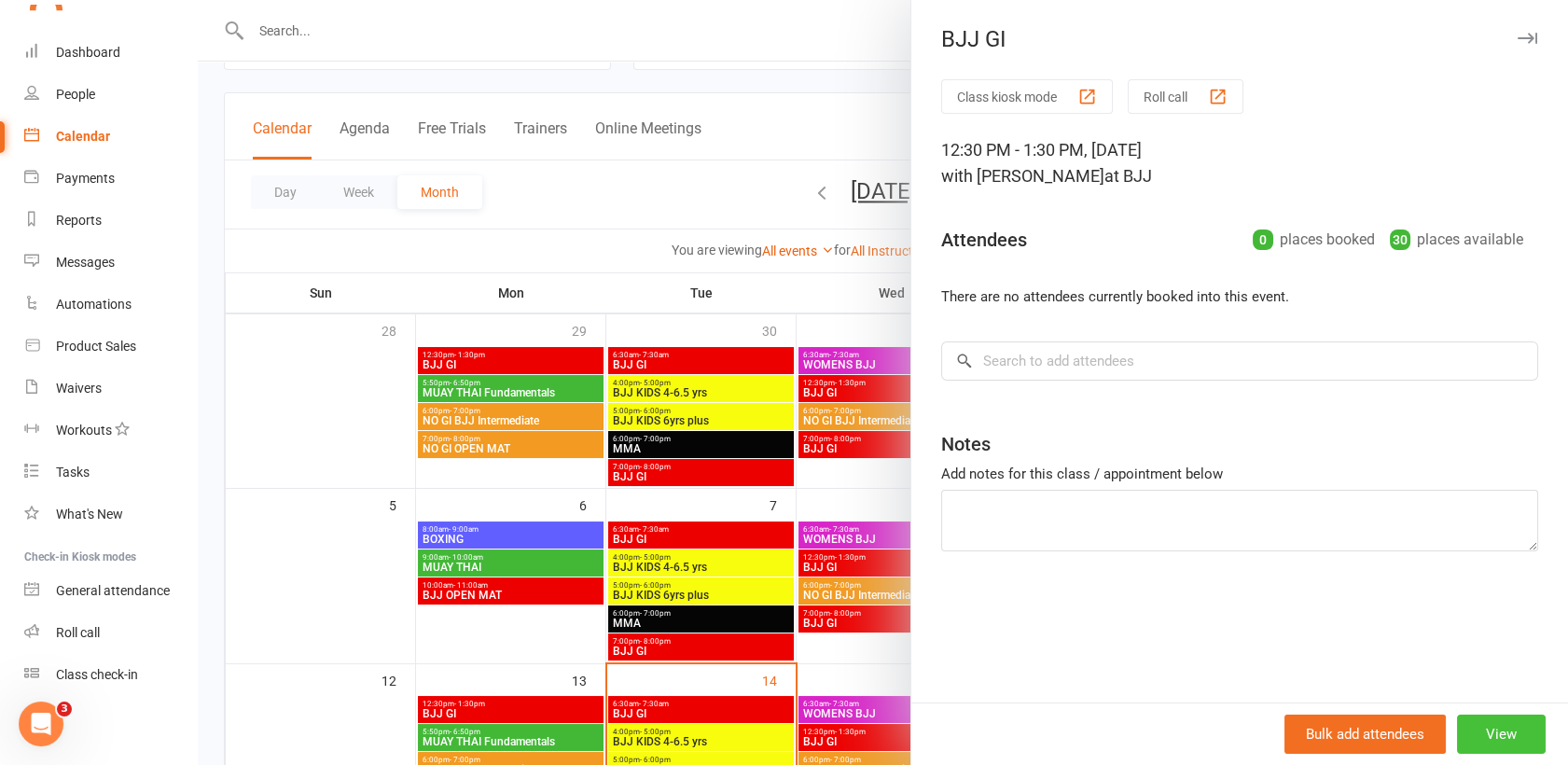
click at [1484, 728] on button "View" at bounding box center [1501, 734] width 89 height 39
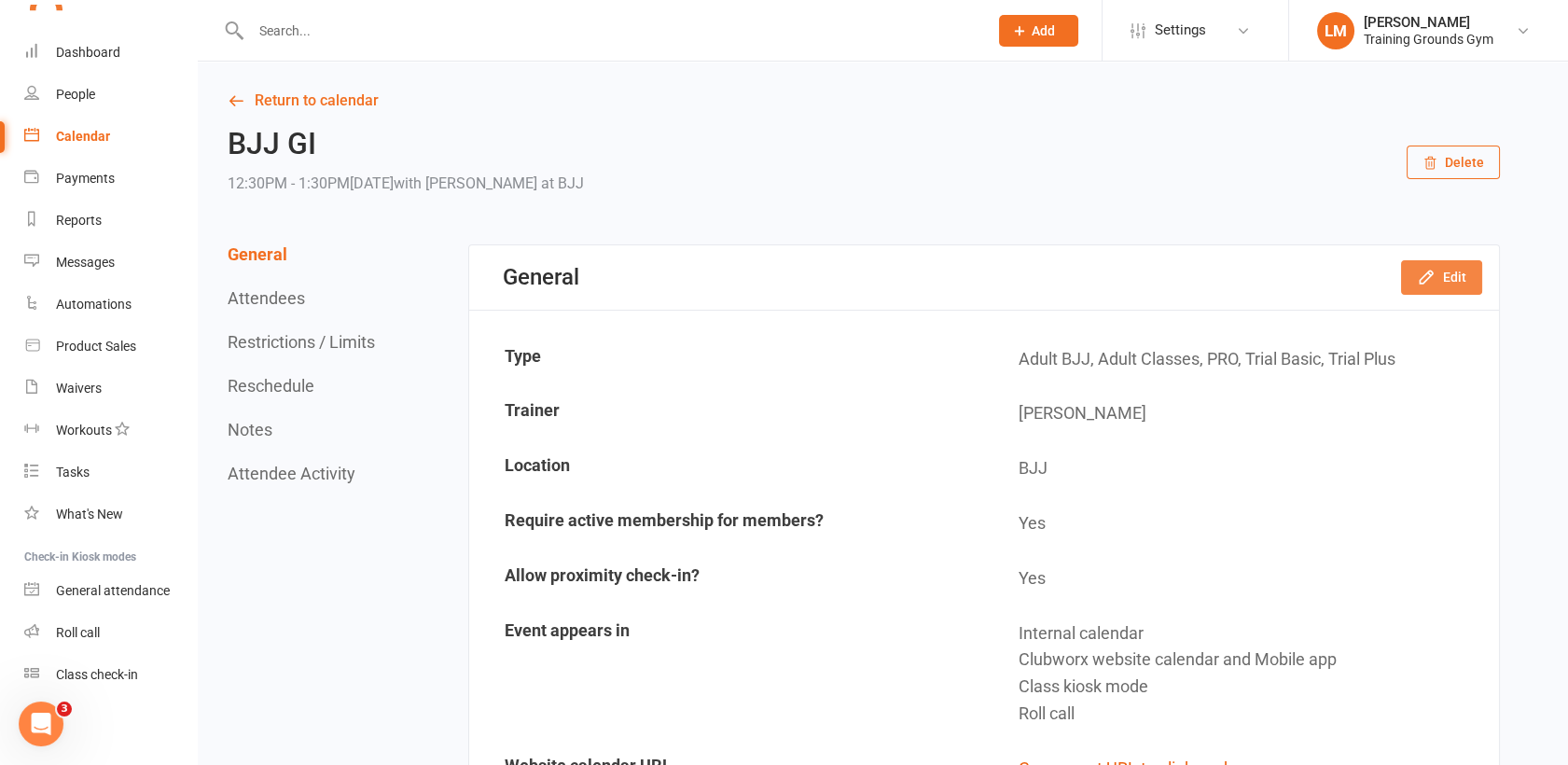
click at [1449, 280] on button "Edit" at bounding box center [1440, 277] width 81 height 33
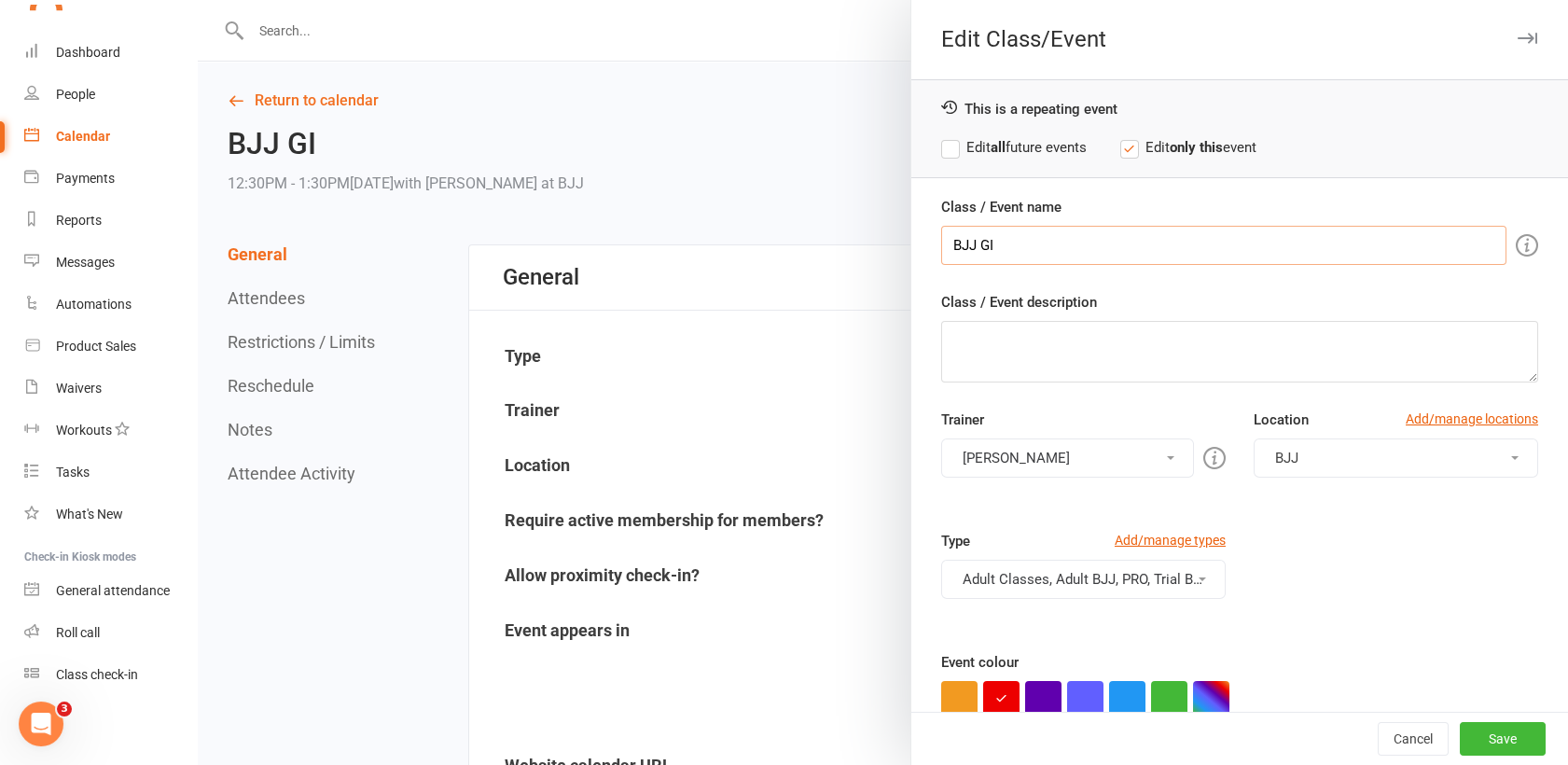
click at [1014, 248] on input "BJJ GI" at bounding box center [1224, 246] width 565 height 39
type input "BJJ GI NO GI"
click at [949, 697] on button "button" at bounding box center [959, 699] width 36 height 36
click at [941, 148] on label "Edit all future events" at bounding box center [1013, 147] width 145 height 22
click at [1482, 726] on button "Save" at bounding box center [1503, 739] width 86 height 33
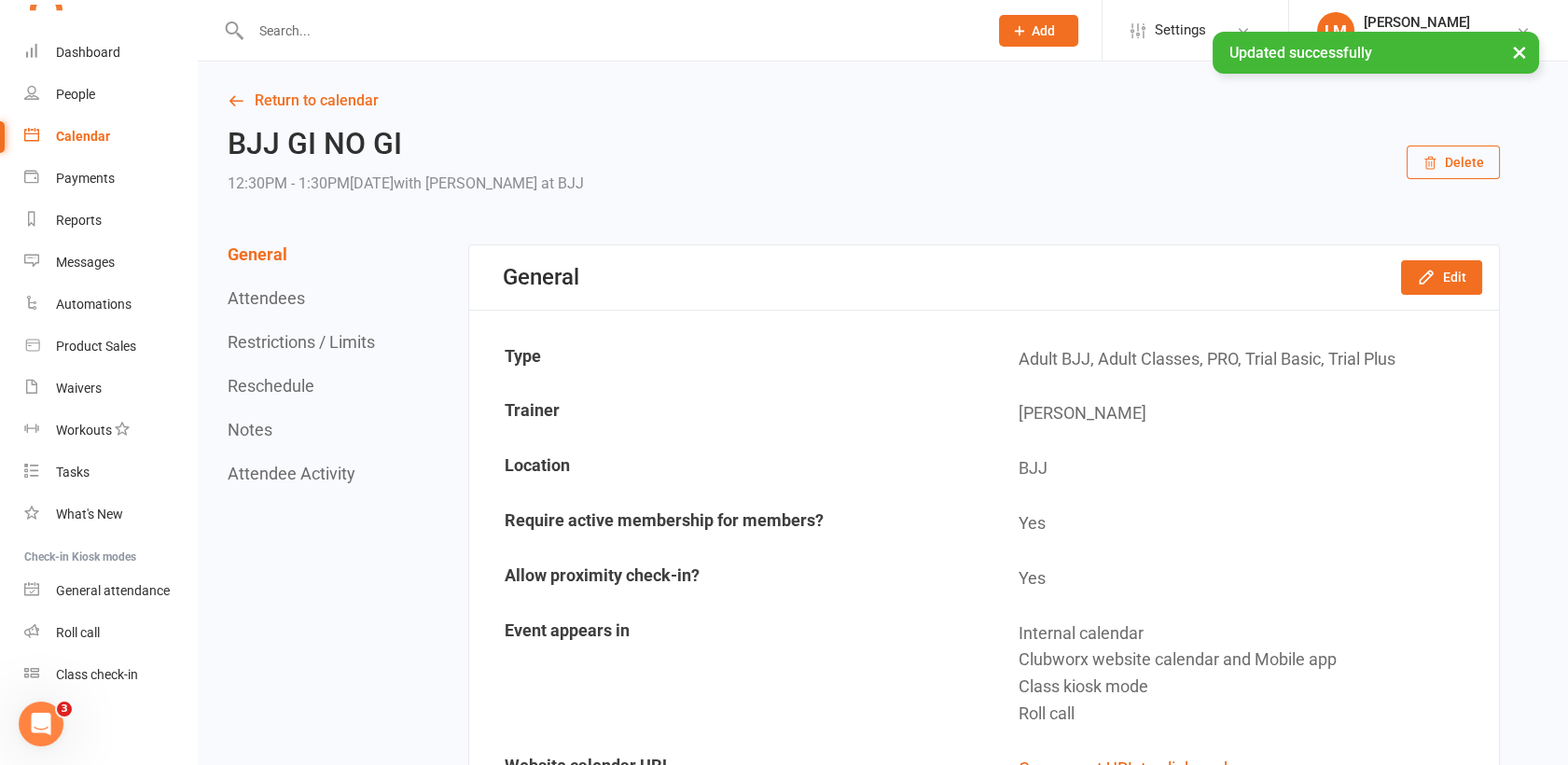
scroll to position [2026, 0]
click at [76, 134] on div "Calendar" at bounding box center [83, 135] width 55 height 15
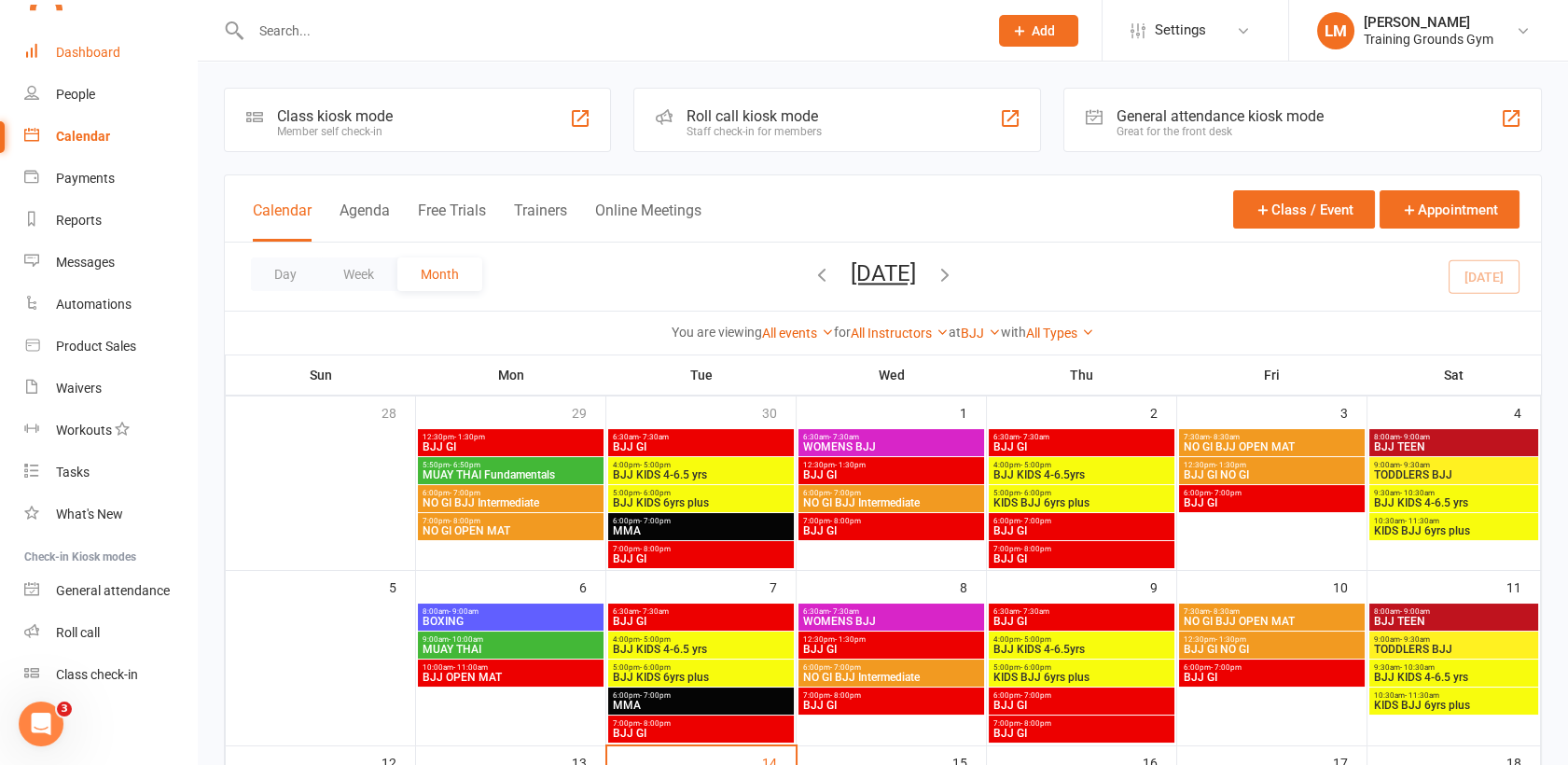
click at [96, 51] on div "Dashboard" at bounding box center [88, 52] width 64 height 15
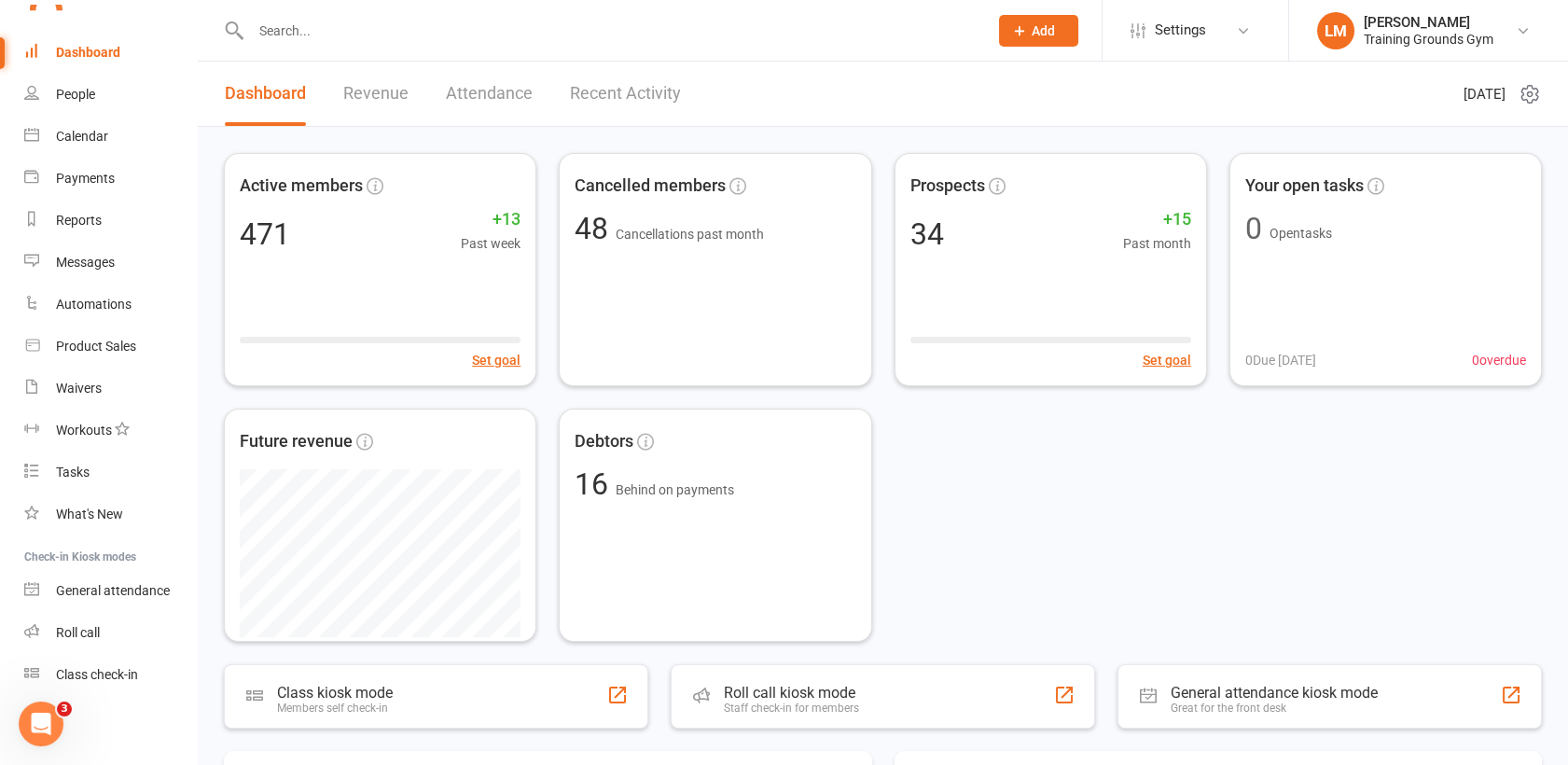
click at [312, 31] on input "text" at bounding box center [610, 30] width 729 height 26
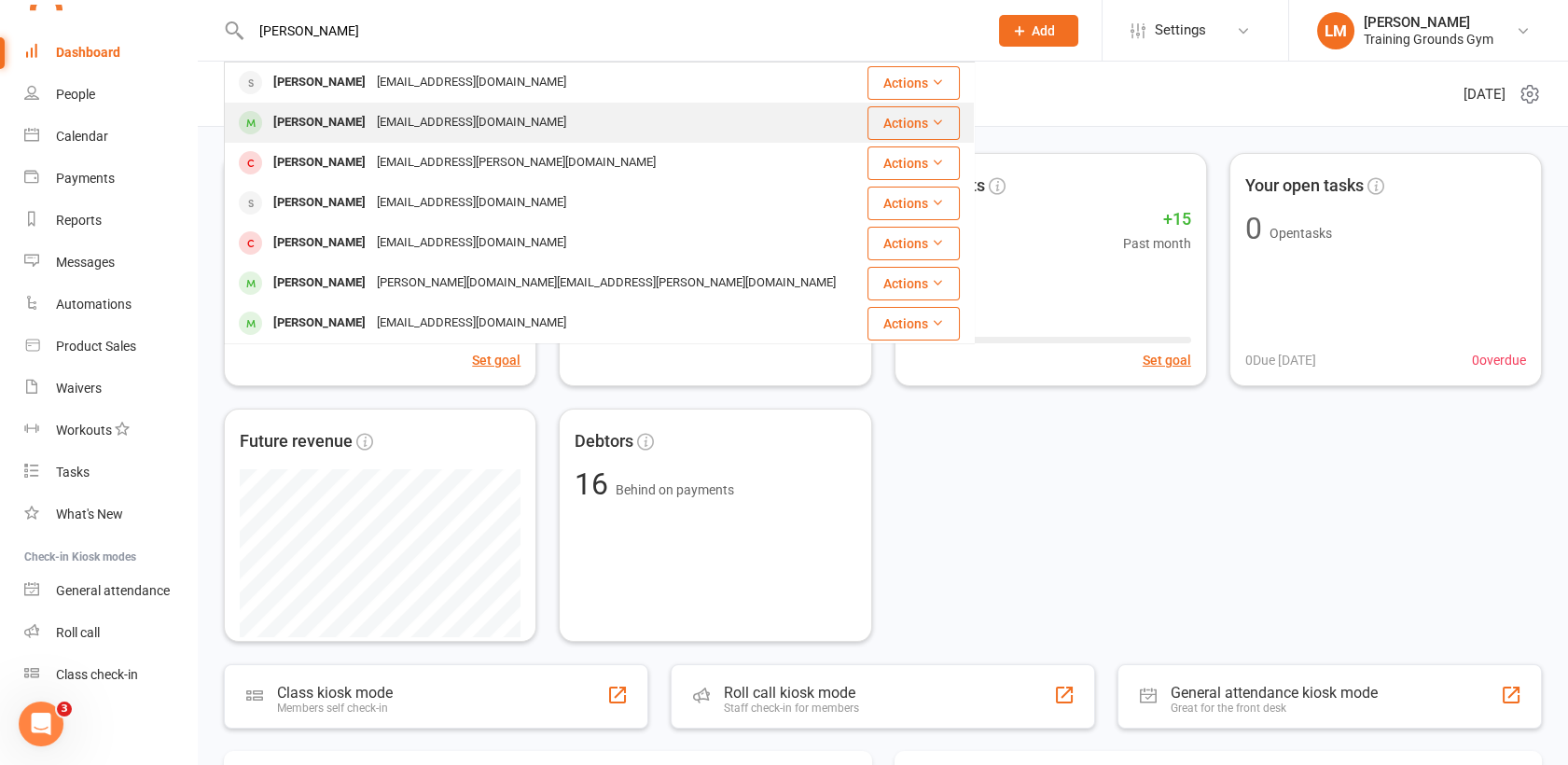
type input "[PERSON_NAME]"
click at [313, 123] on div "[PERSON_NAME]" at bounding box center [320, 123] width 103 height 27
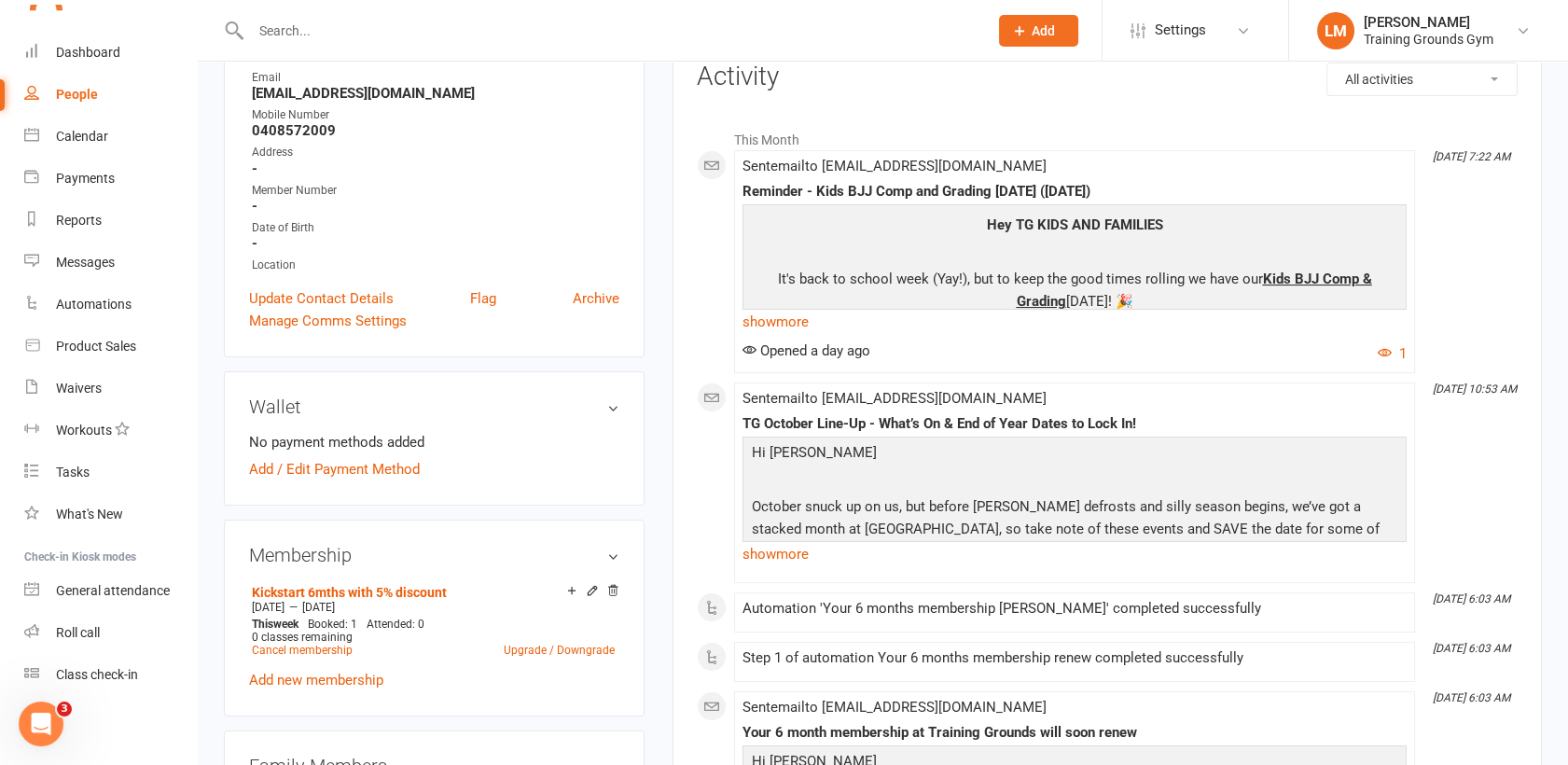
scroll to position [207, 0]
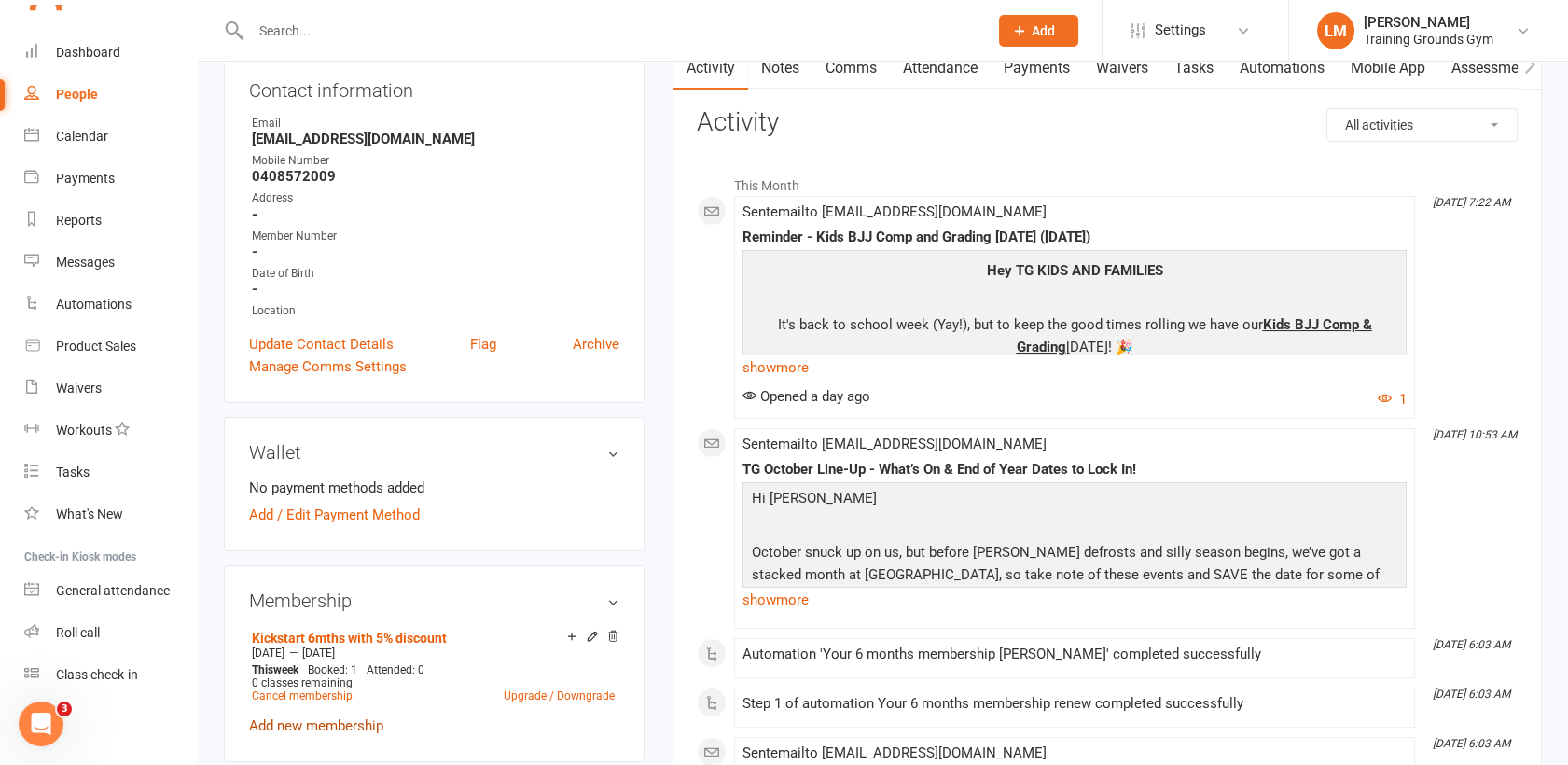
click at [341, 722] on link "Add new membership" at bounding box center [317, 725] width 134 height 17
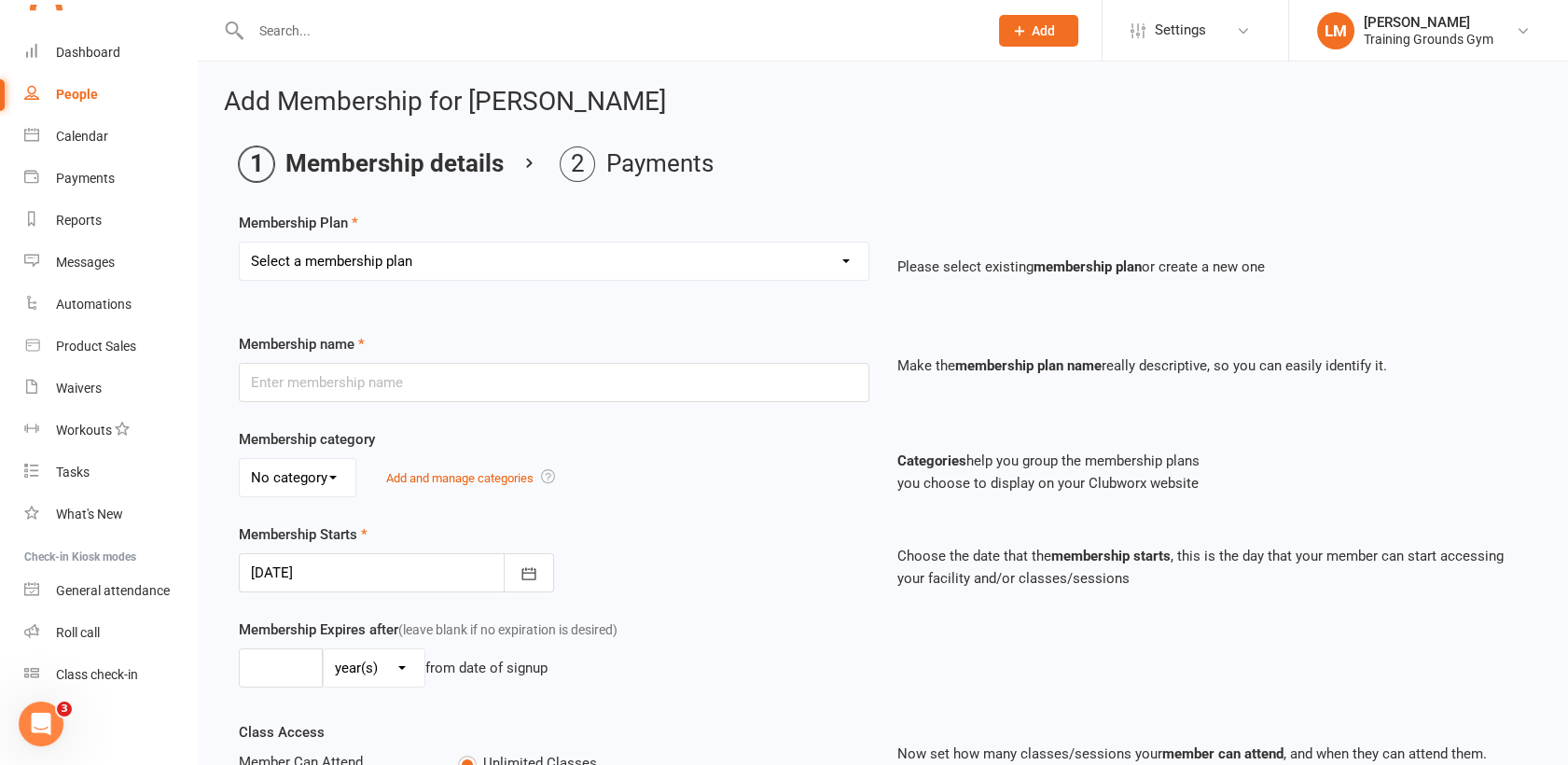
click at [323, 258] on select "Select a membership plan Create new Membership Plan Trial Basic for beginners a…" at bounding box center [554, 261] width 629 height 37
select select "5"
click at [240, 243] on select "Select a membership plan Create new Membership Plan Trial Basic for beginners a…" at bounding box center [554, 261] width 629 height 37
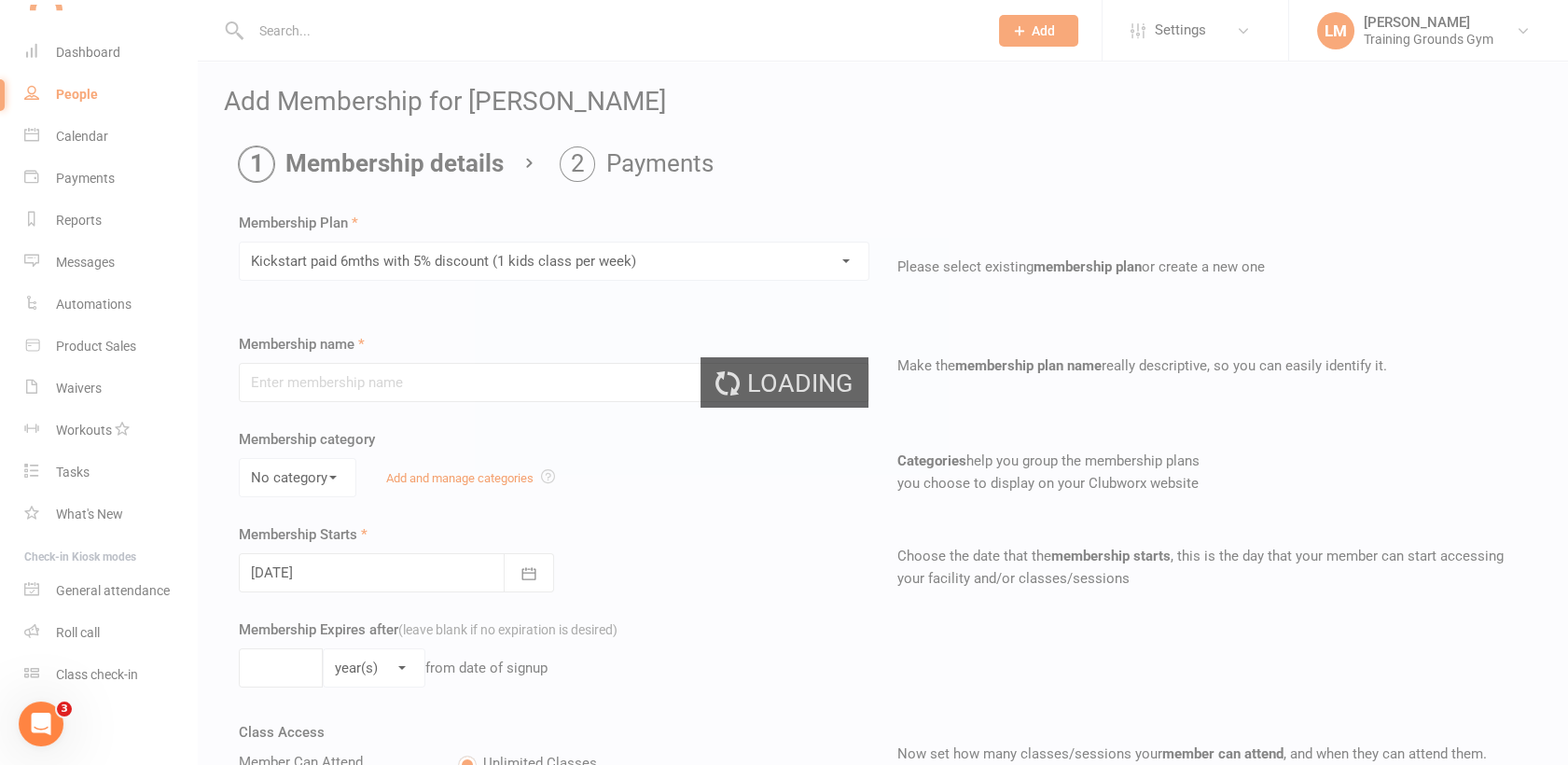
type input "Kickstart paid 6mths with 5% discount (1 kids class per week)"
select select "2"
type input "6"
select select "2"
type input "1"
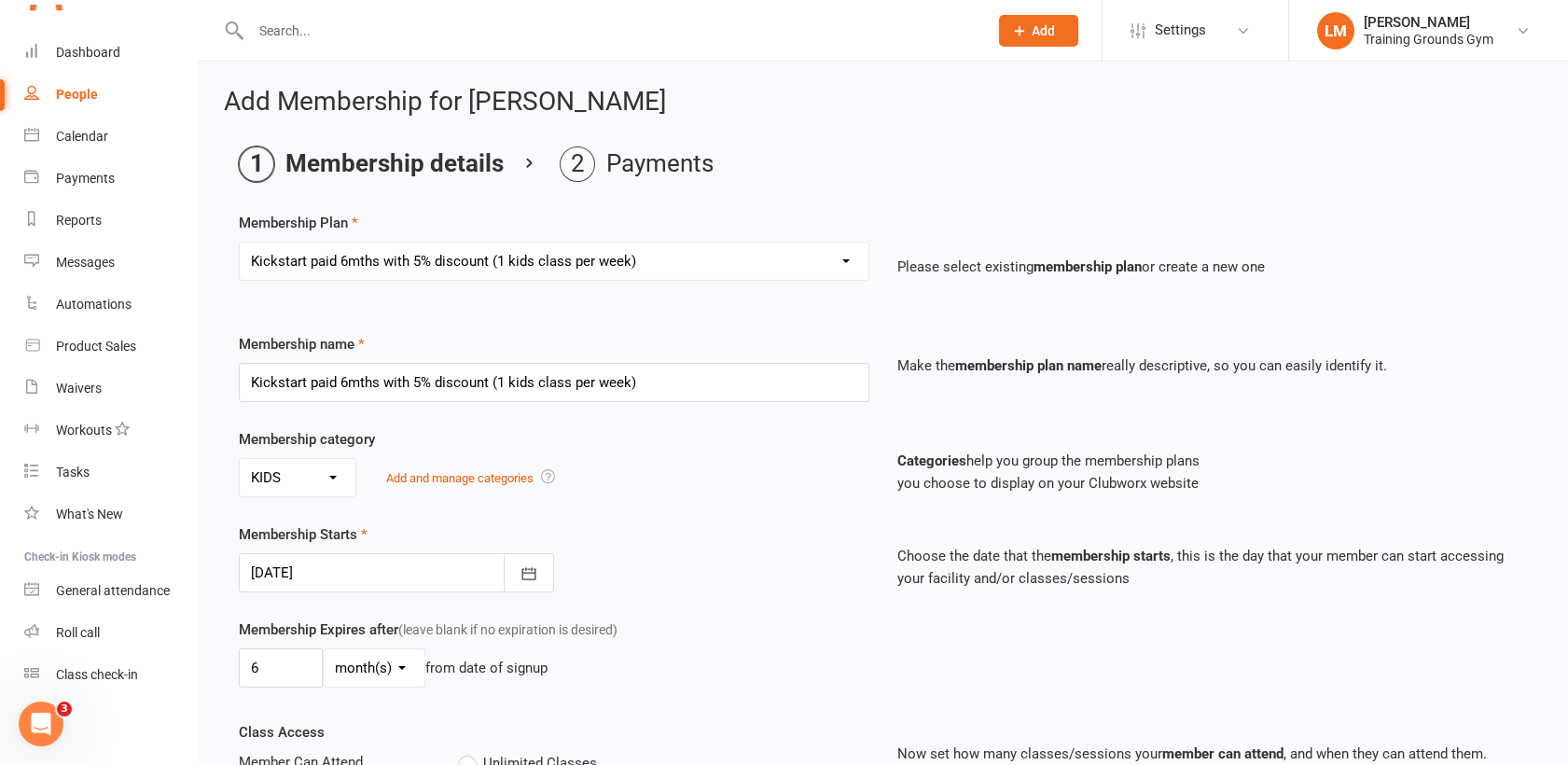
click at [335, 575] on div at bounding box center [396, 572] width 315 height 39
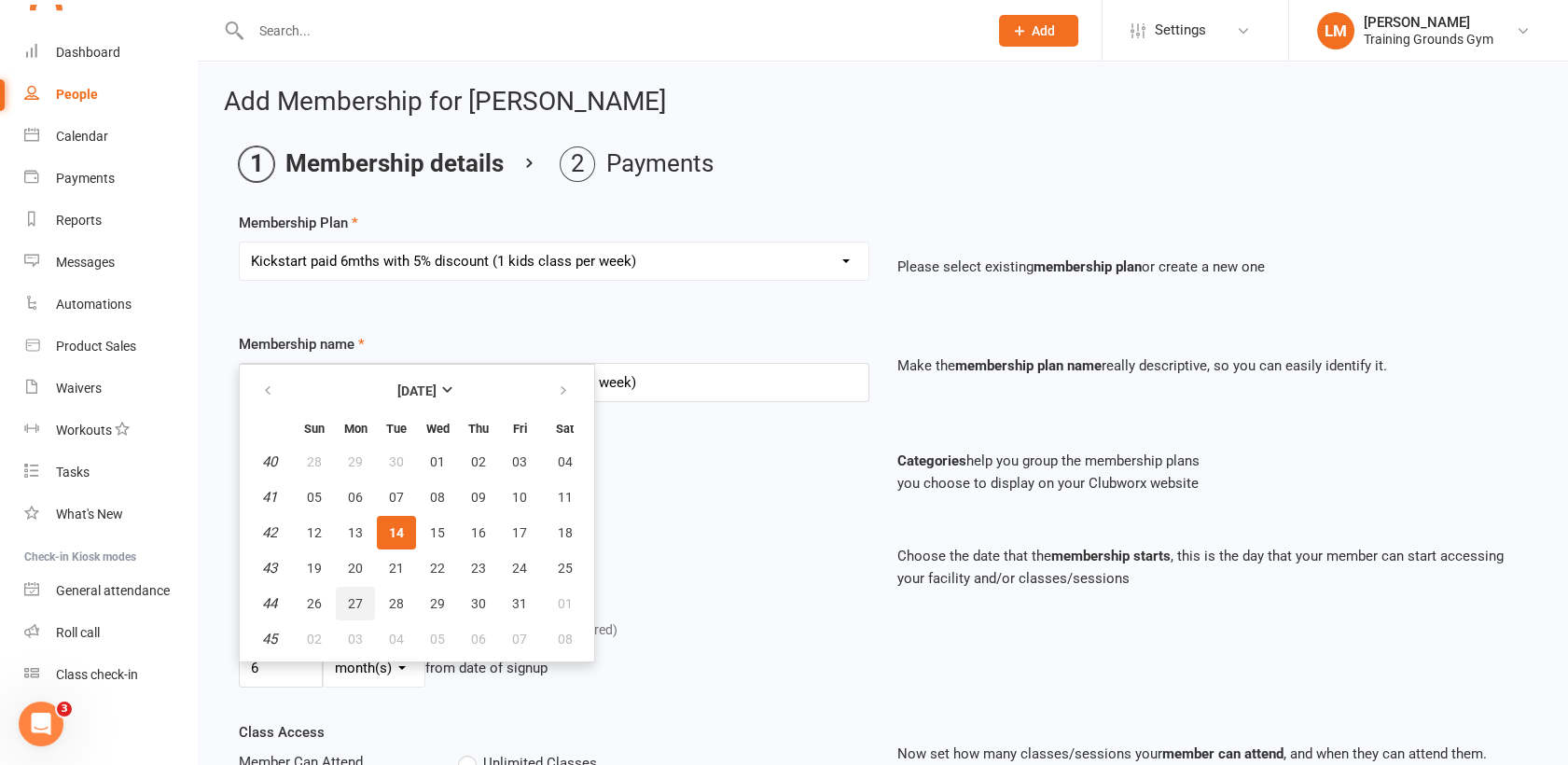
click at [365, 600] on button "27" at bounding box center [356, 603] width 39 height 33
type input "[DATE]"
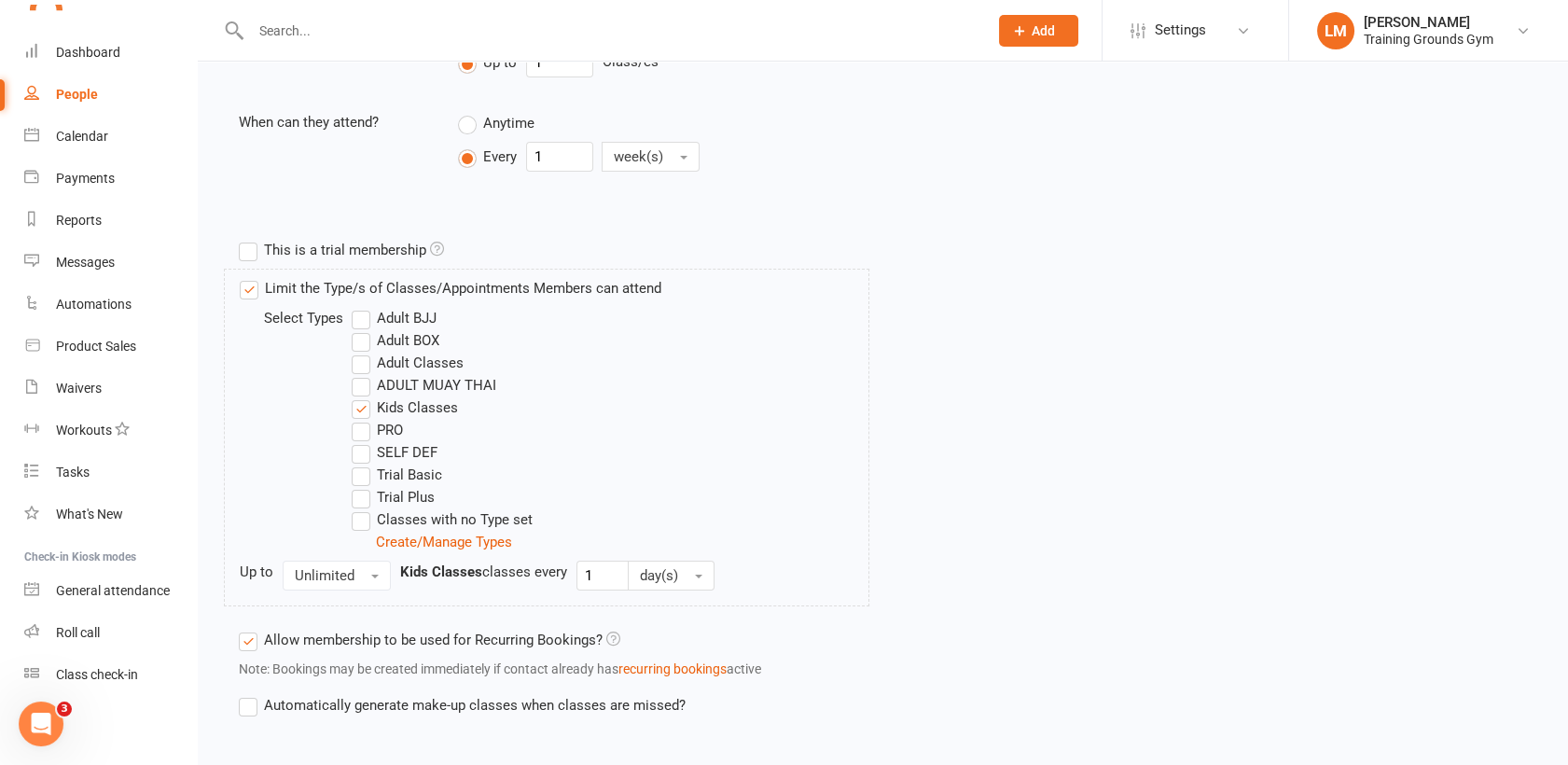
scroll to position [831, 0]
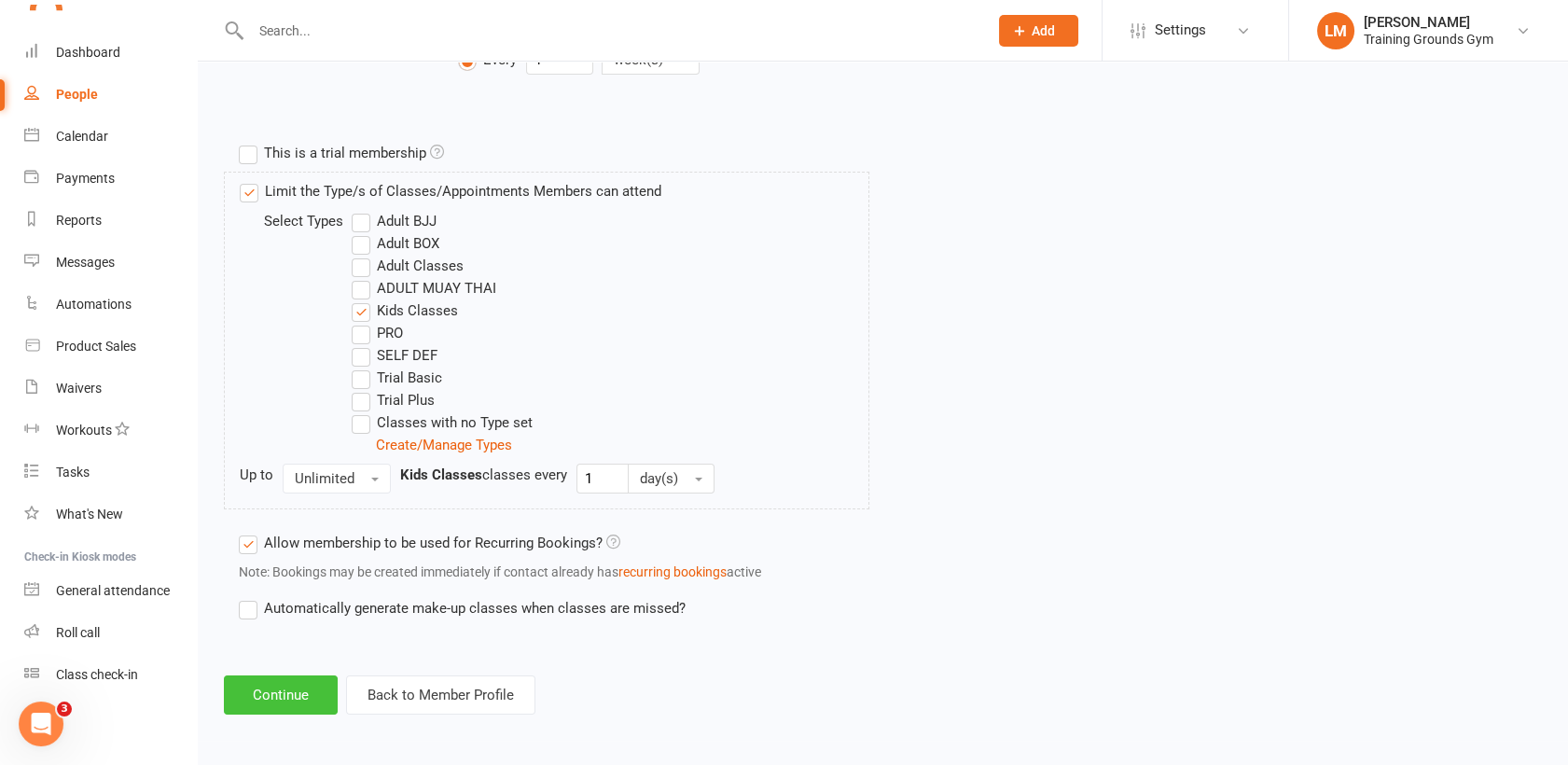
click at [241, 683] on button "Continue" at bounding box center [281, 695] width 114 height 39
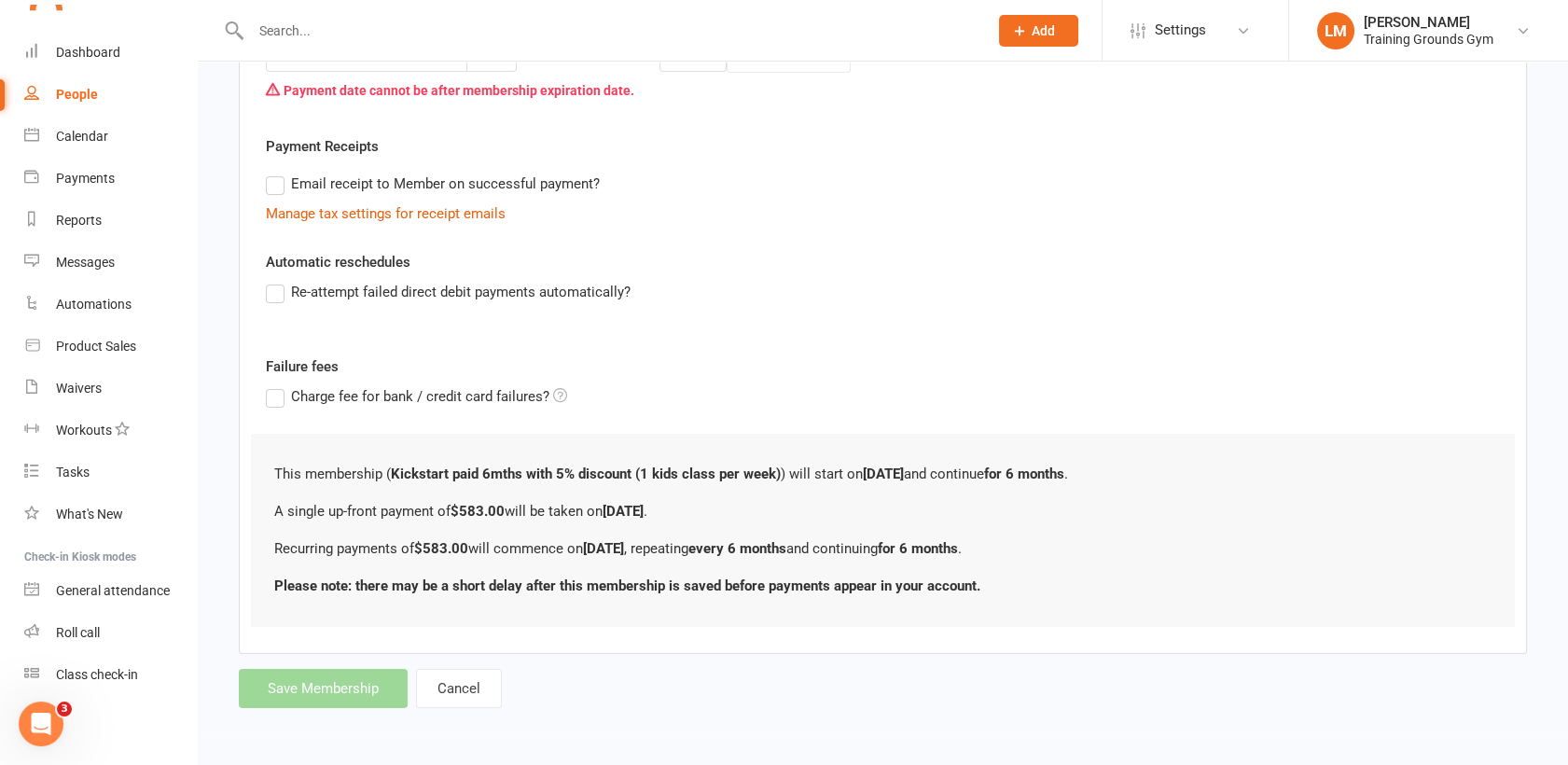
scroll to position [0, 0]
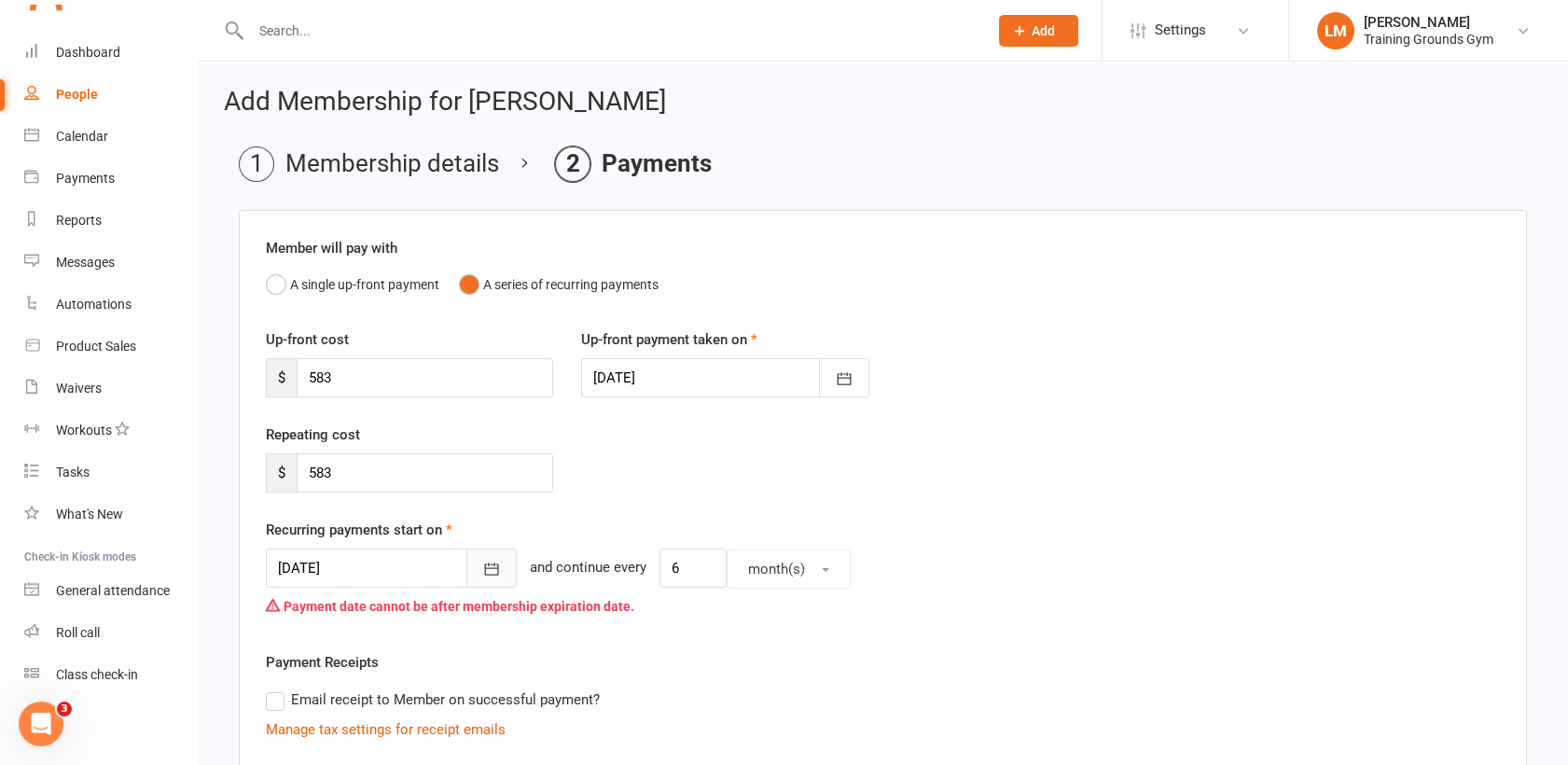
click at [482, 568] on icon "button" at bounding box center [491, 568] width 19 height 19
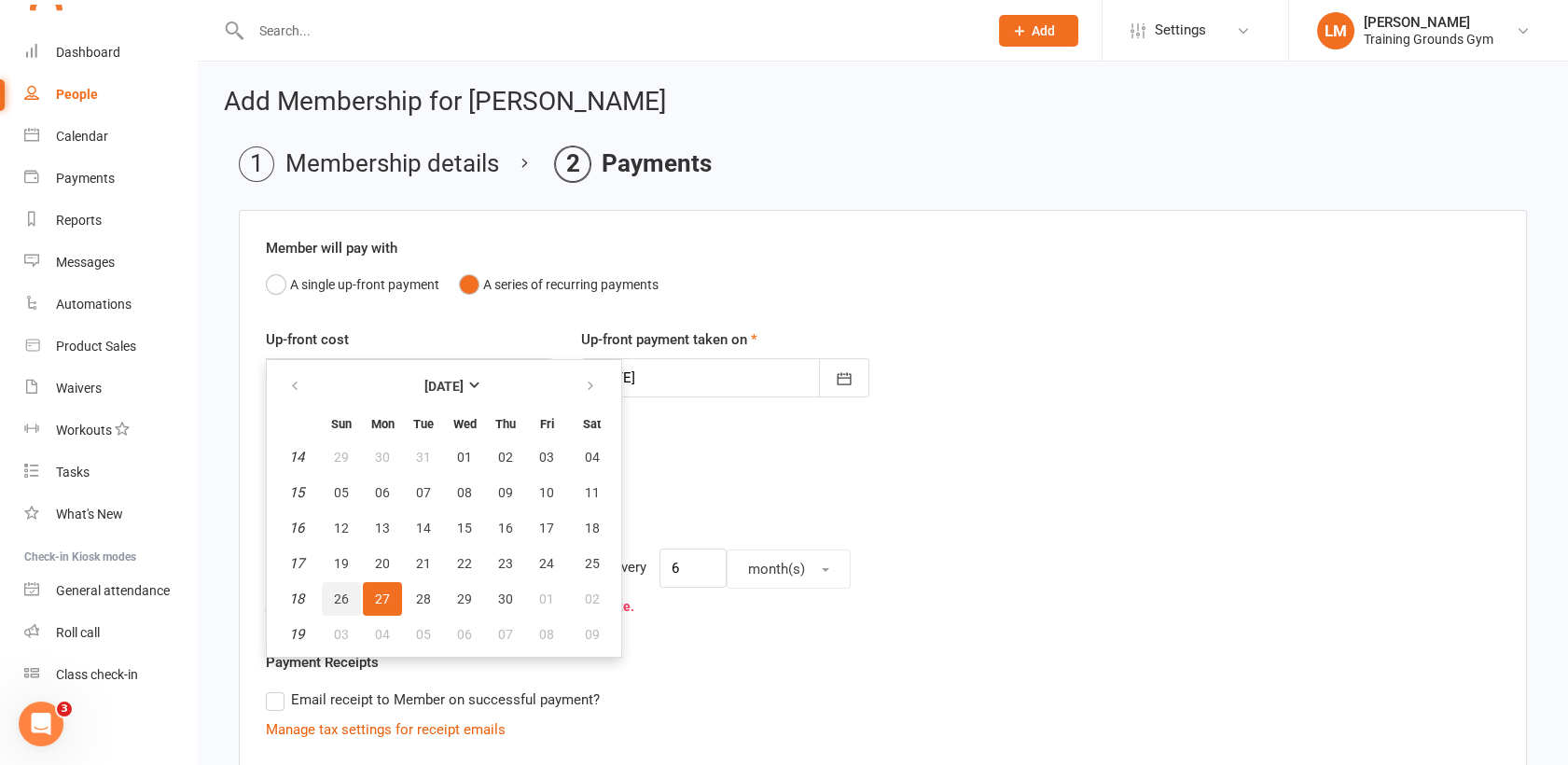
click at [335, 593] on span "26" at bounding box center [341, 598] width 15 height 15
type input "[DATE]"
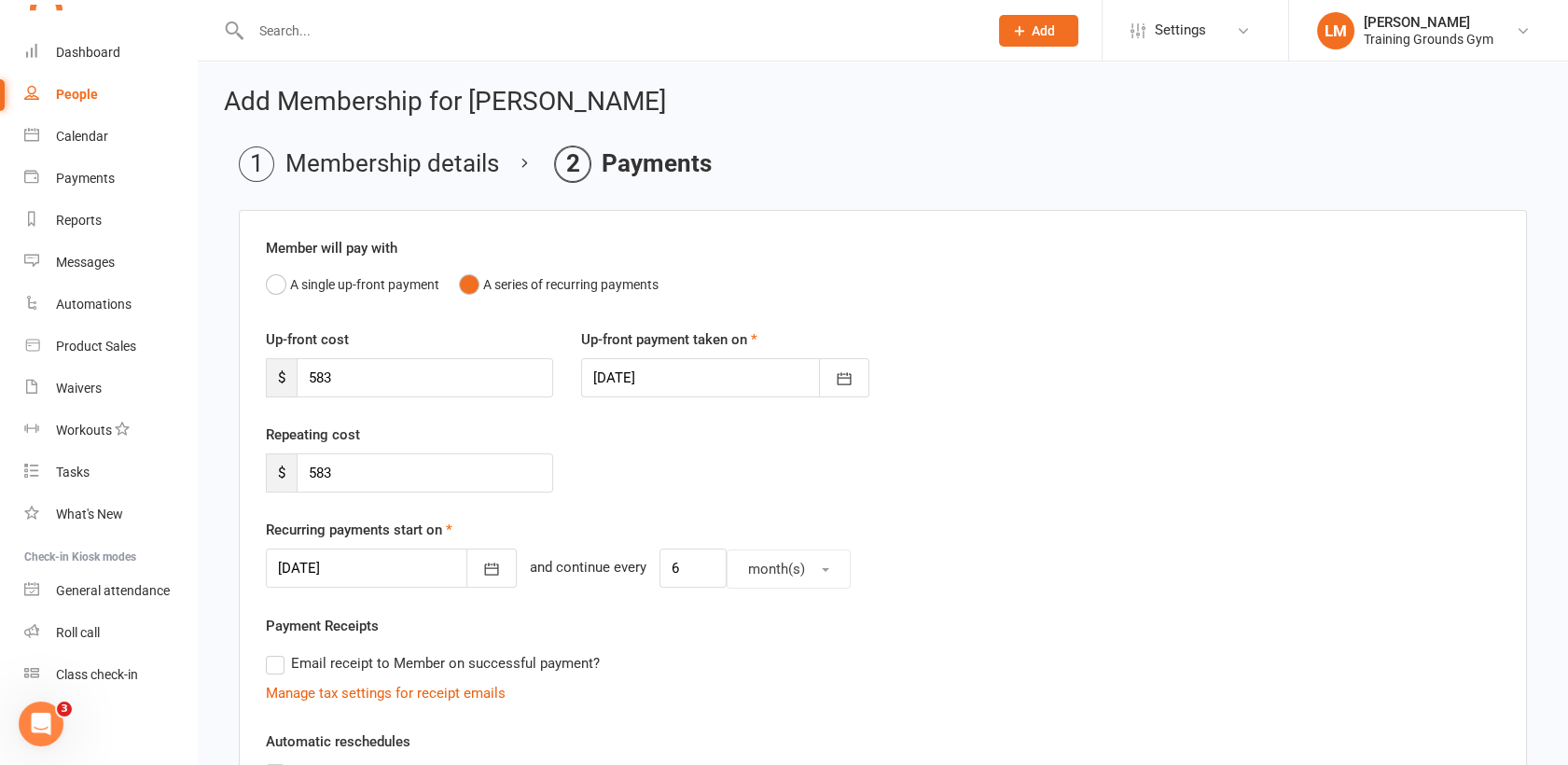
click at [1106, 396] on div "Up-front cost $ 583 Up-front payment taken on [DATE] [DATE] Sun Mon Tue Wed Thu…" at bounding box center [882, 376] width 1262 height 96
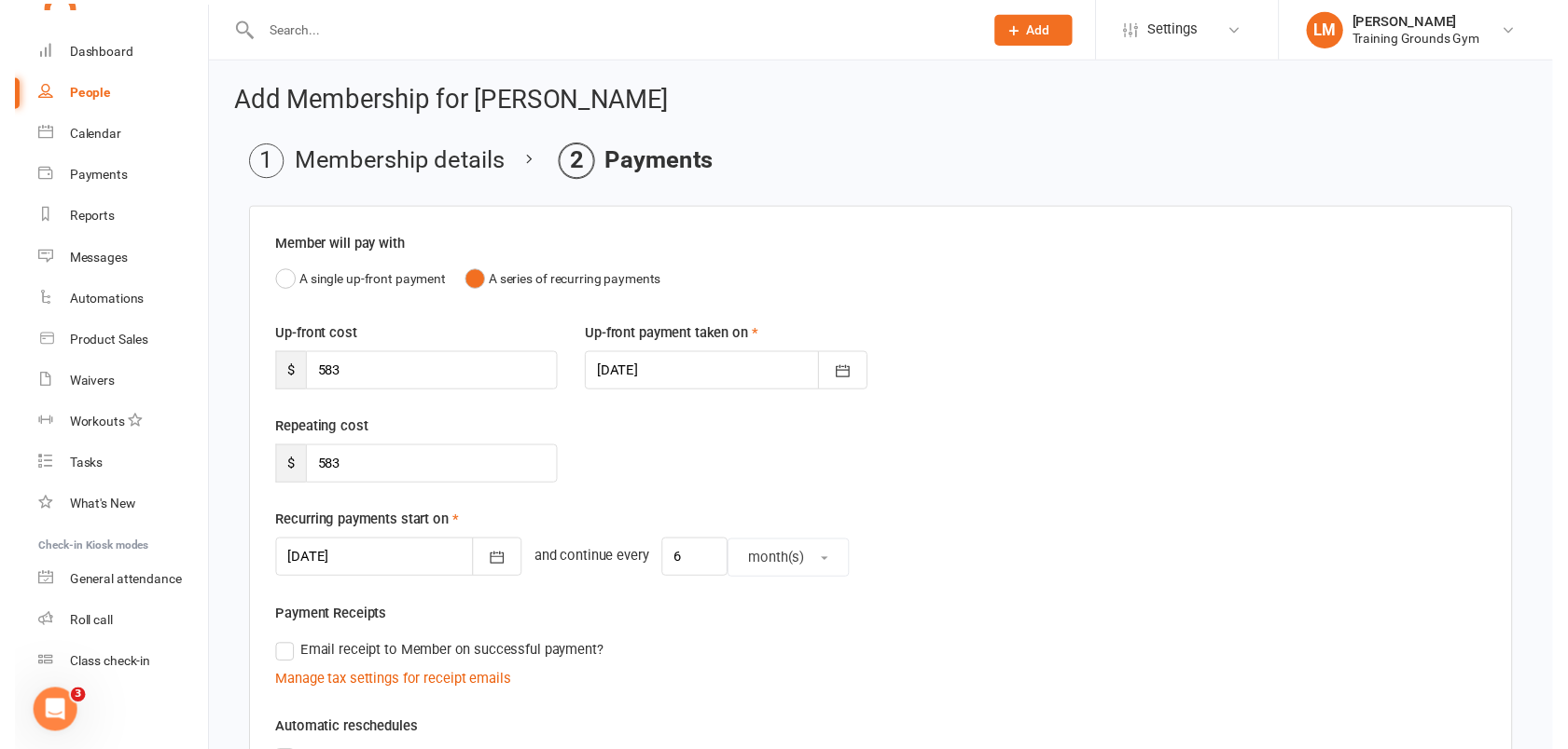
scroll to position [477, 0]
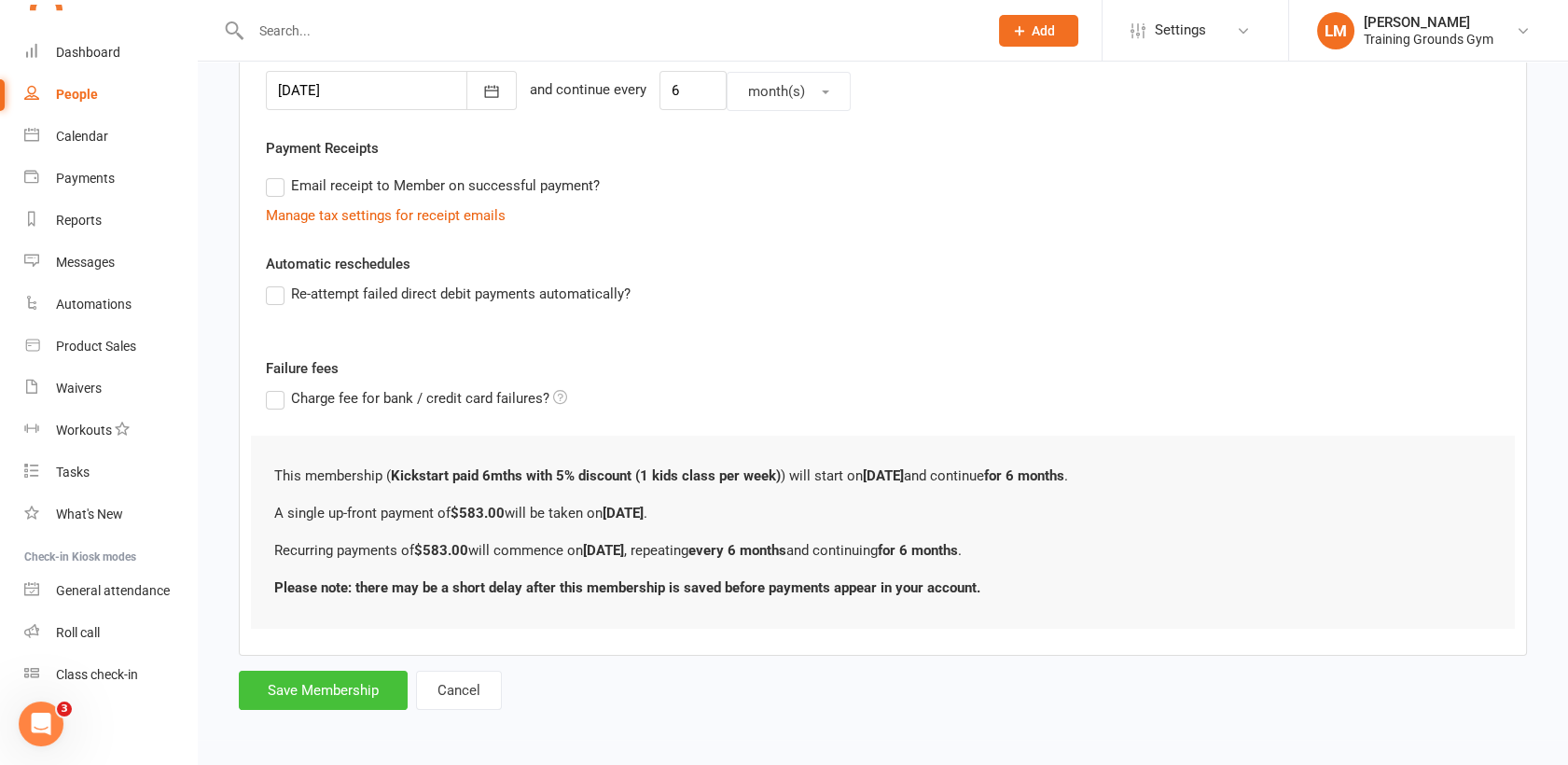
click at [315, 699] on button "Save Membership" at bounding box center [323, 690] width 169 height 39
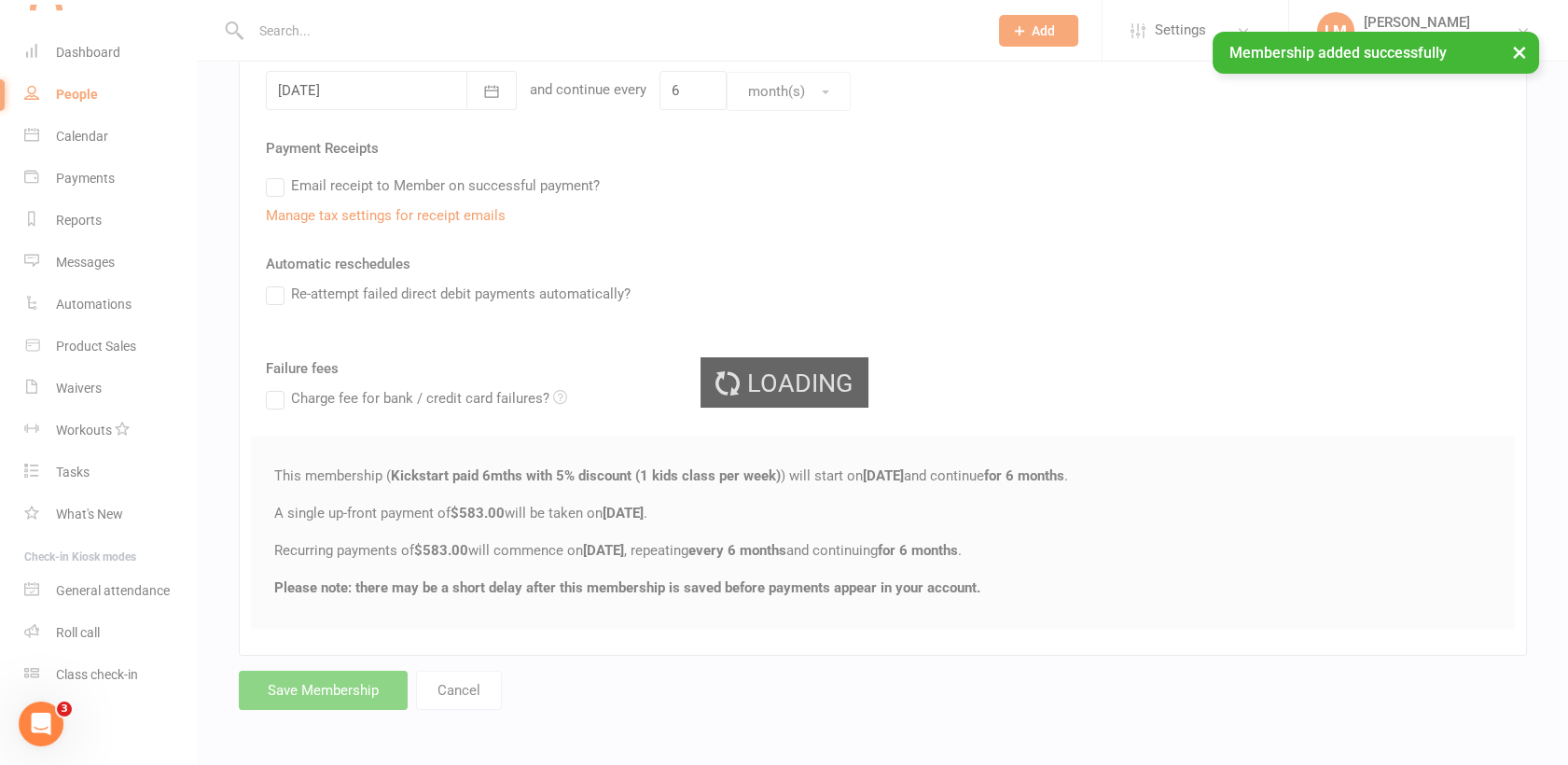
scroll to position [2026, 0]
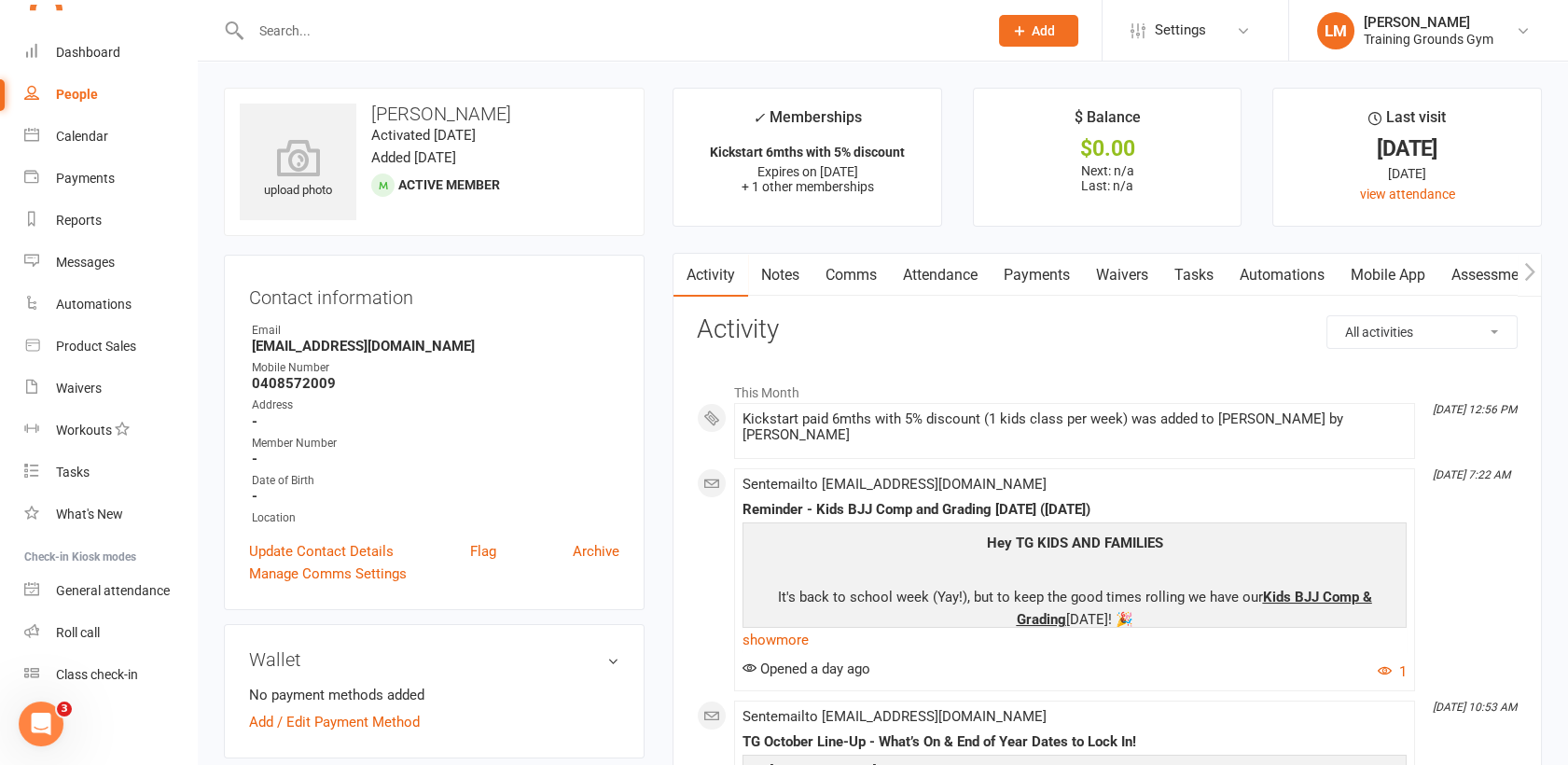
click at [1032, 285] on link "Payments" at bounding box center [1036, 275] width 93 height 43
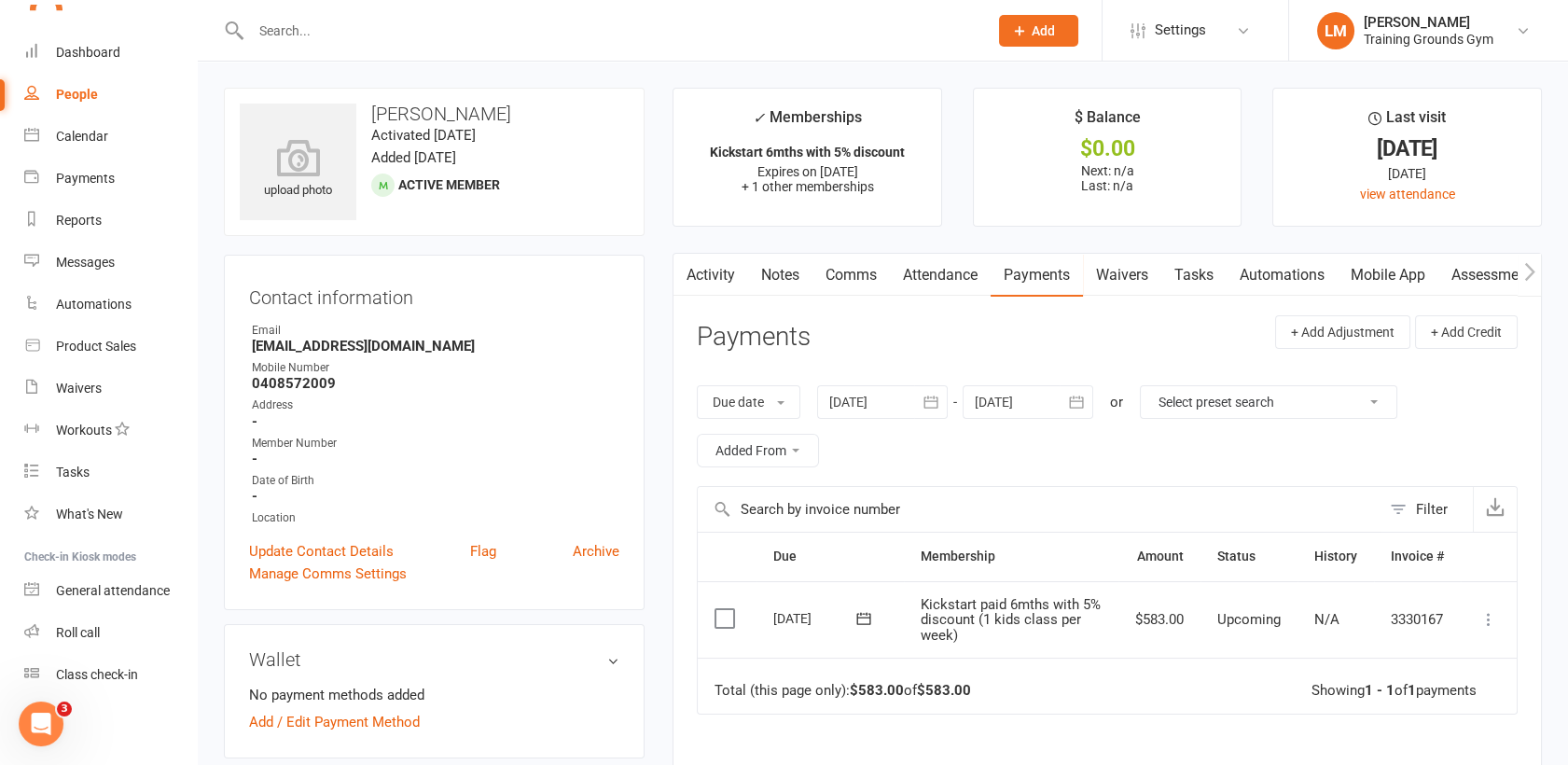
click at [304, 18] on input "text" at bounding box center [610, 30] width 729 height 26
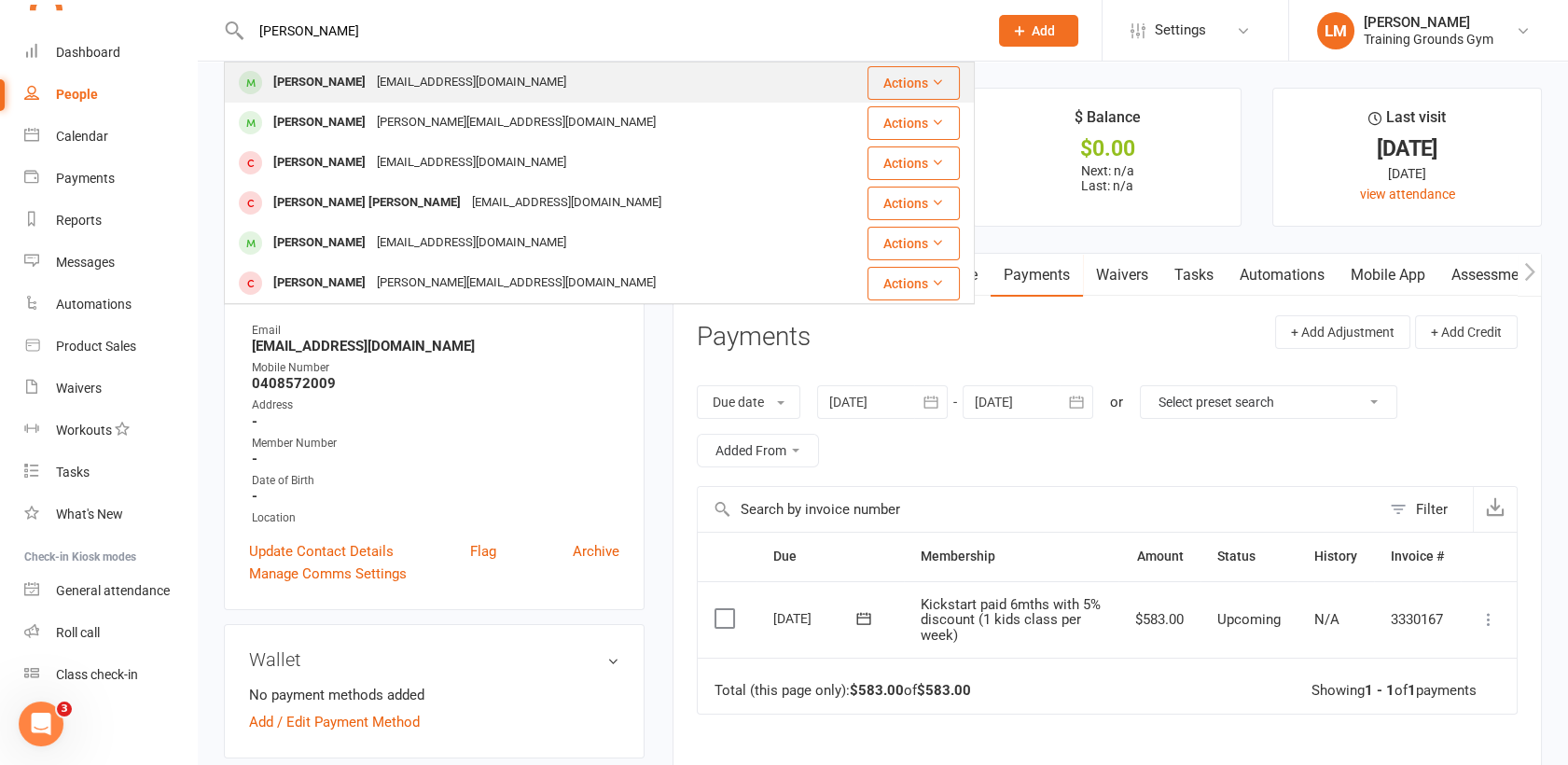
type input "[PERSON_NAME]"
click at [321, 72] on div "[PERSON_NAME]" at bounding box center [320, 83] width 103 height 27
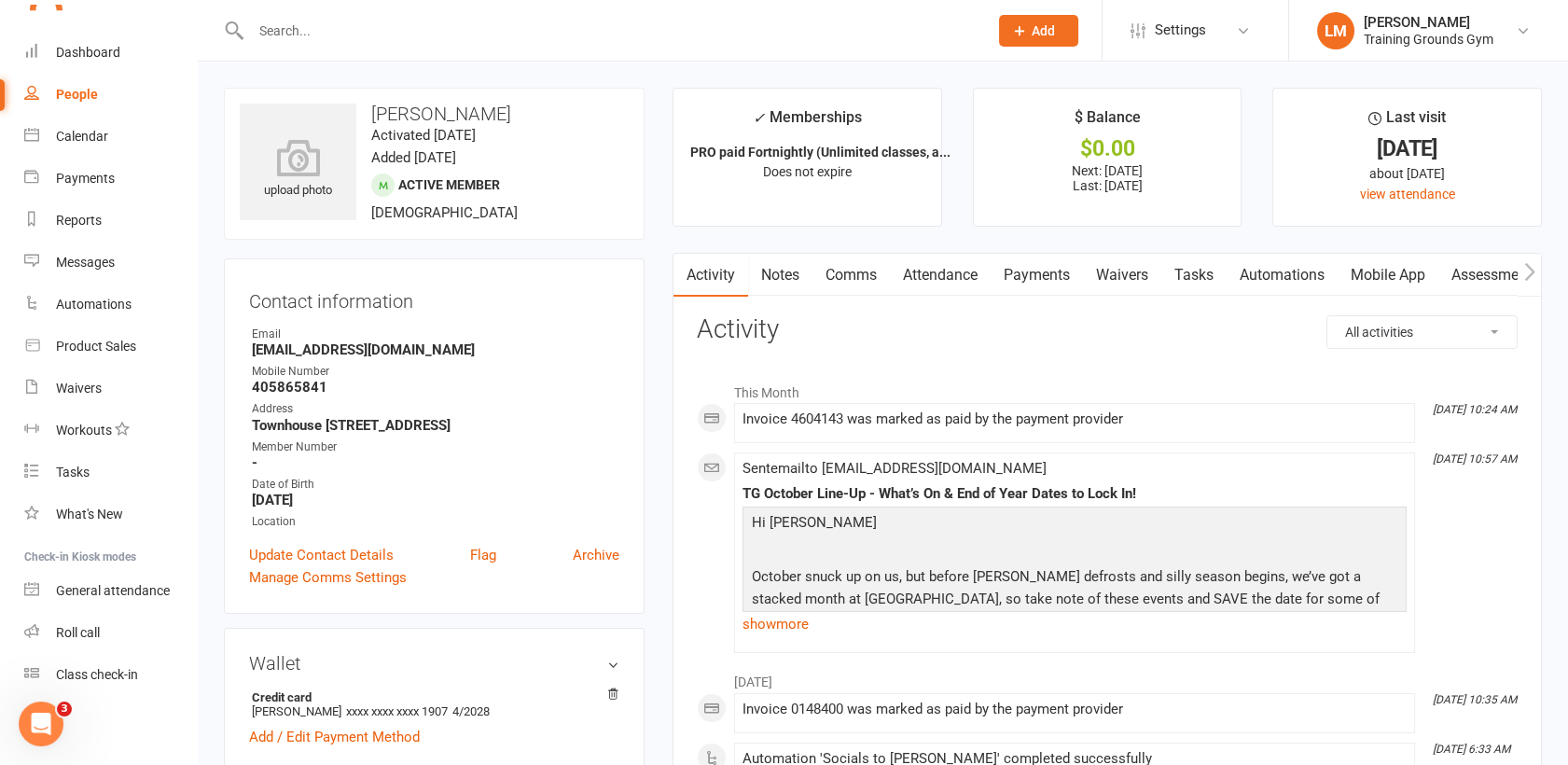
click at [1018, 277] on link "Payments" at bounding box center [1036, 275] width 93 height 43
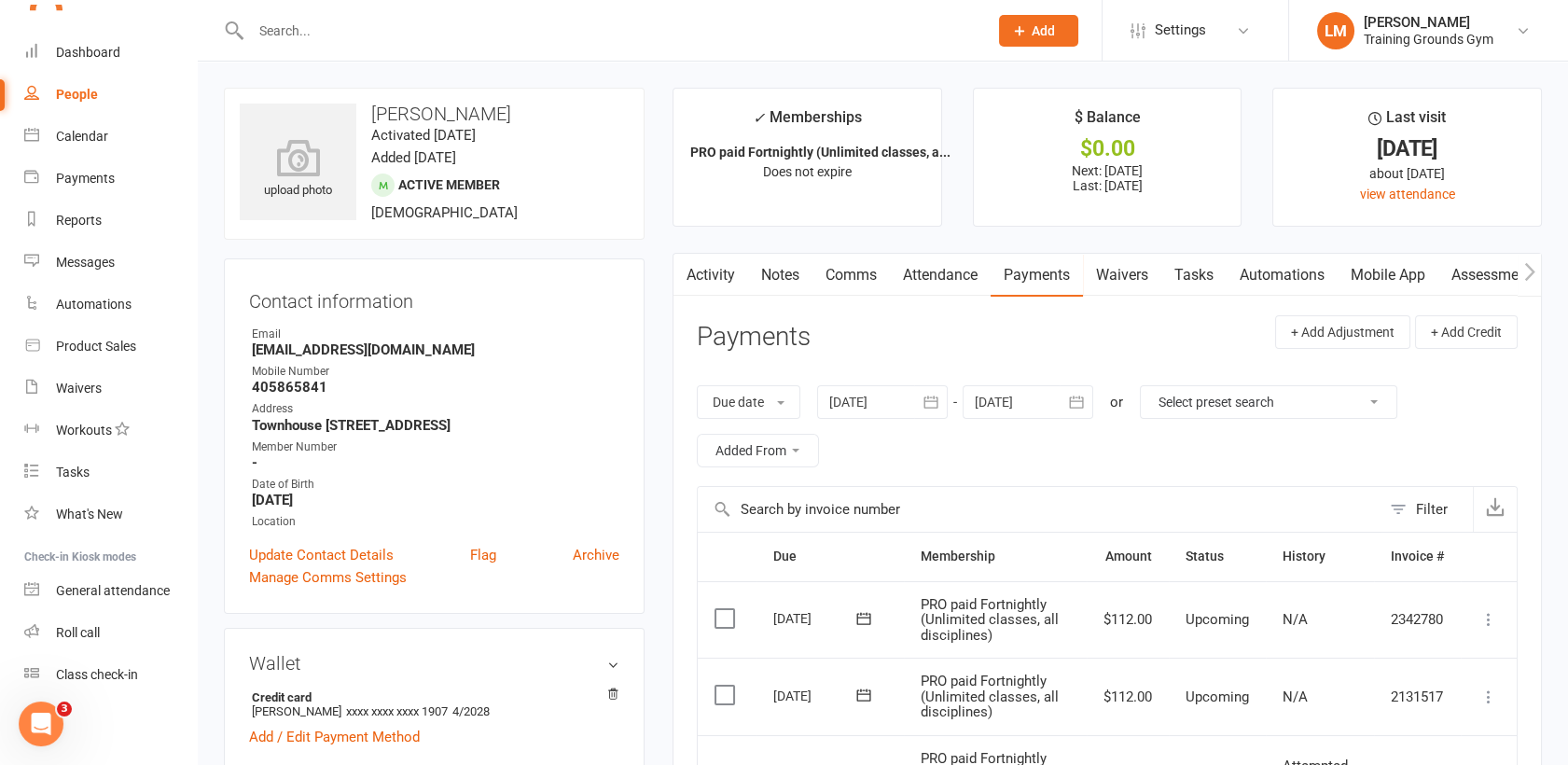
click at [1086, 408] on icon "button" at bounding box center [1076, 402] width 19 height 19
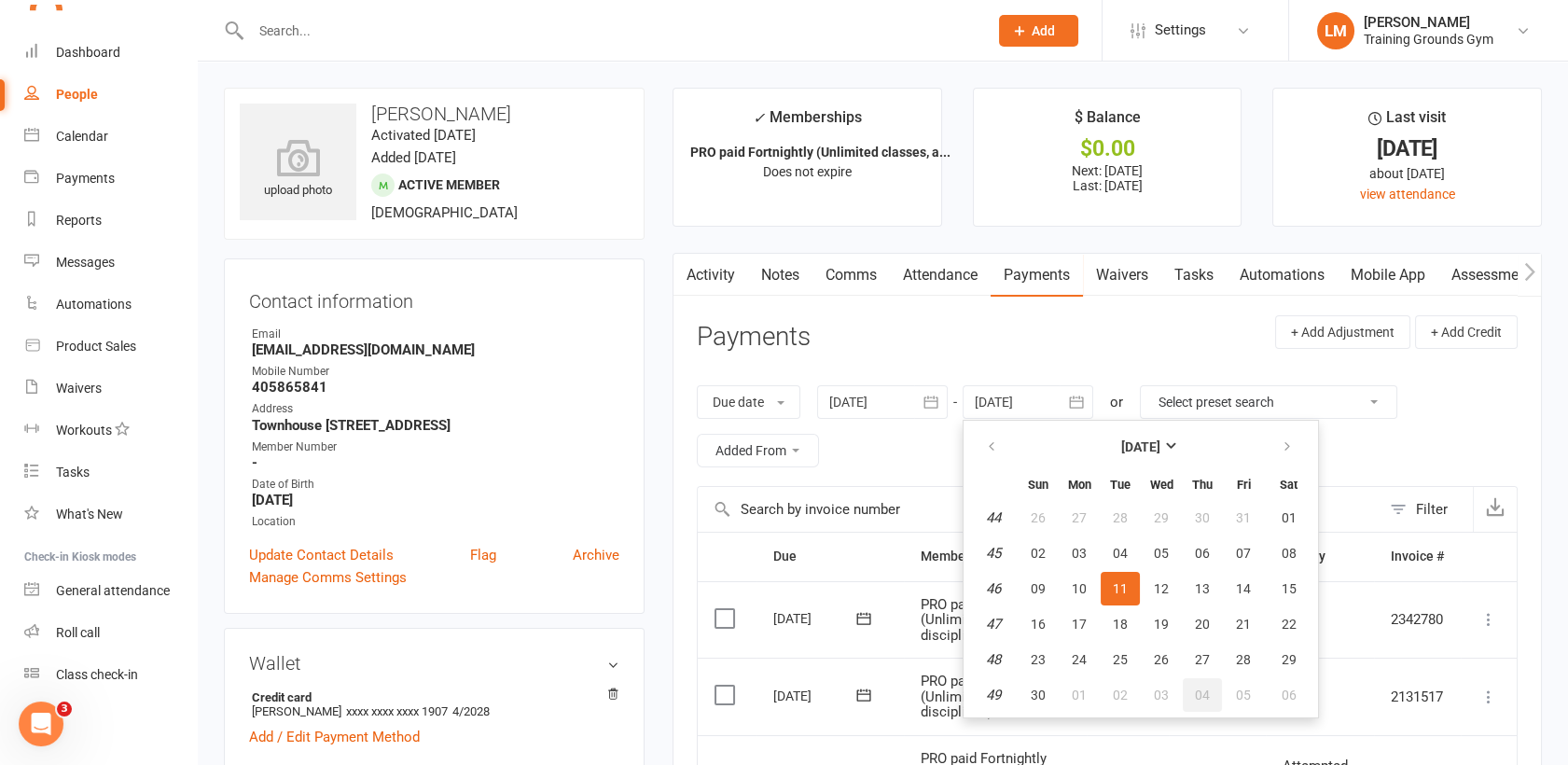
click at [1204, 705] on button "04" at bounding box center [1202, 695] width 39 height 33
type input "[DATE]"
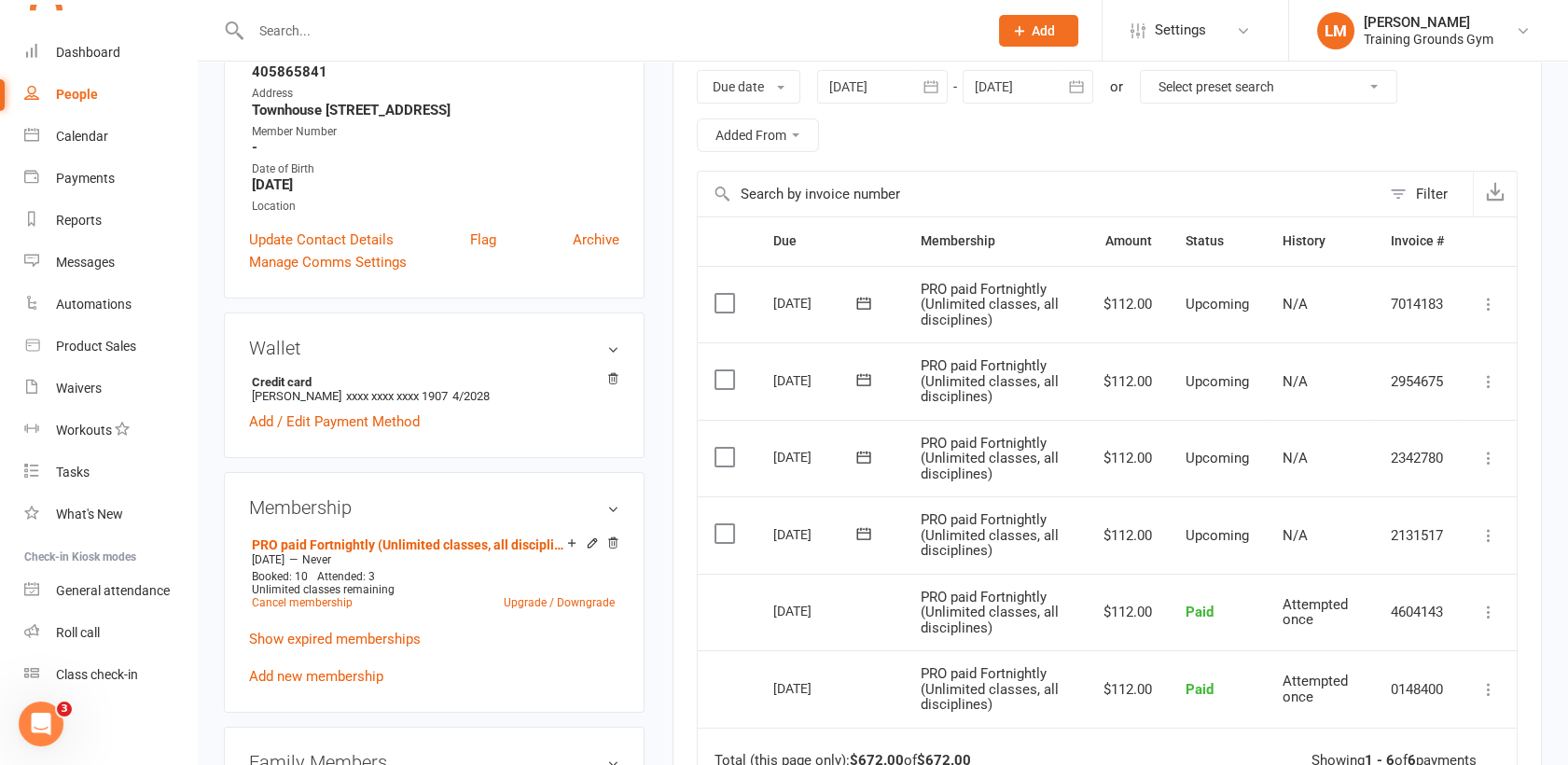
scroll to position [331, 0]
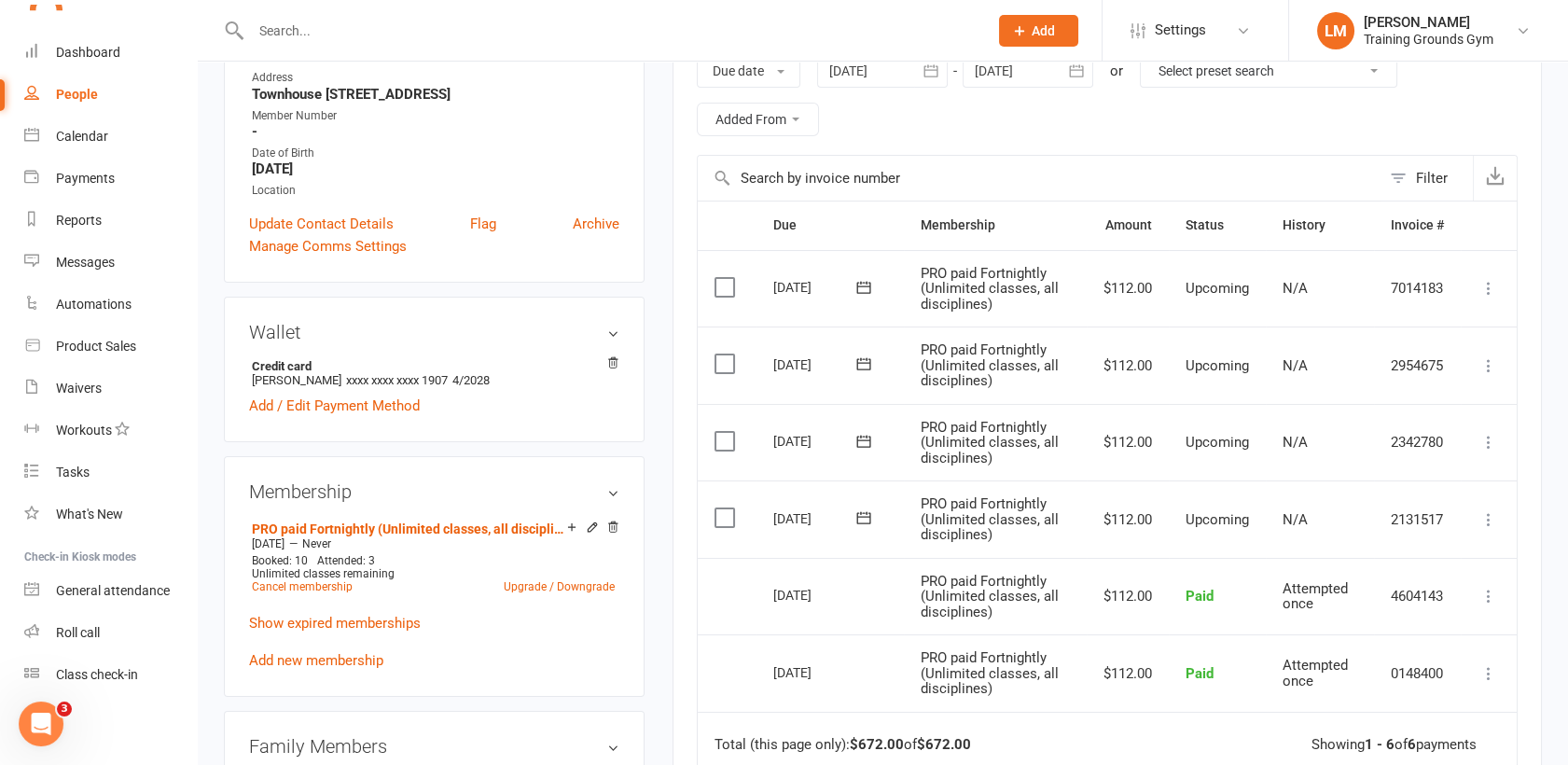
click at [1486, 364] on icon at bounding box center [1488, 365] width 19 height 19
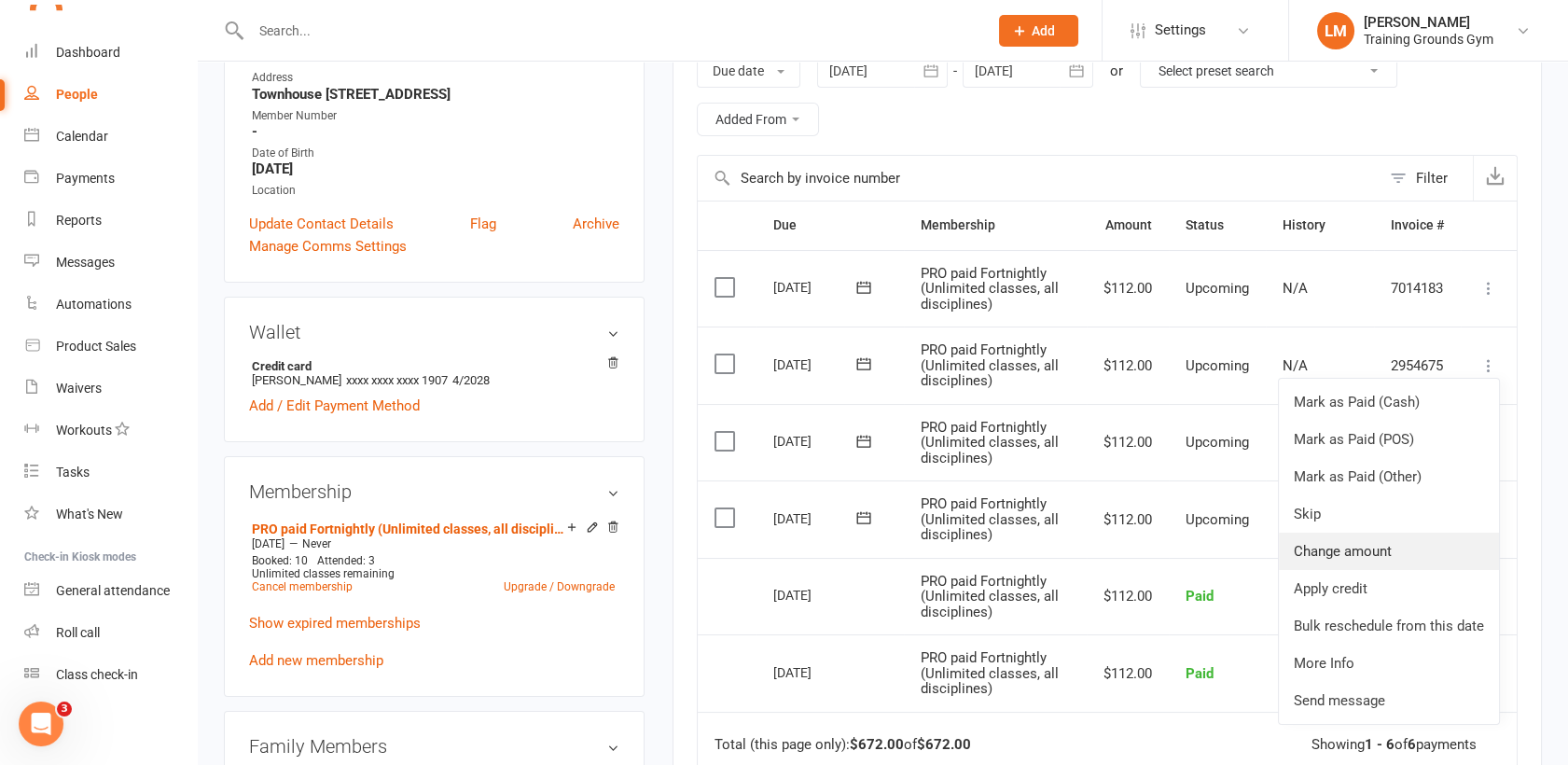
click at [1414, 549] on link "Change amount" at bounding box center [1389, 551] width 220 height 37
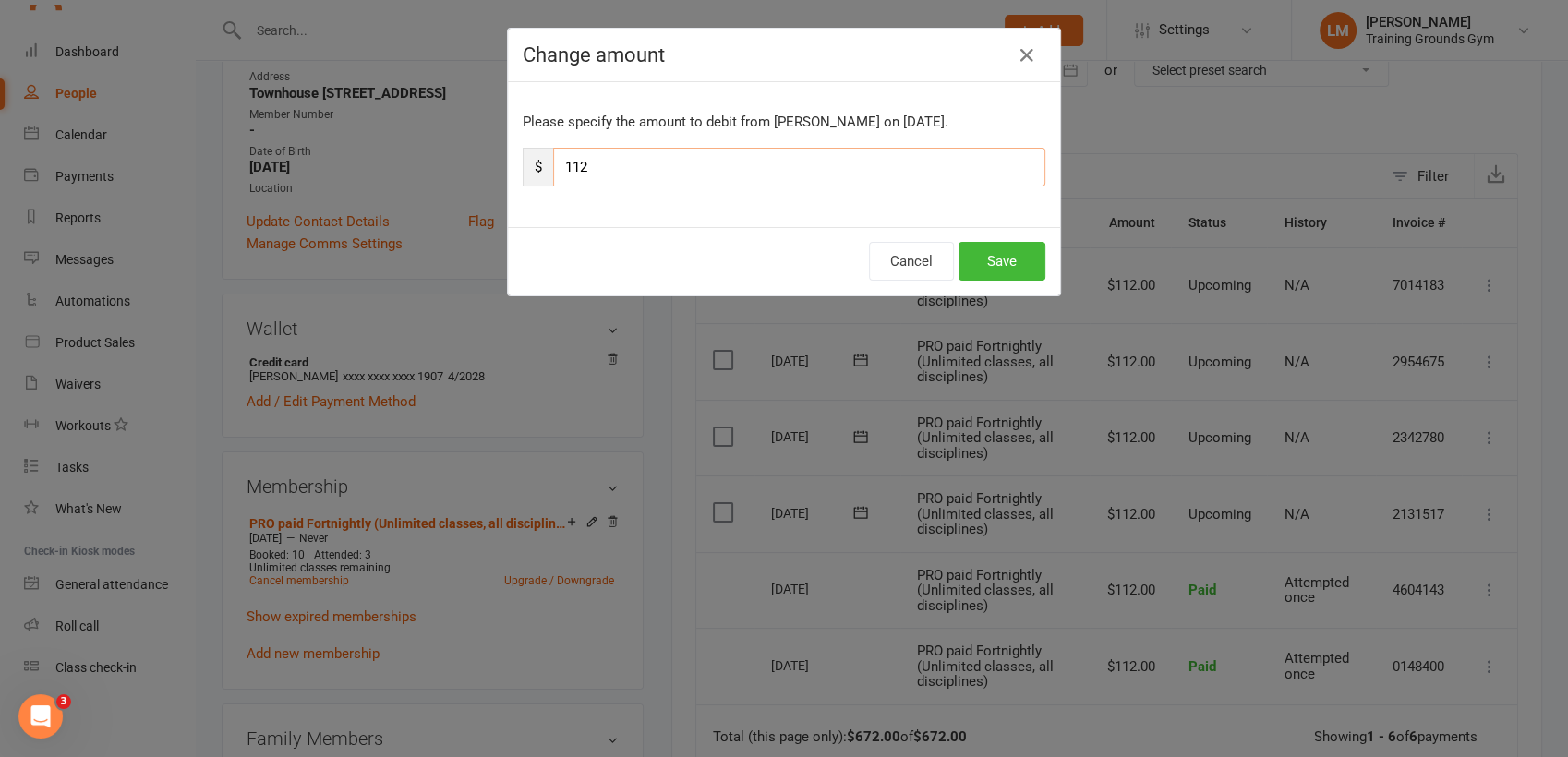
drag, startPoint x: 619, startPoint y: 166, endPoint x: 534, endPoint y: 162, distance: 85.1
click at [534, 162] on div "$ 112" at bounding box center [784, 167] width 523 height 39
type input "137"
click at [1000, 255] on button "Save" at bounding box center [1002, 261] width 87 height 39
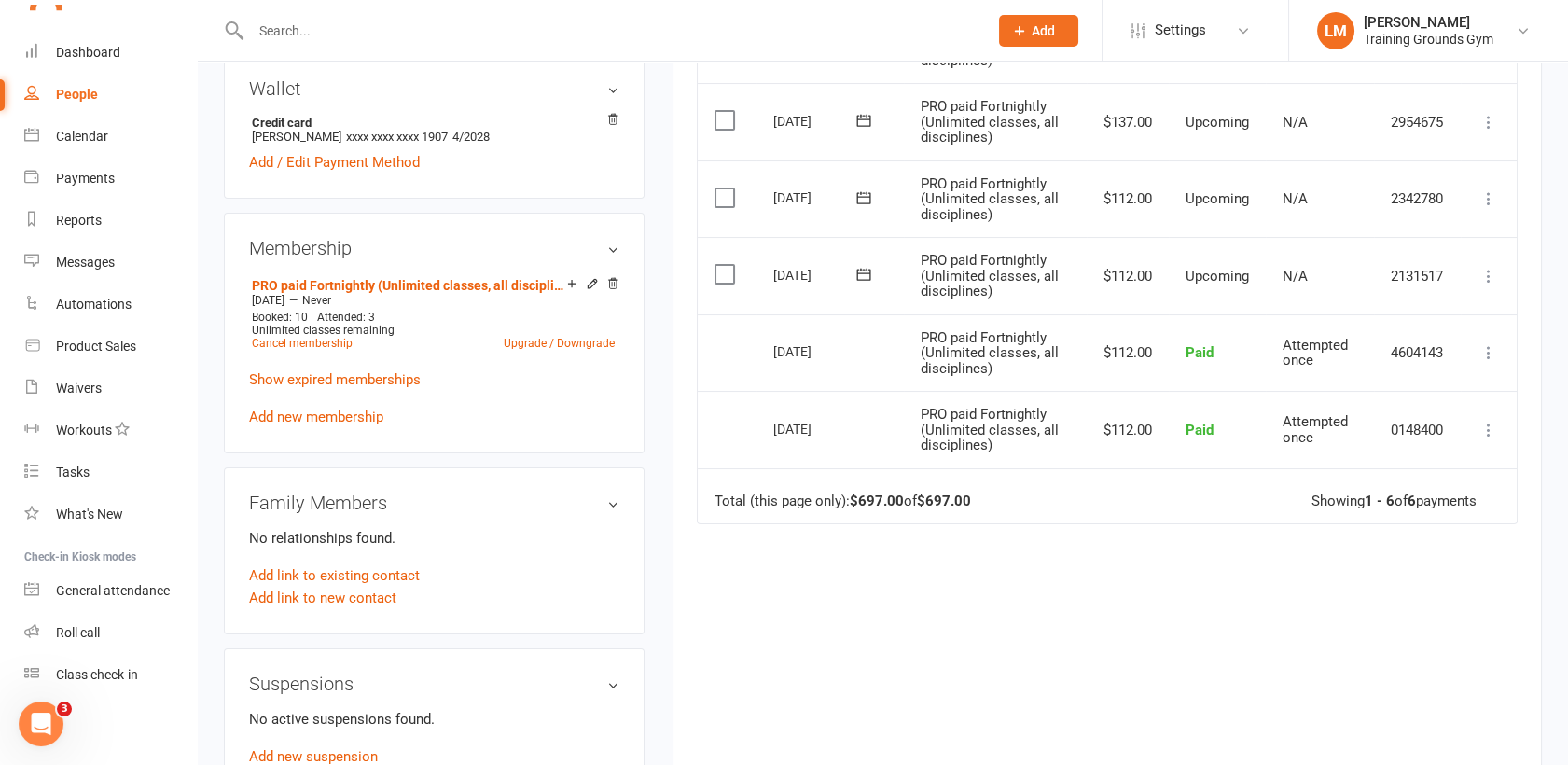
scroll to position [639, 0]
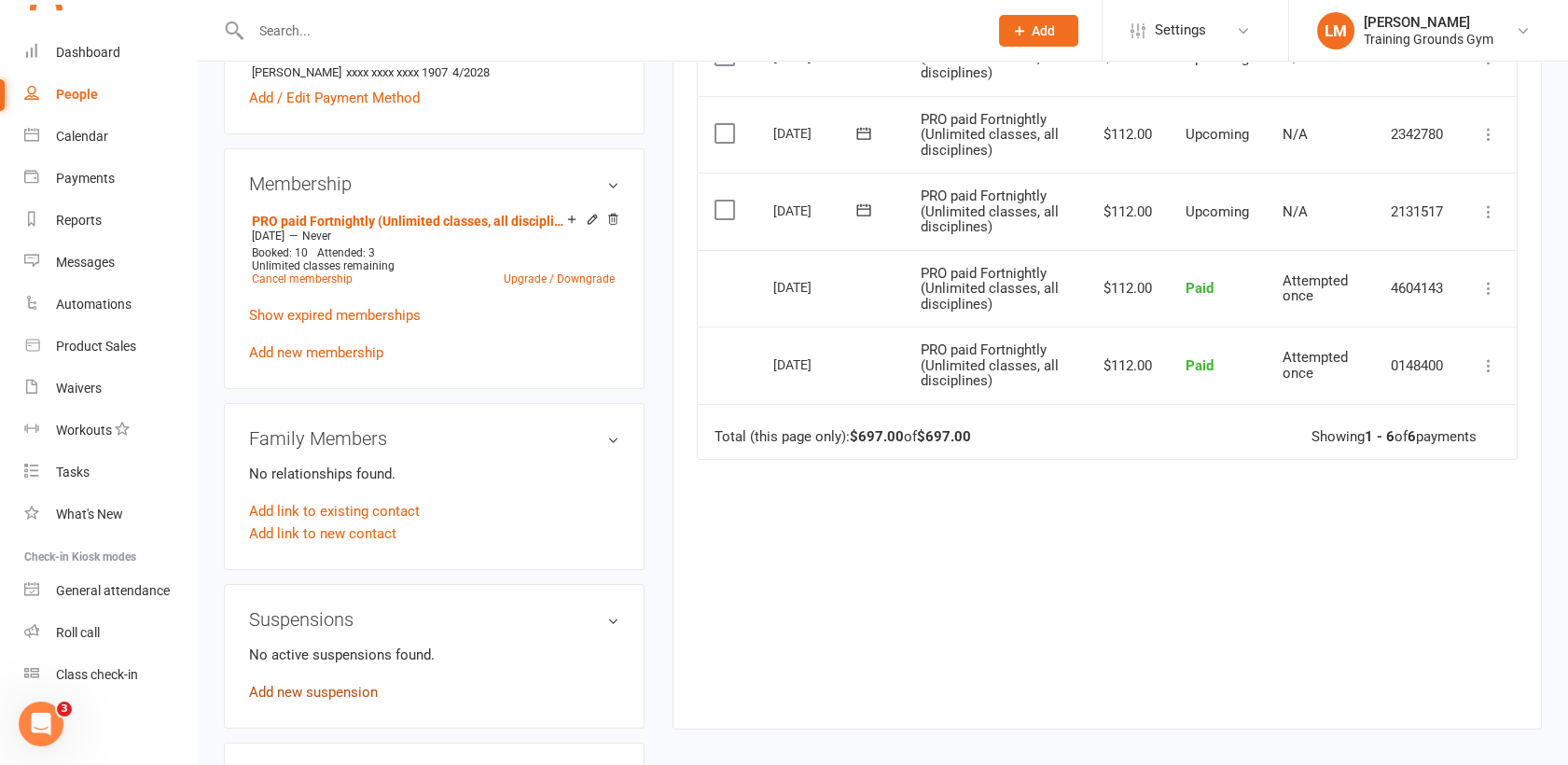
click at [286, 687] on link "Add new suspension" at bounding box center [314, 691] width 129 height 17
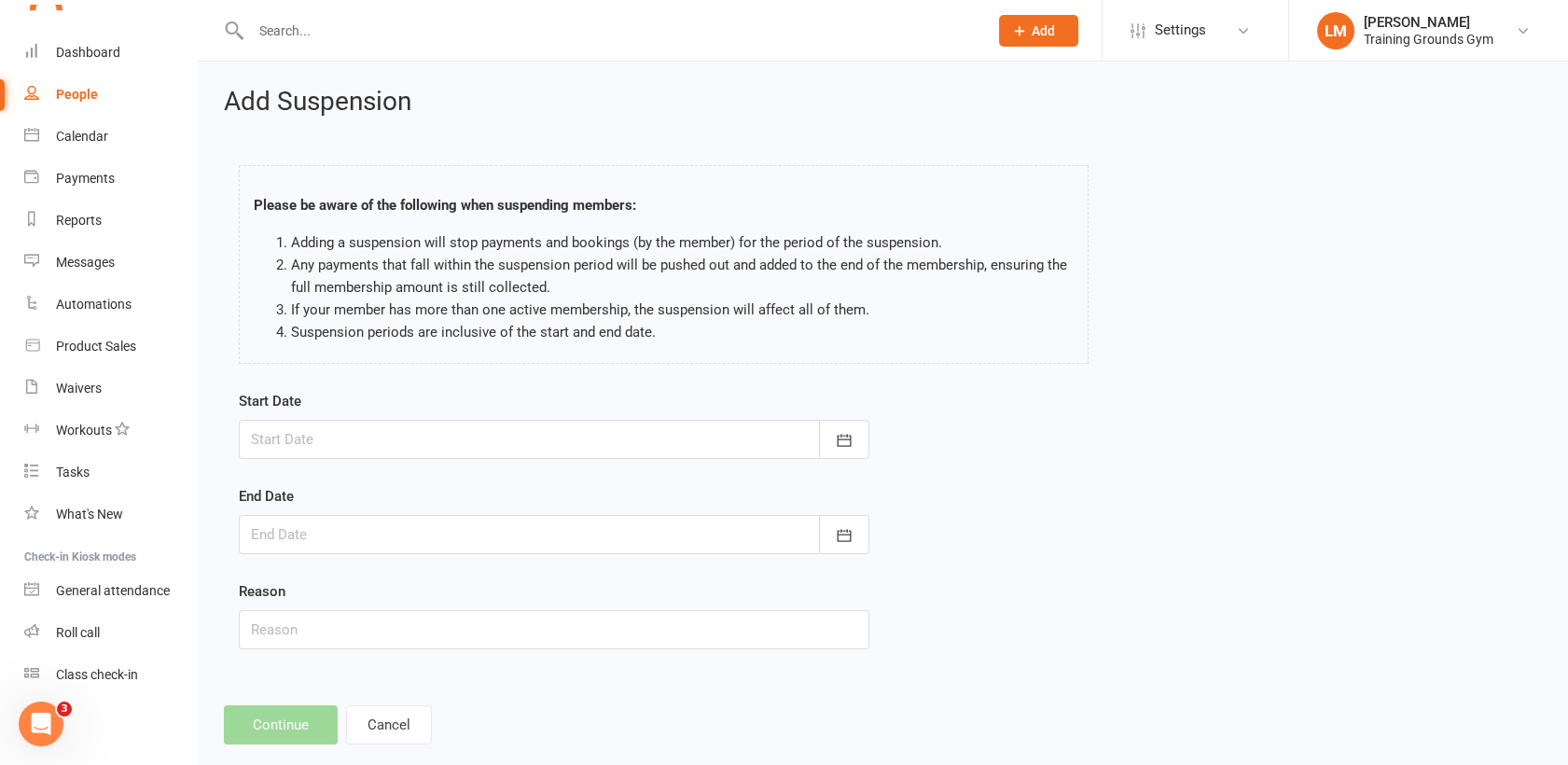
click at [278, 424] on div at bounding box center [554, 440] width 631 height 39
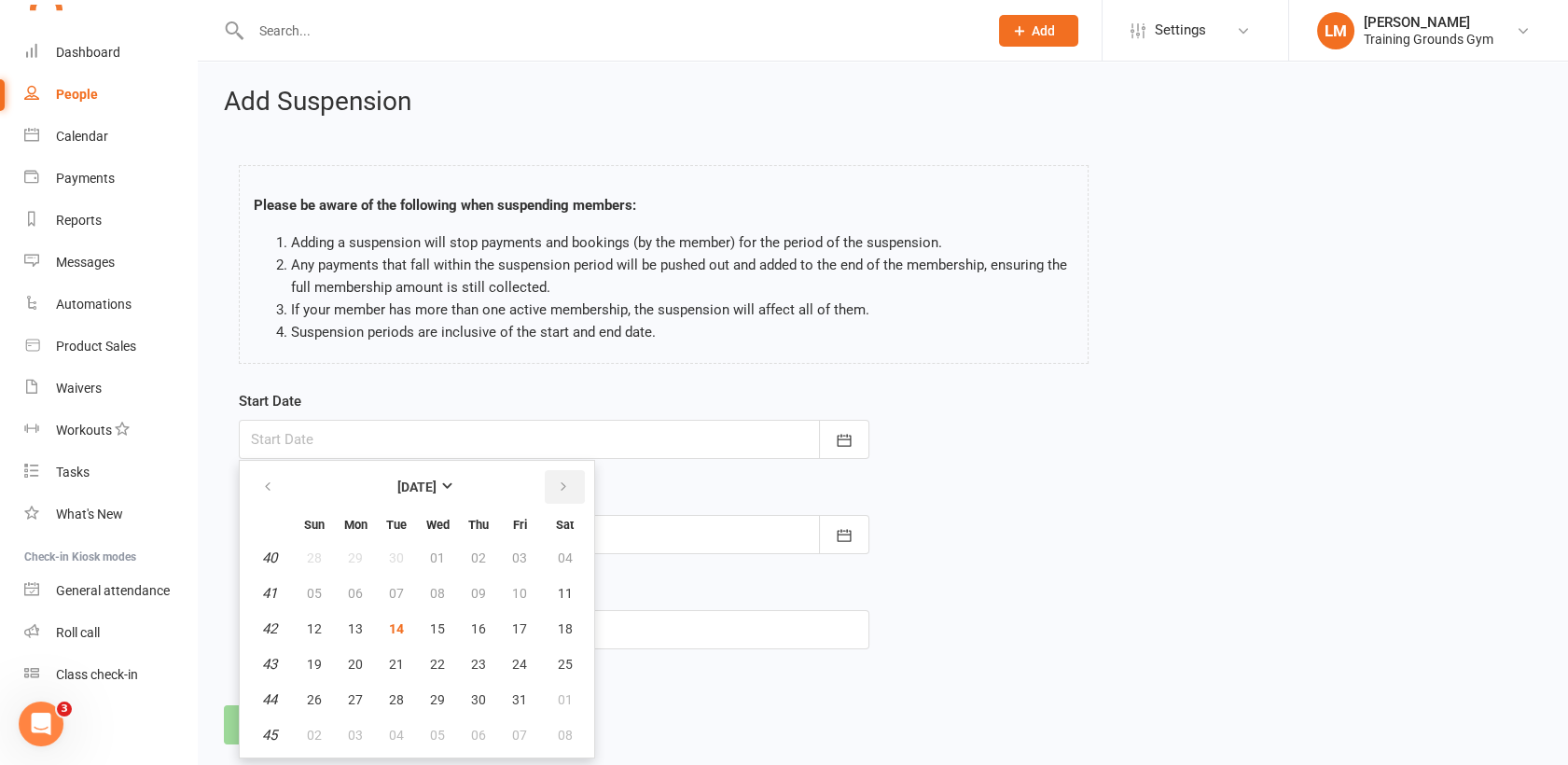
click at [556, 479] on icon "button" at bounding box center [562, 486] width 13 height 15
click at [351, 727] on span "01" at bounding box center [355, 734] width 15 height 15
type input "[DATE]"
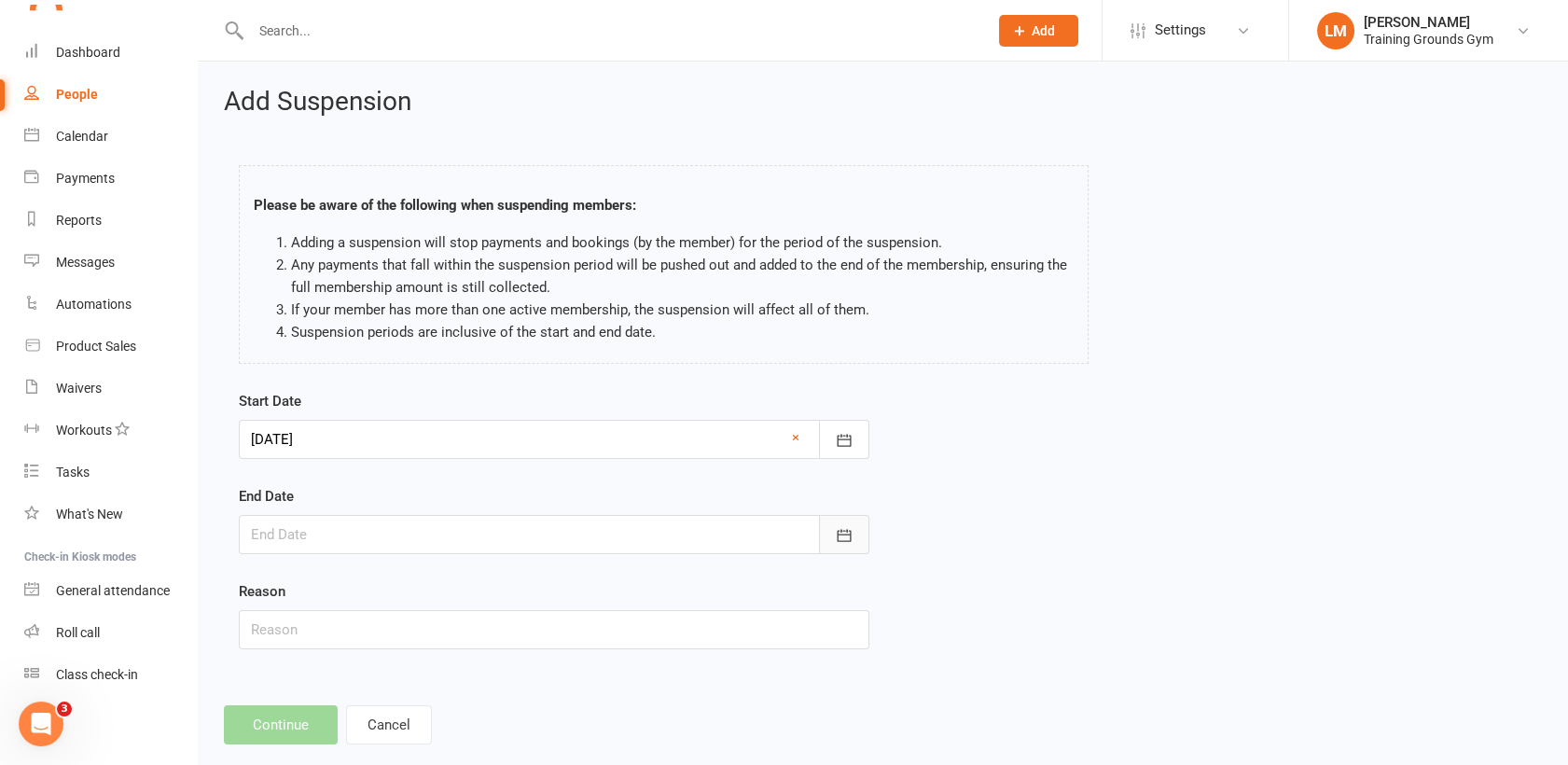
click at [836, 530] on icon "button" at bounding box center [843, 535] width 14 height 12
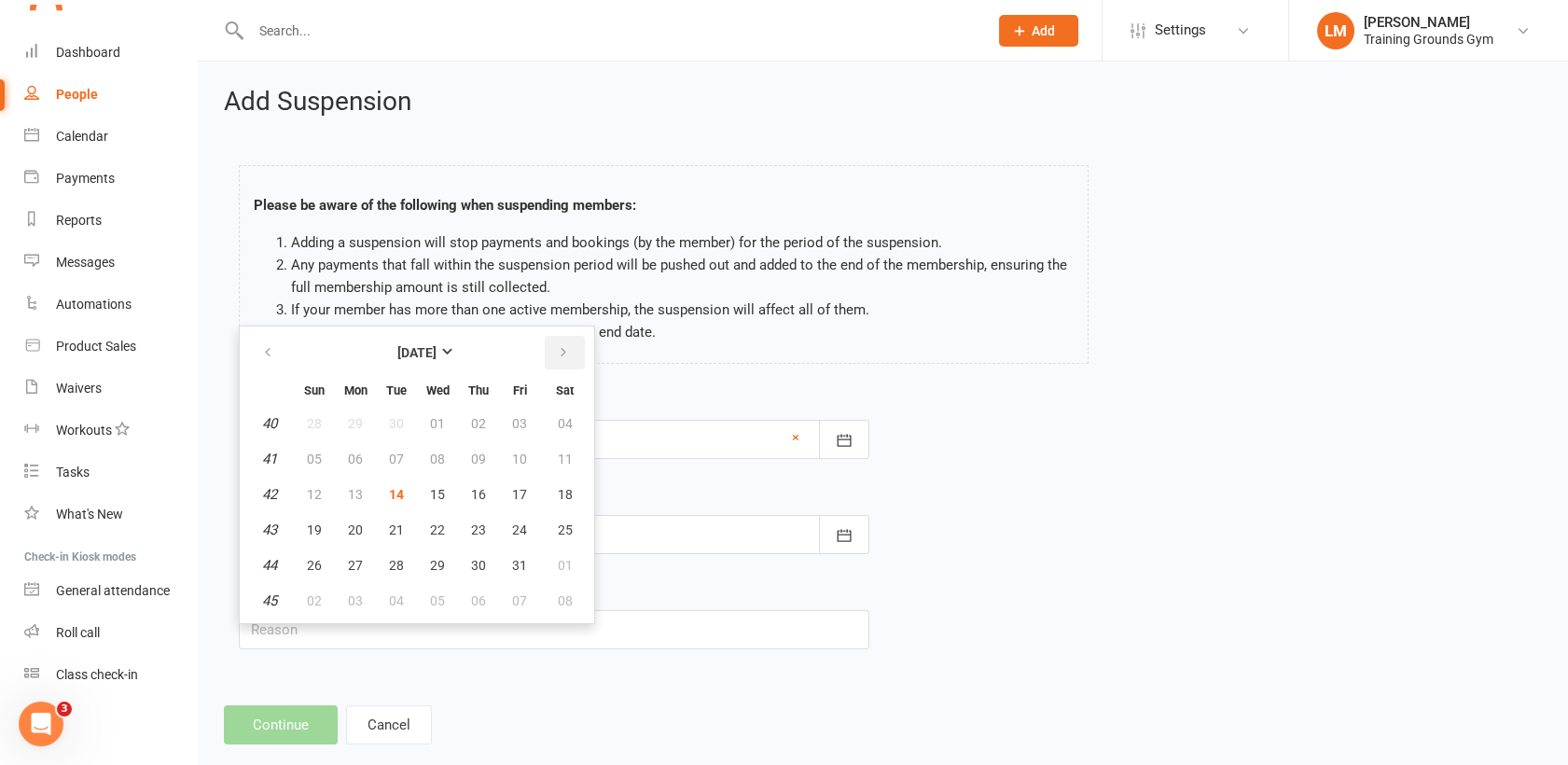
click at [564, 351] on icon "button" at bounding box center [562, 352] width 13 height 15
click at [361, 601] on span "05" at bounding box center [355, 600] width 15 height 15
type input "[DATE]"
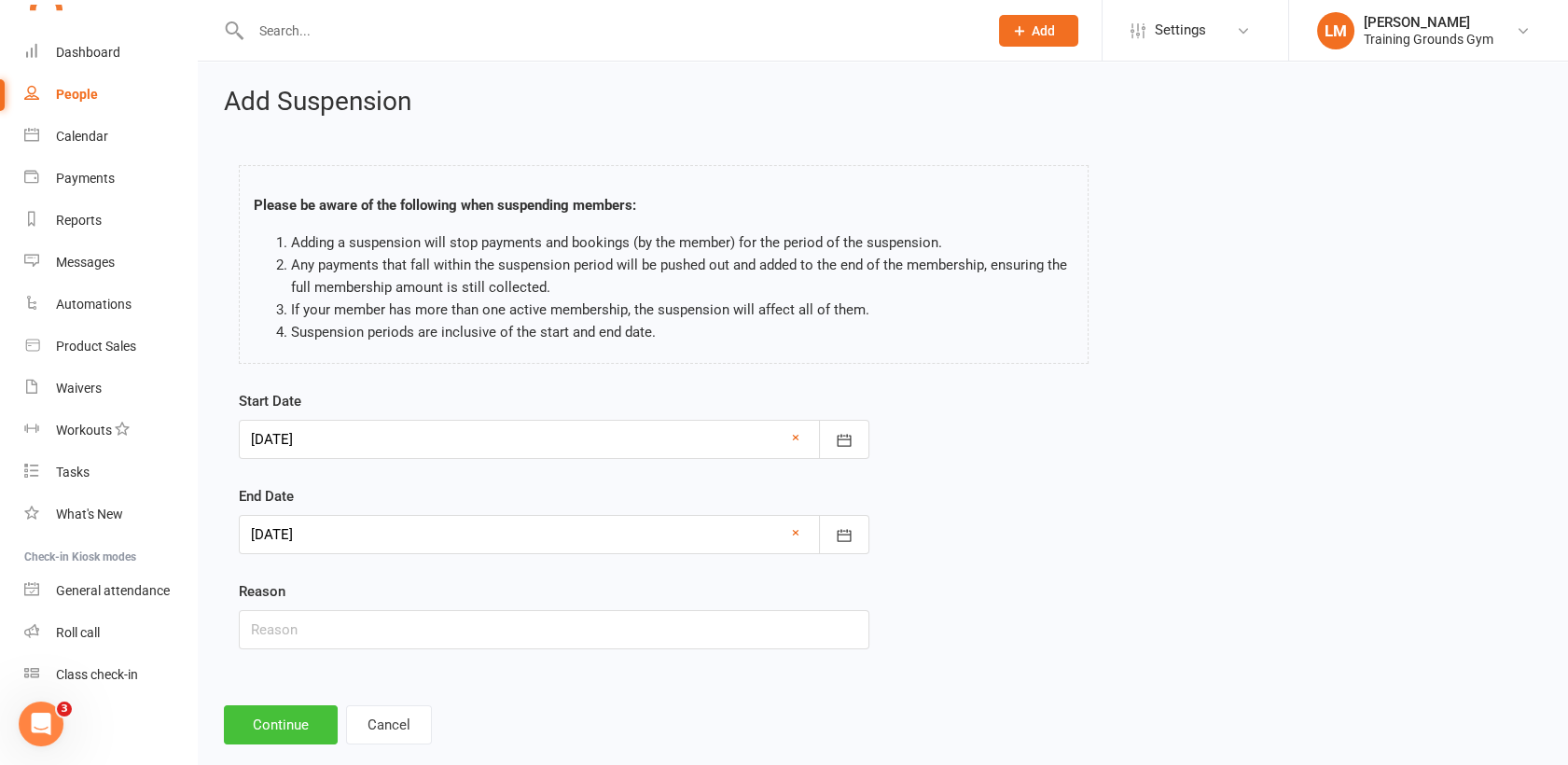
click at [298, 728] on button "Continue" at bounding box center [281, 724] width 114 height 39
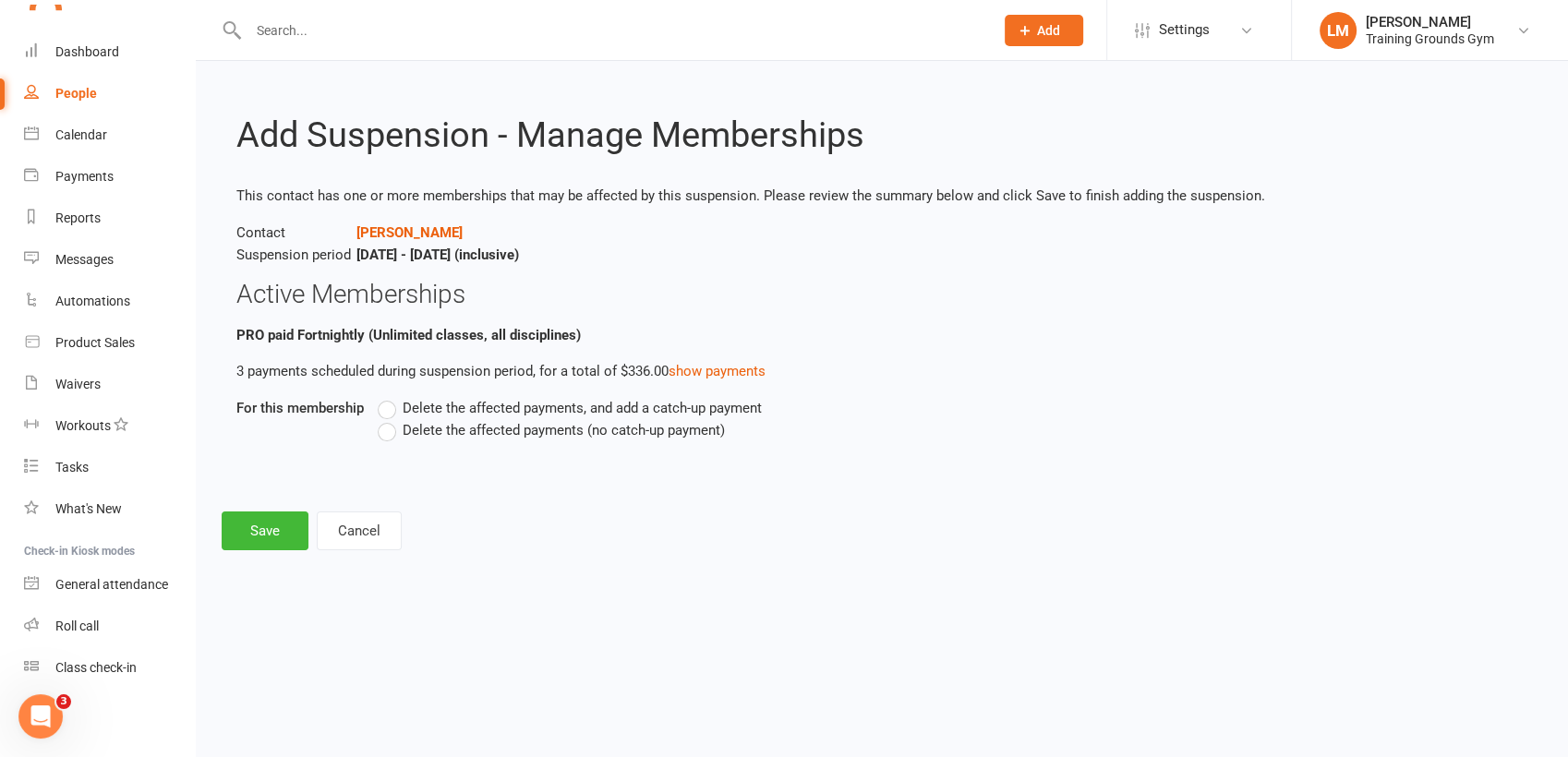
click at [387, 425] on label "Delete the affected payments (no catch-up payment)" at bounding box center [551, 429] width 347 height 22
click at [387, 419] on input "Delete the affected payments (no catch-up payment)" at bounding box center [383, 419] width 12 height 0
click at [284, 525] on button "Save" at bounding box center [265, 530] width 87 height 39
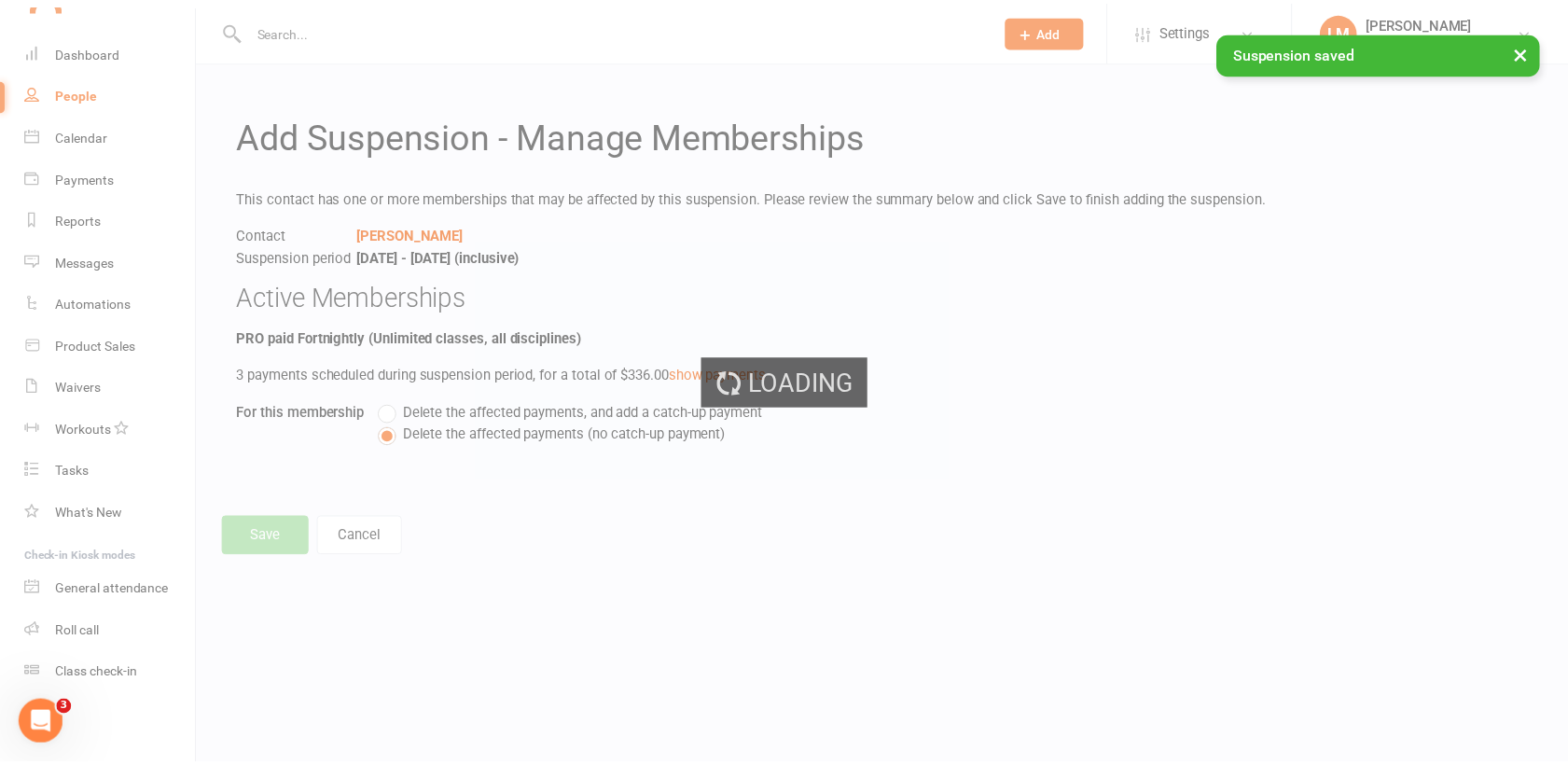
scroll to position [2026, 0]
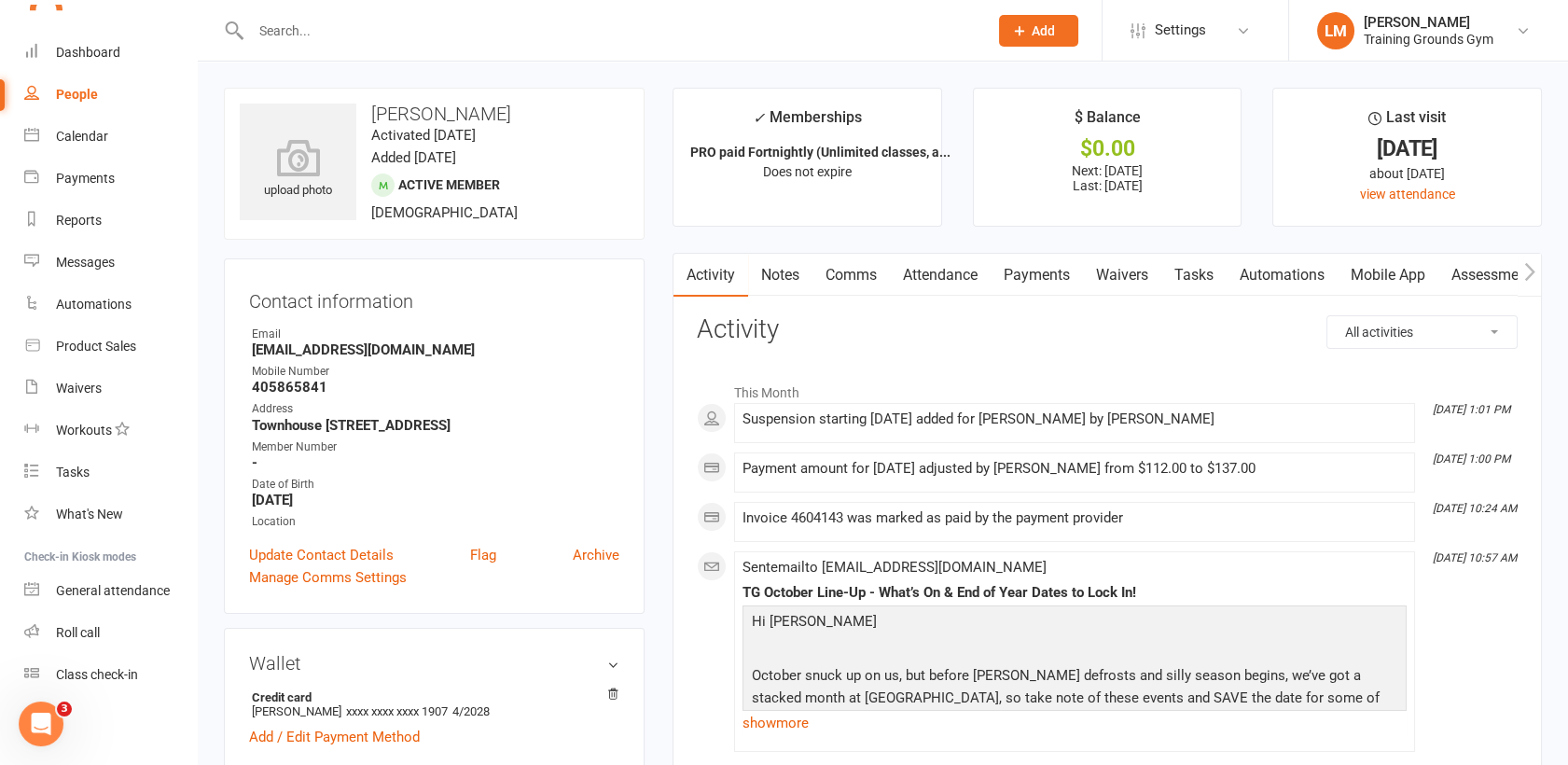
click at [1032, 282] on link "Payments" at bounding box center [1036, 275] width 93 height 43
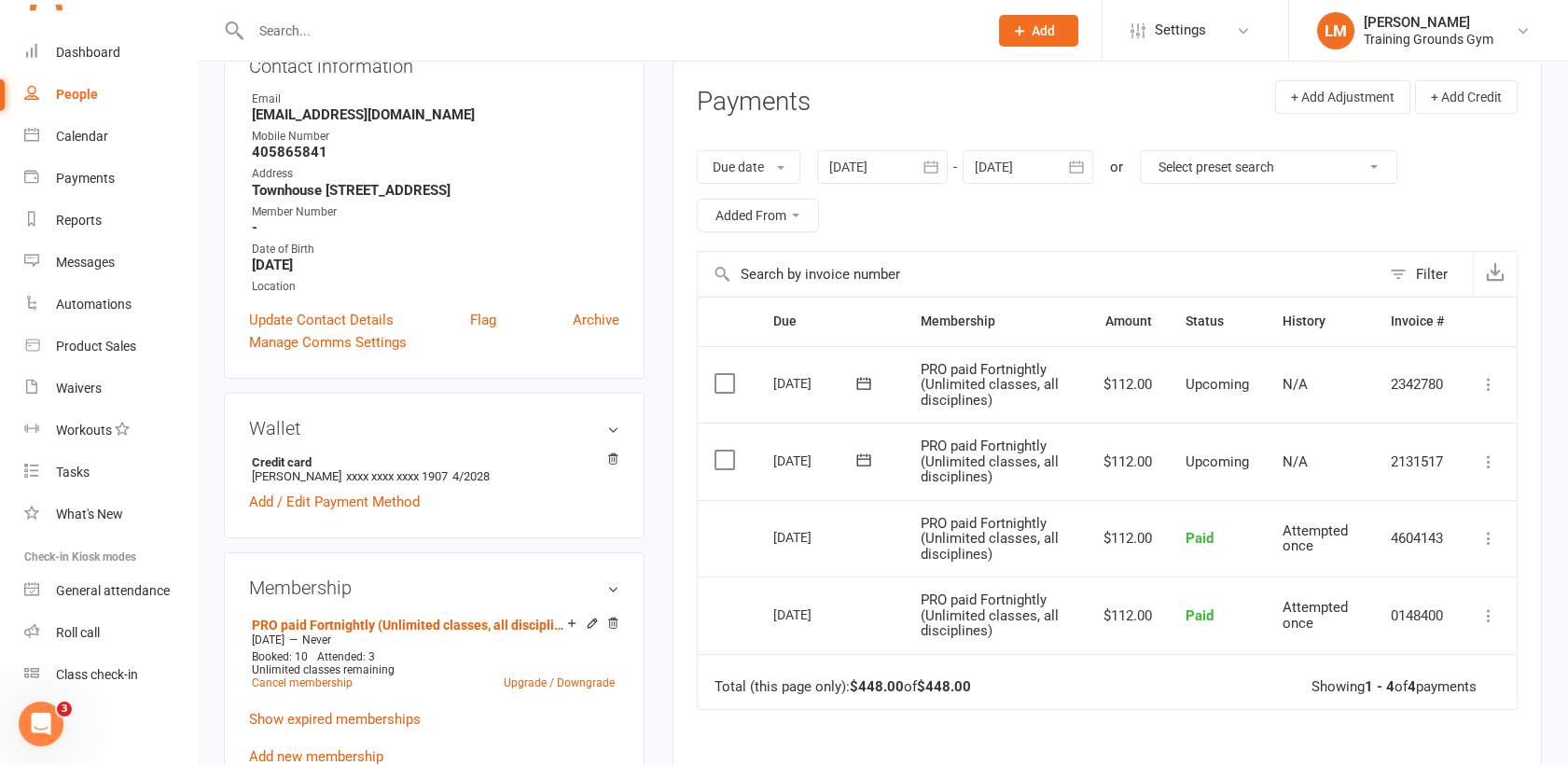
scroll to position [249, 0]
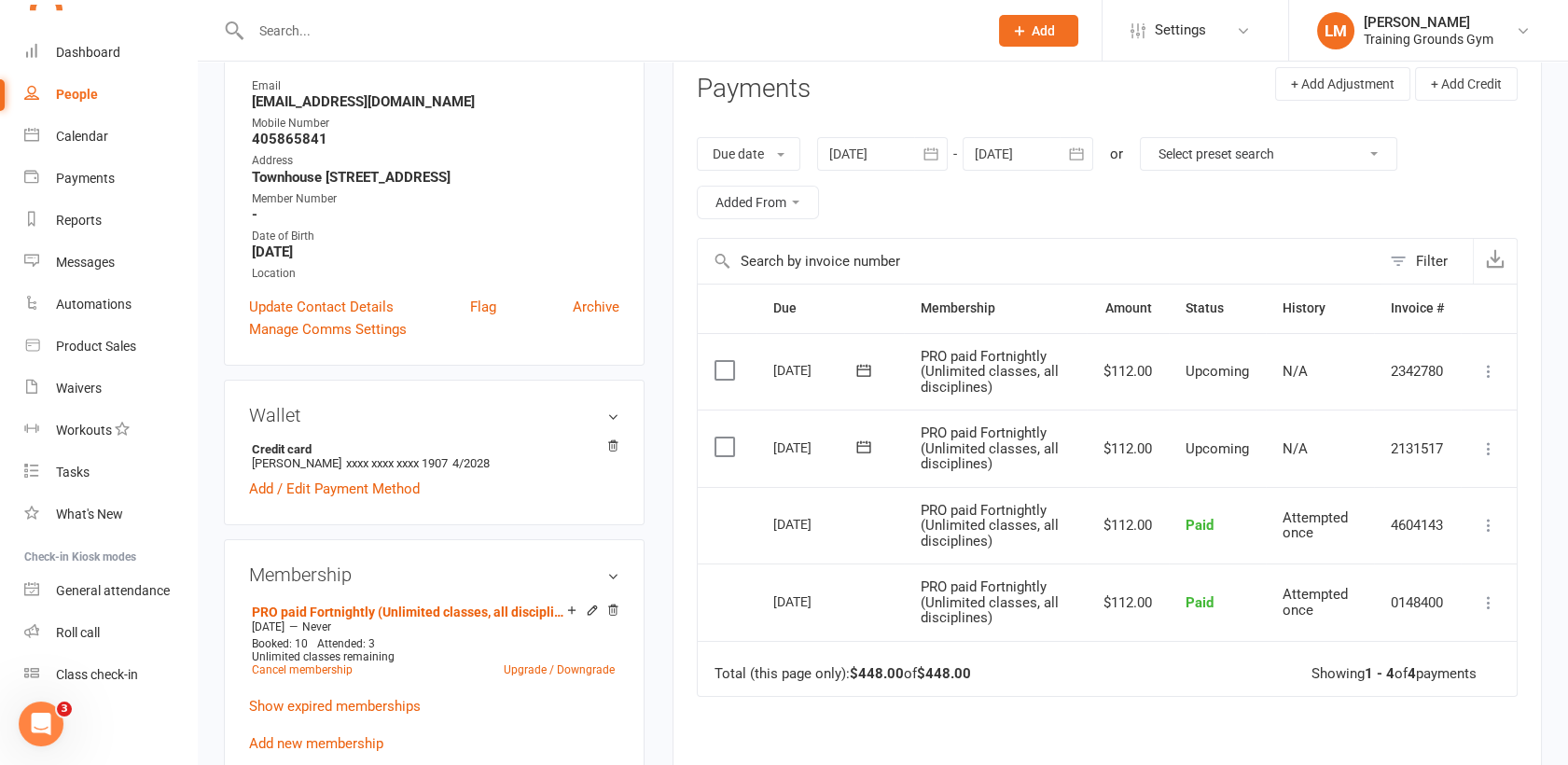
click at [1080, 145] on icon "button" at bounding box center [1076, 153] width 19 height 19
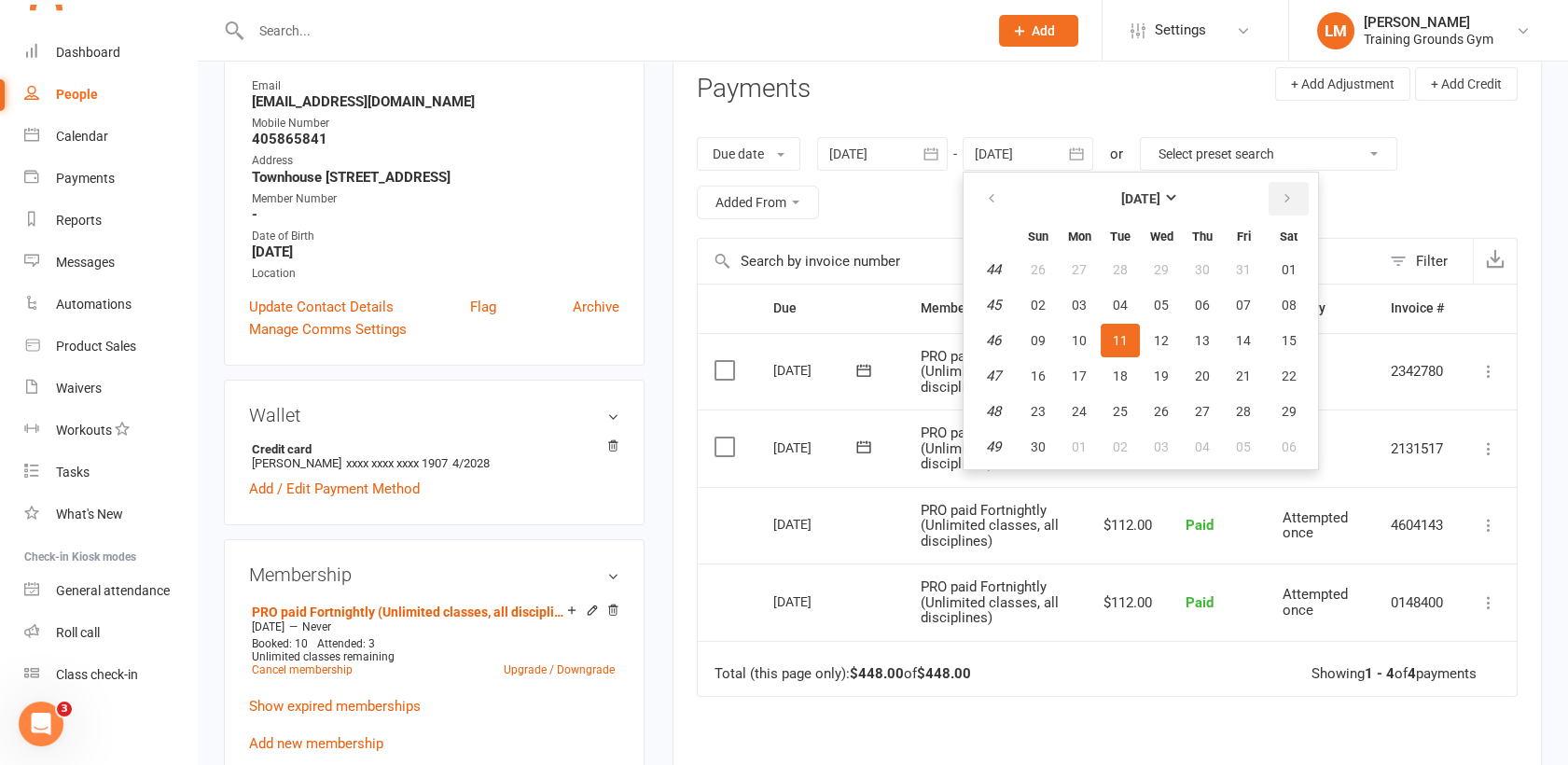
click at [1284, 192] on icon "button" at bounding box center [1286, 198] width 13 height 15
click at [1186, 382] on button "22" at bounding box center [1202, 375] width 39 height 33
type input "[DATE]"
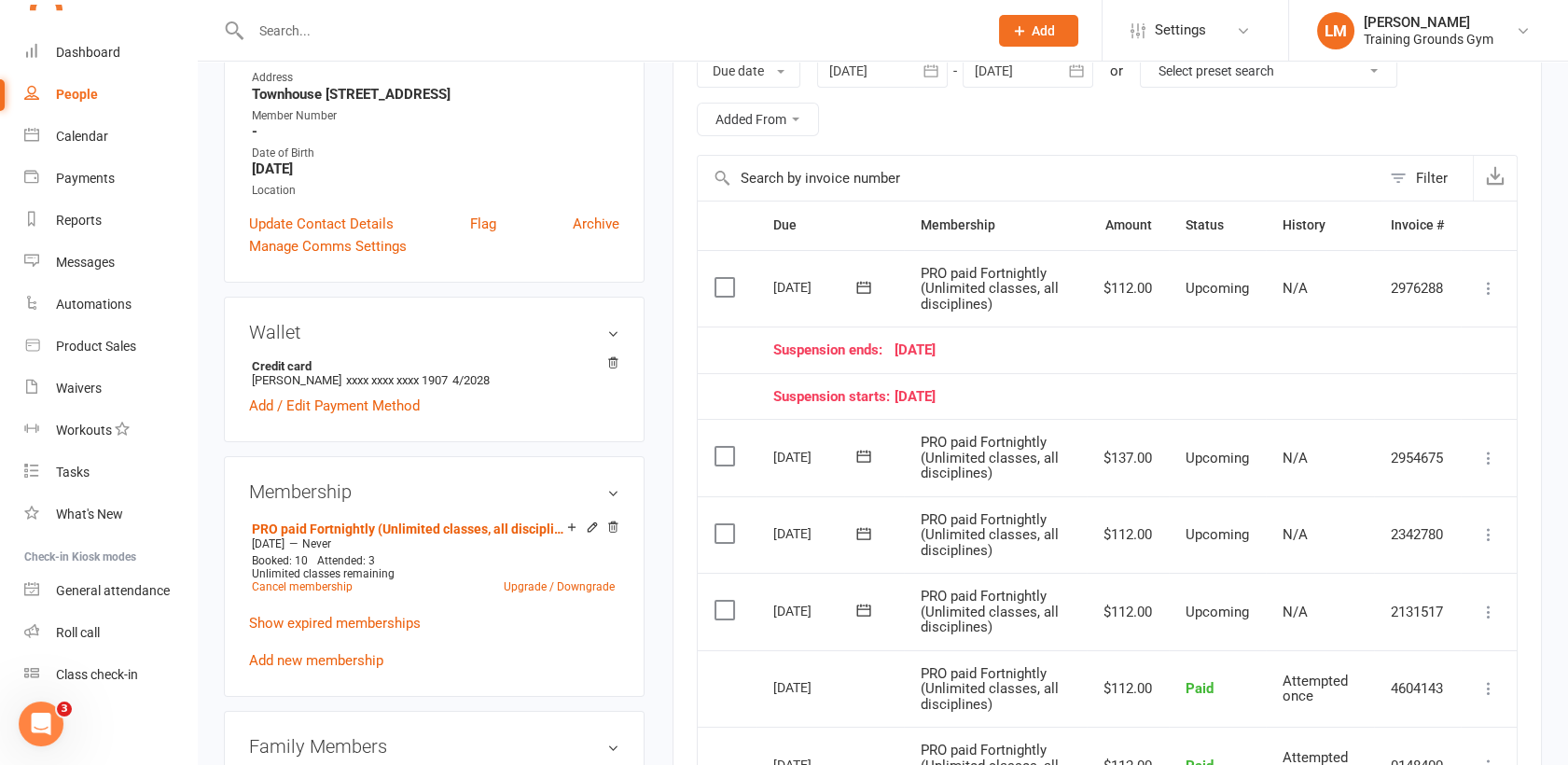
scroll to position [373, 0]
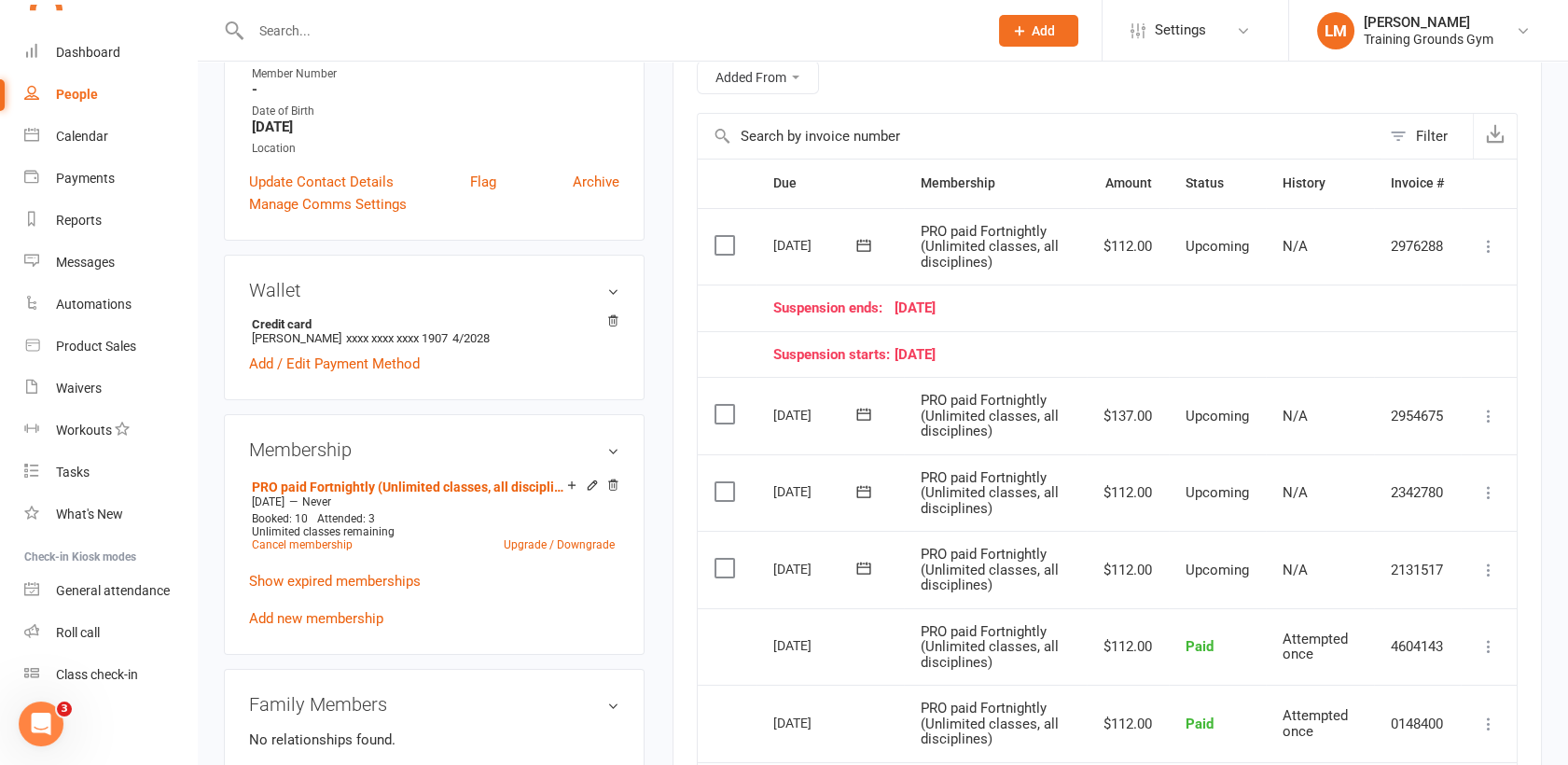
click at [1487, 247] on icon at bounding box center [1488, 246] width 19 height 19
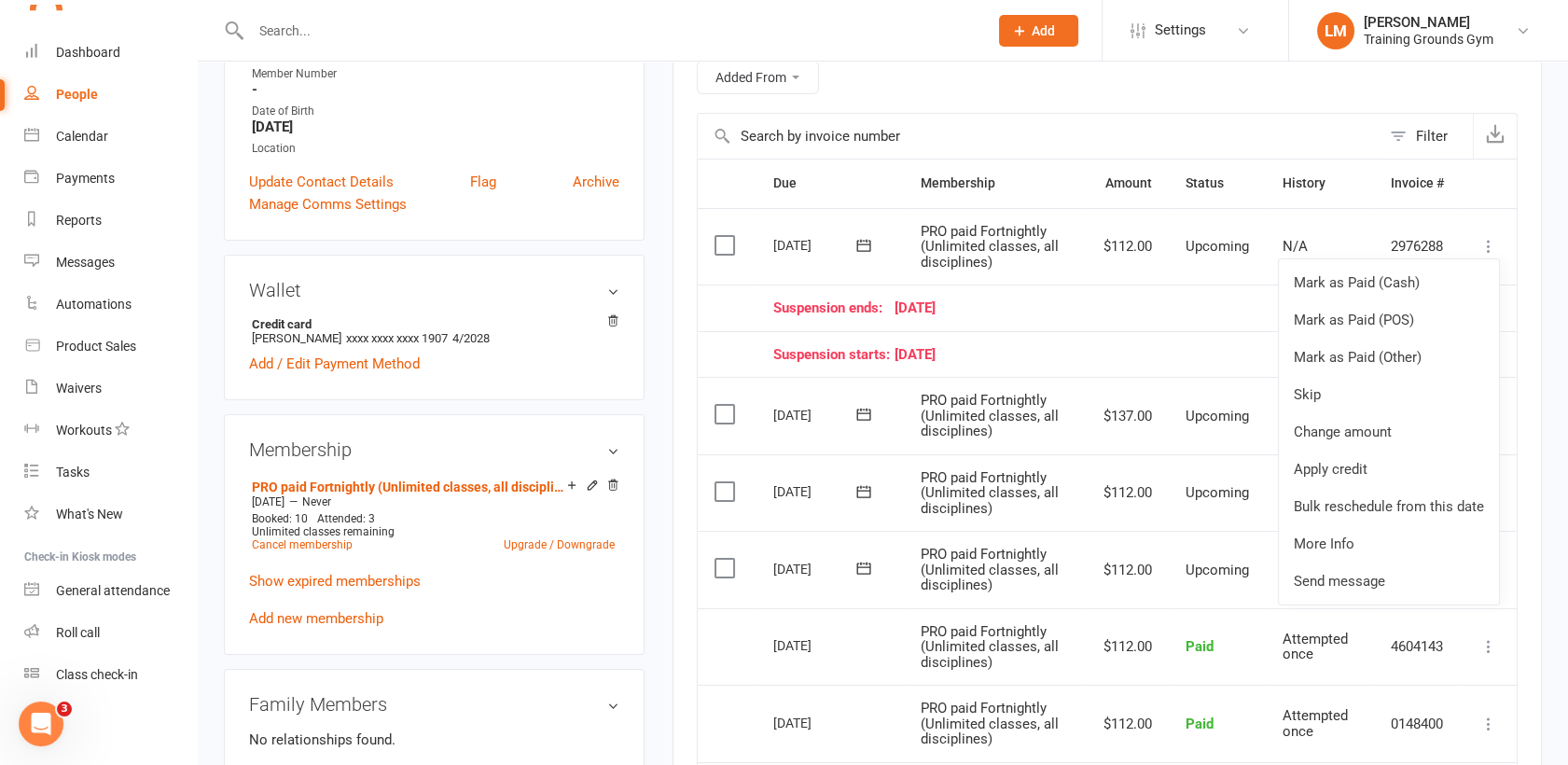
scroll to position [2075, 0]
click at [1391, 495] on link "Bulk reschedule from this date" at bounding box center [1389, 506] width 220 height 37
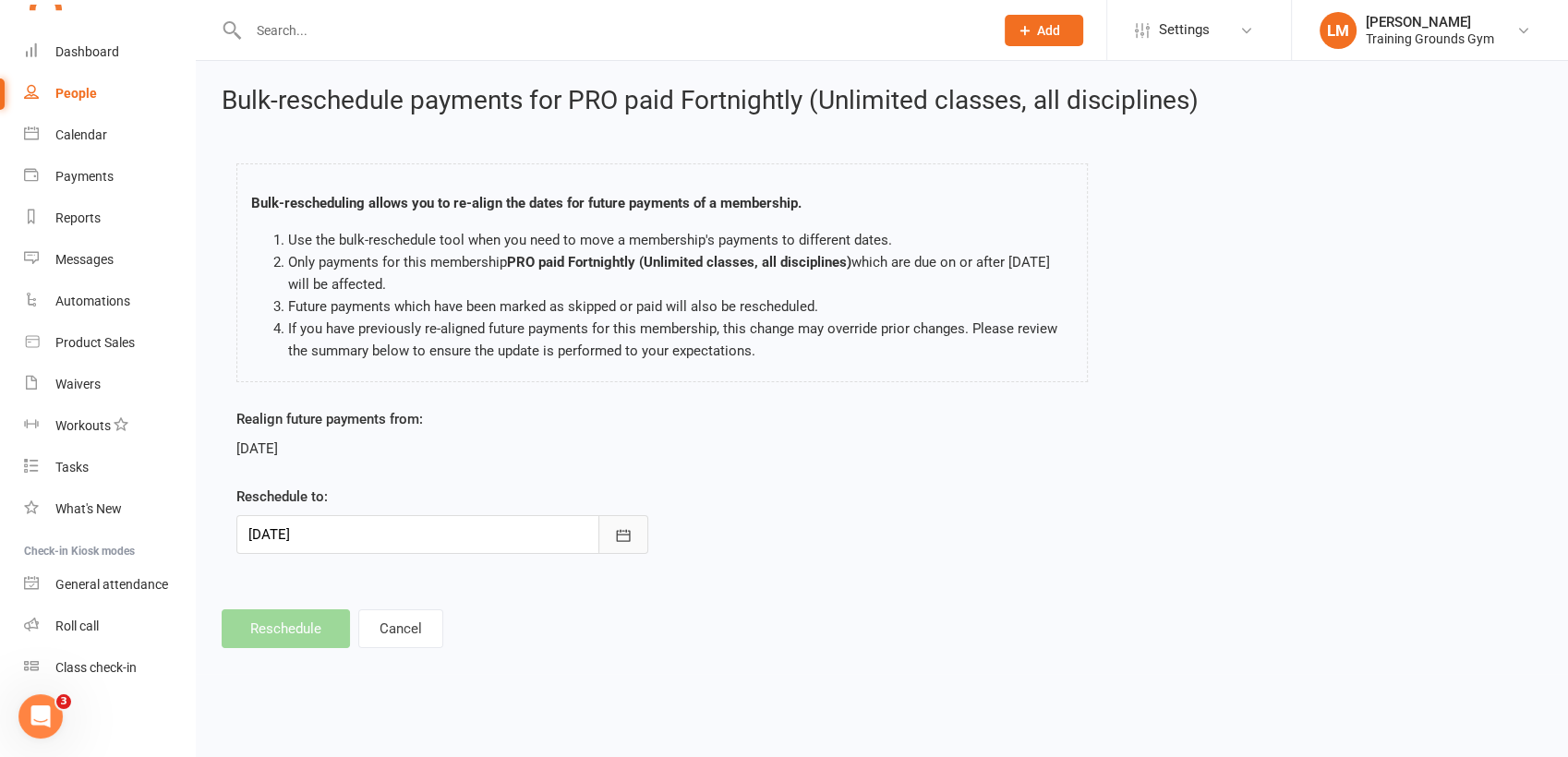
click at [633, 535] on button "button" at bounding box center [623, 534] width 50 height 39
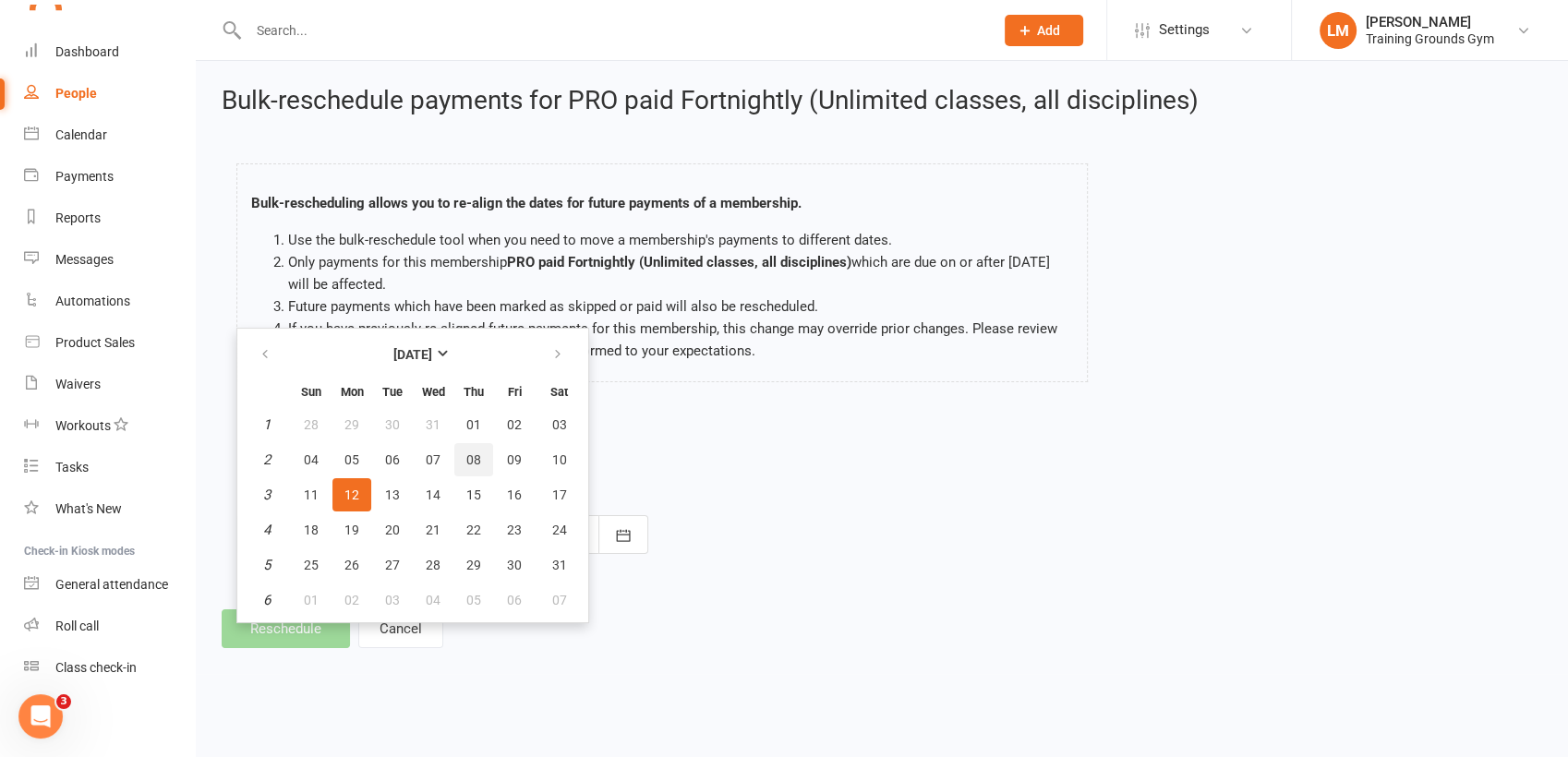
click at [480, 451] on button "08" at bounding box center [474, 459] width 39 height 33
type input "[DATE]"
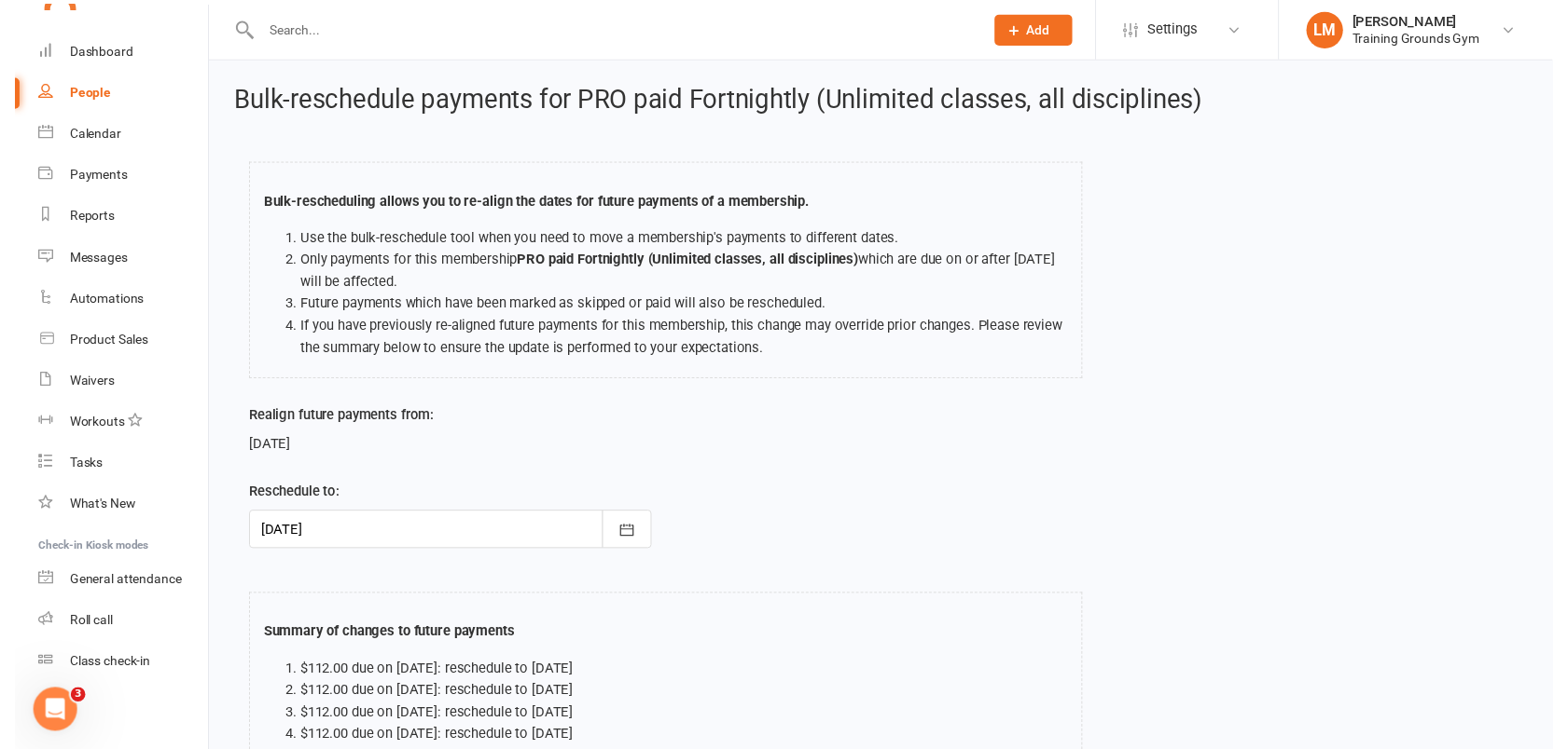
scroll to position [206, 0]
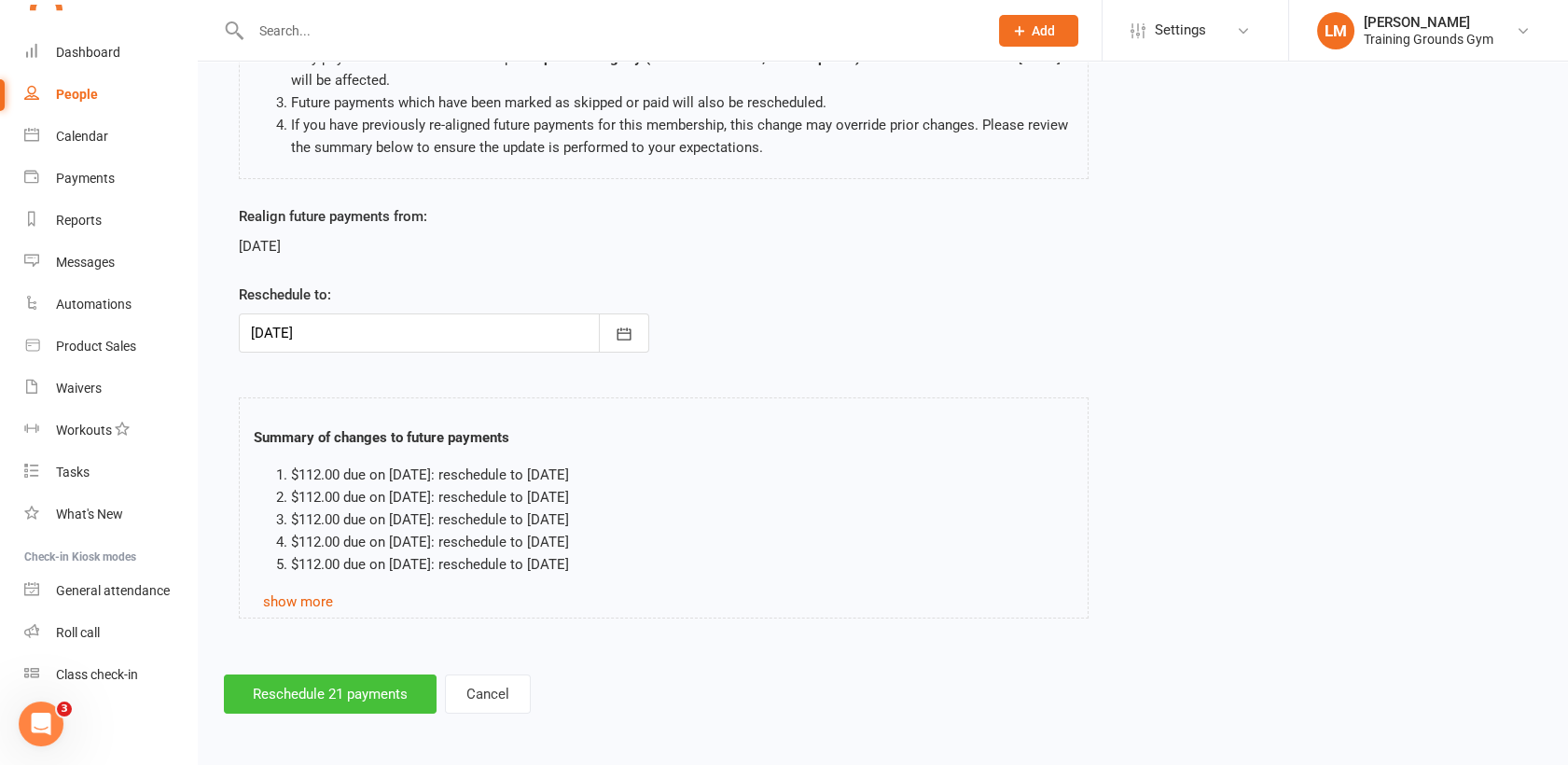
click at [373, 684] on button "Reschedule 21 payments" at bounding box center [330, 694] width 212 height 39
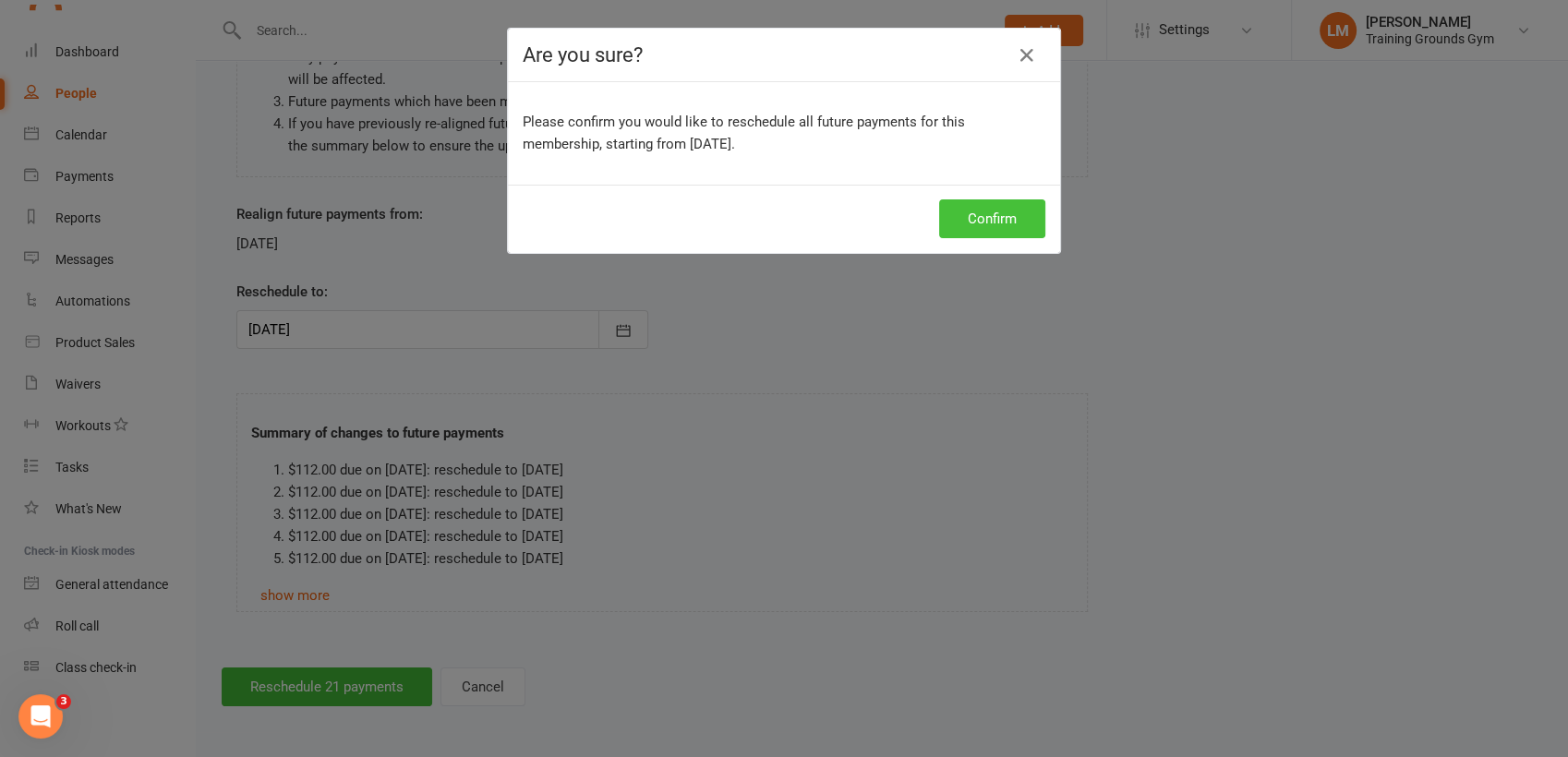
click at [999, 223] on button "Confirm" at bounding box center [992, 219] width 106 height 39
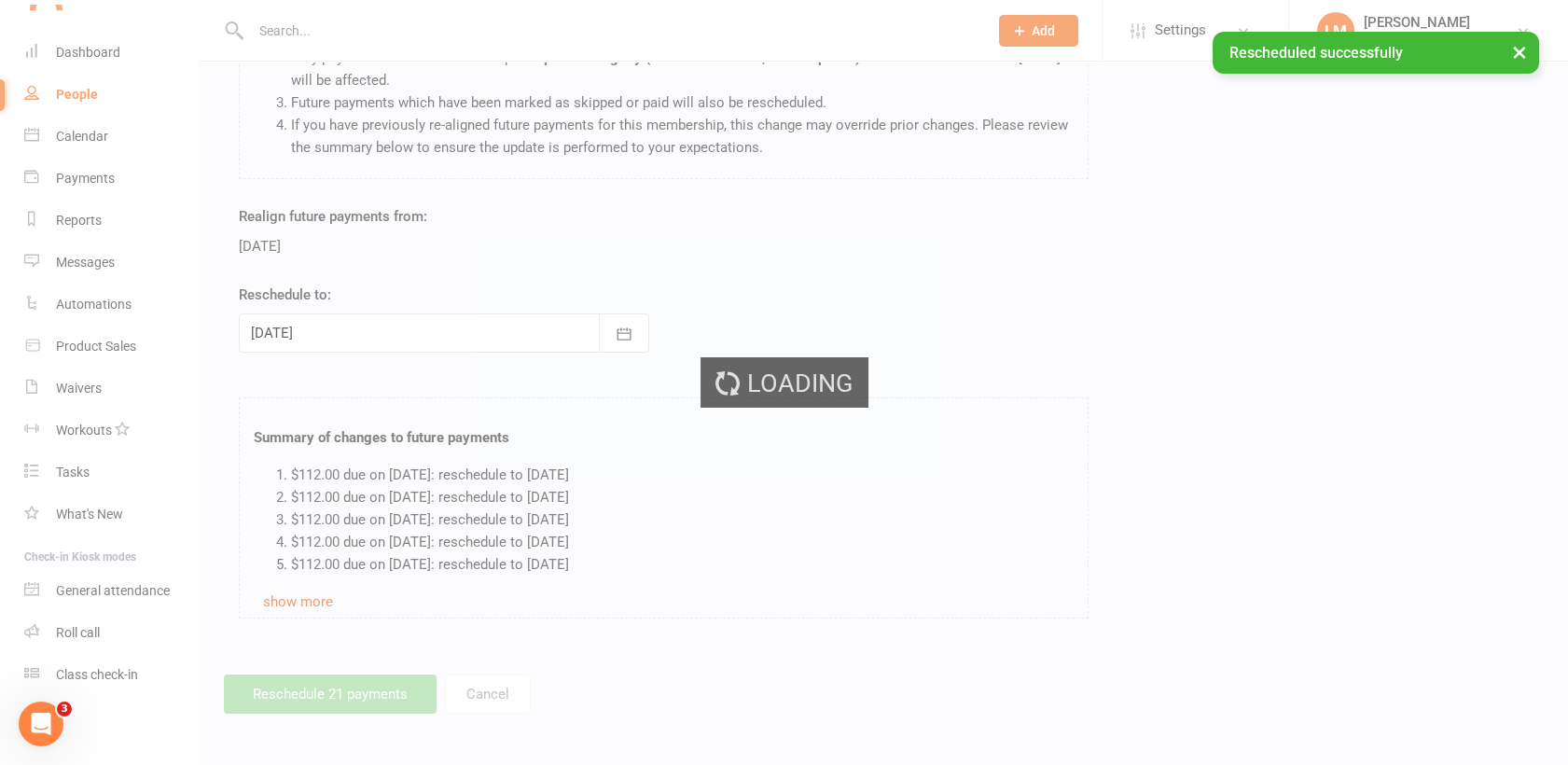
scroll to position [2075, 0]
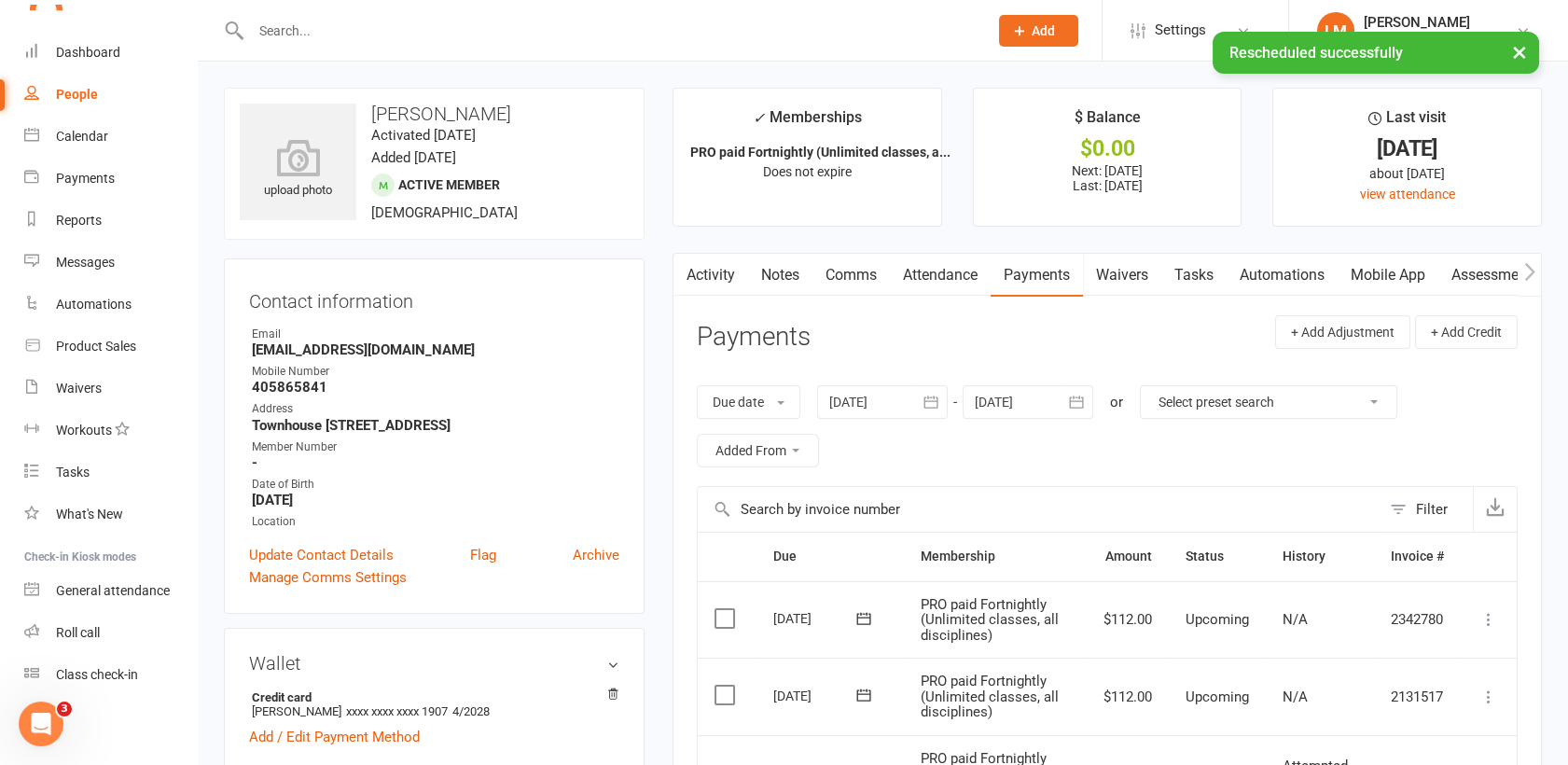
scroll to position [2026, 0]
click at [1039, 276] on link "Payments" at bounding box center [1036, 275] width 93 height 43
click at [1078, 397] on icon "button" at bounding box center [1076, 402] width 14 height 12
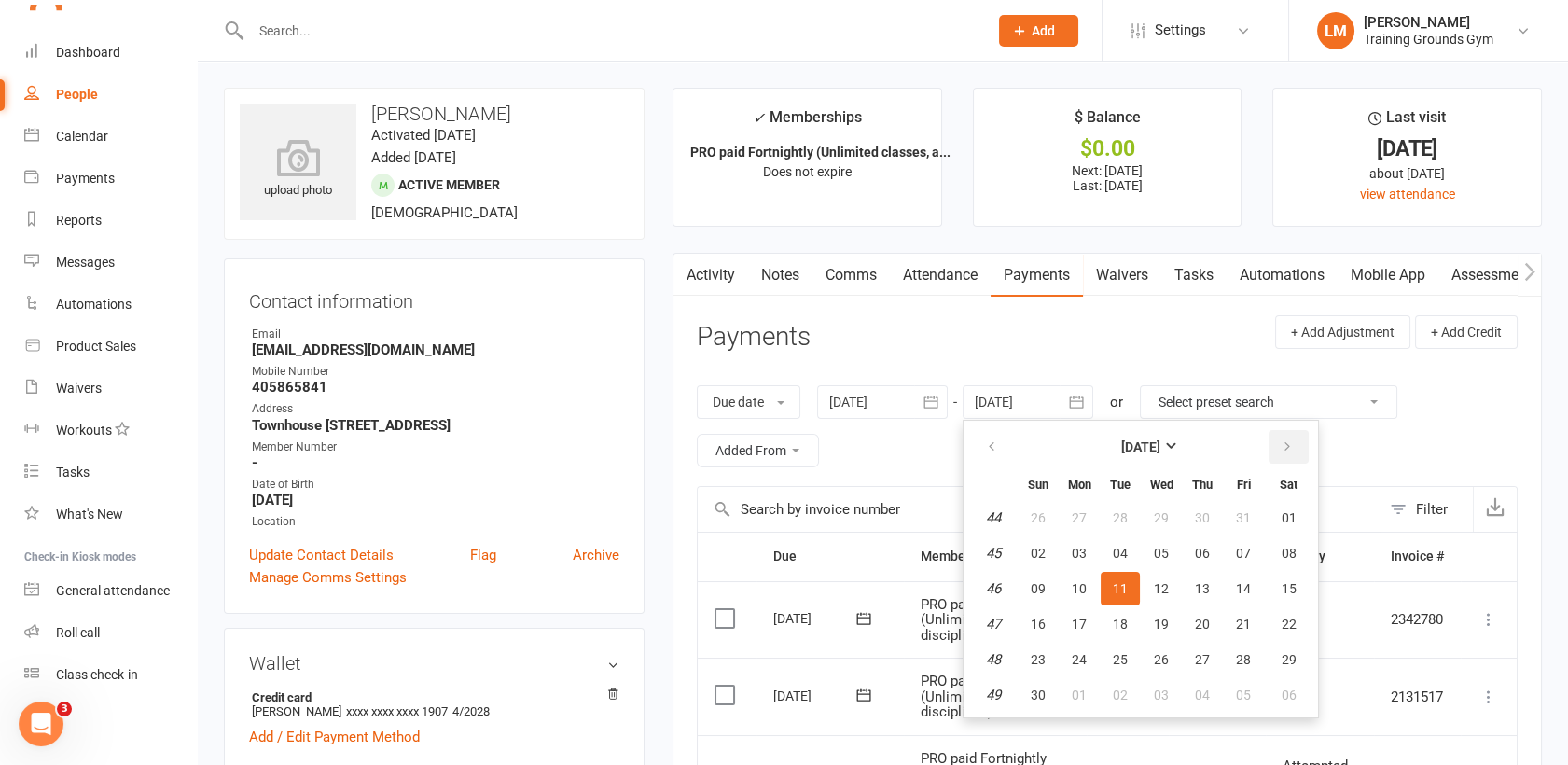
click at [1286, 444] on icon "button" at bounding box center [1286, 446] width 13 height 15
click at [1287, 536] on button "10" at bounding box center [1288, 553] width 48 height 33
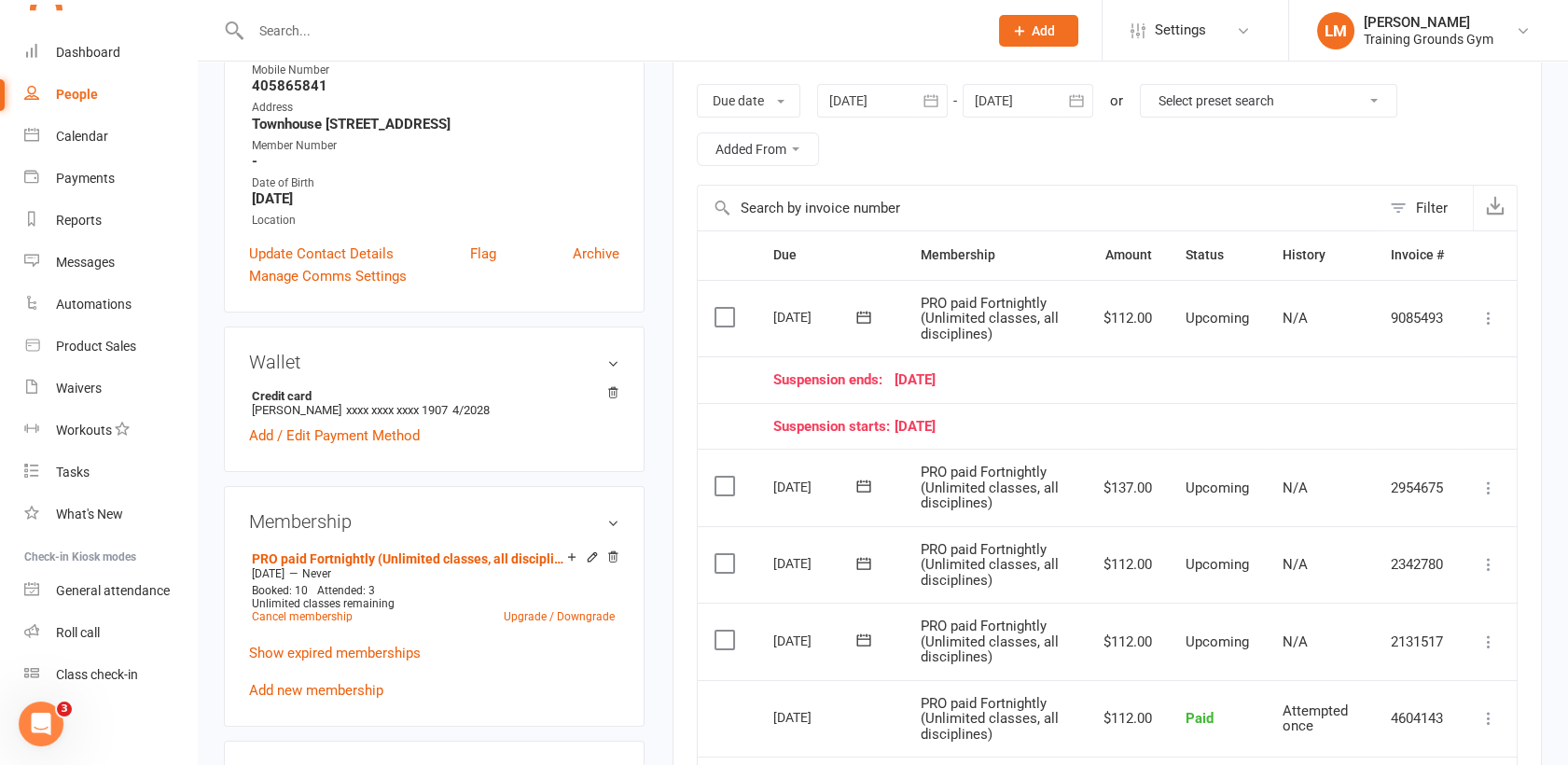
scroll to position [304, 0]
click at [1039, 97] on div at bounding box center [1028, 97] width 131 height 33
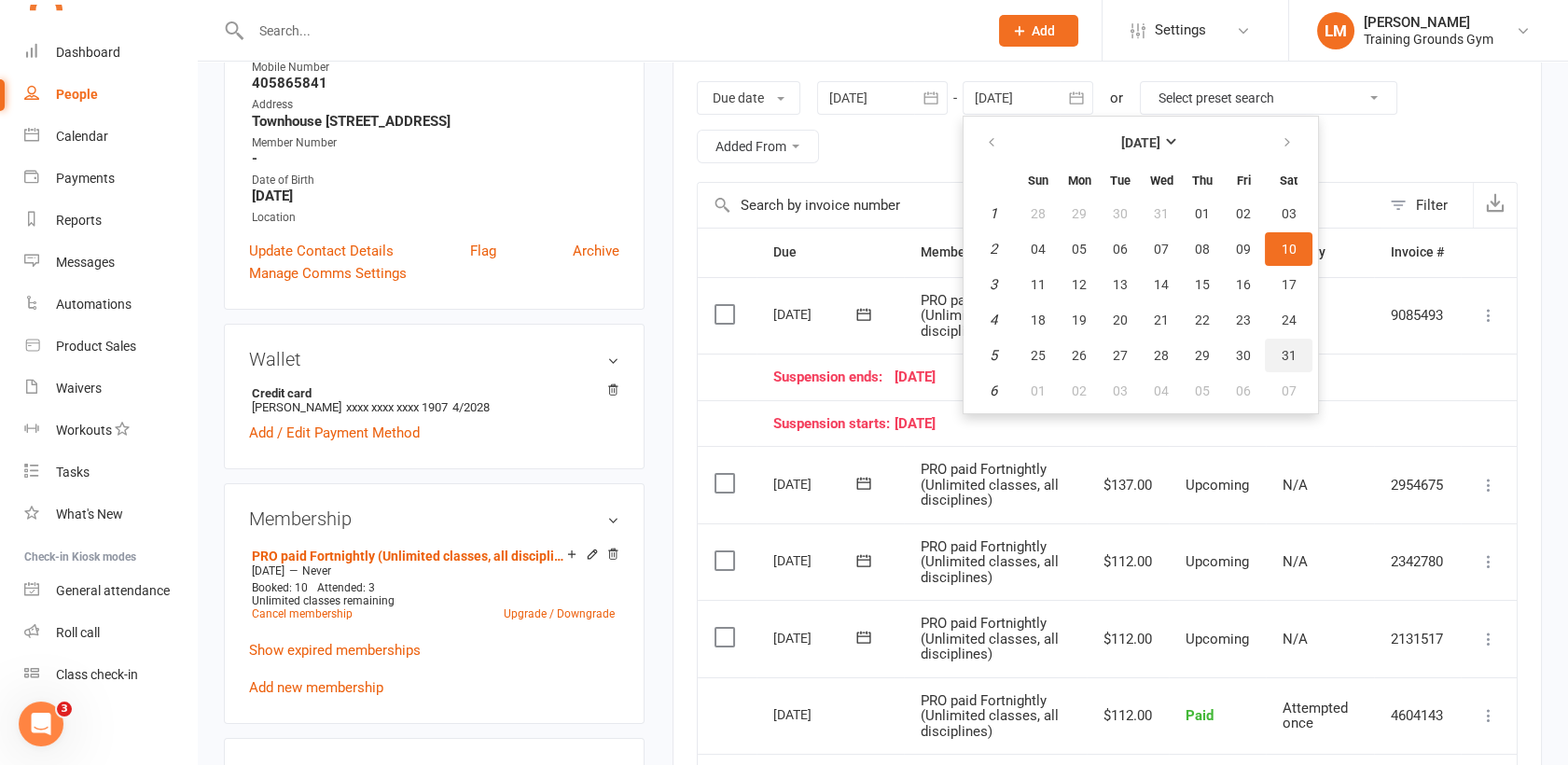
click at [1285, 349] on span "31" at bounding box center [1288, 355] width 15 height 15
type input "[DATE]"
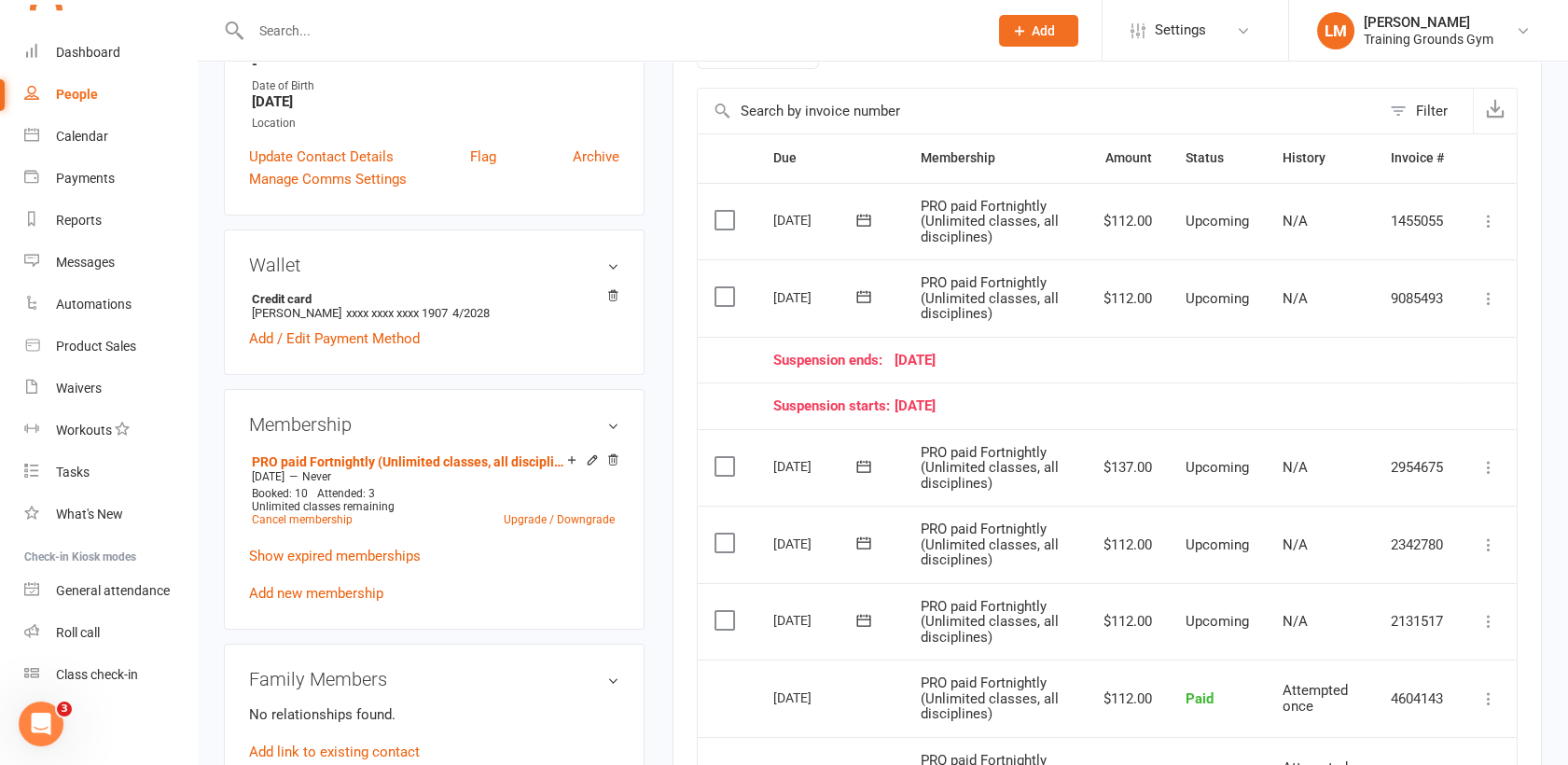
scroll to position [409, 0]
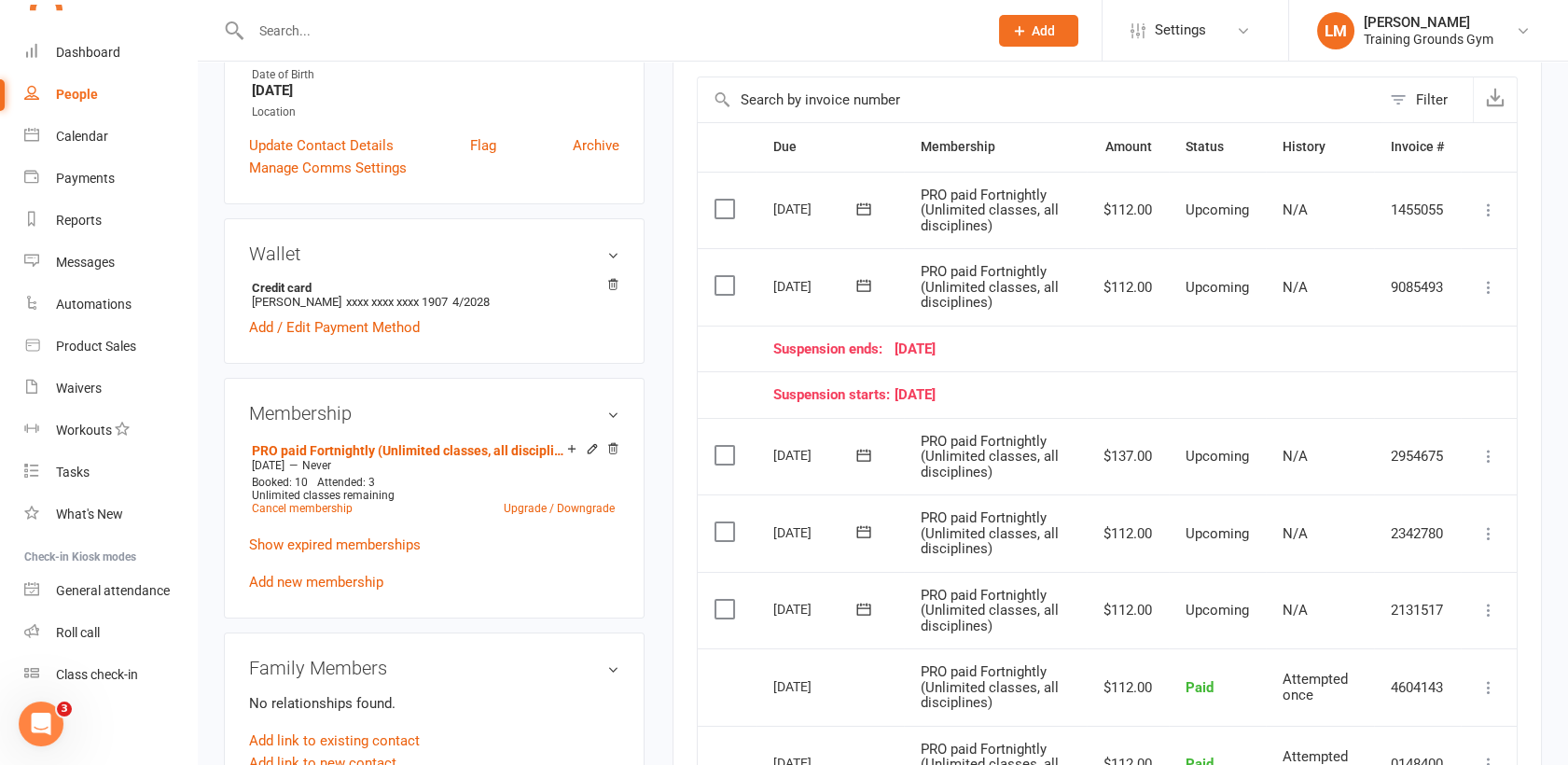
click at [276, 25] on input "text" at bounding box center [610, 30] width 729 height 26
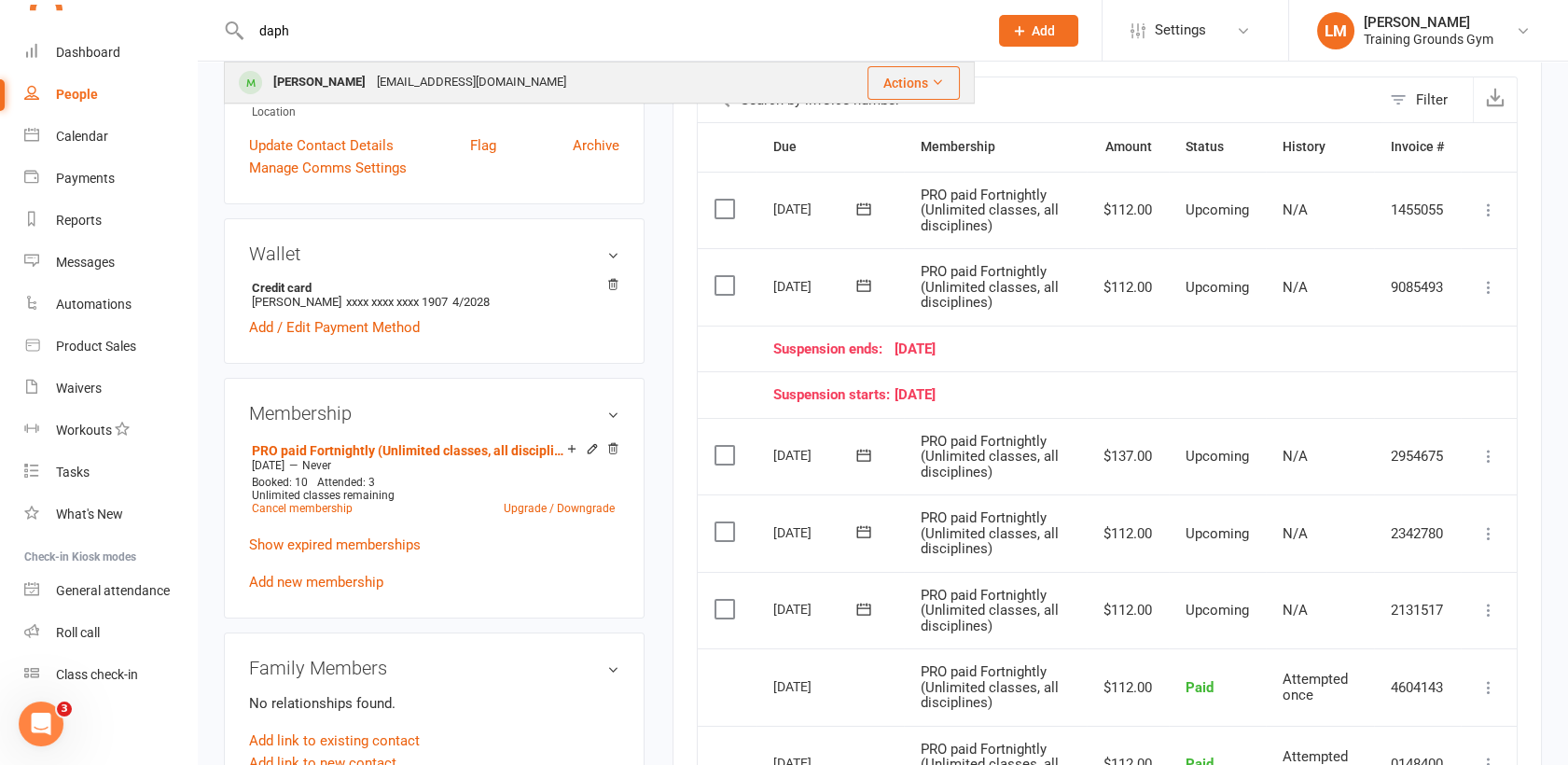
type input "daph"
click at [302, 74] on div "[PERSON_NAME]" at bounding box center [320, 83] width 103 height 27
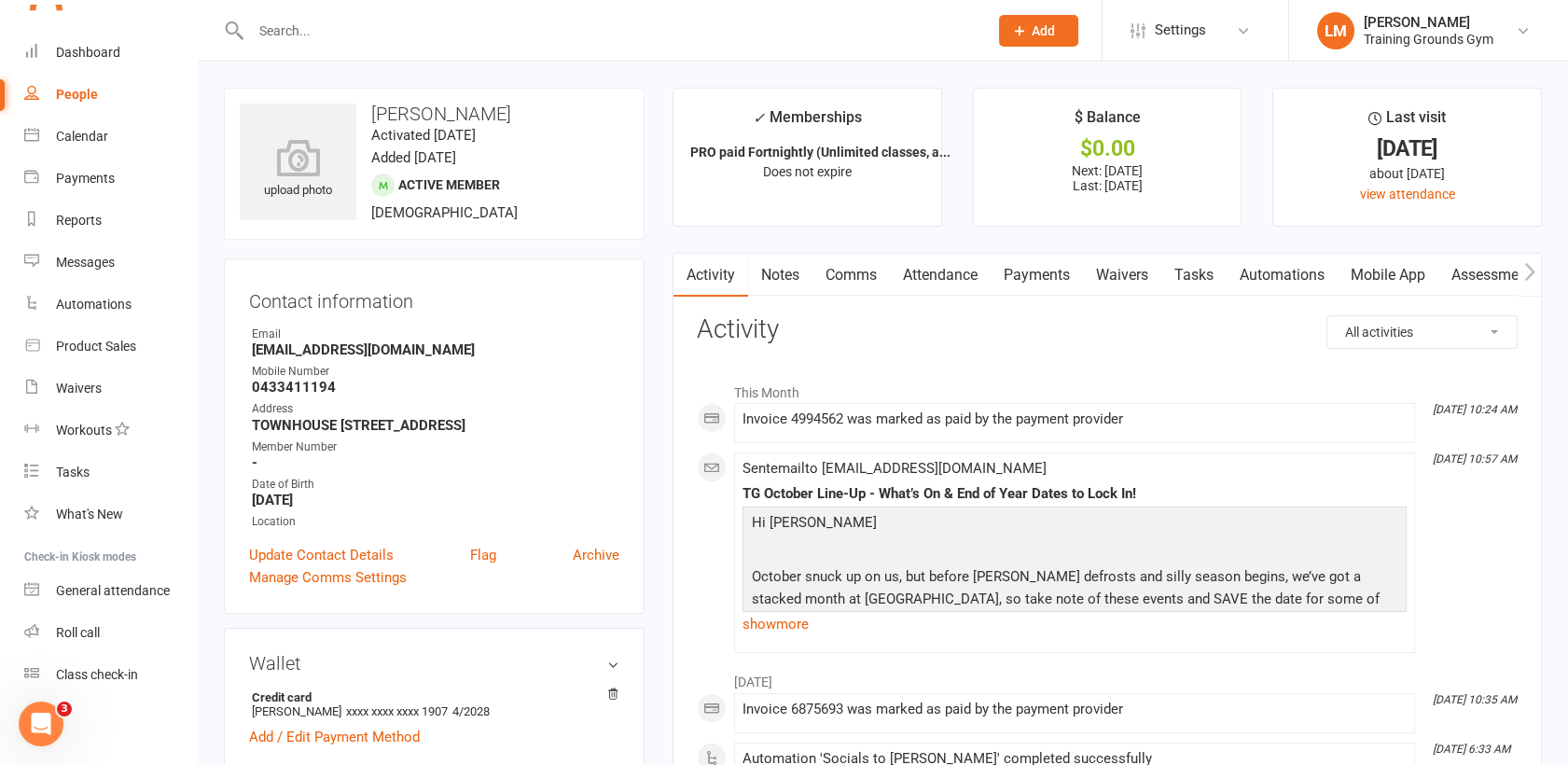
click at [1045, 275] on link "Payments" at bounding box center [1036, 275] width 93 height 43
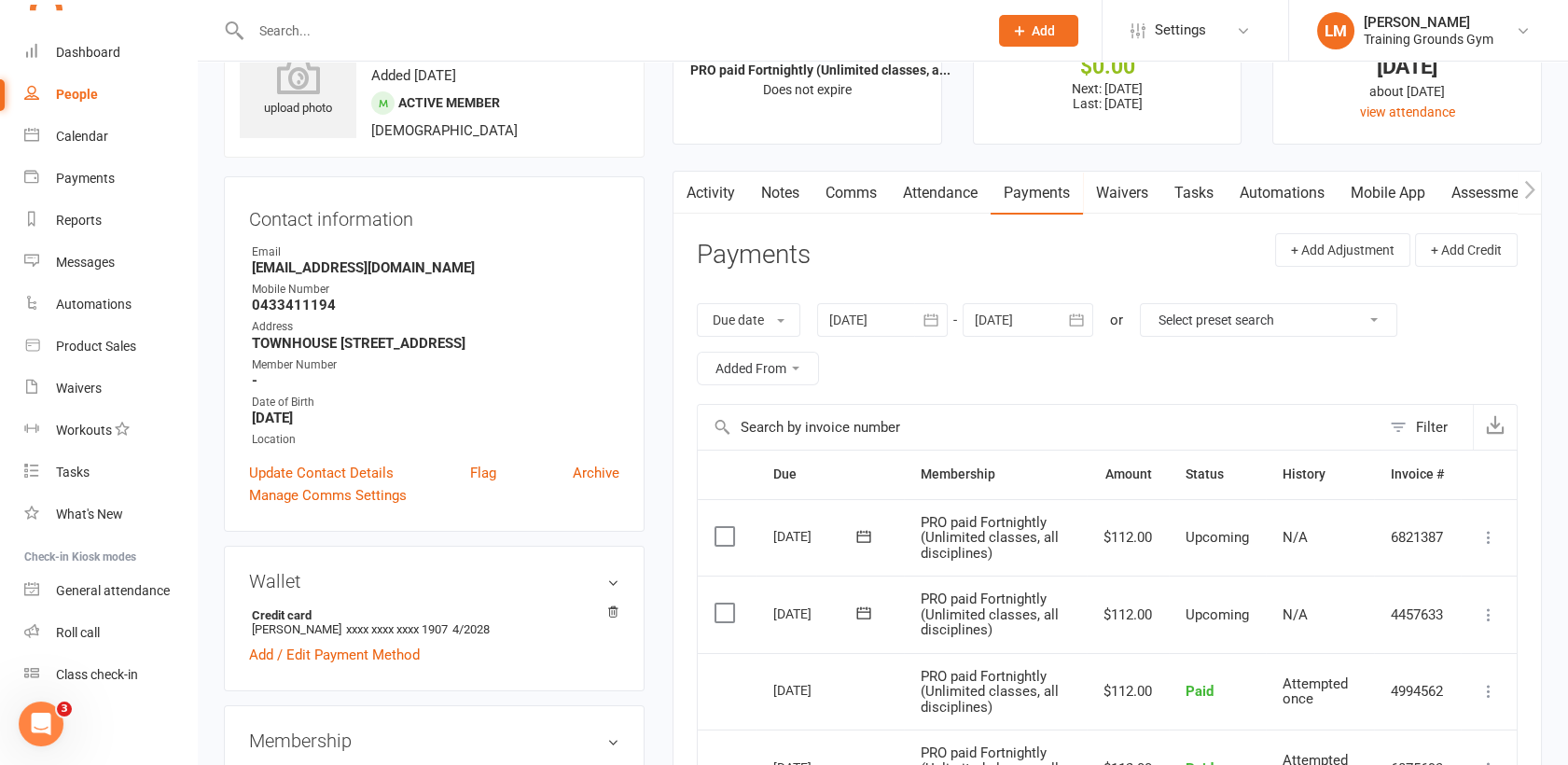
scroll to position [124, 0]
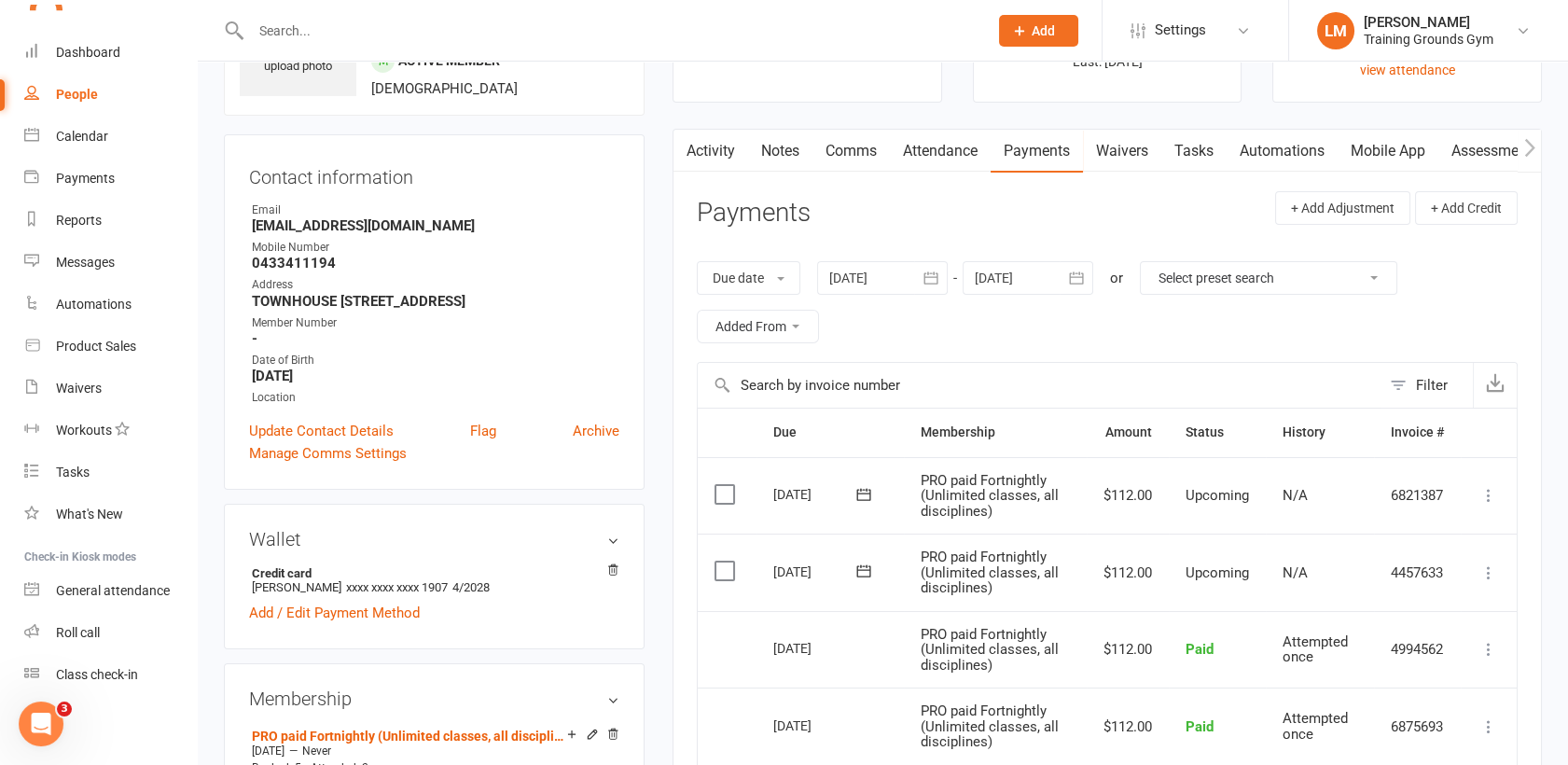
click at [1081, 274] on icon "button" at bounding box center [1076, 278] width 19 height 19
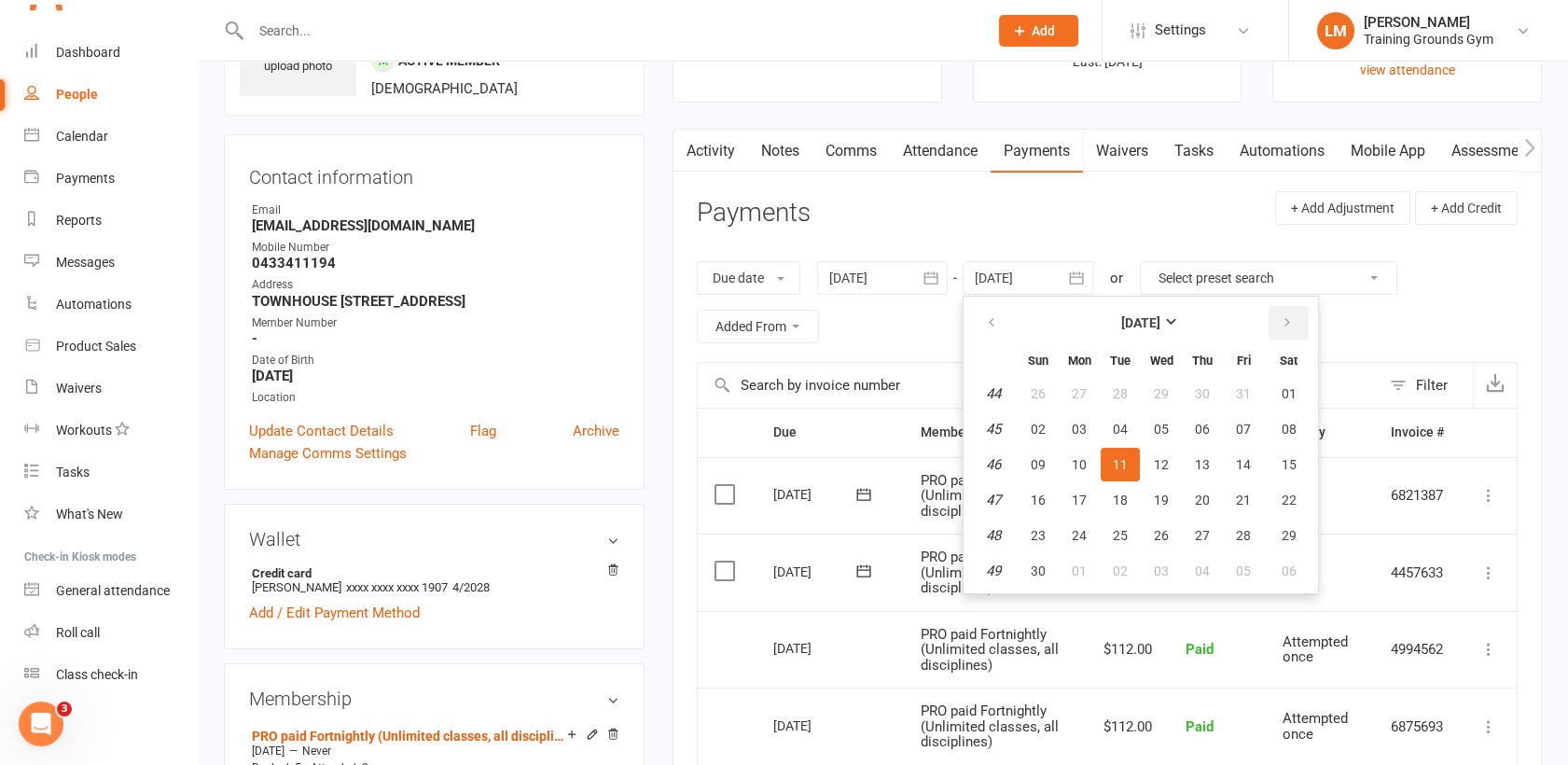
click at [1288, 320] on icon "button" at bounding box center [1286, 322] width 13 height 15
click at [1296, 392] on button "03" at bounding box center [1288, 394] width 48 height 33
type input "[DATE]"
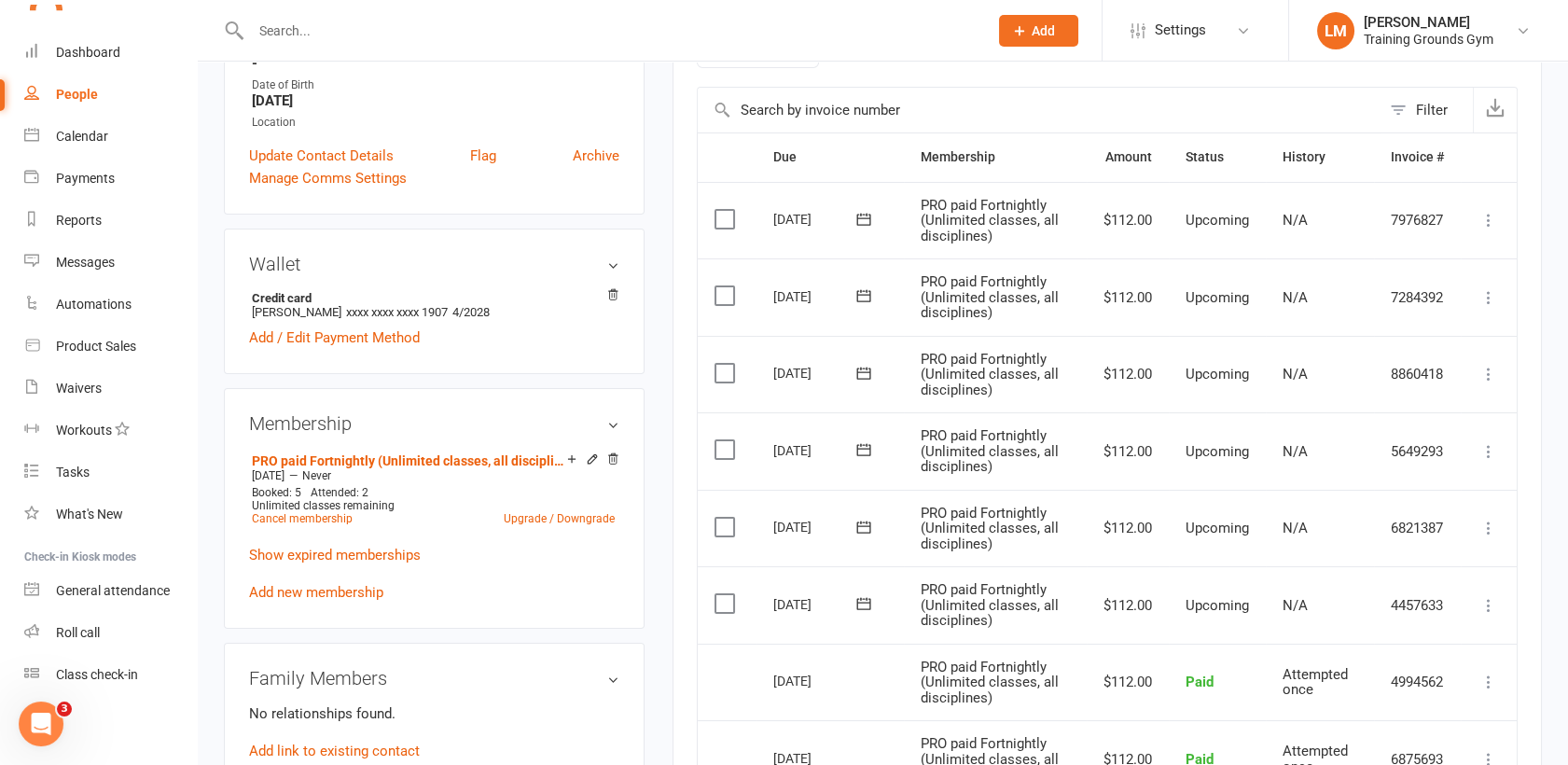
scroll to position [414, 0]
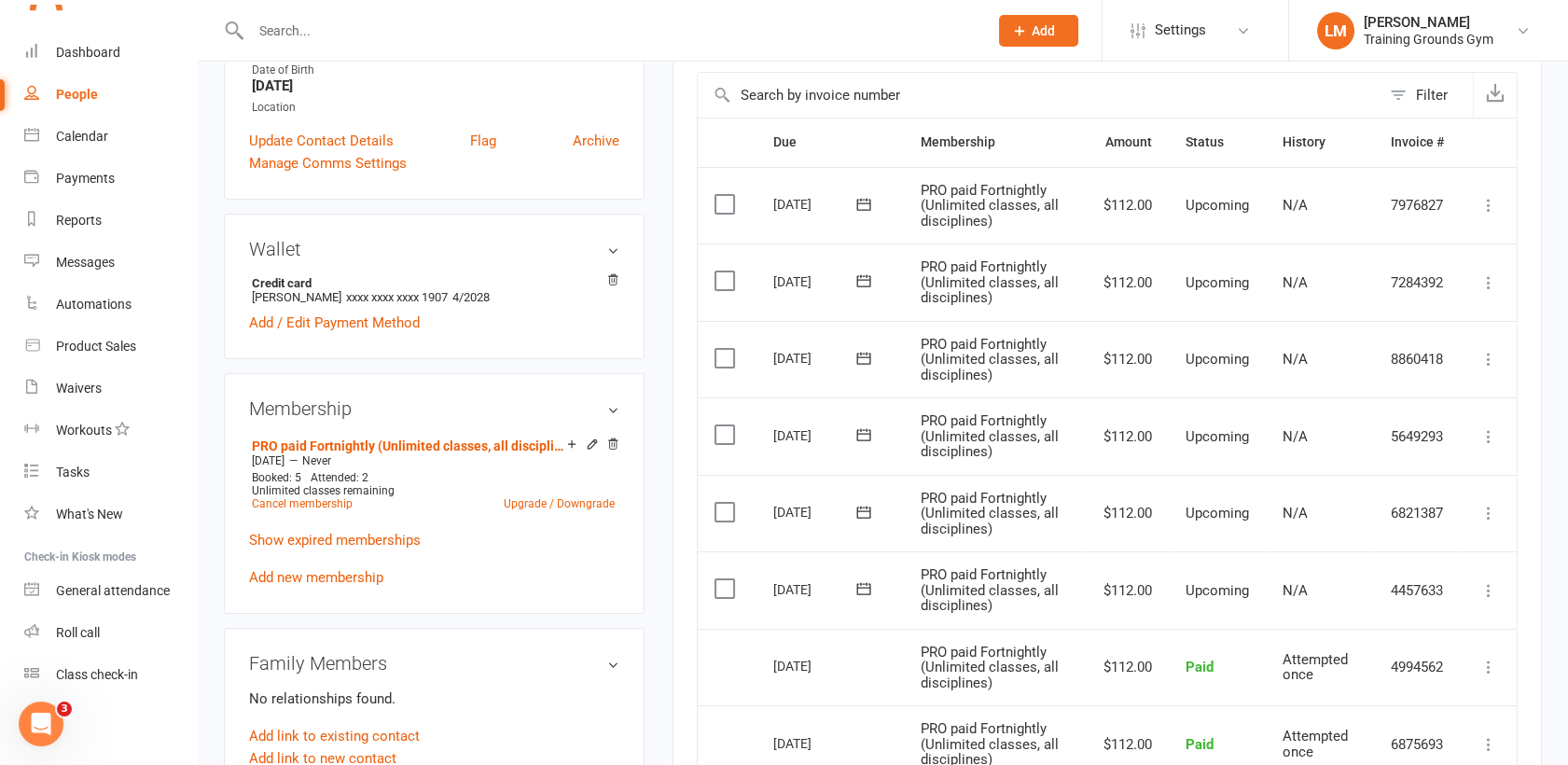
click at [1492, 432] on icon at bounding box center [1488, 436] width 19 height 19
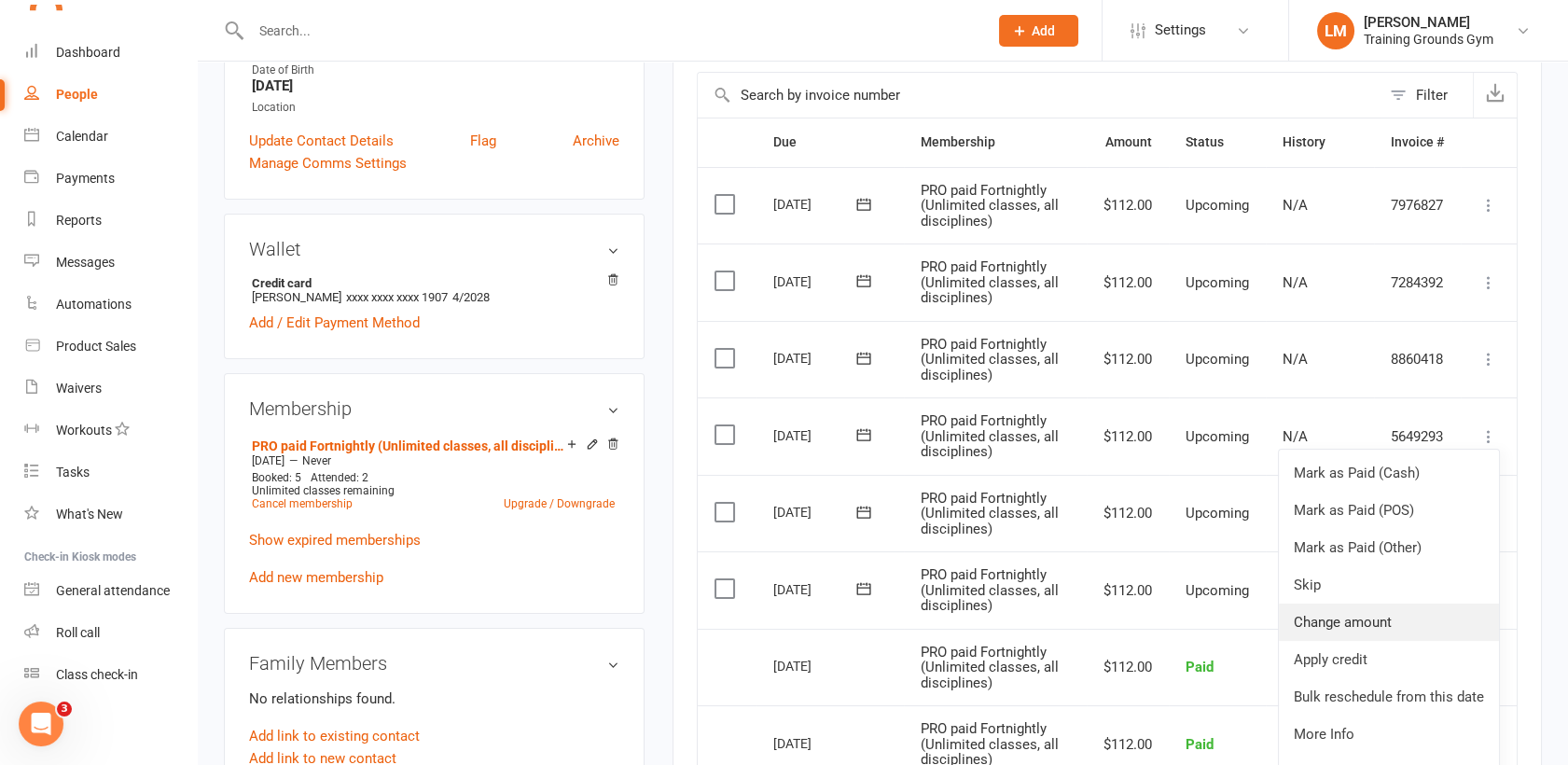
click at [1394, 618] on link "Change amount" at bounding box center [1389, 622] width 220 height 37
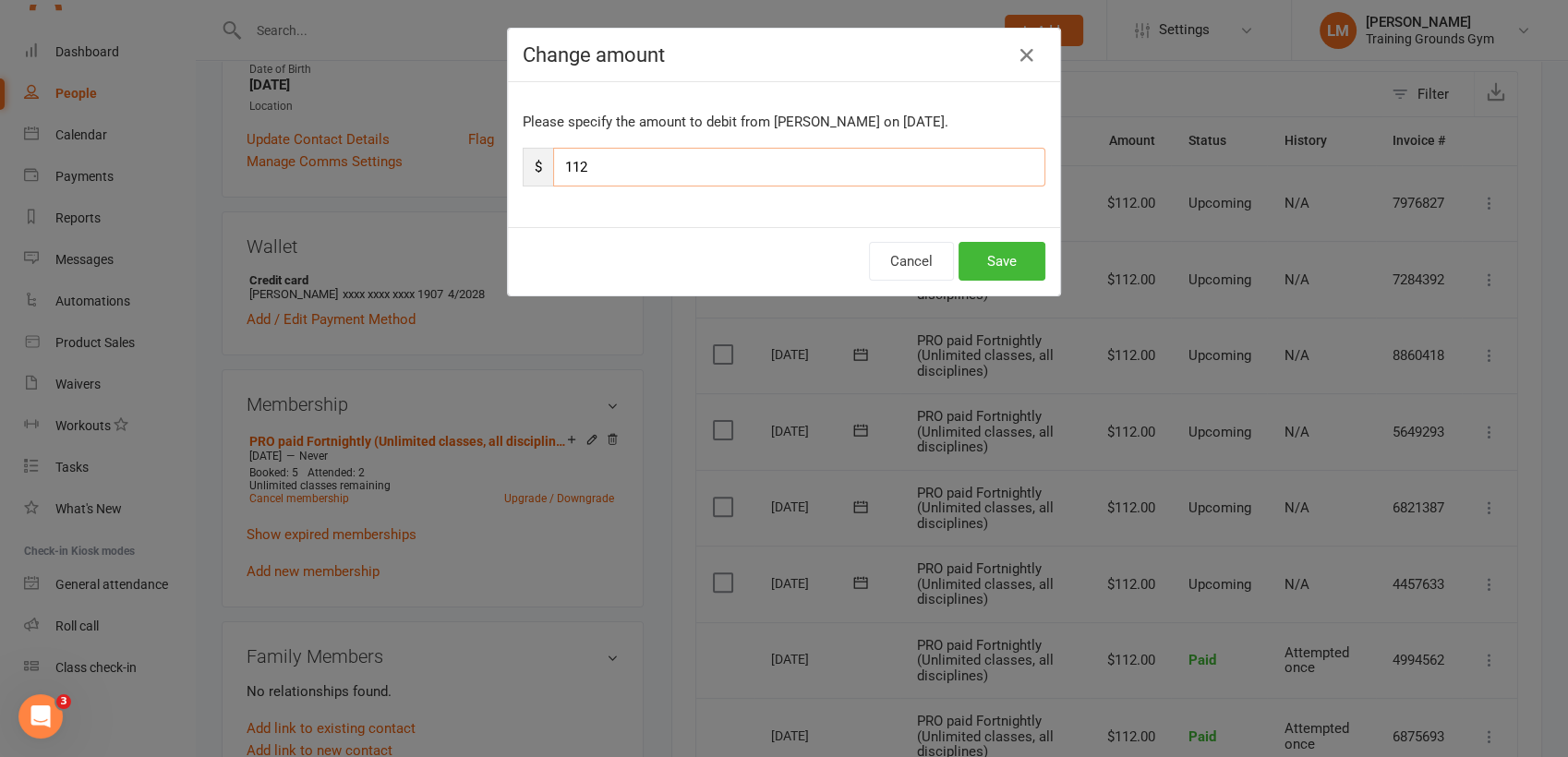
drag, startPoint x: 616, startPoint y: 163, endPoint x: 548, endPoint y: 167, distance: 68.1
click at [553, 167] on input "112" at bounding box center [799, 167] width 492 height 39
type input "137"
click at [1001, 257] on button "Save" at bounding box center [1002, 261] width 87 height 39
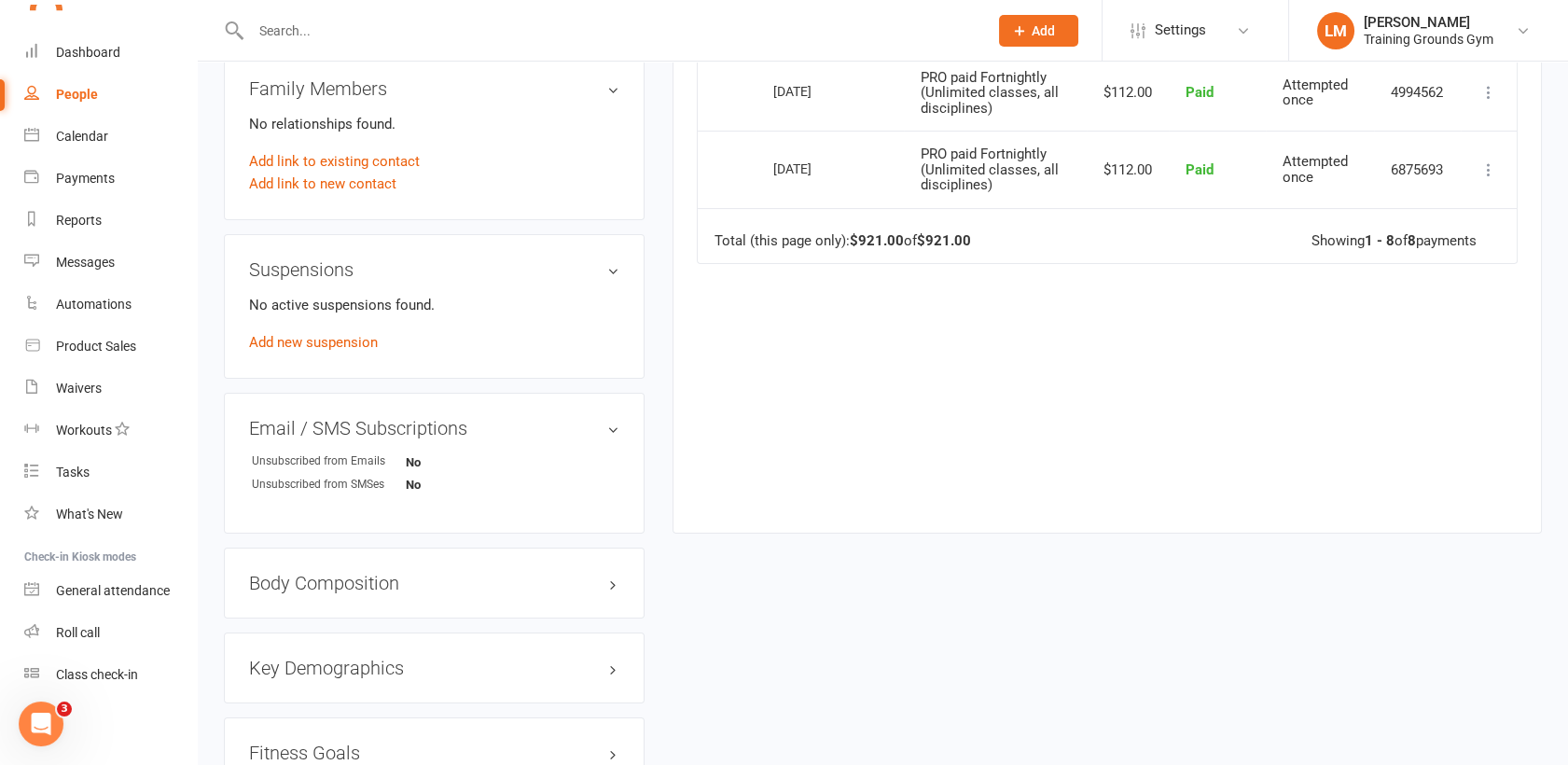
scroll to position [991, 0]
click at [334, 348] on link "Add new suspension" at bounding box center [314, 339] width 129 height 17
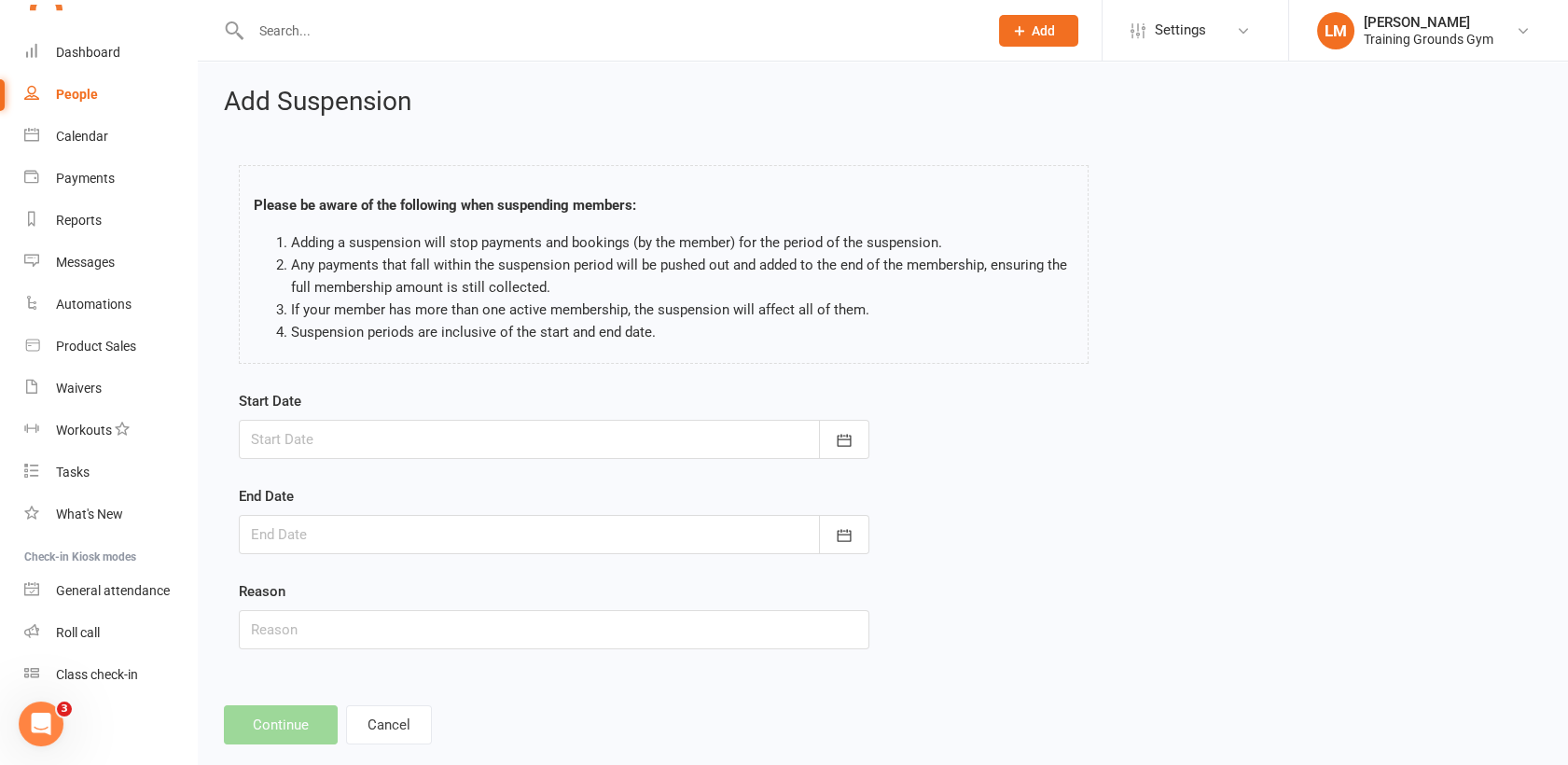
click at [481, 440] on div at bounding box center [554, 440] width 631 height 39
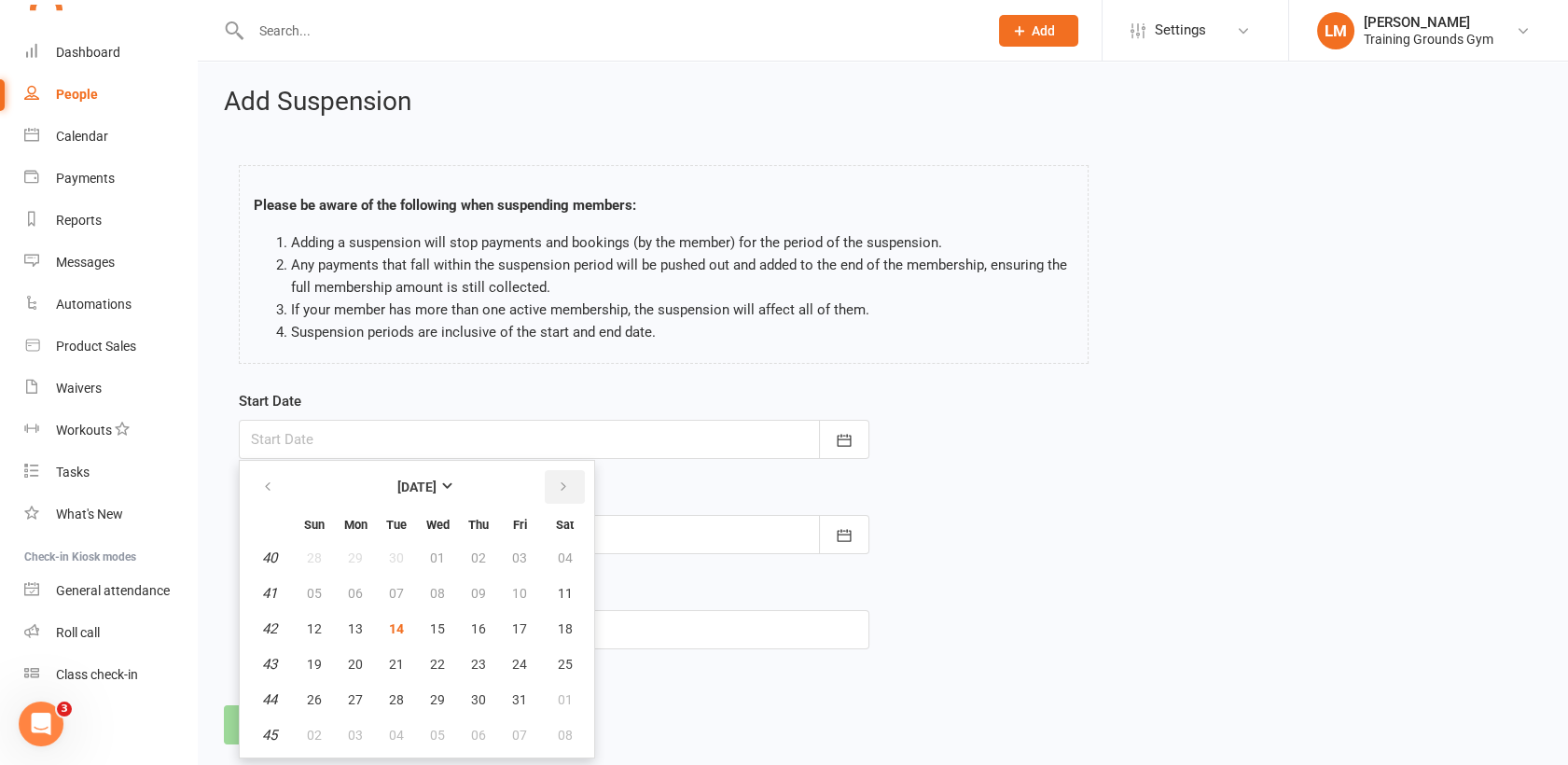
click at [573, 486] on button "button" at bounding box center [564, 486] width 40 height 33
click at [352, 555] on span "01" at bounding box center [355, 557] width 15 height 15
type input "[DATE]"
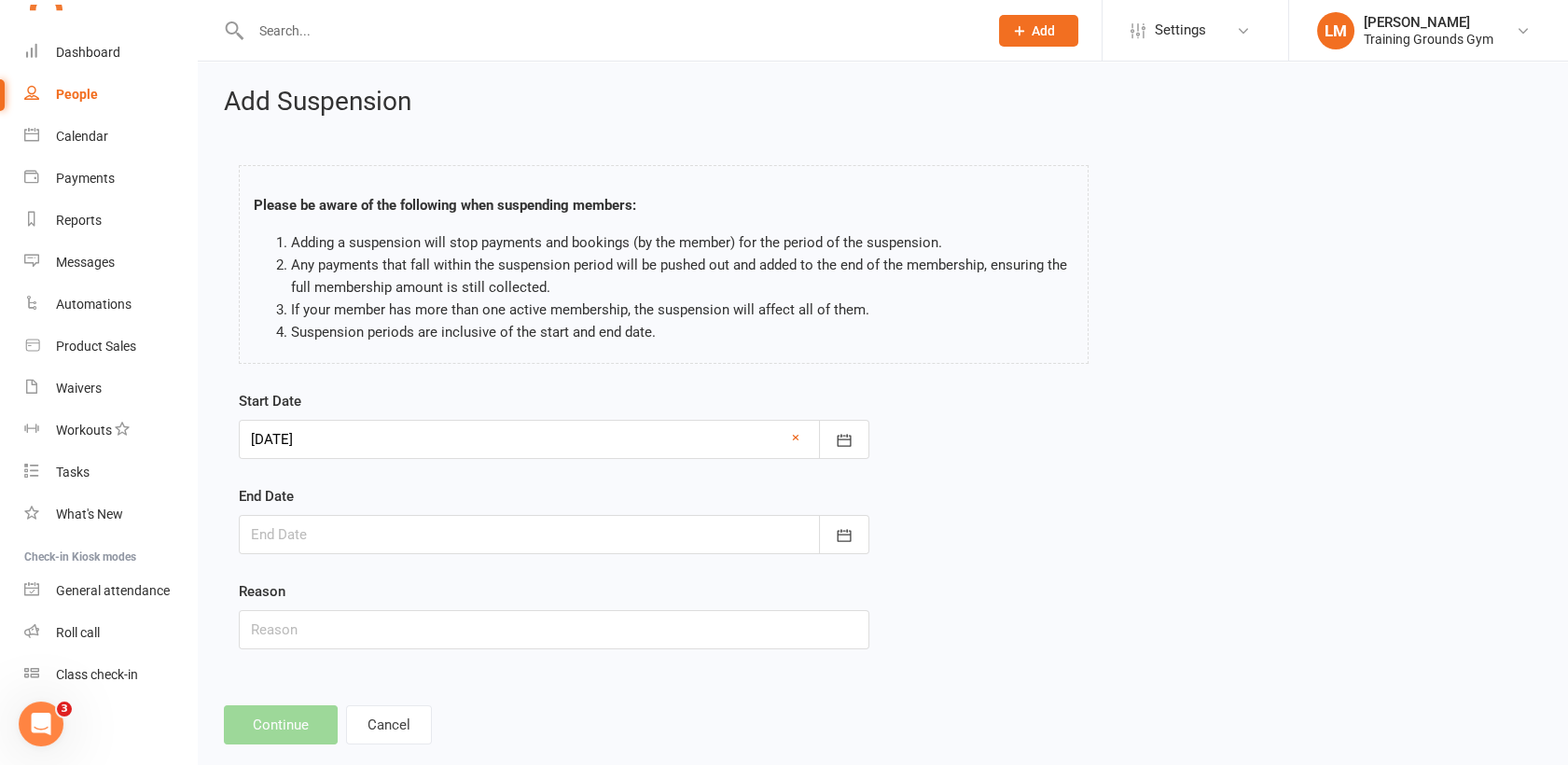
click at [448, 531] on div at bounding box center [554, 534] width 631 height 39
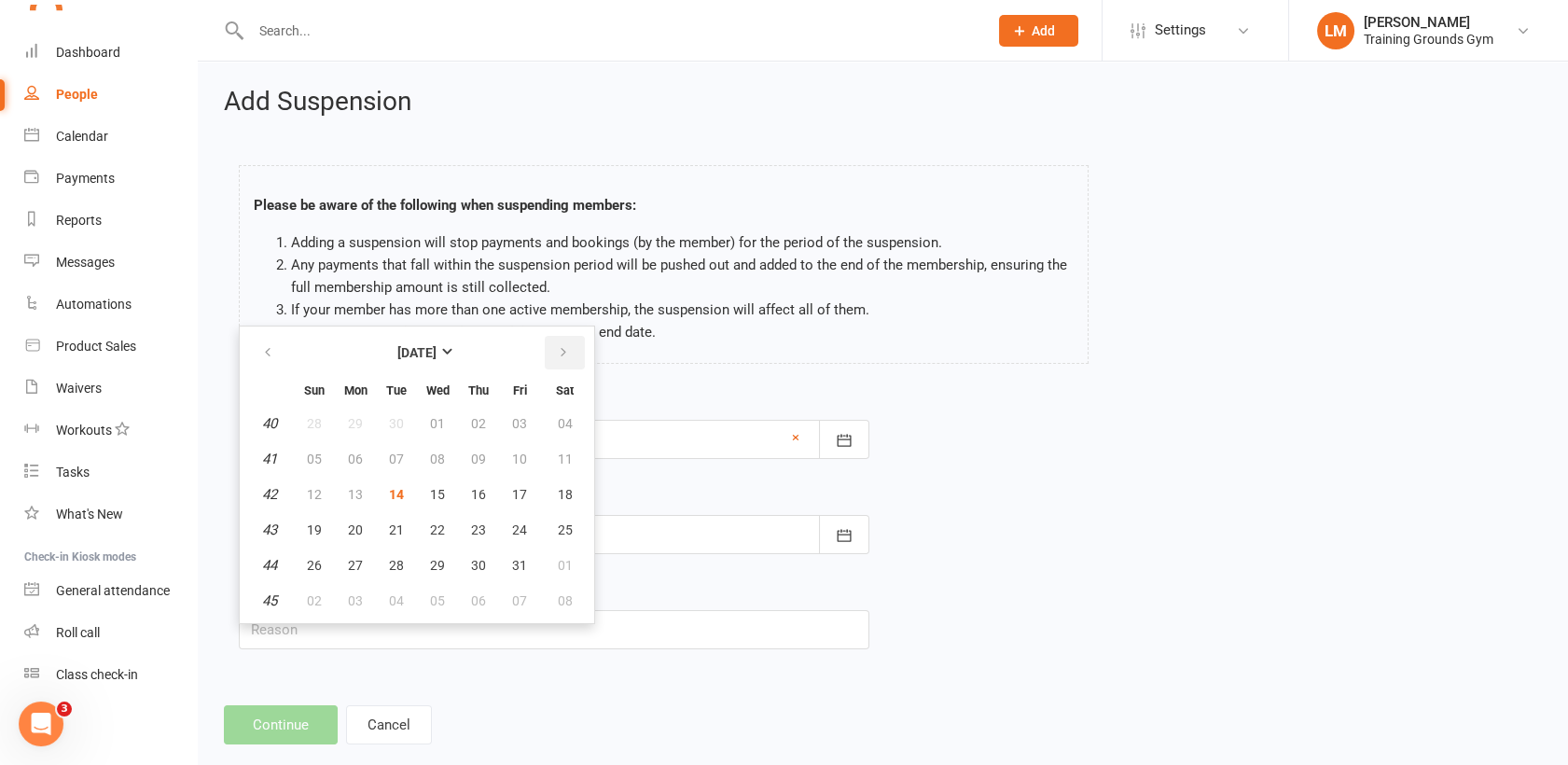
click at [562, 350] on icon "button" at bounding box center [562, 352] width 13 height 15
click at [351, 456] on span "05" at bounding box center [355, 458] width 15 height 15
type input "[DATE]"
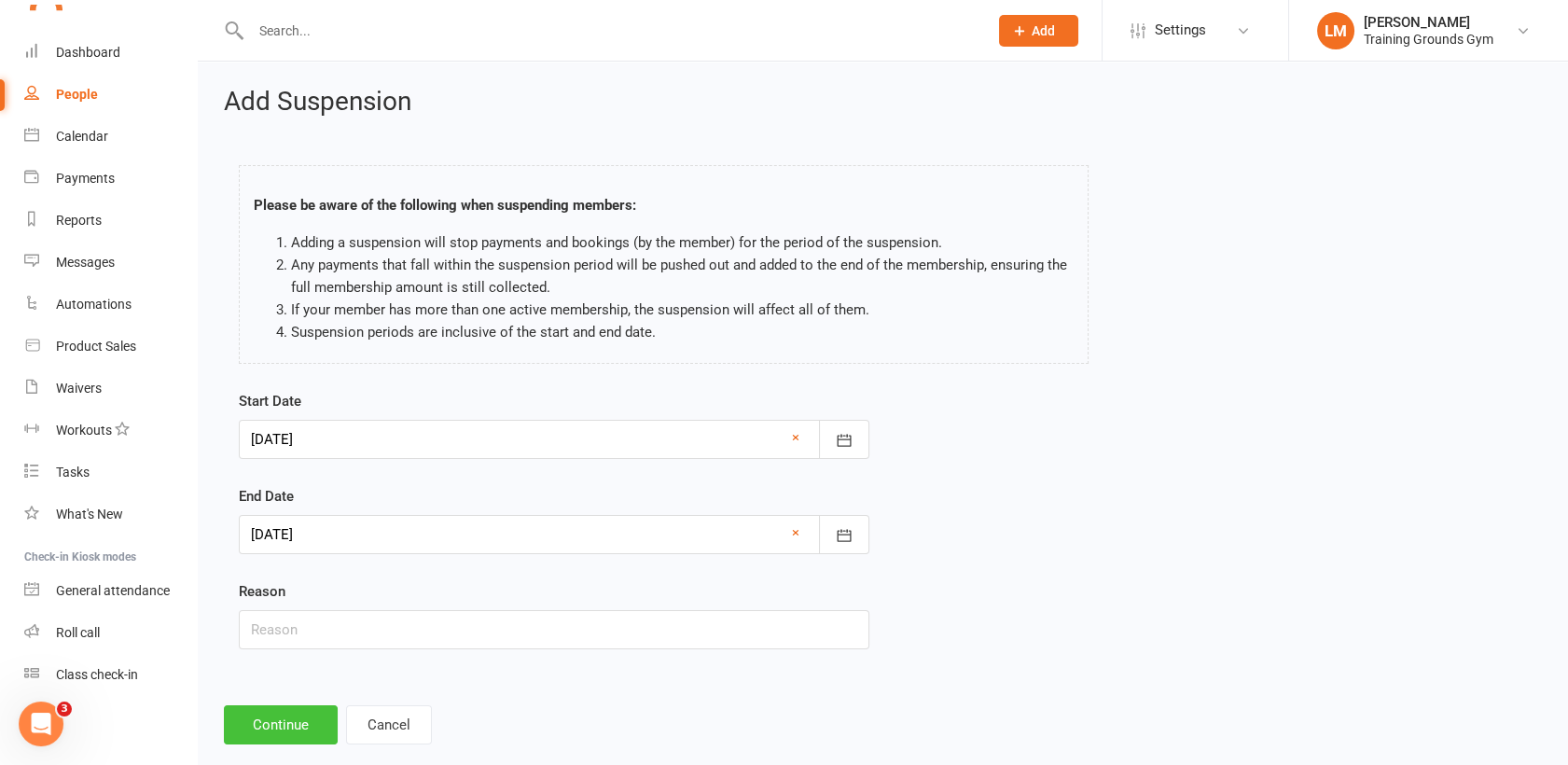
click at [276, 728] on button "Continue" at bounding box center [281, 724] width 114 height 39
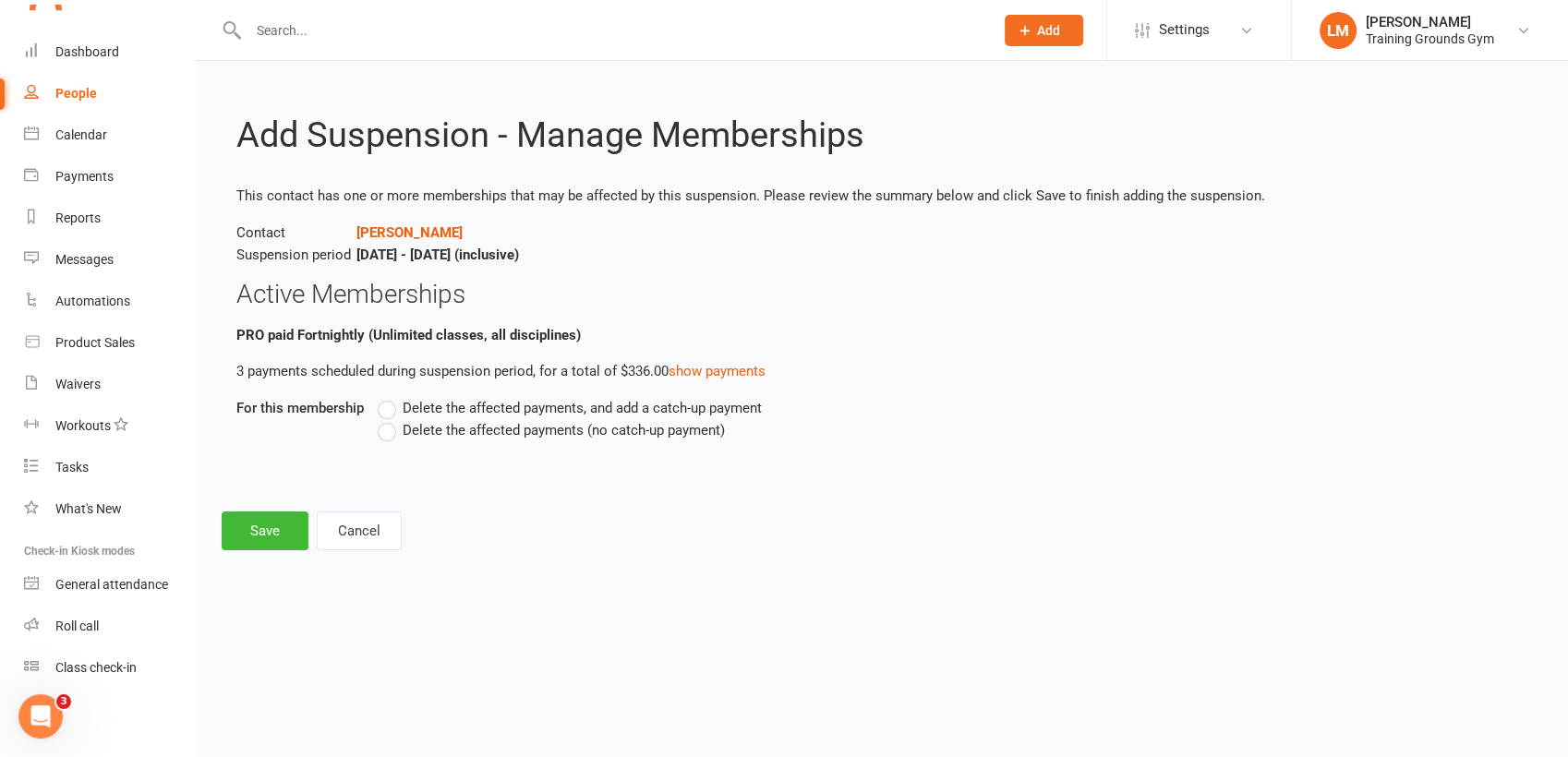
click at [382, 424] on label "Delete the affected payments (no catch-up payment)" at bounding box center [551, 429] width 347 height 22
click at [382, 419] on input "Delete the affected payments (no catch-up payment)" at bounding box center [383, 419] width 12 height 0
click at [284, 542] on button "Save" at bounding box center [265, 530] width 87 height 39
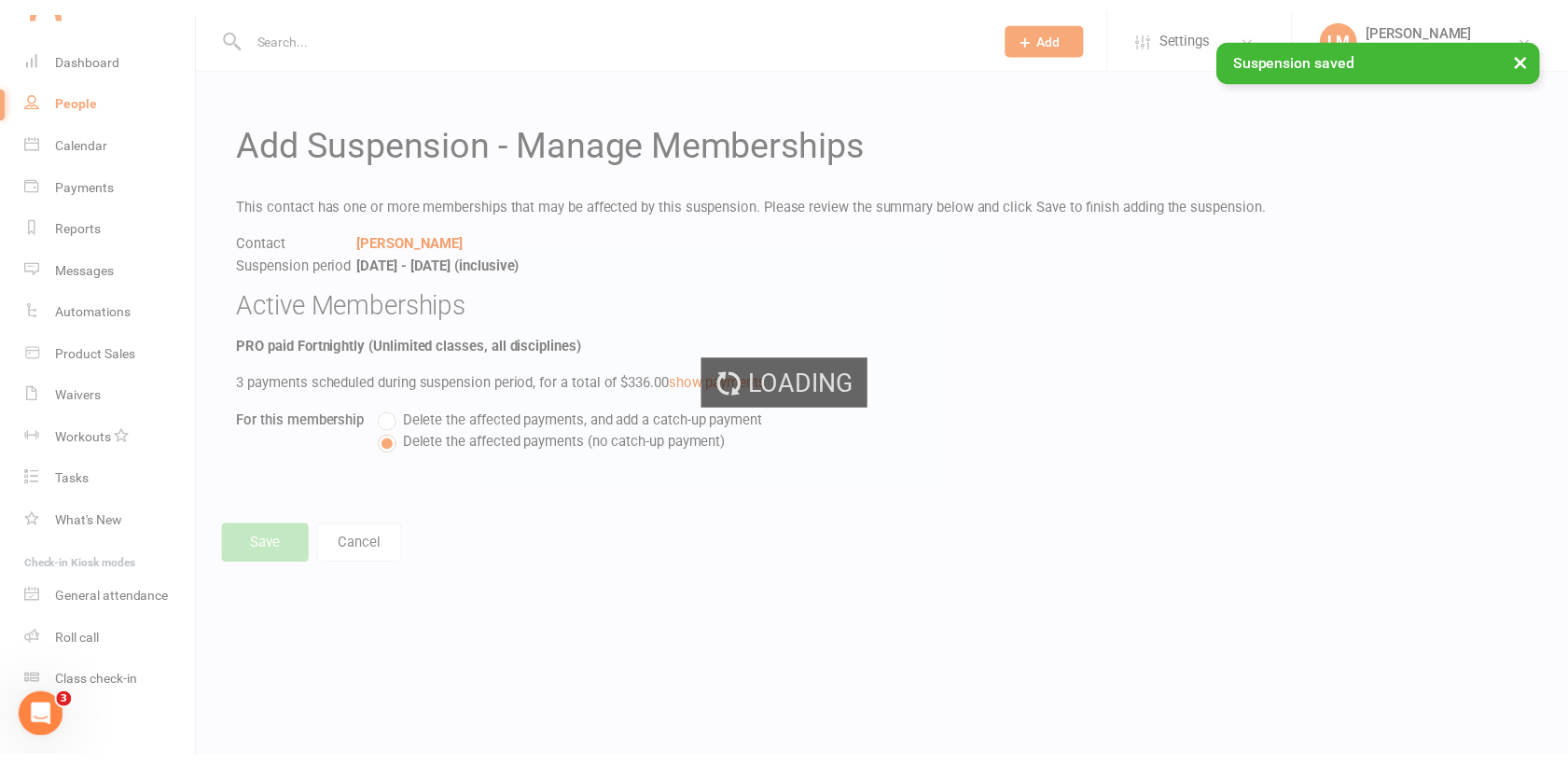
scroll to position [2026, 0]
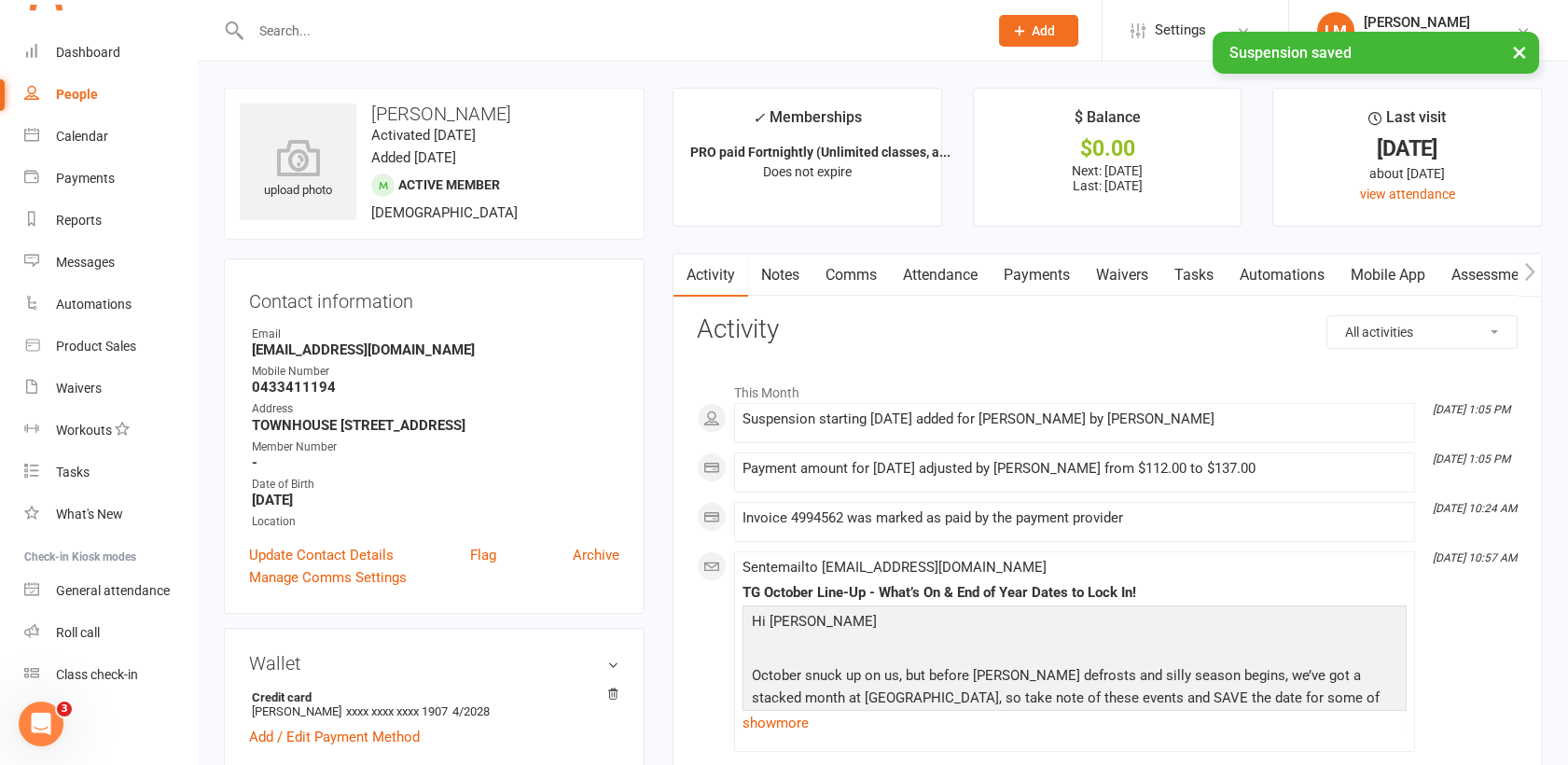
click at [1055, 273] on link "Payments" at bounding box center [1036, 275] width 93 height 43
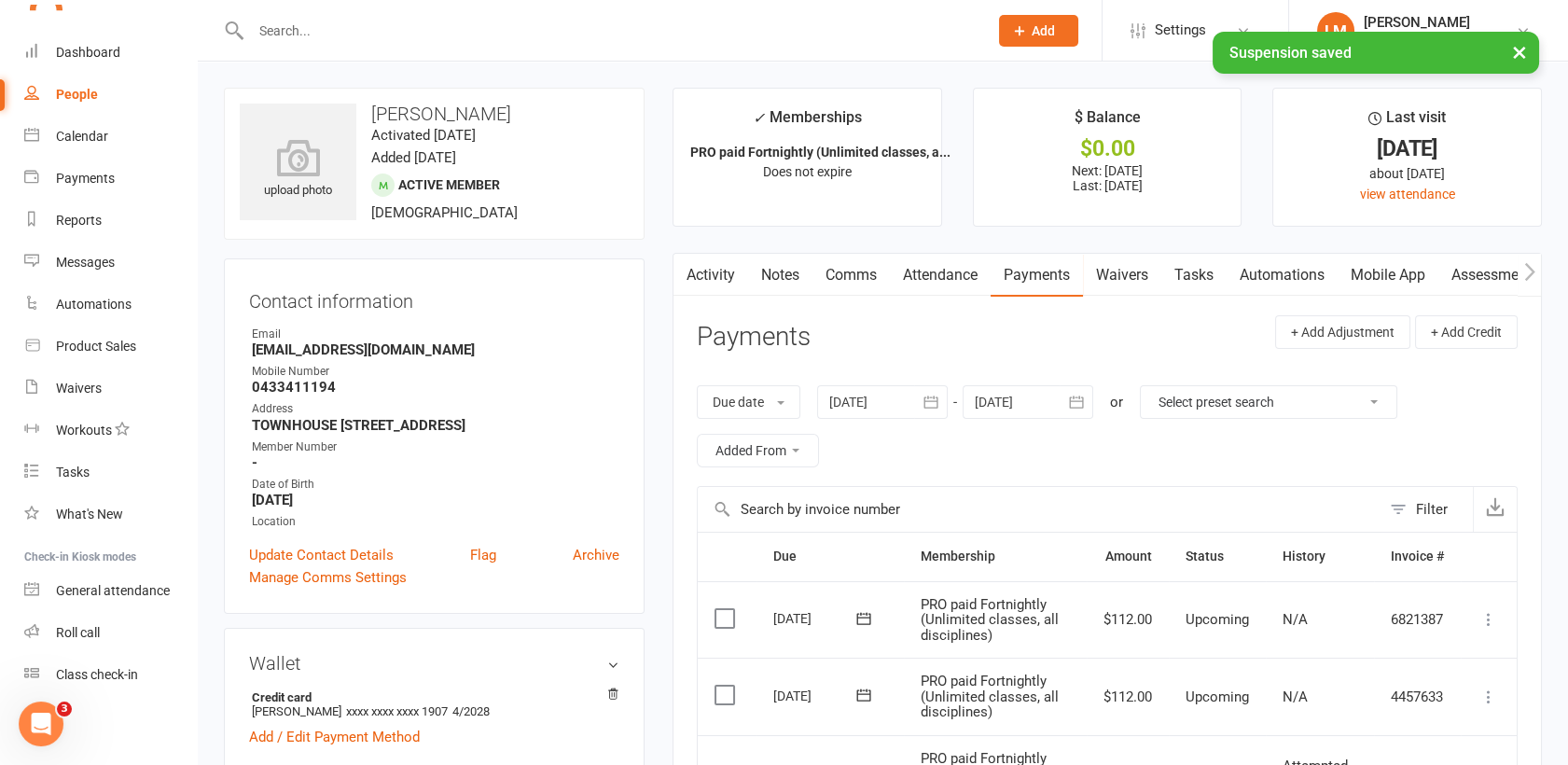
click at [1058, 408] on div at bounding box center [1028, 402] width 131 height 33
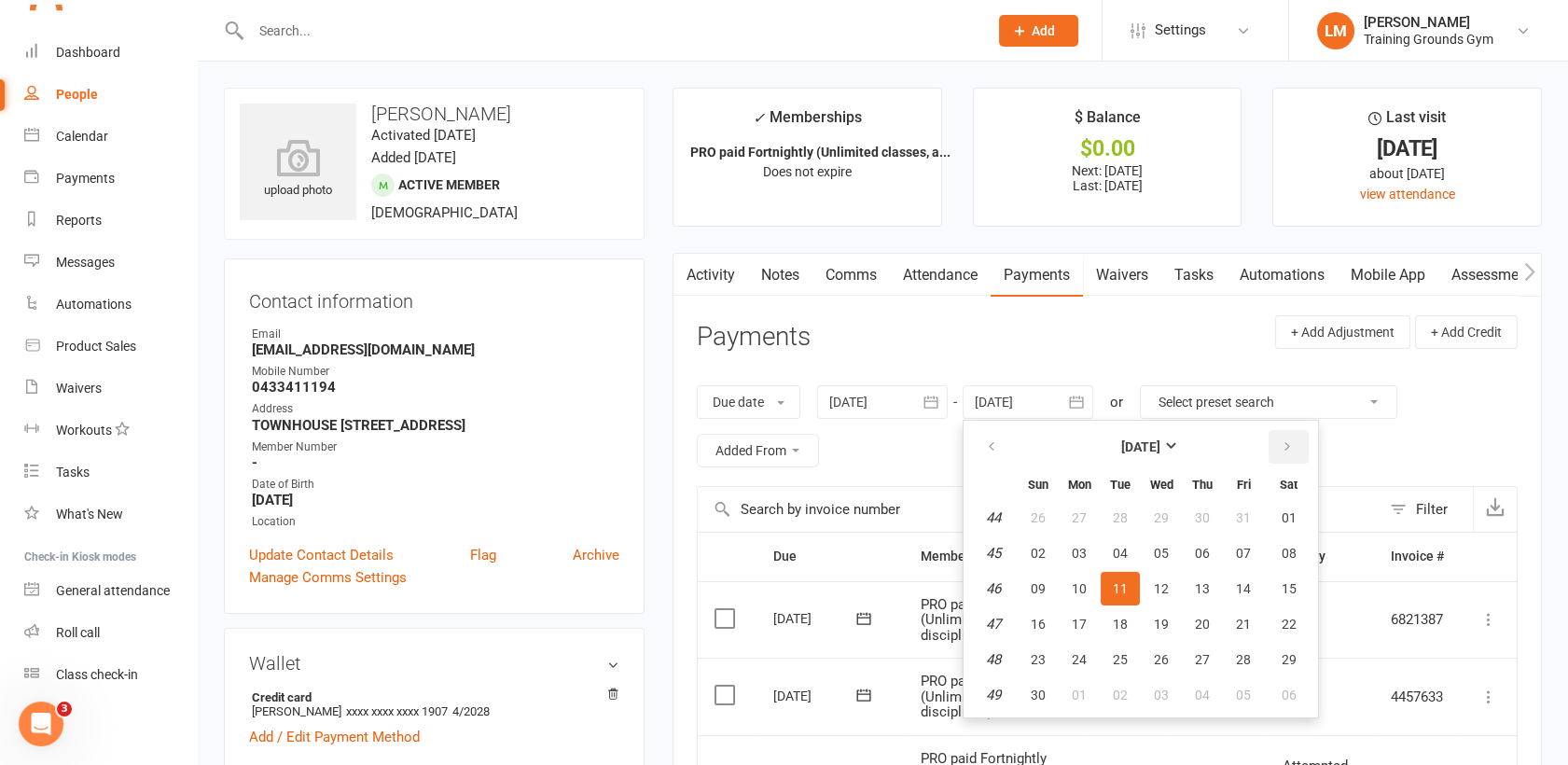
click at [1279, 444] on button "button" at bounding box center [1287, 446] width 40 height 33
click at [1284, 533] on table "[DATE] Sun Mon Tue Wed Thu Fri Sat 6 01 02 03 04 05 06 07 7 08 09 10 11 12 13 1…" at bounding box center [1140, 568] width 347 height 289
click at [1284, 528] on button "07" at bounding box center [1288, 517] width 48 height 33
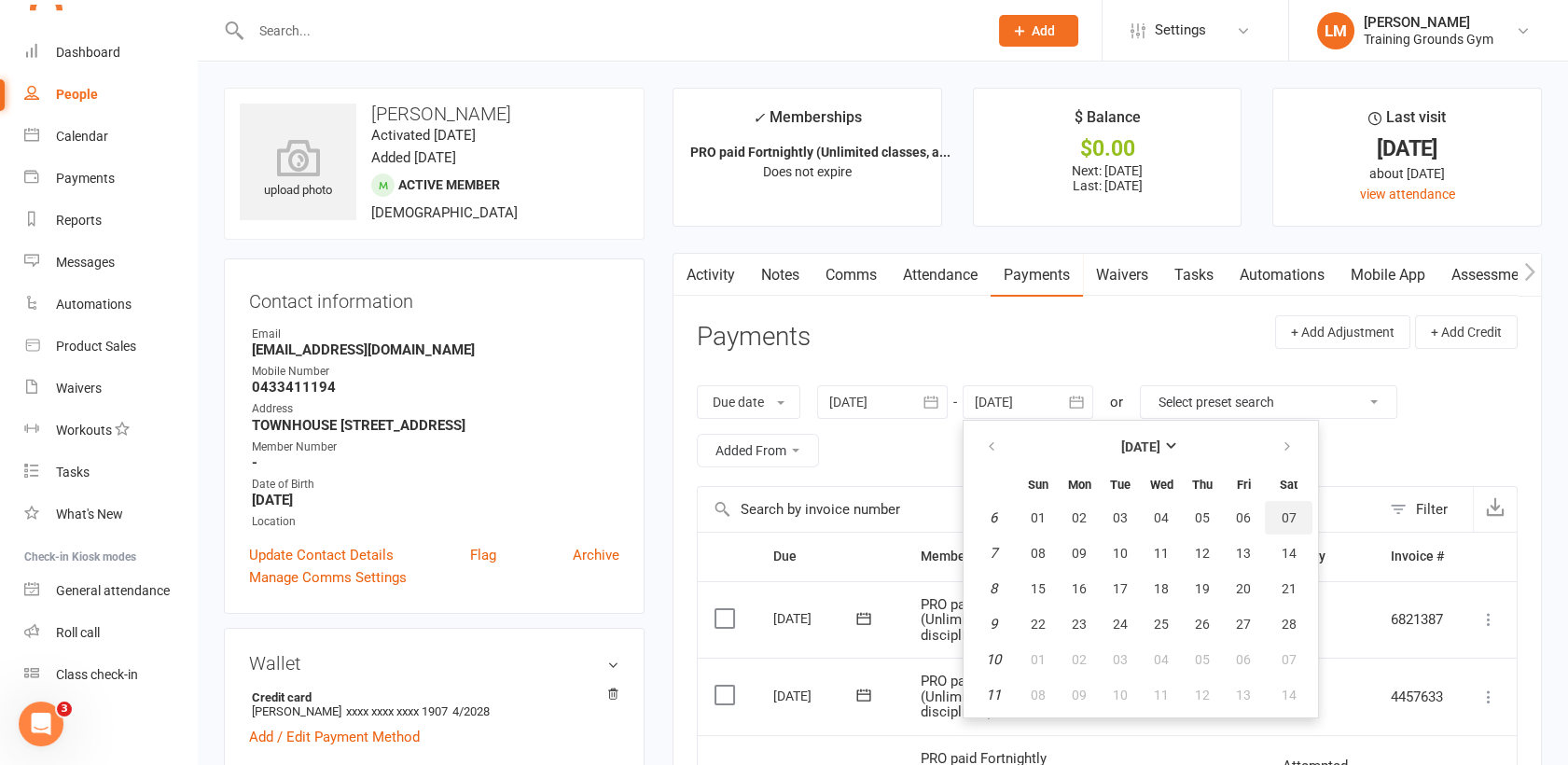
type input "[DATE]"
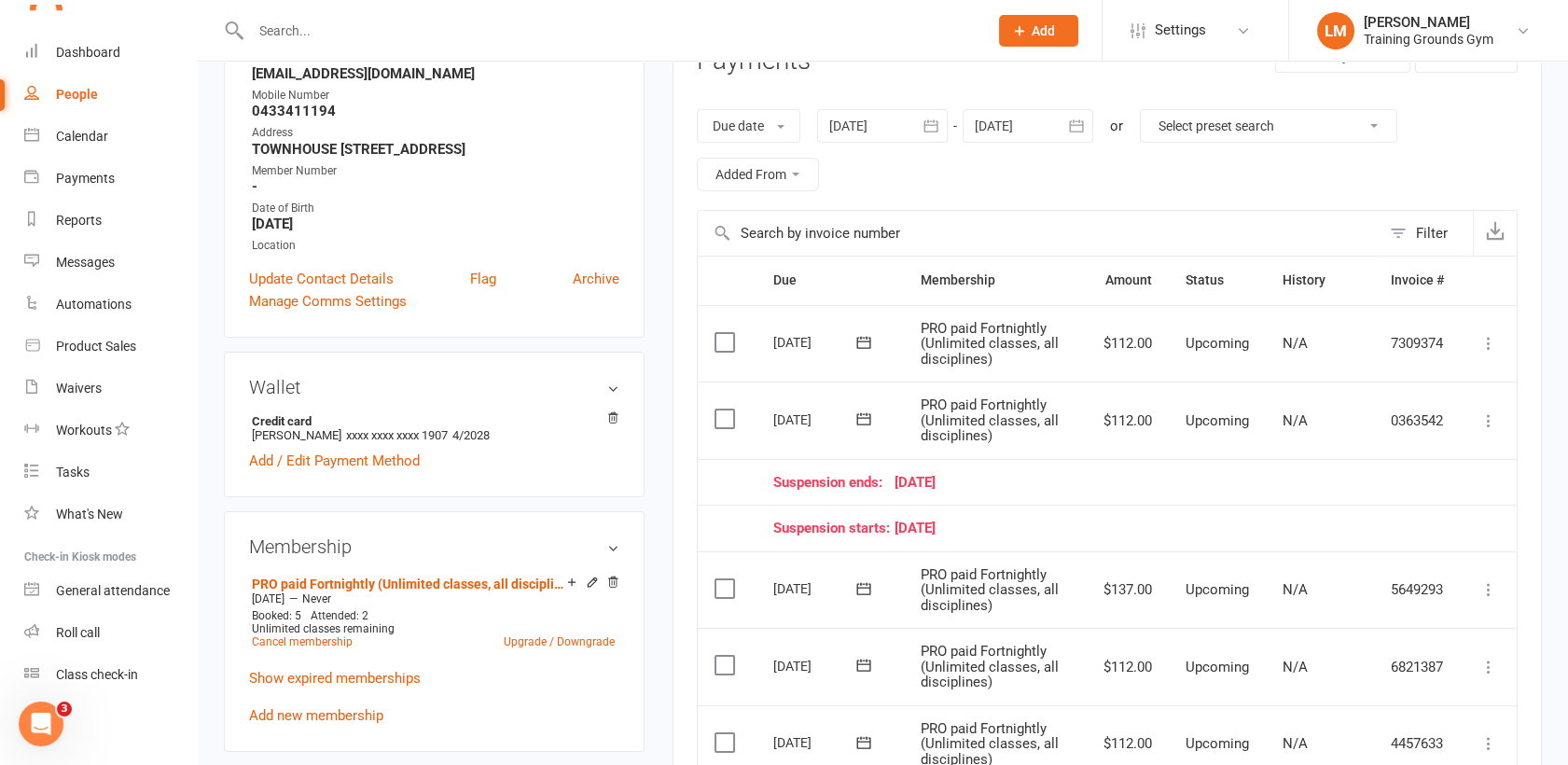
scroll to position [290, 0]
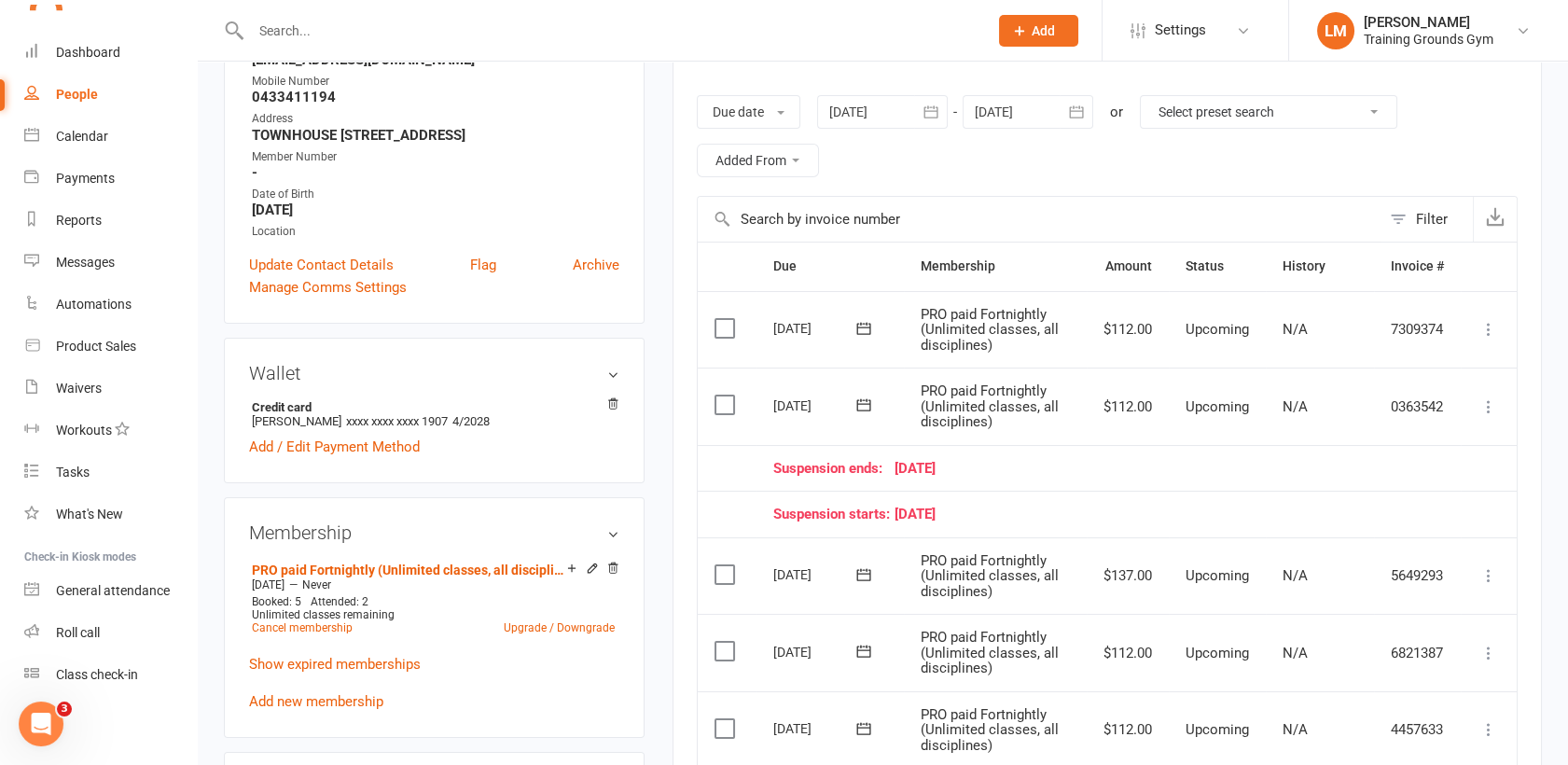
click at [1487, 405] on icon at bounding box center [1488, 406] width 19 height 19
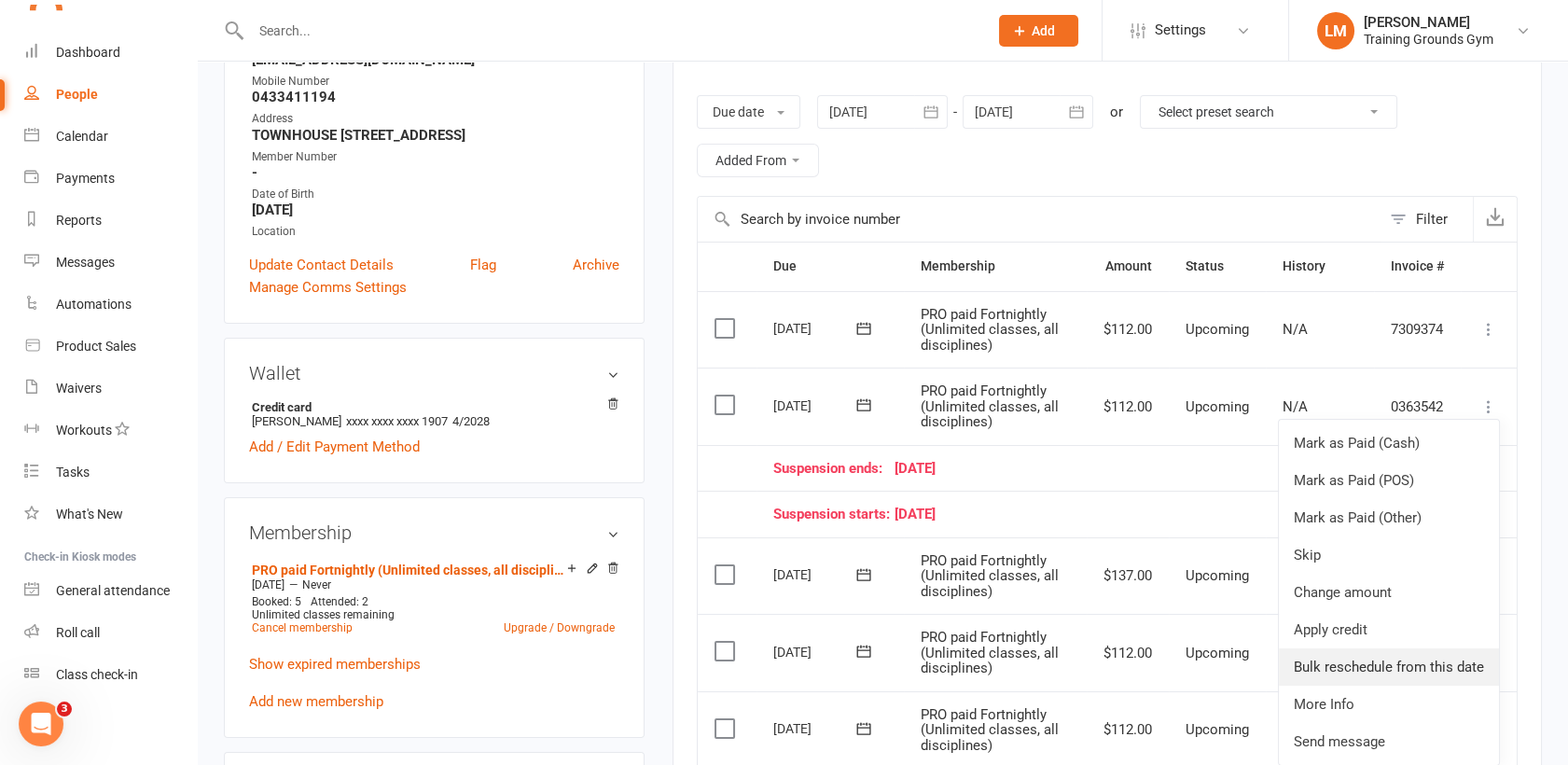
click at [1387, 669] on link "Bulk reschedule from this date" at bounding box center [1389, 667] width 220 height 37
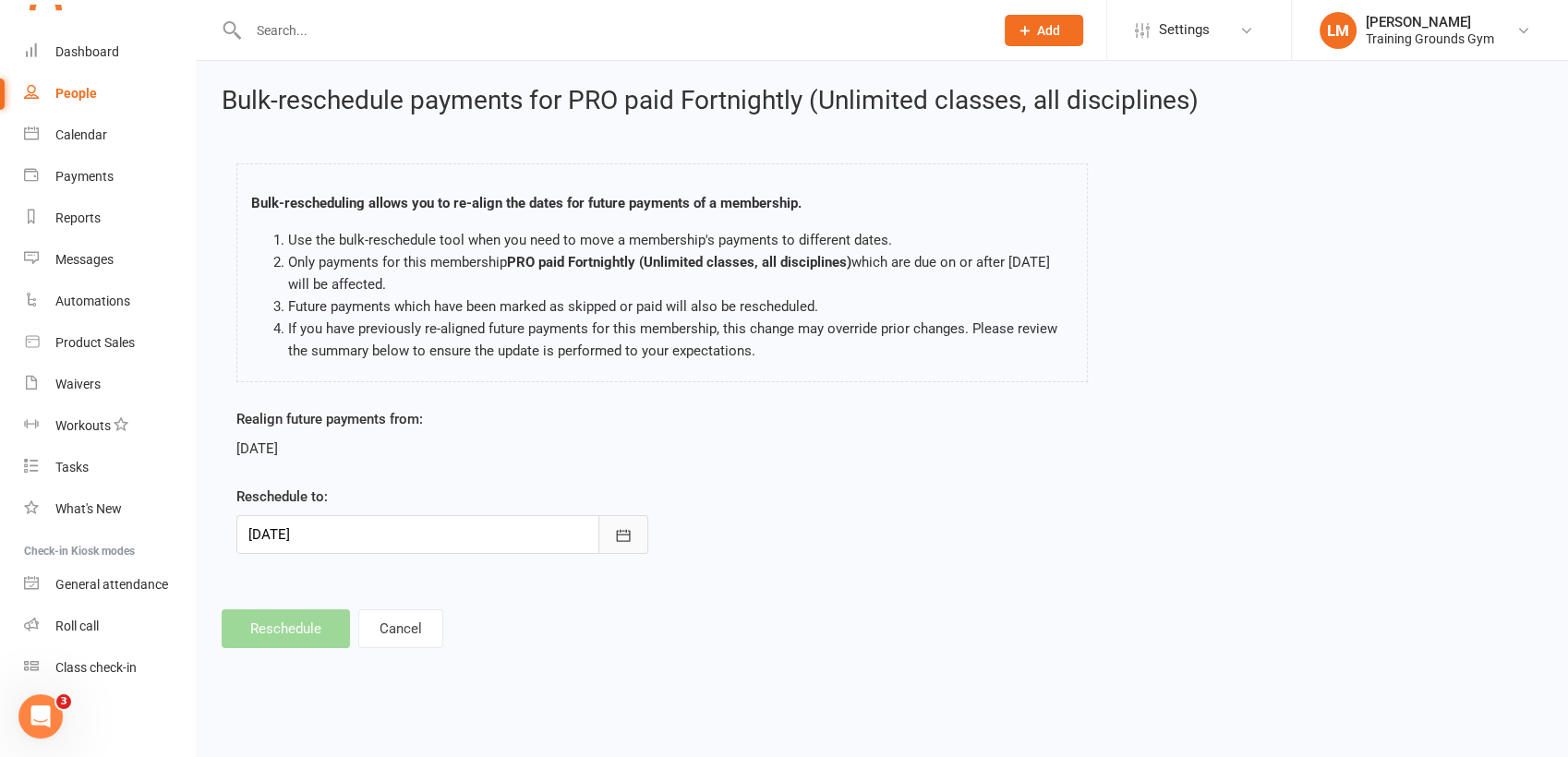
click at [628, 531] on icon "button" at bounding box center [622, 534] width 18 height 18
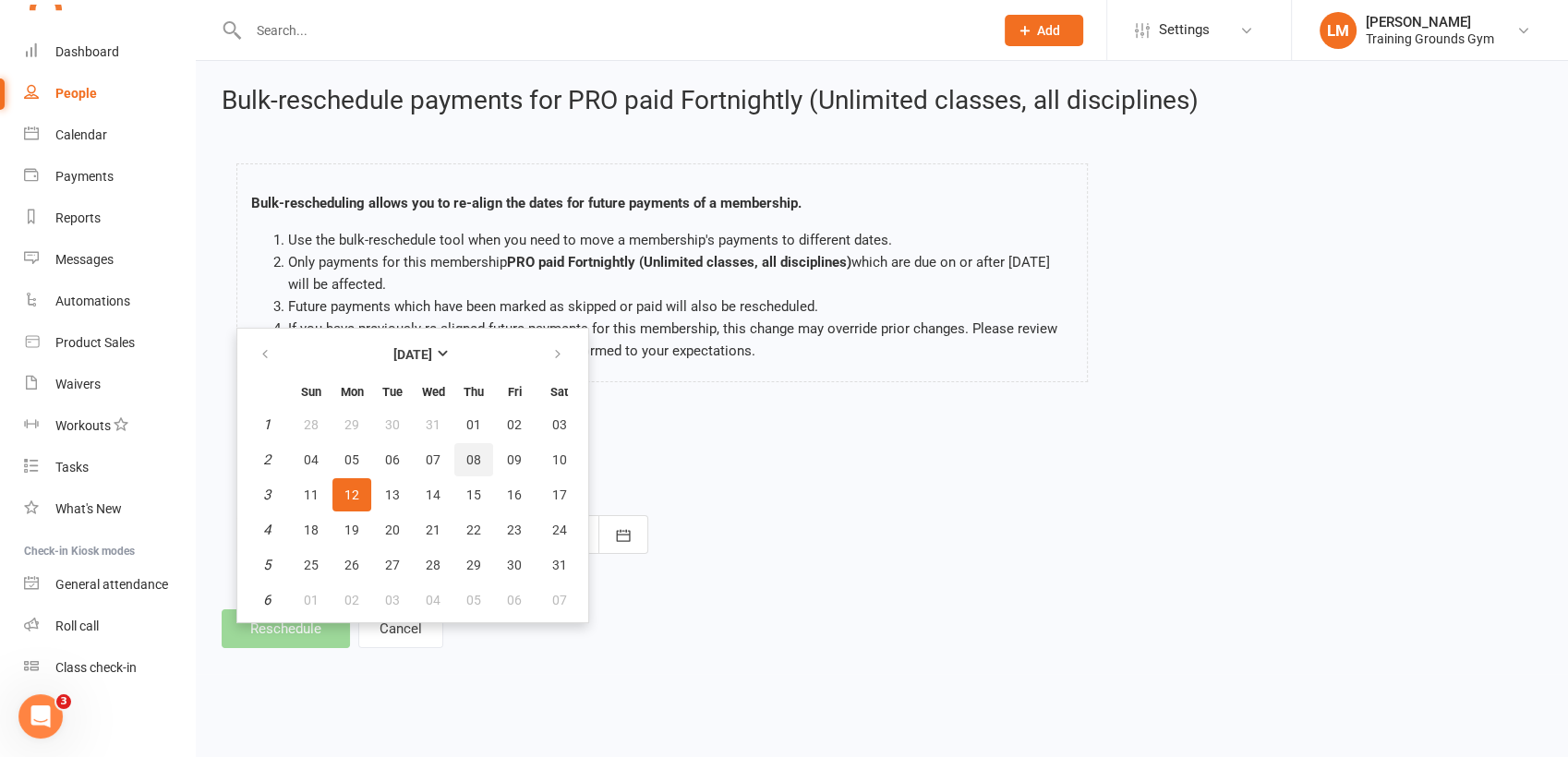
click at [468, 458] on span "08" at bounding box center [473, 459] width 14 height 14
type input "[DATE]"
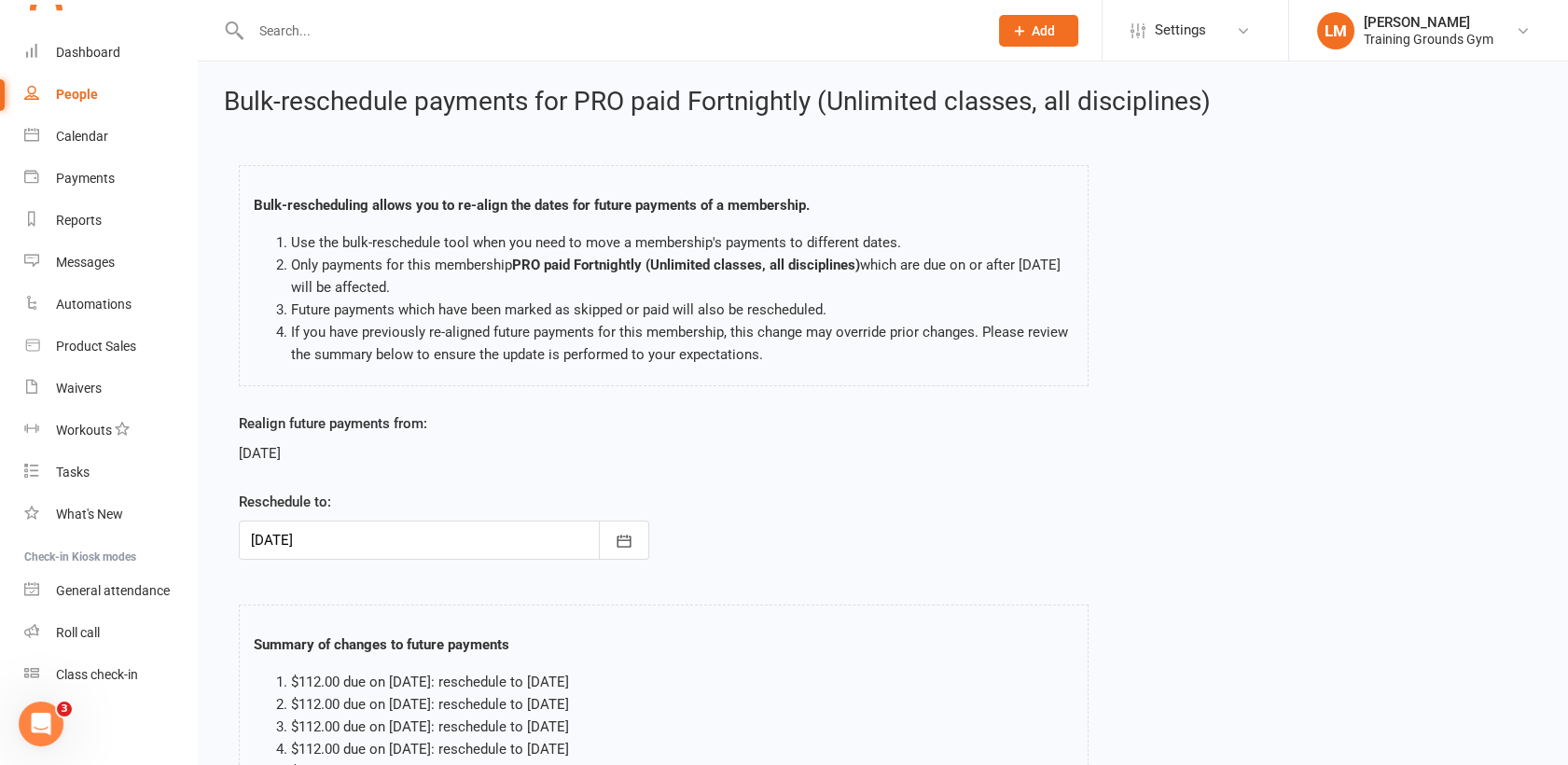
scroll to position [207, 0]
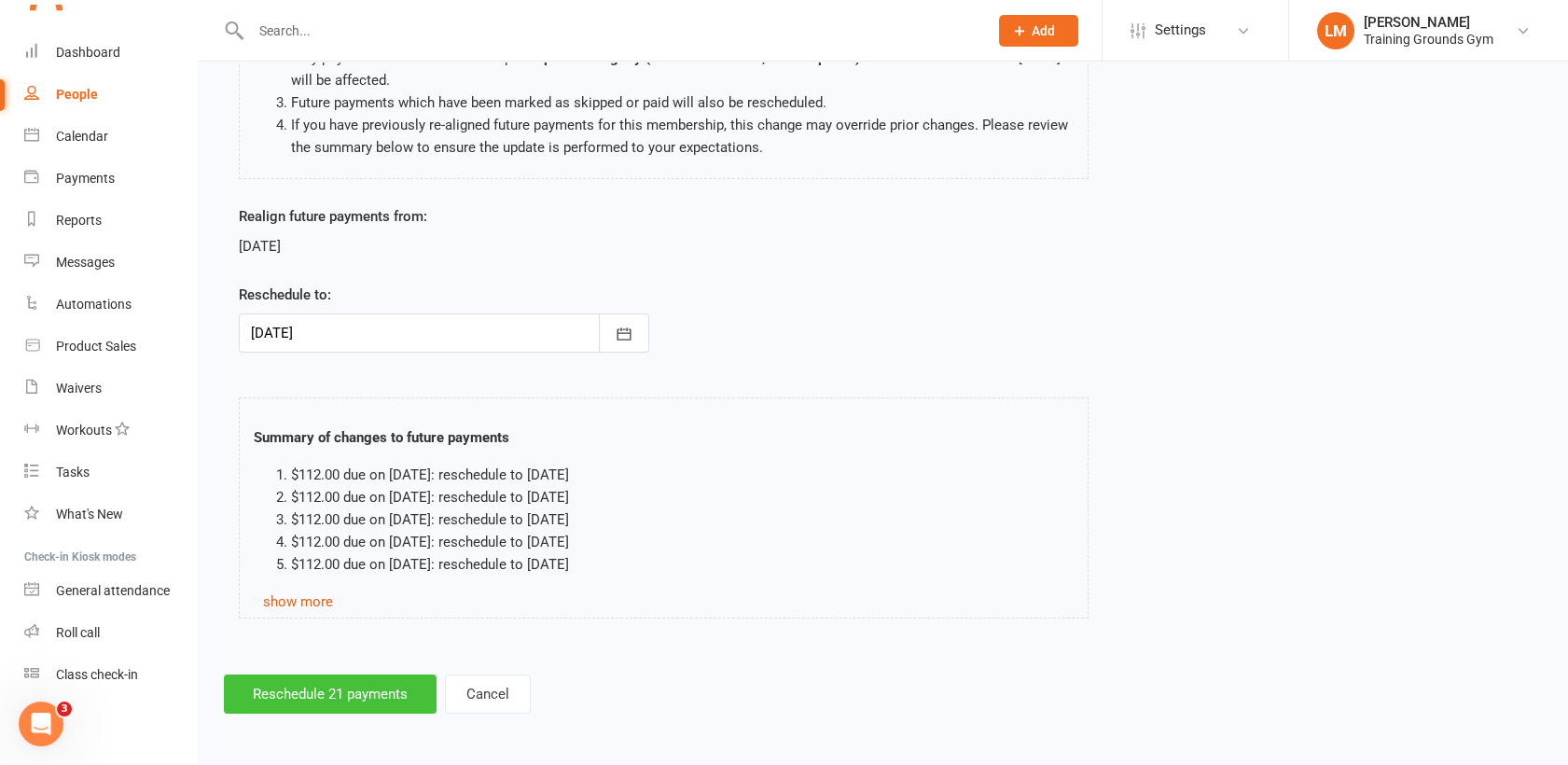
click at [298, 687] on button "Reschedule 21 payments" at bounding box center [330, 694] width 212 height 39
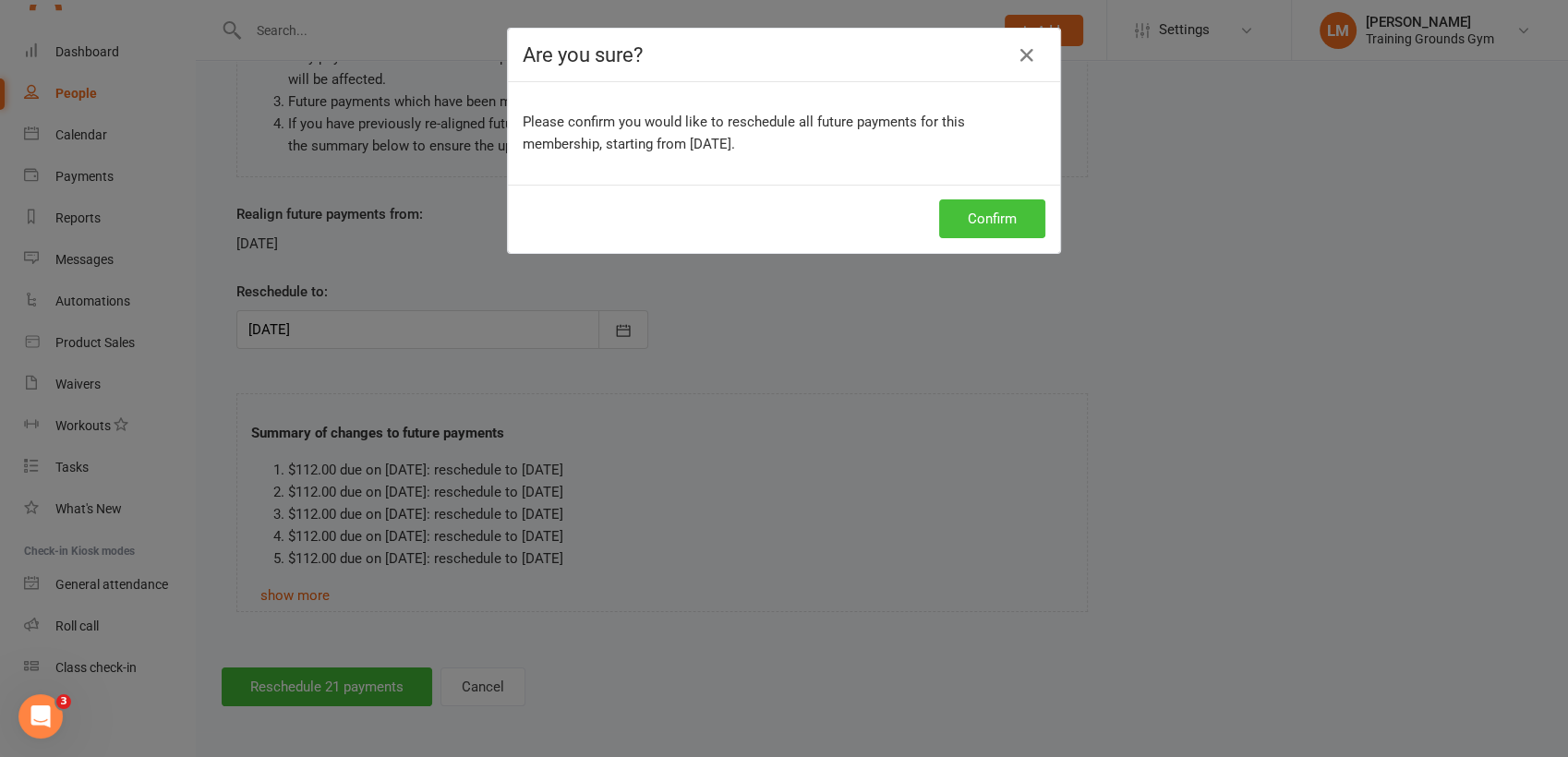
click at [941, 226] on button "Confirm" at bounding box center [992, 219] width 106 height 39
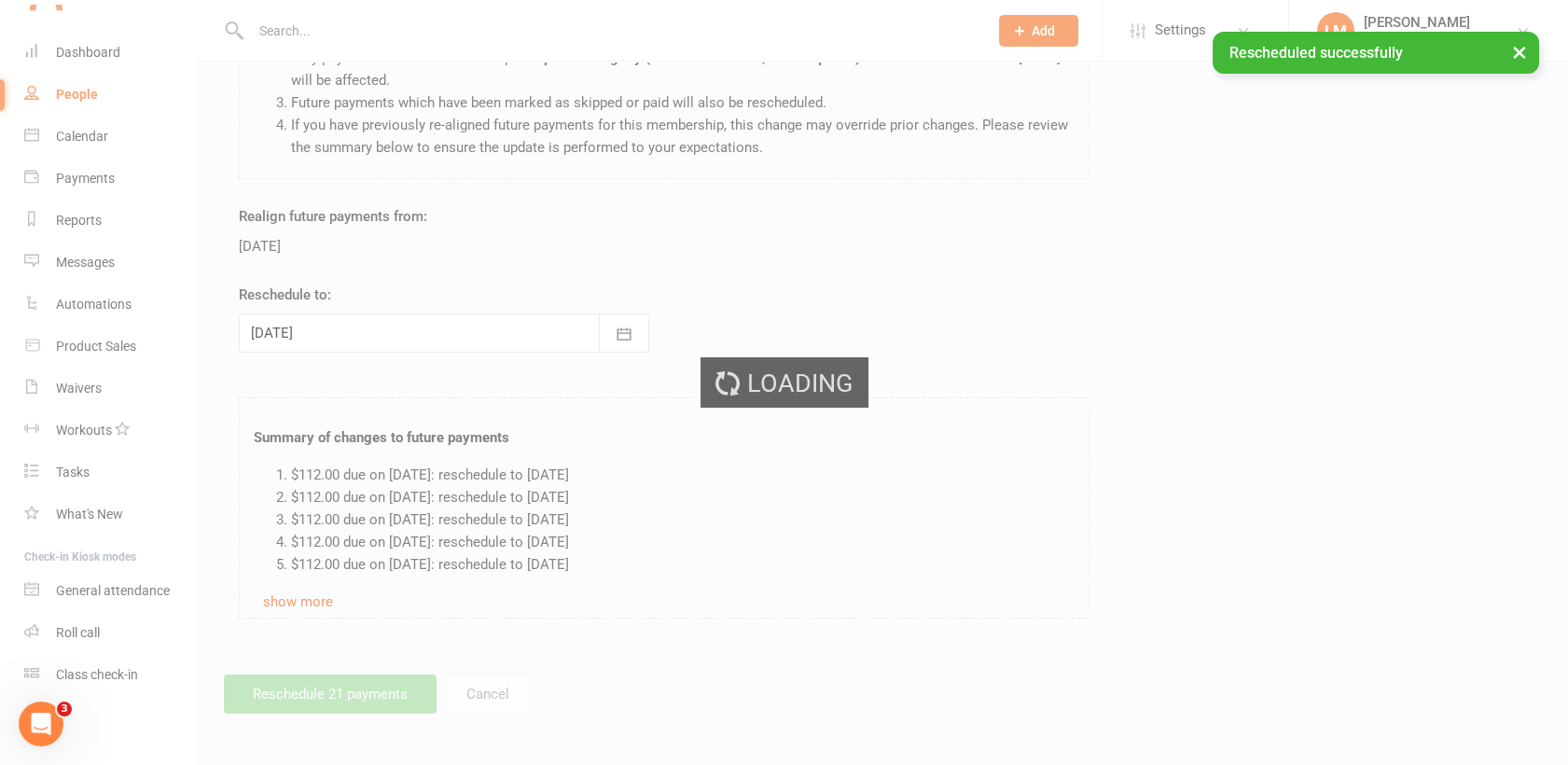
scroll to position [2026, 0]
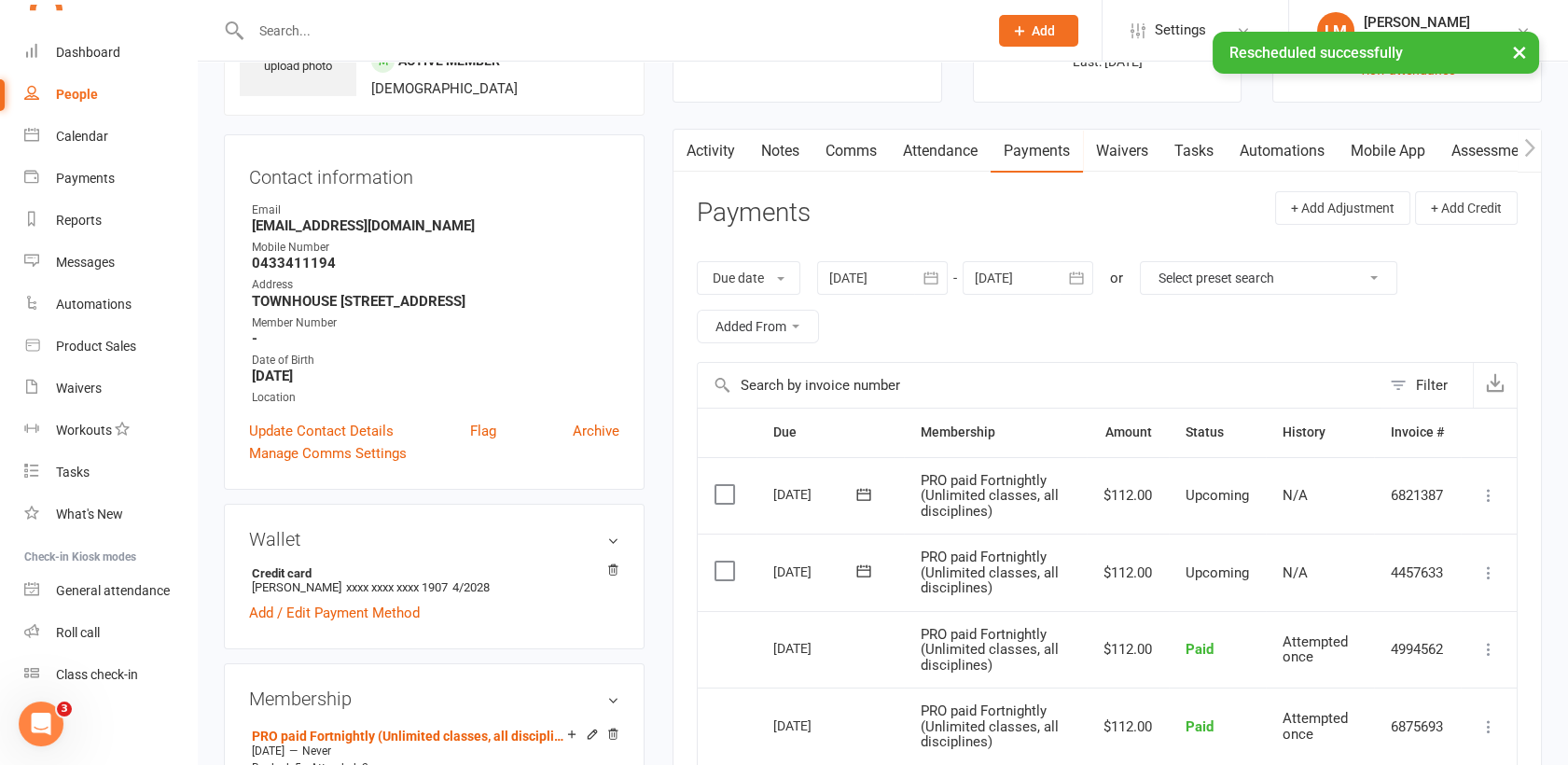
scroll to position [165, 0]
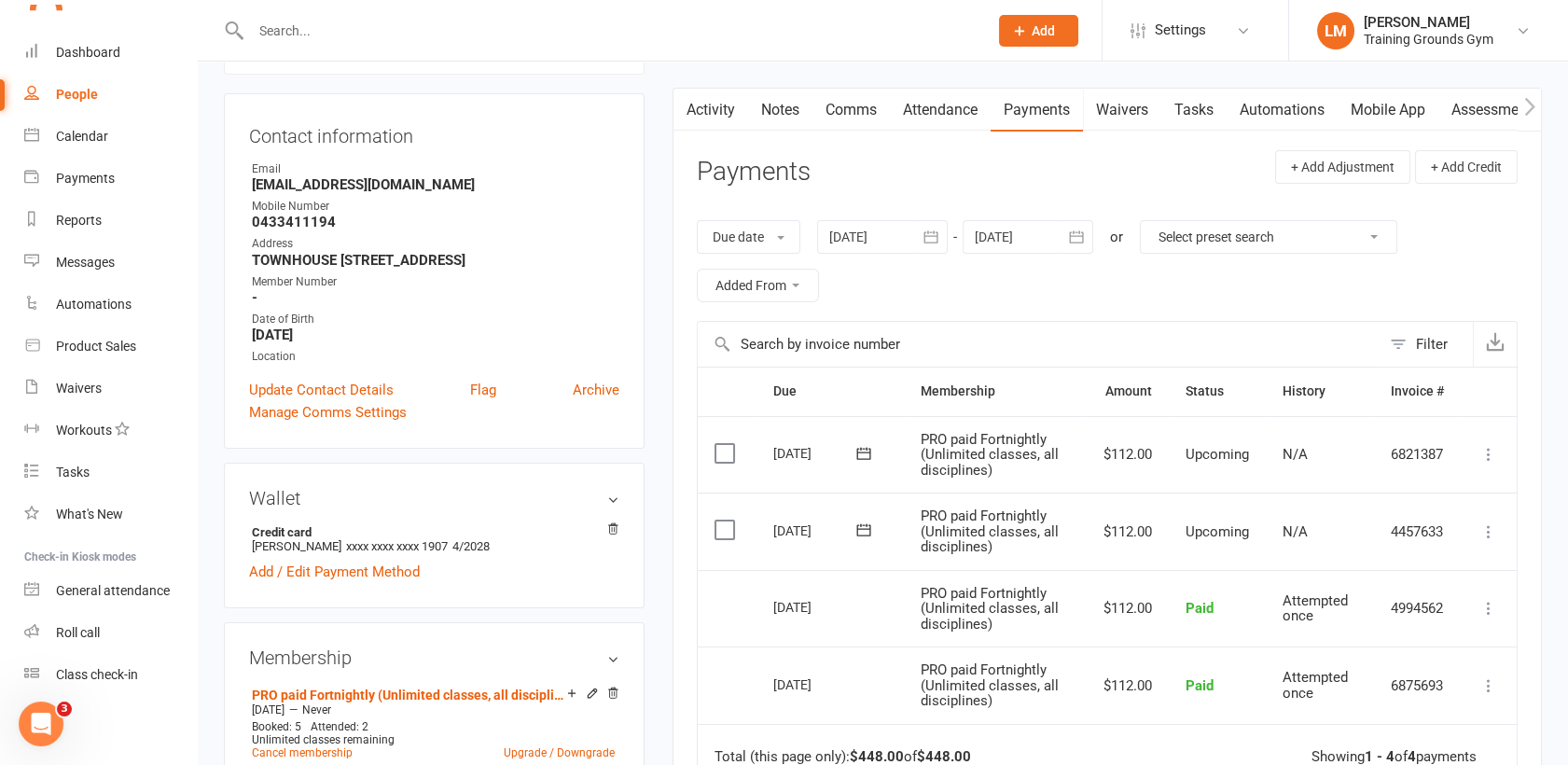
click at [1082, 229] on icon "button" at bounding box center [1076, 236] width 19 height 19
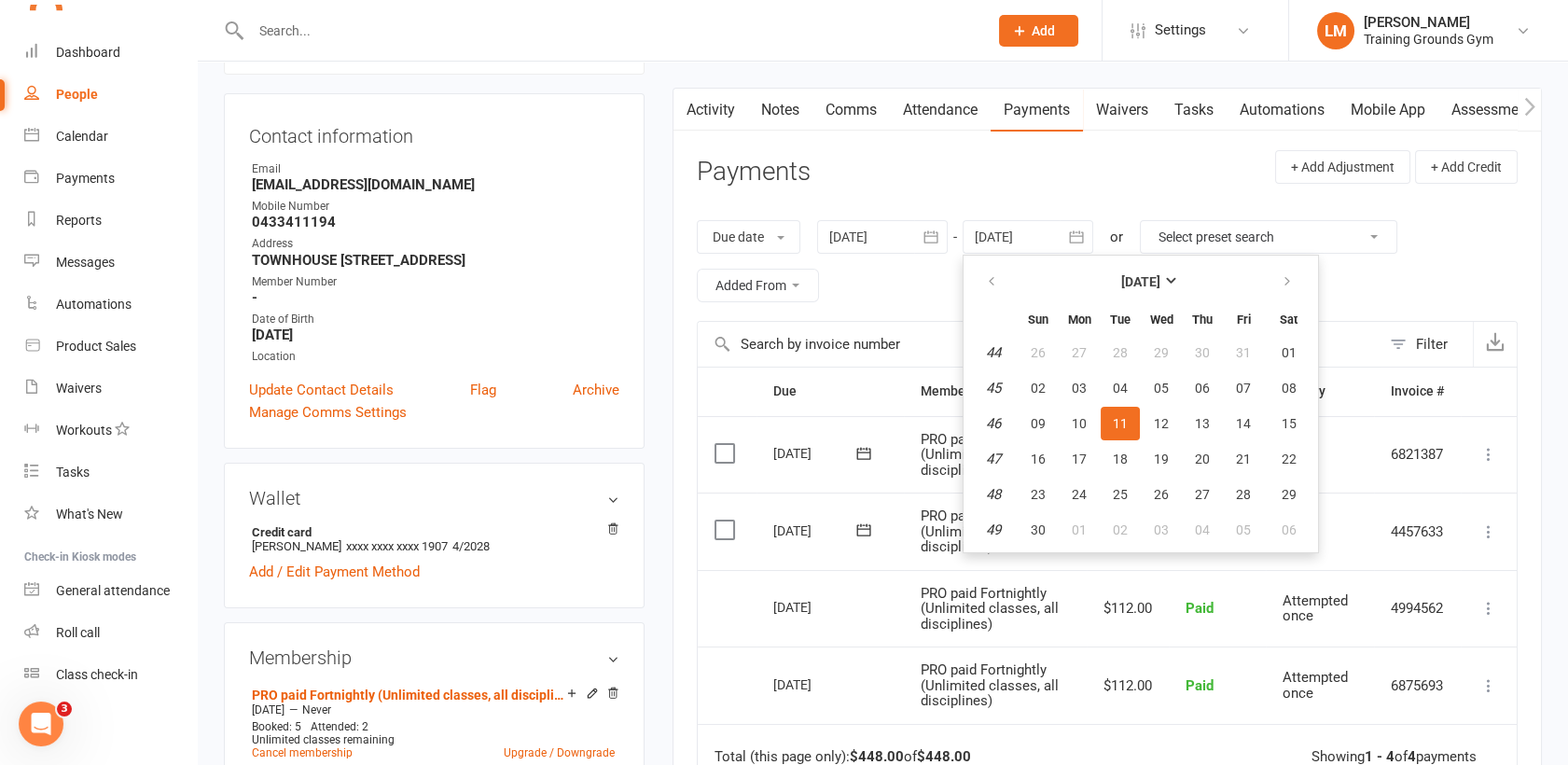
click at [1315, 291] on ul "[DATE] Sun Mon Tue Wed Thu Fri Sat 44 26 27 28 29 30 31 01 45 02 03 04 05 06 07…" at bounding box center [1141, 403] width 357 height 298
click at [1283, 281] on icon "button" at bounding box center [1286, 281] width 13 height 15
click at [1283, 362] on button "06" at bounding box center [1288, 353] width 48 height 33
type input "[DATE]"
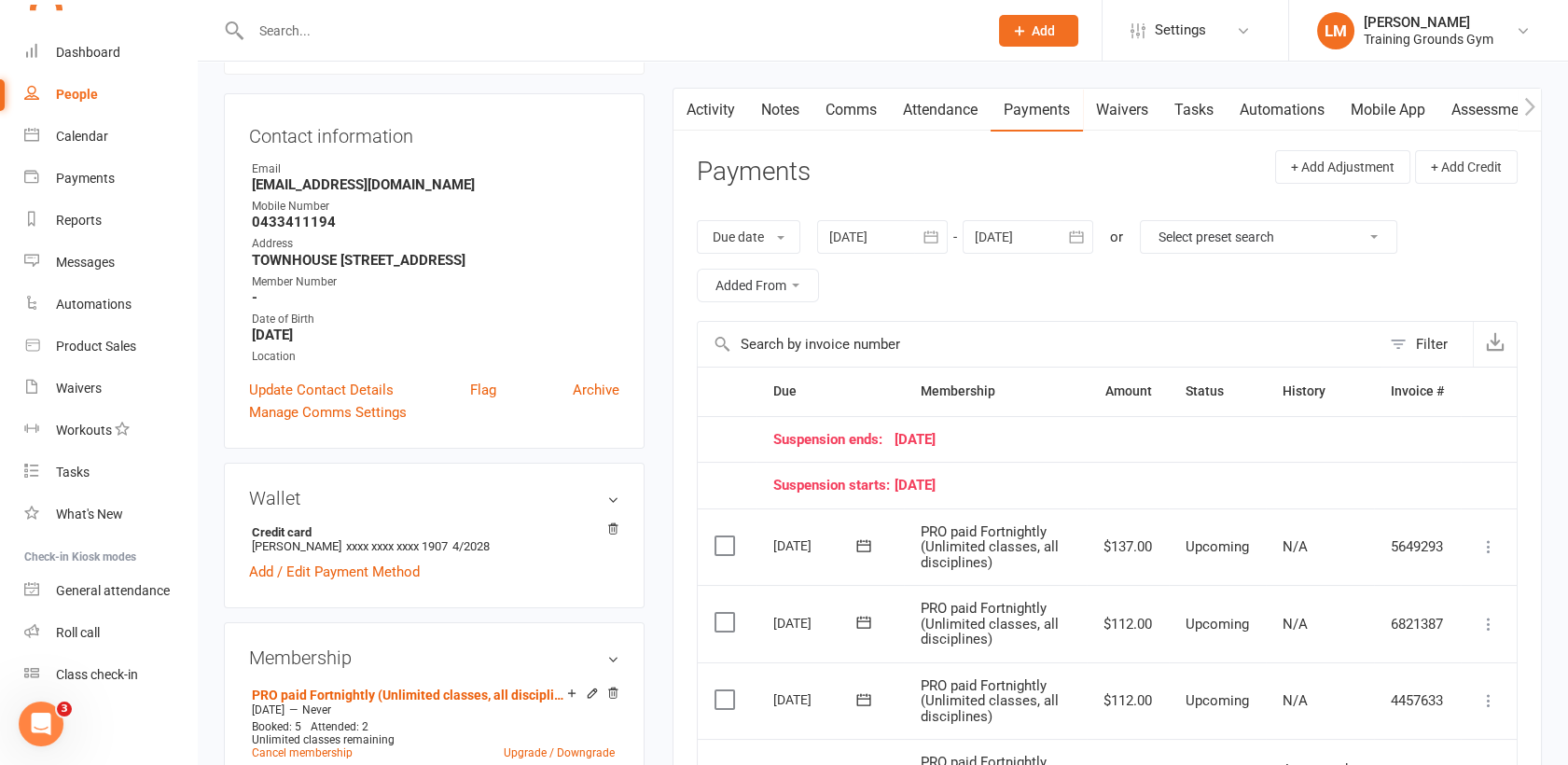
click at [276, 32] on input "text" at bounding box center [610, 30] width 729 height 26
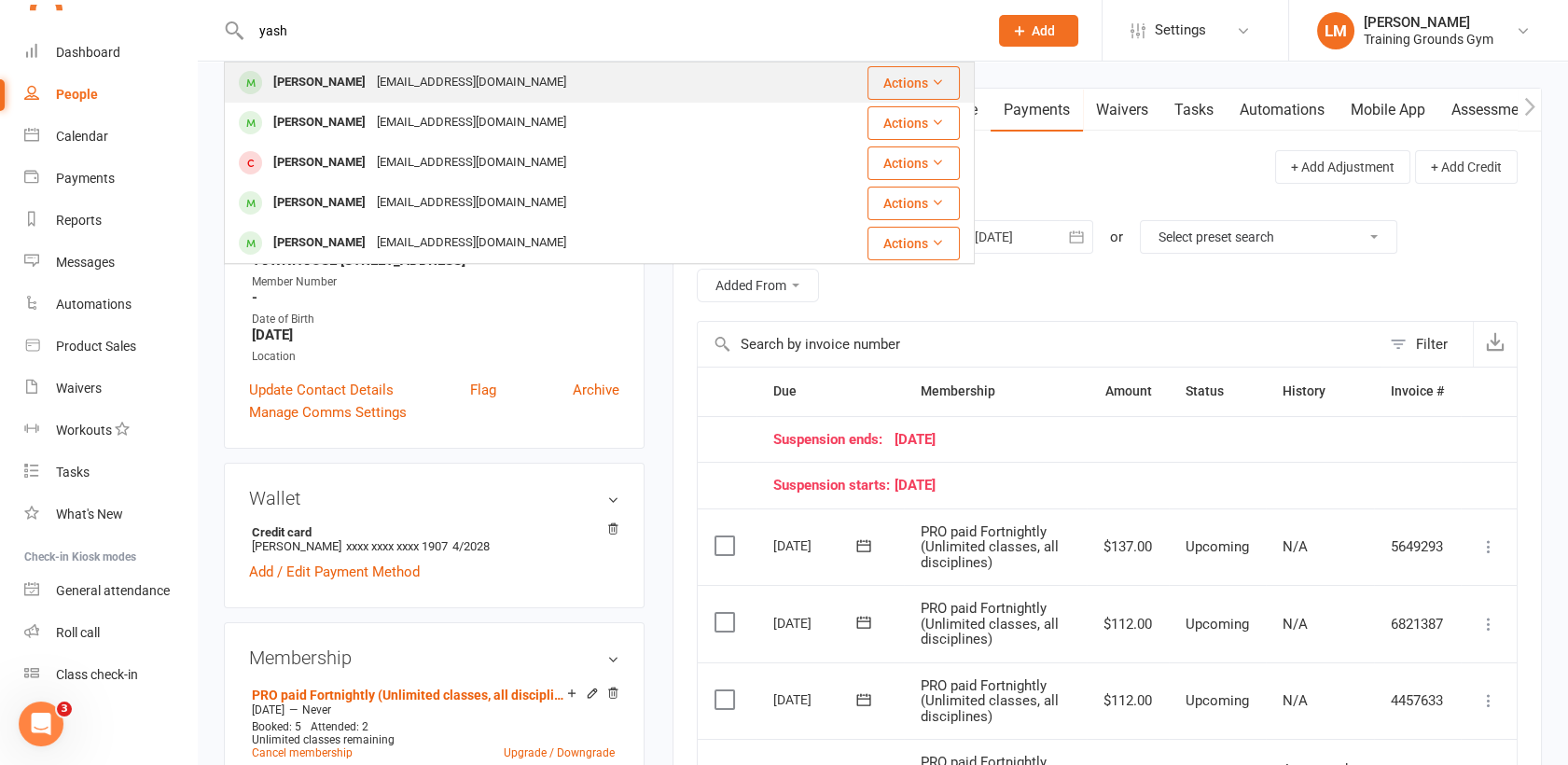
type input "yash"
click at [301, 100] on div "[PERSON_NAME] [EMAIL_ADDRESS][DOMAIN_NAME]" at bounding box center [513, 82] width 574 height 38
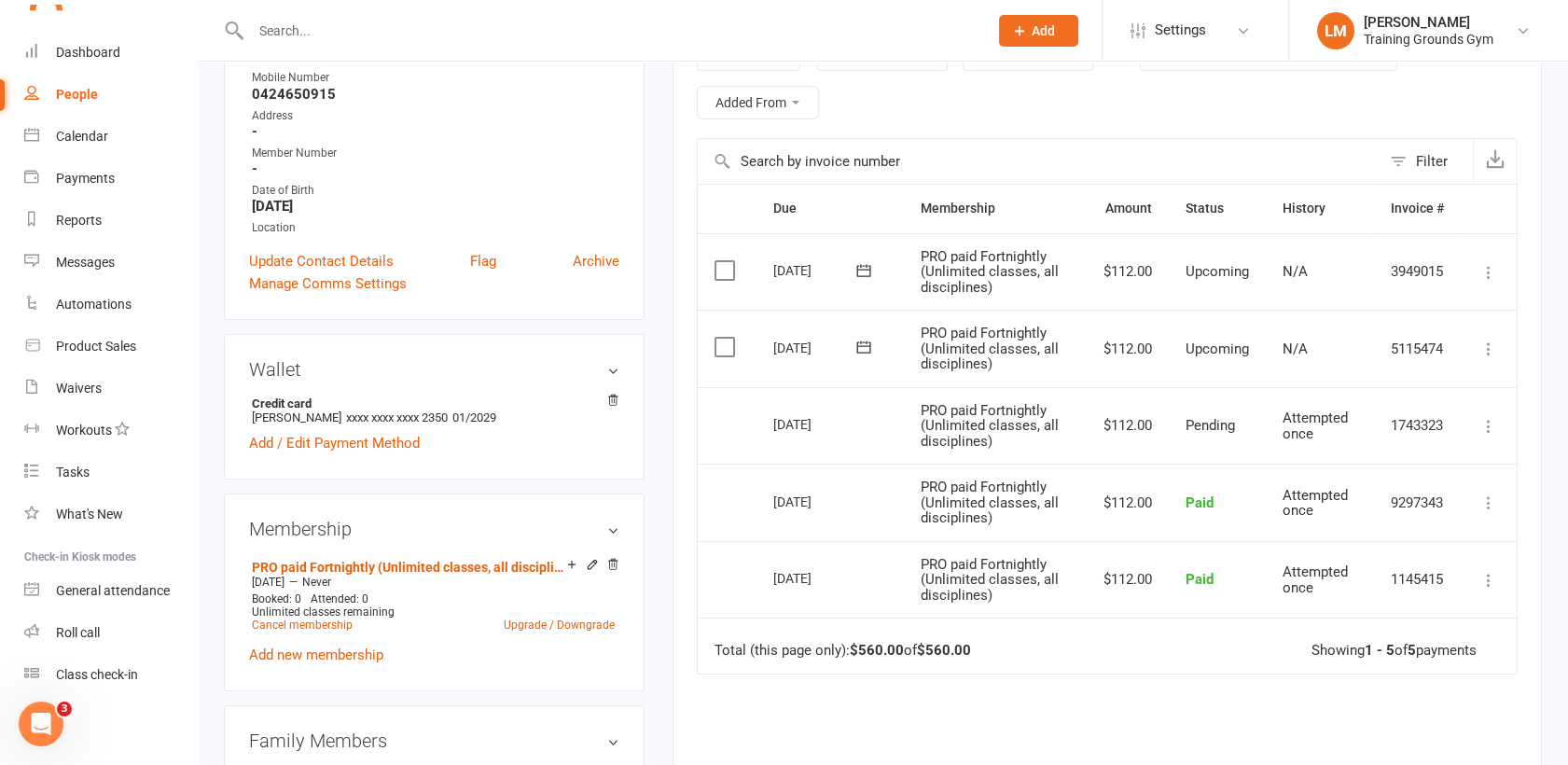
scroll to position [373, 0]
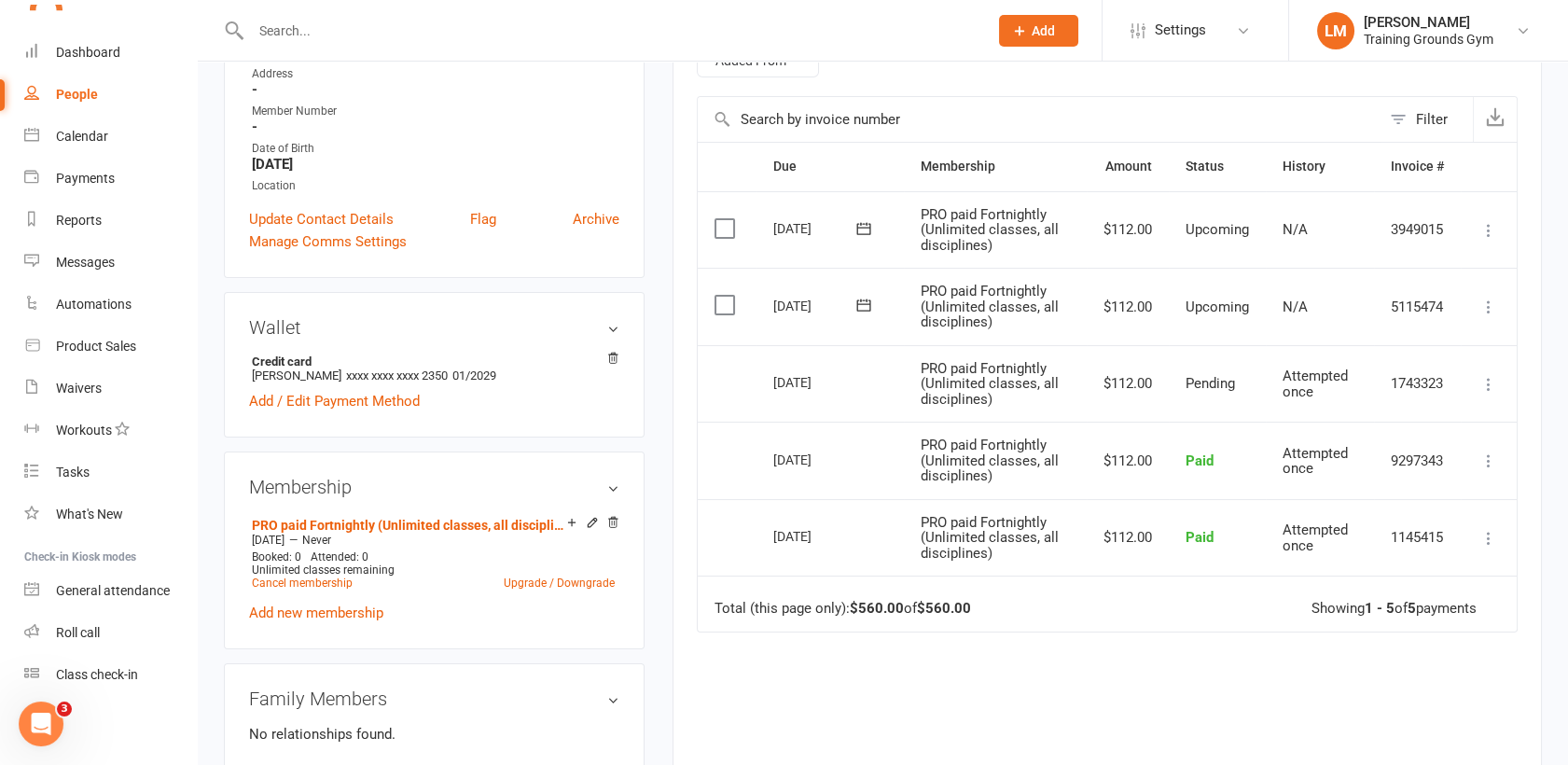
click at [323, 38] on input "text" at bounding box center [610, 30] width 729 height 26
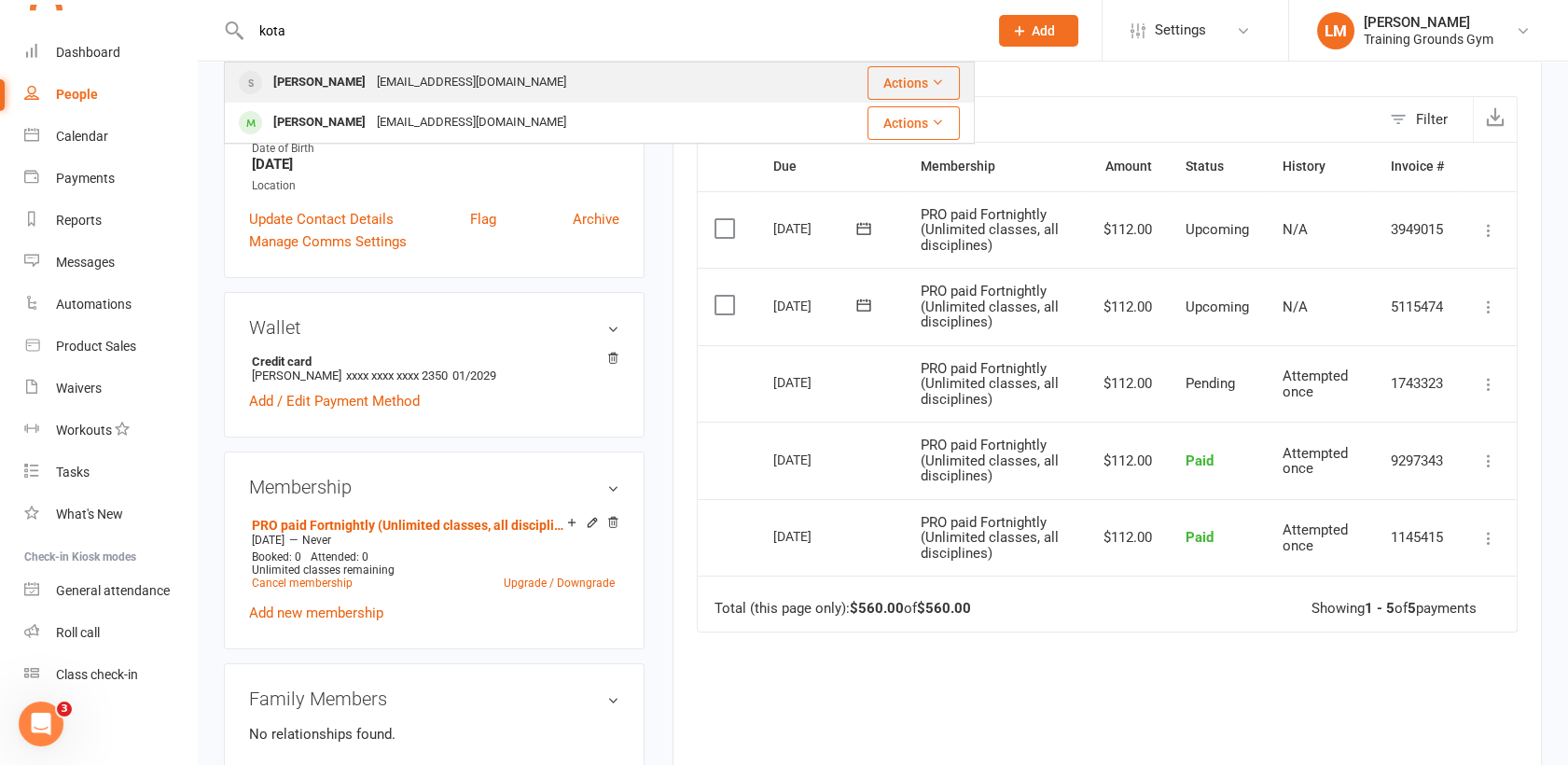
type input "kota"
click at [325, 80] on div "[PERSON_NAME]" at bounding box center [320, 83] width 103 height 27
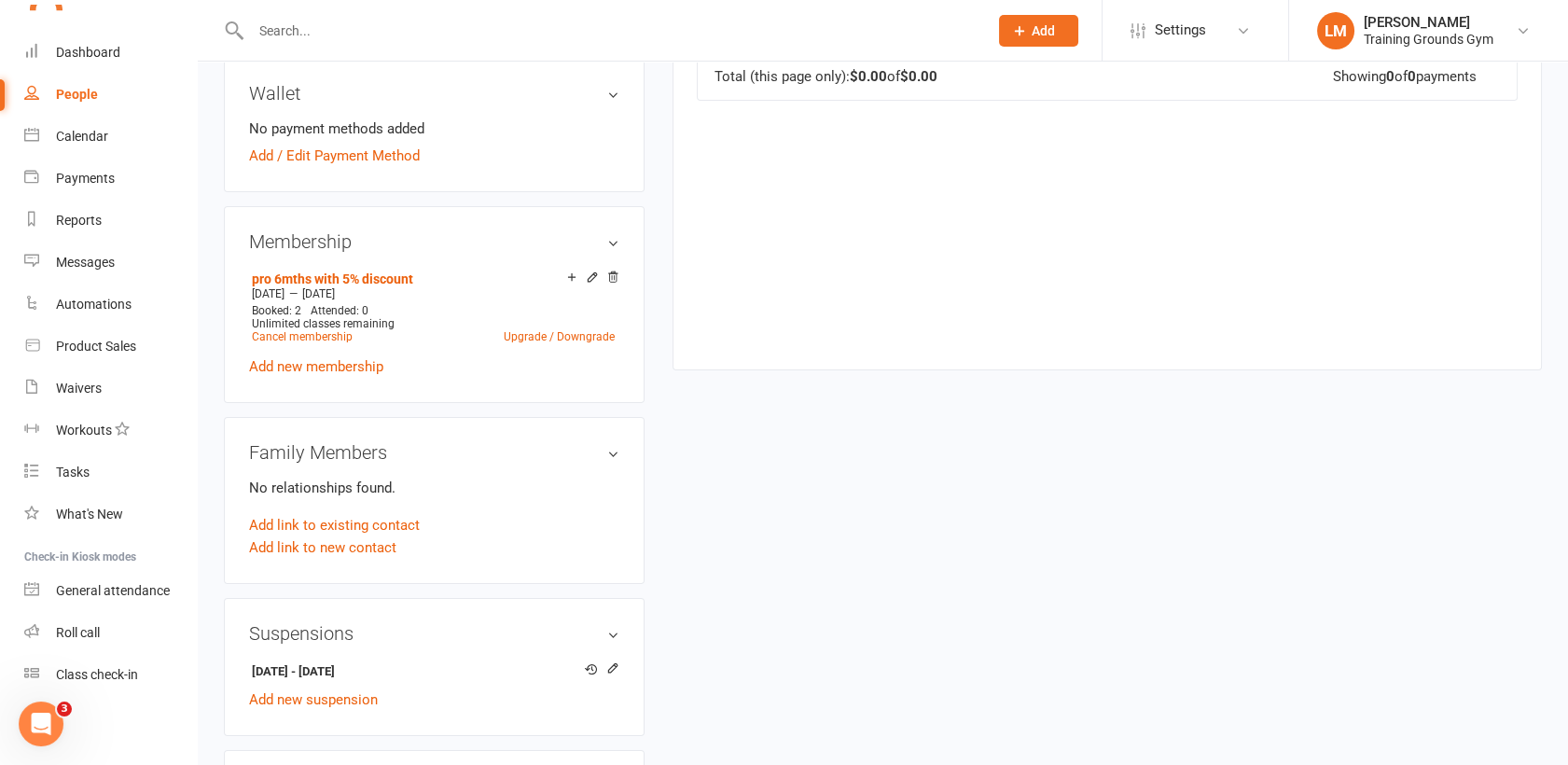
scroll to position [538, 0]
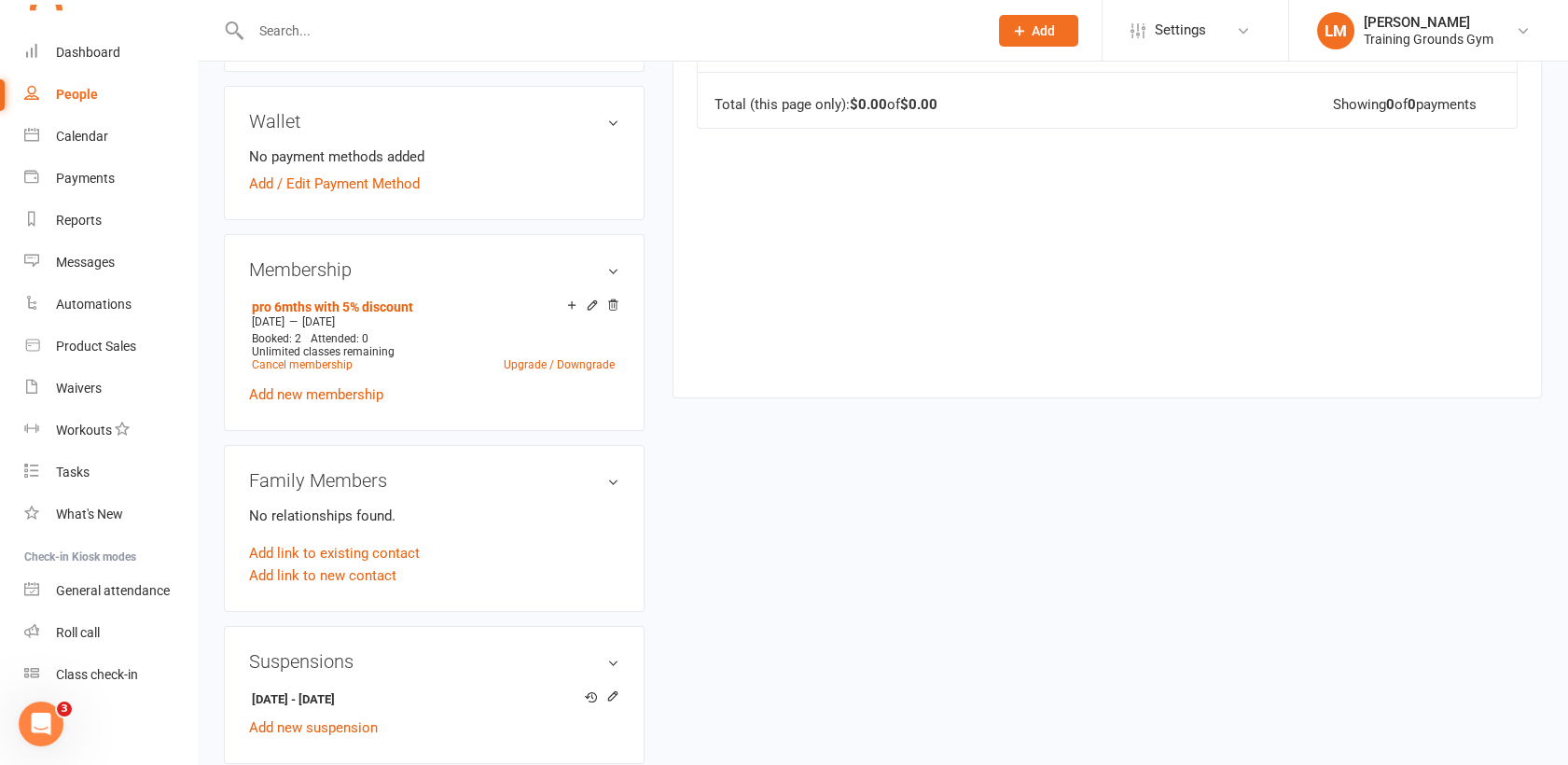
click at [336, 33] on input "text" at bounding box center [610, 30] width 729 height 26
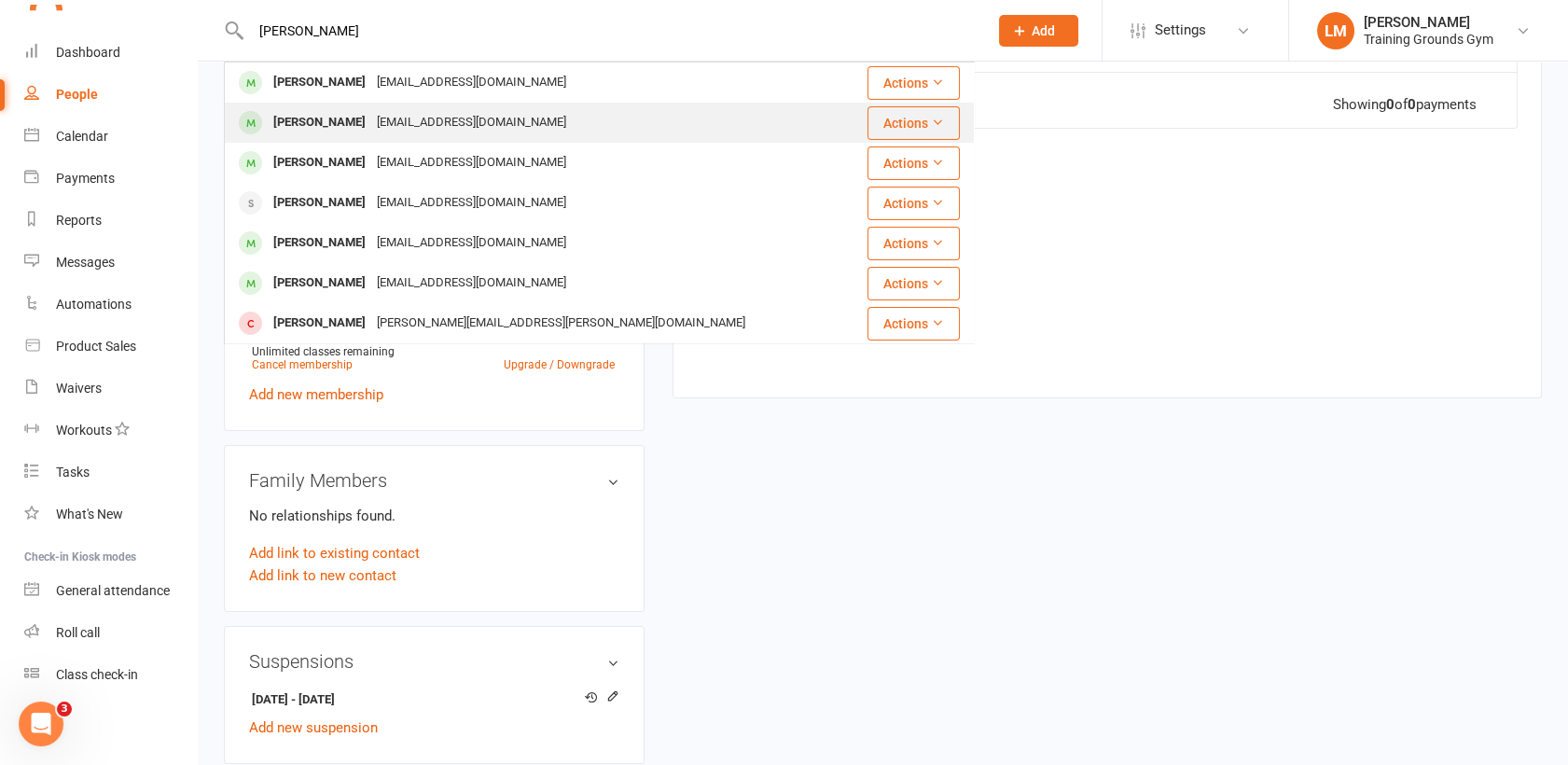
type input "[PERSON_NAME]"
click at [337, 135] on div "[PERSON_NAME]" at bounding box center [320, 123] width 103 height 27
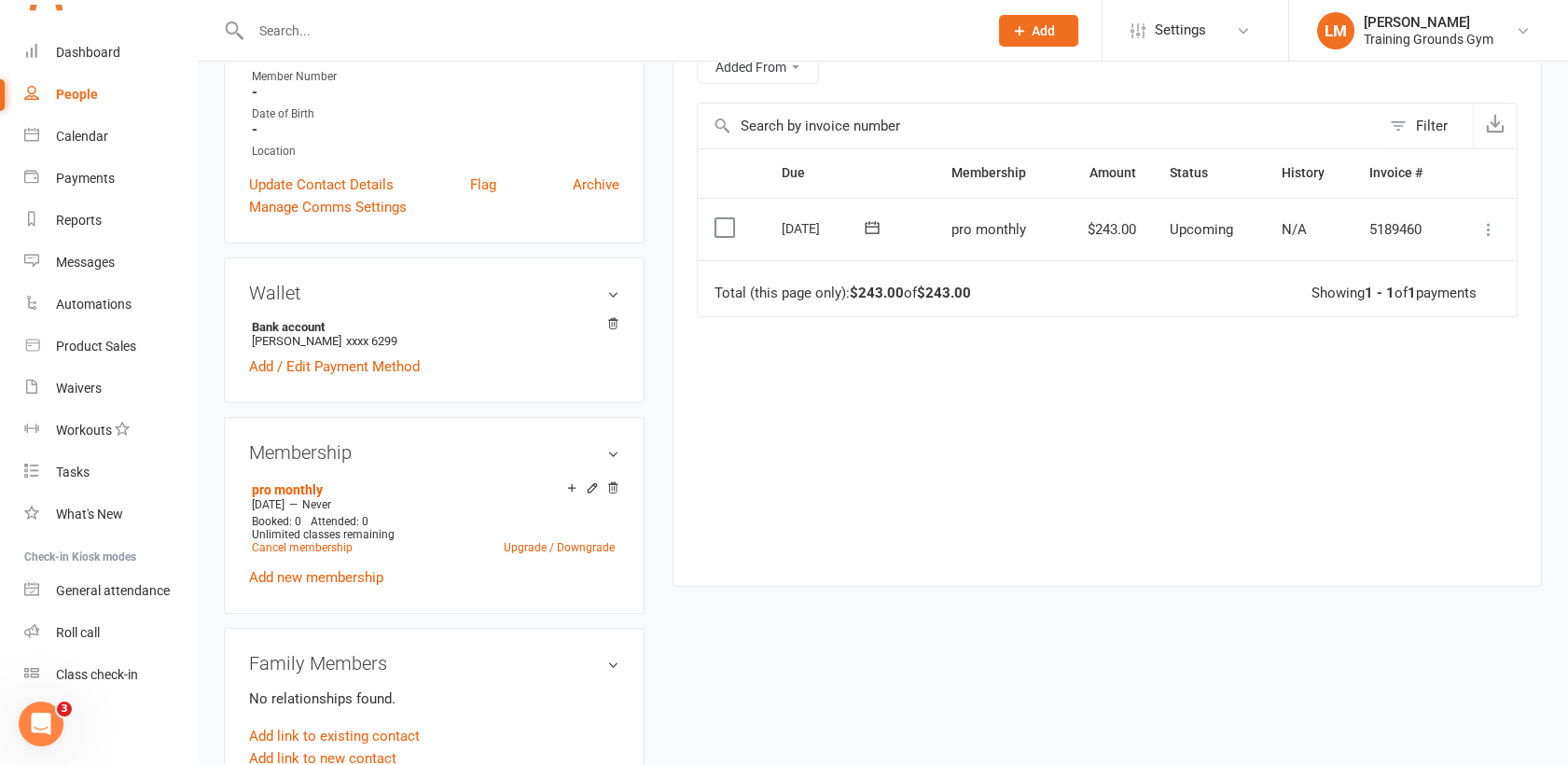
scroll to position [390, 0]
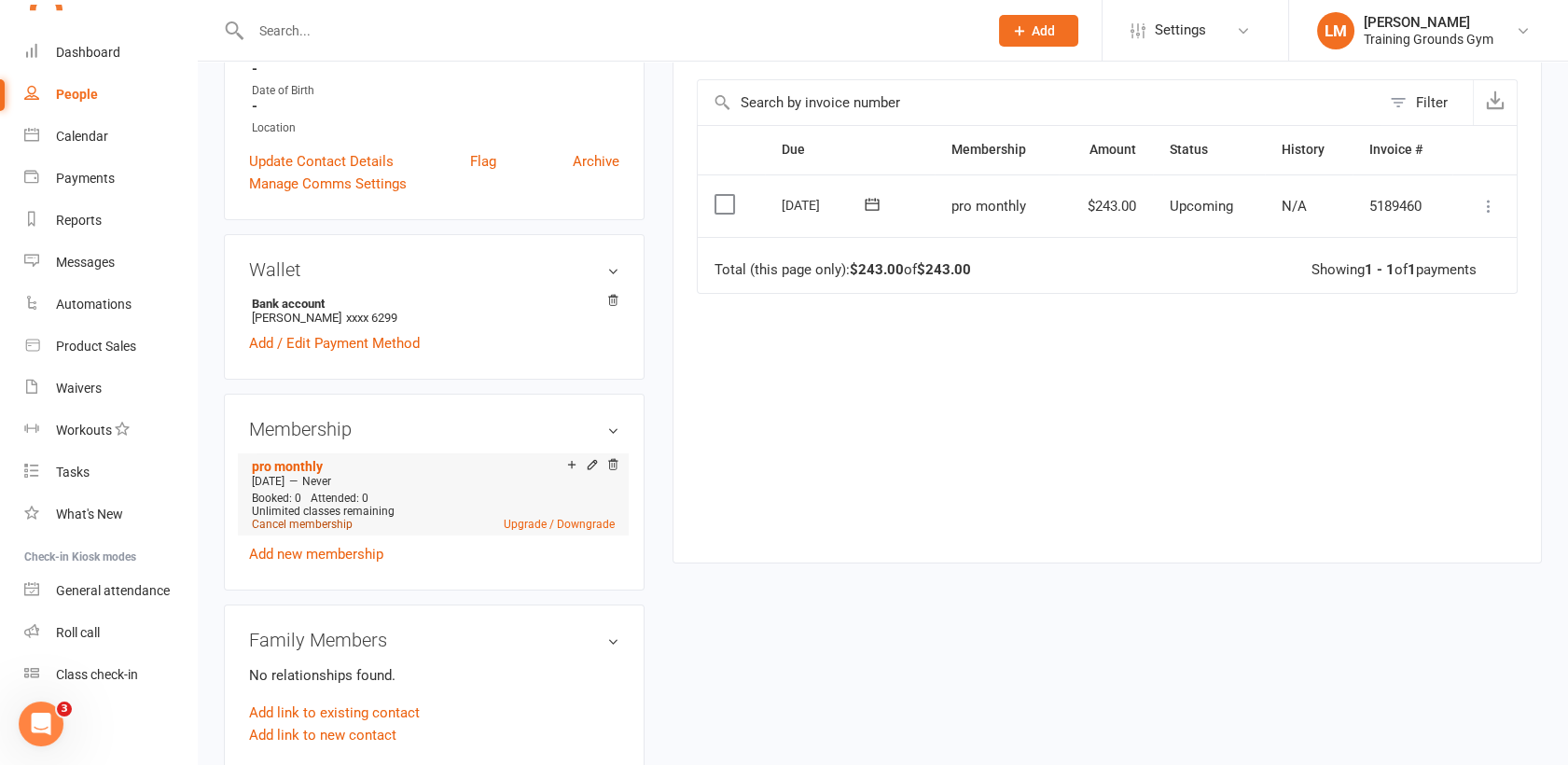
click at [296, 522] on link "Cancel membership" at bounding box center [301, 523] width 100 height 13
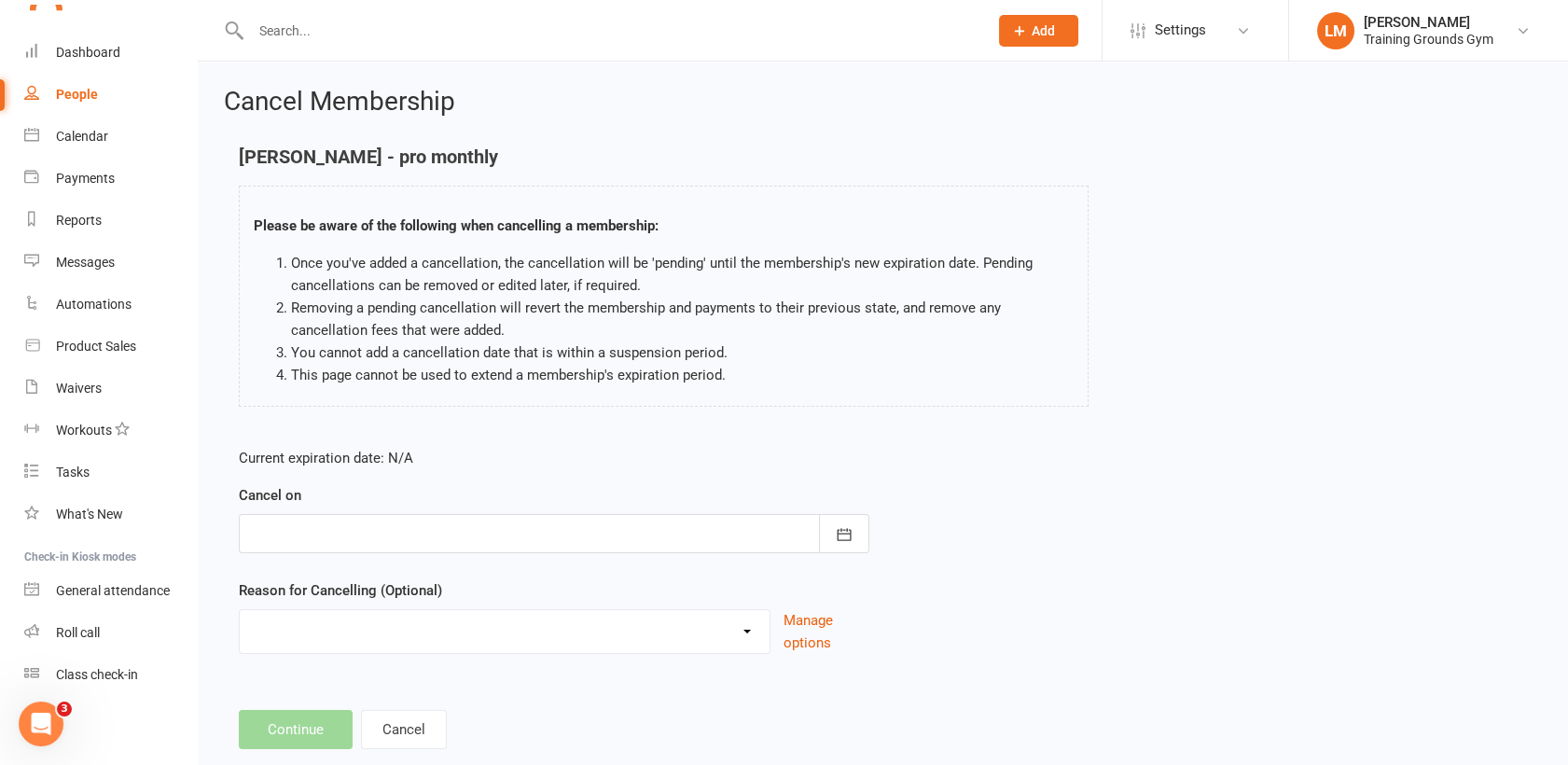
click at [715, 532] on div at bounding box center [554, 533] width 631 height 39
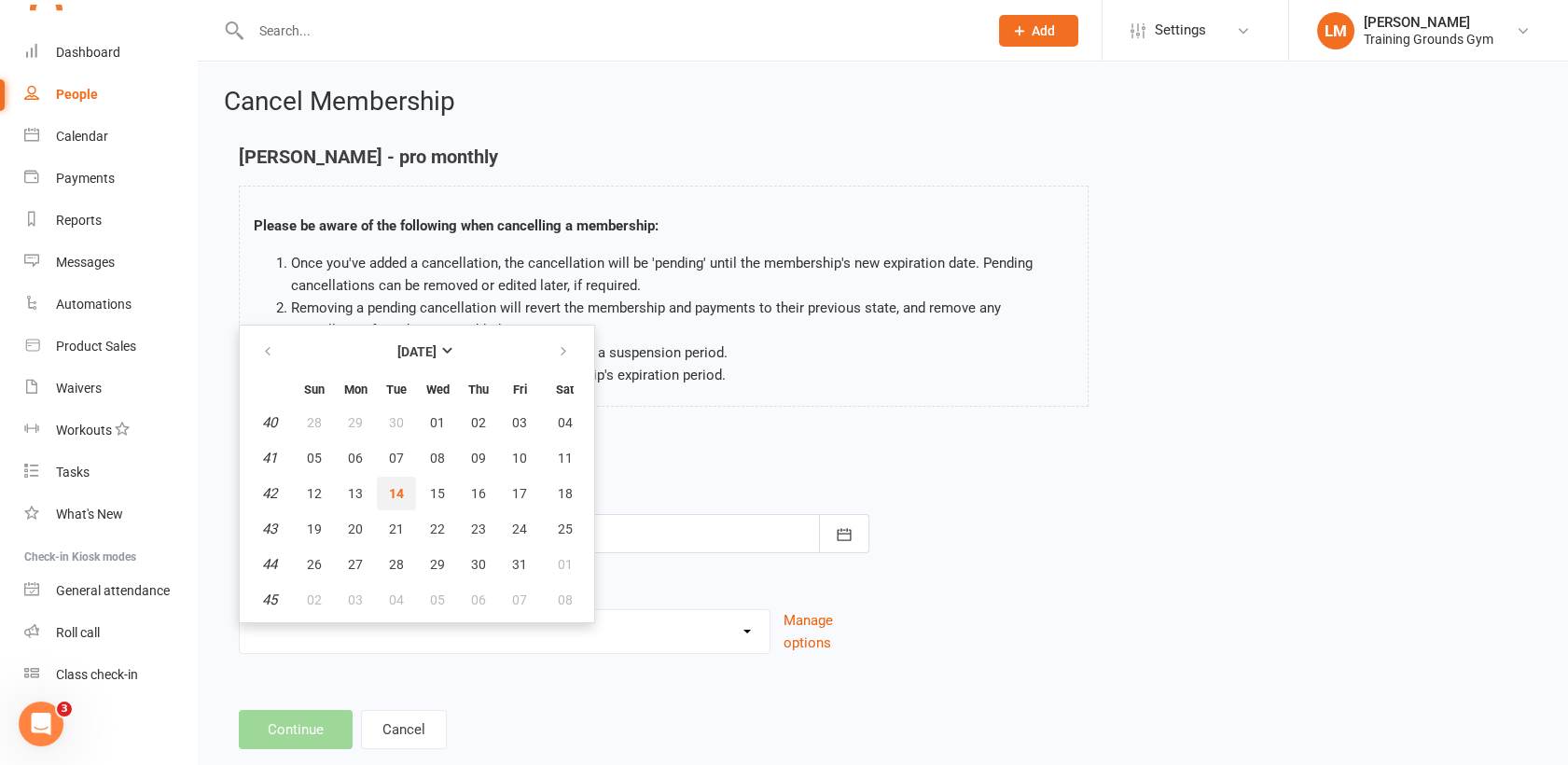
click at [402, 491] on span "14" at bounding box center [396, 493] width 15 height 15
type input "[DATE]"
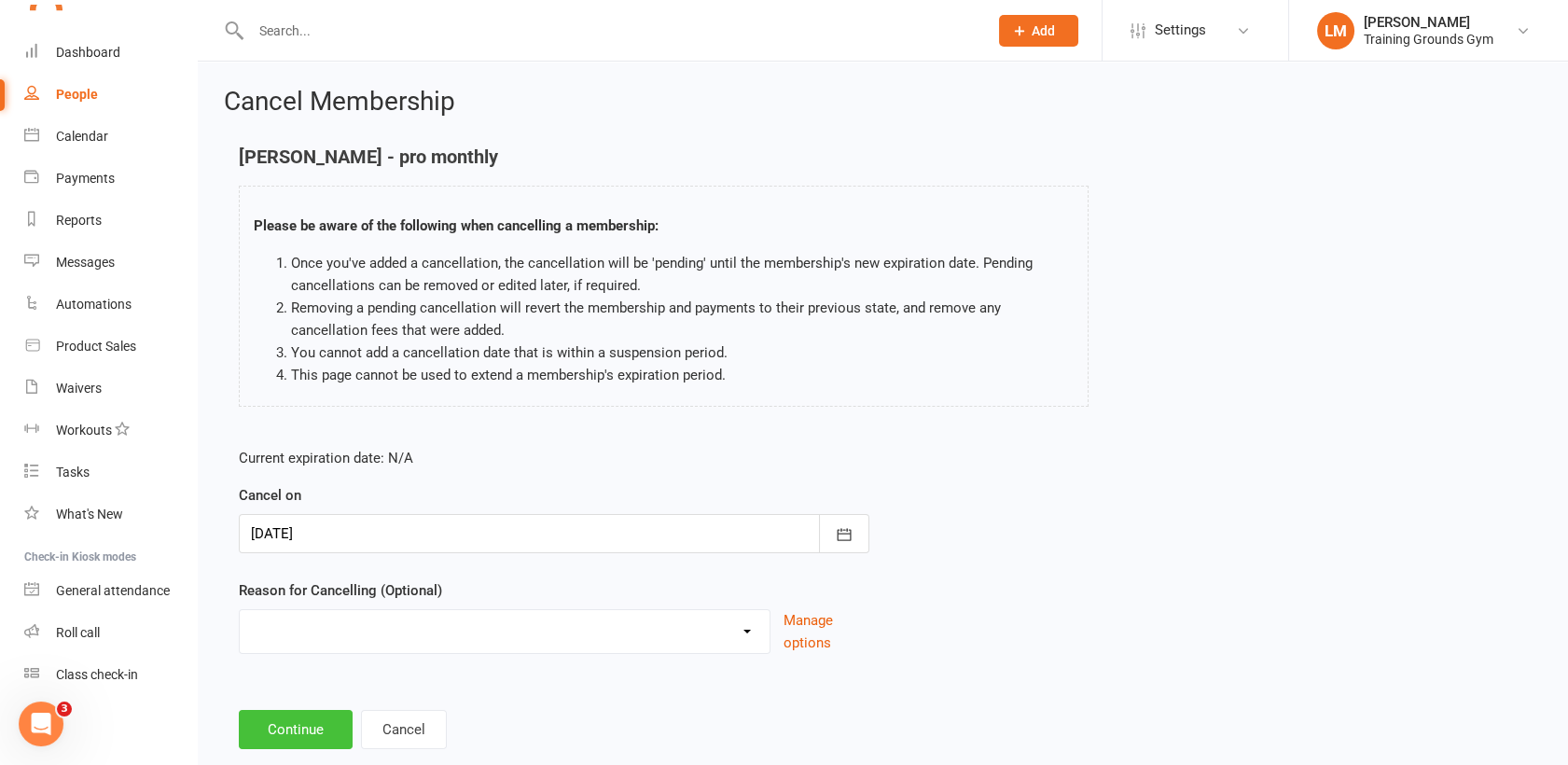
click at [321, 729] on button "Continue" at bounding box center [295, 729] width 114 height 39
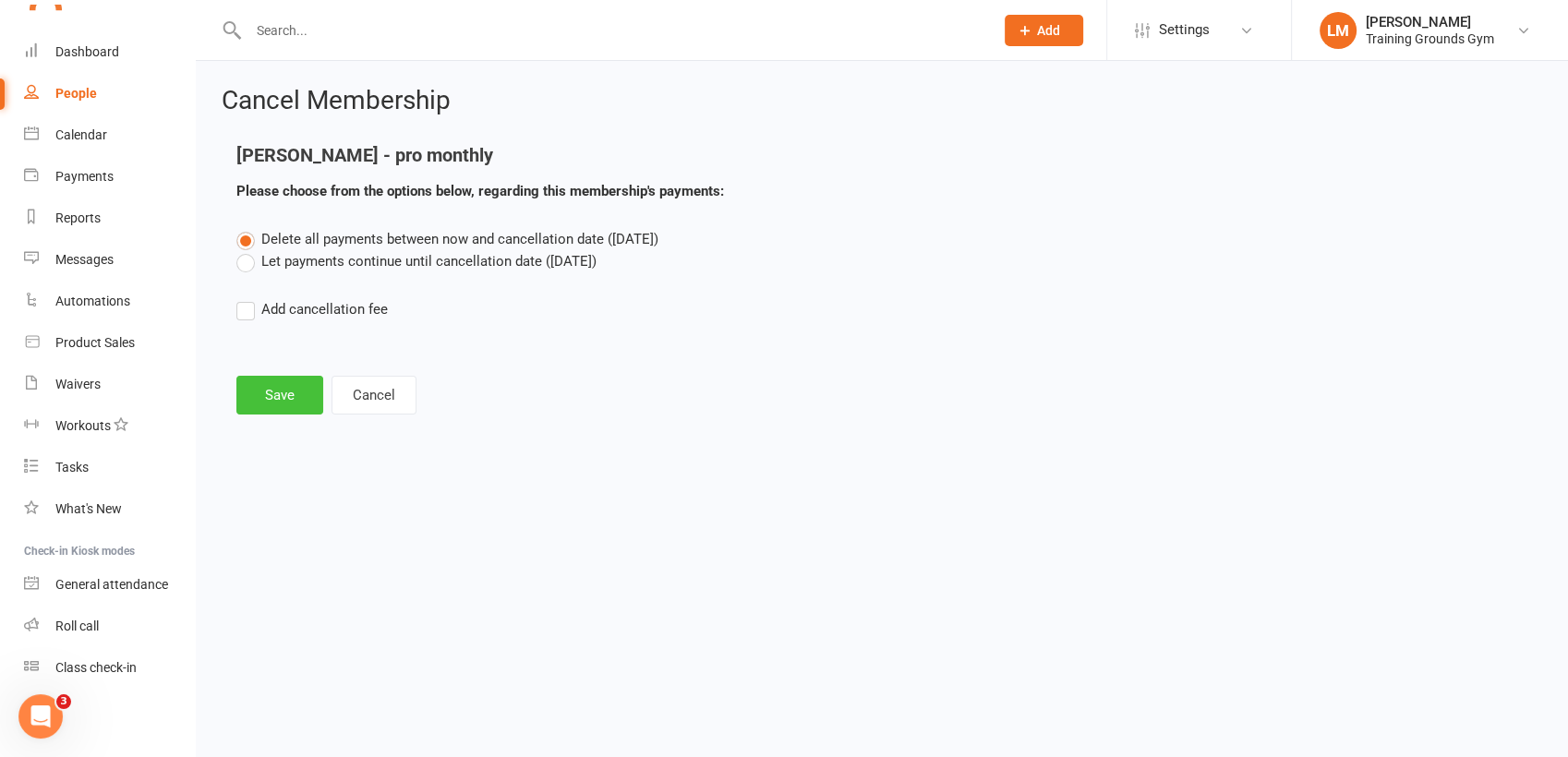
click at [243, 395] on button "Save" at bounding box center [280, 394] width 87 height 39
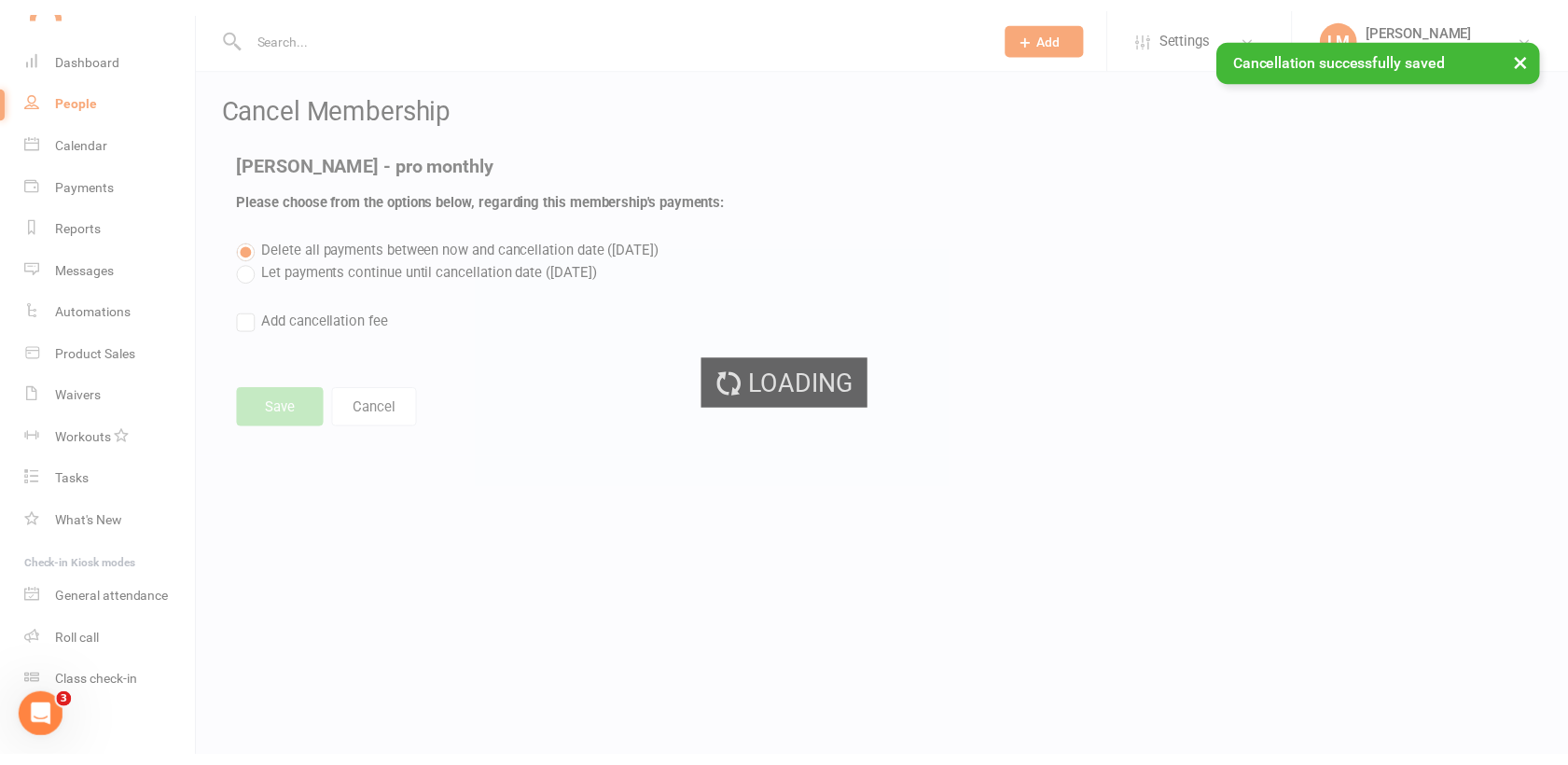
scroll to position [2026, 0]
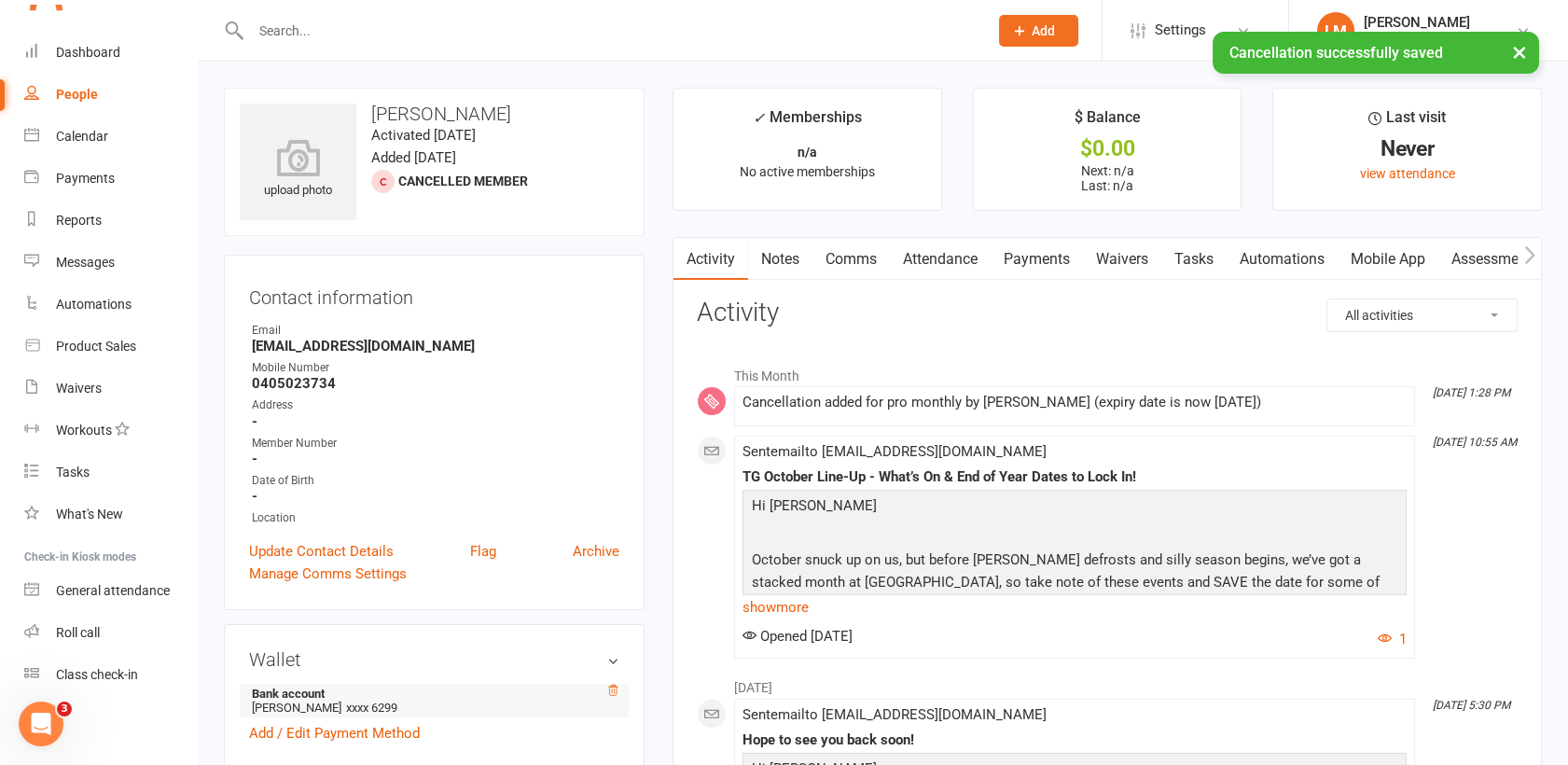
click at [613, 685] on icon at bounding box center [612, 689] width 13 height 13
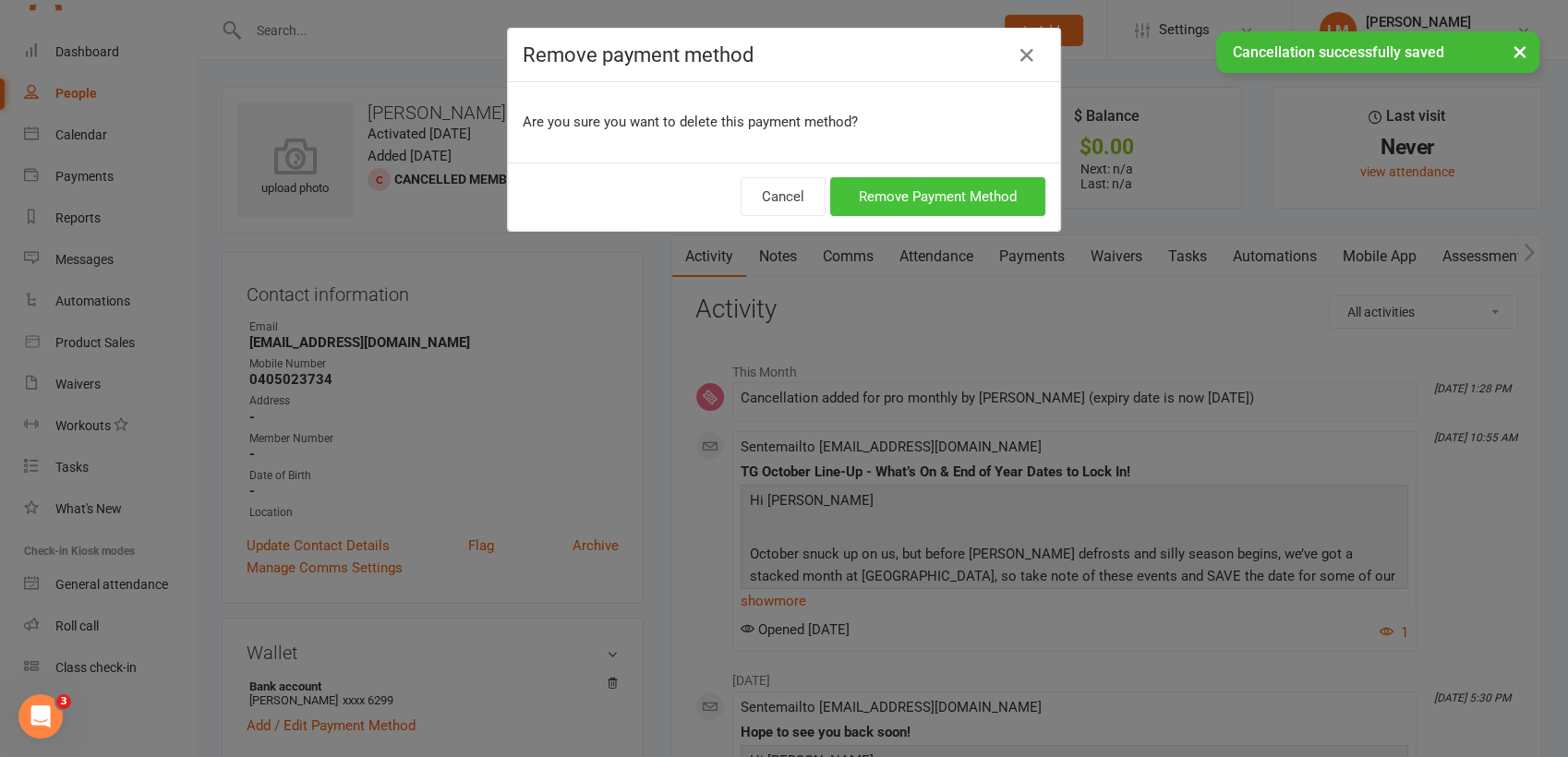
click at [898, 203] on button "Remove Payment Method" at bounding box center [937, 197] width 215 height 39
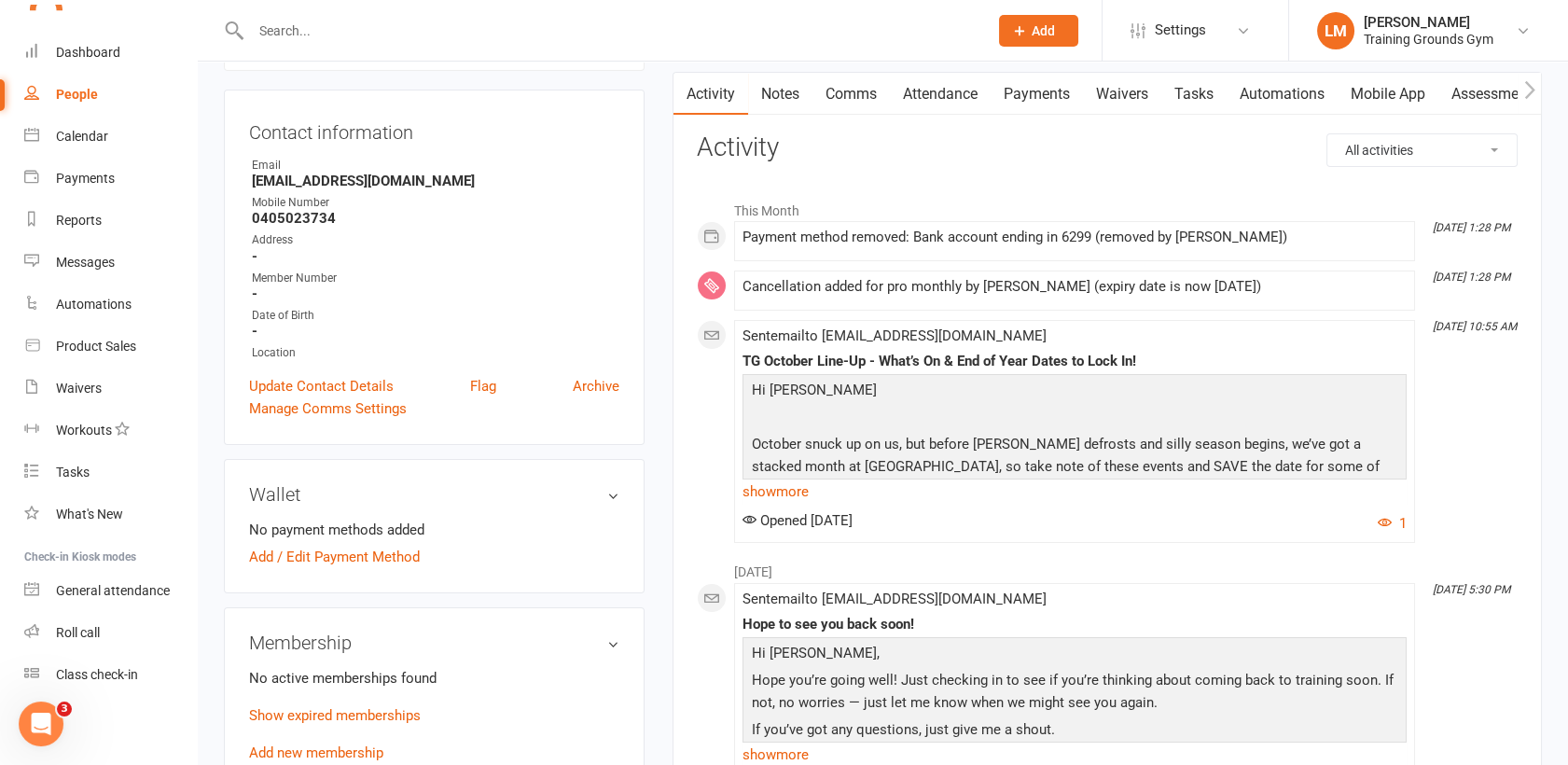
scroll to position [207, 0]
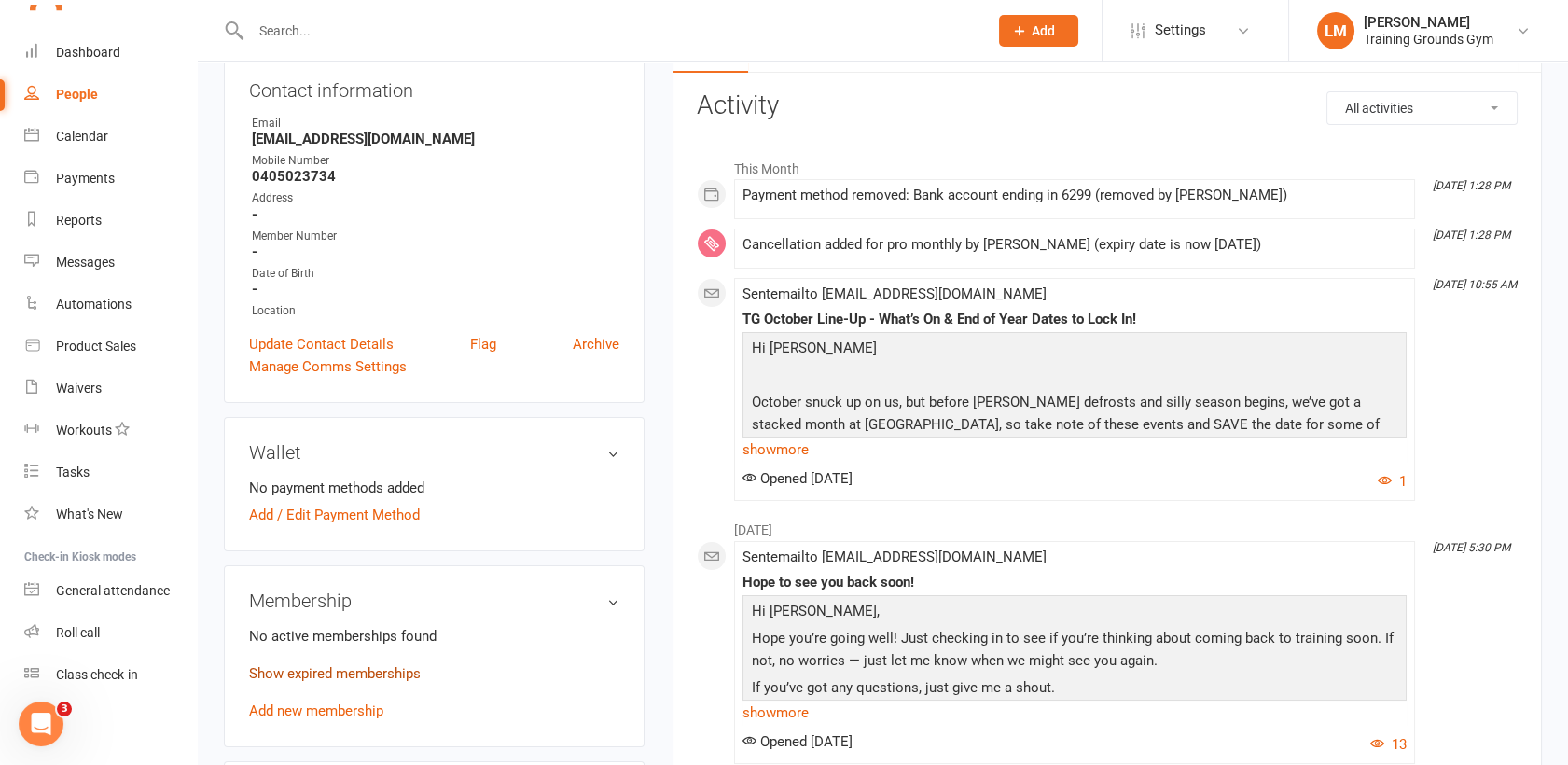
click at [403, 670] on link "Show expired memberships" at bounding box center [335, 672] width 172 height 17
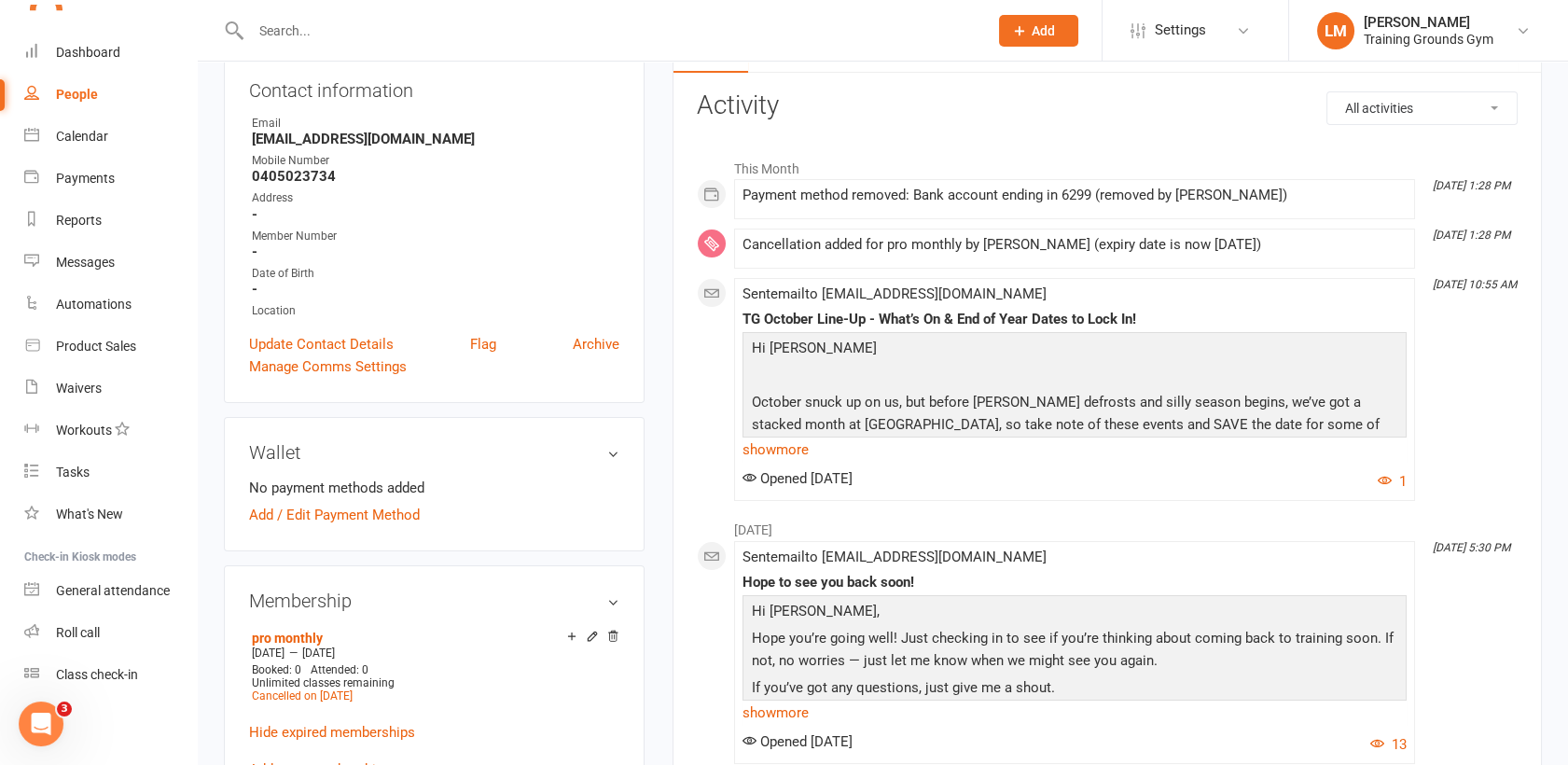
click at [275, 41] on input "text" at bounding box center [610, 30] width 729 height 26
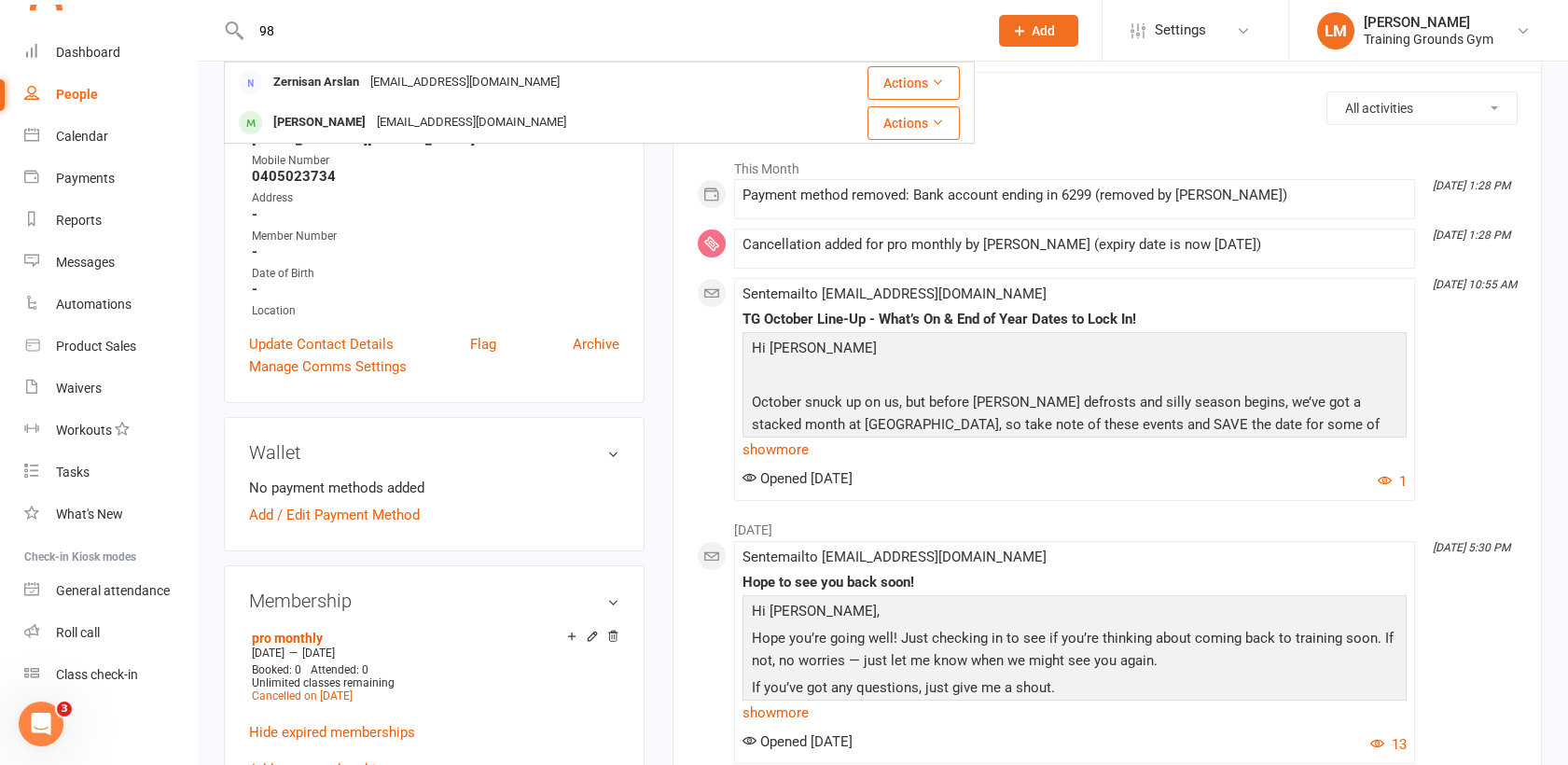
type input "9"
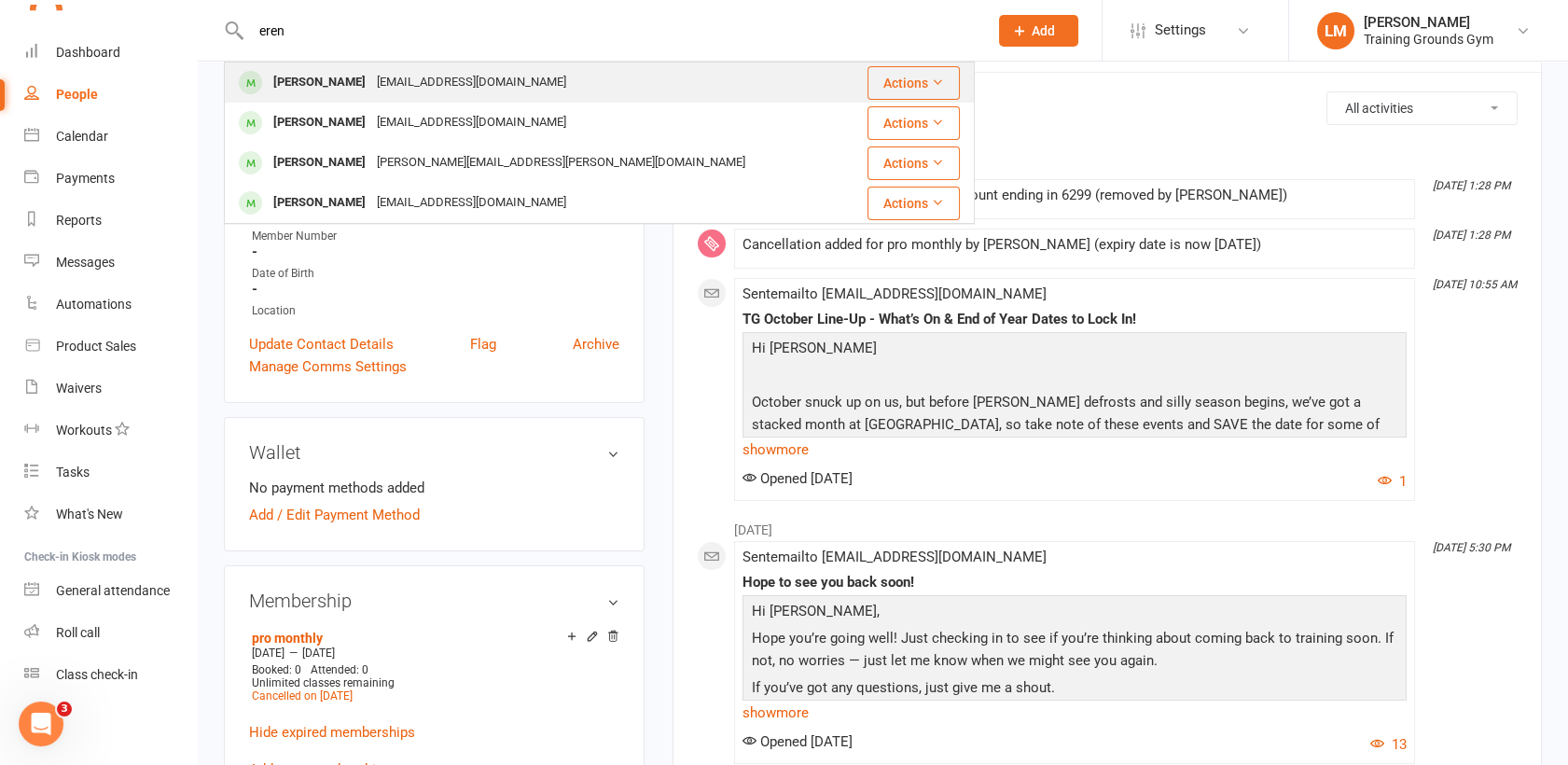
type input "eren"
click at [274, 83] on div "[PERSON_NAME]" at bounding box center [320, 83] width 103 height 27
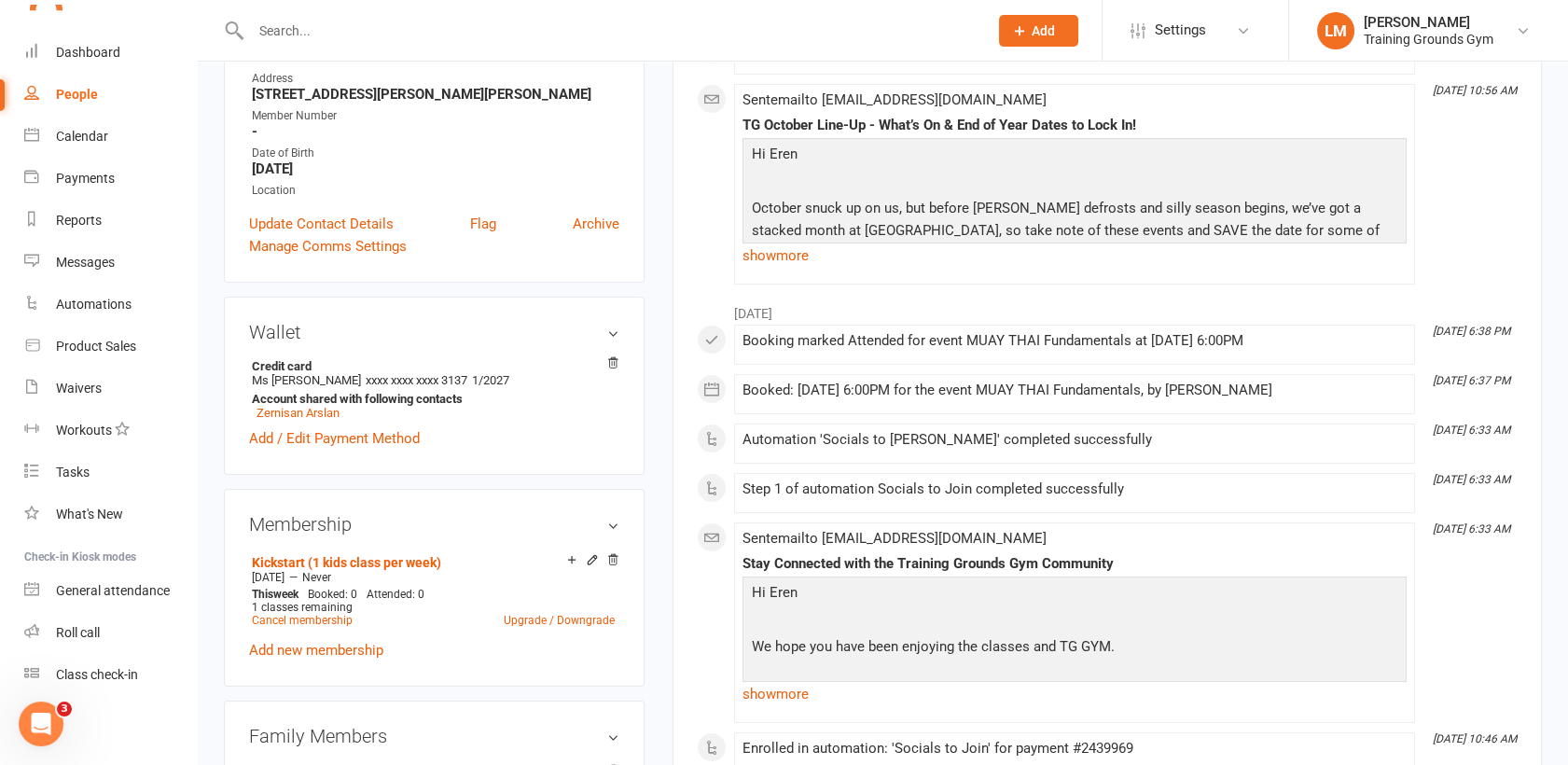
scroll to position [373, 0]
